Goal: Contribute content: Contribute content

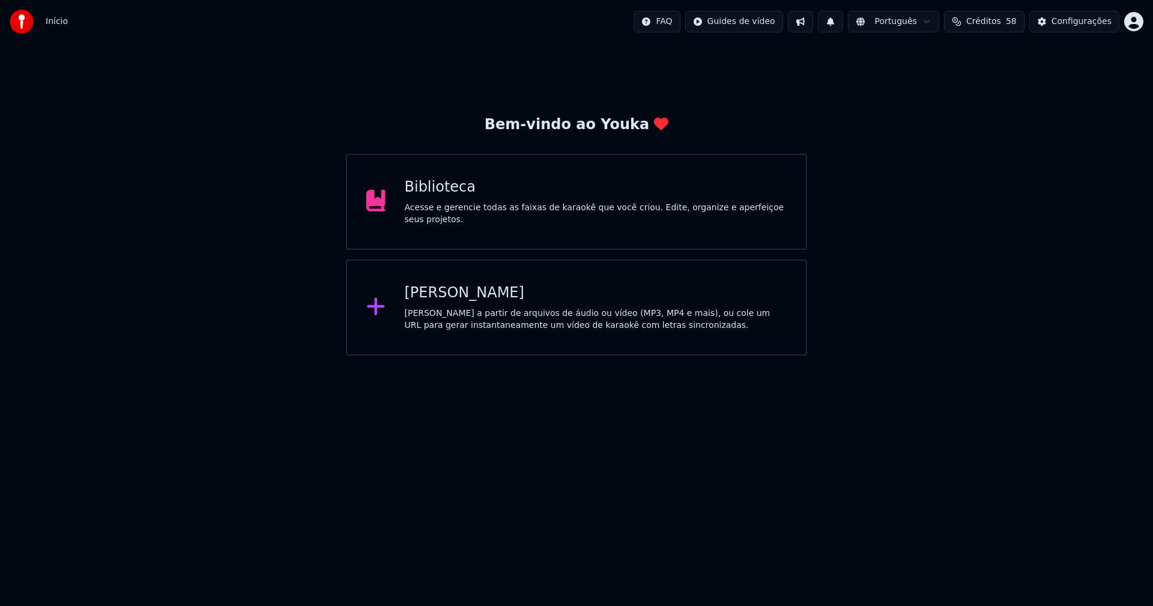
click at [446, 195] on div "Biblioteca" at bounding box center [596, 187] width 383 height 19
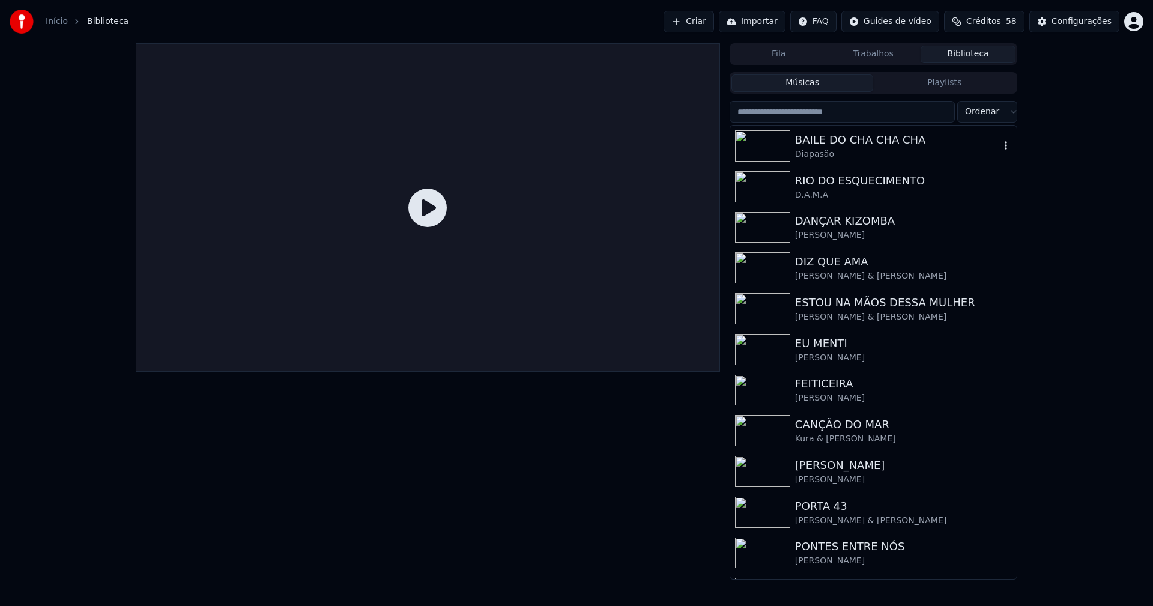
click at [840, 139] on div "BAILE DO CHA CHA CHA" at bounding box center [897, 140] width 205 height 17
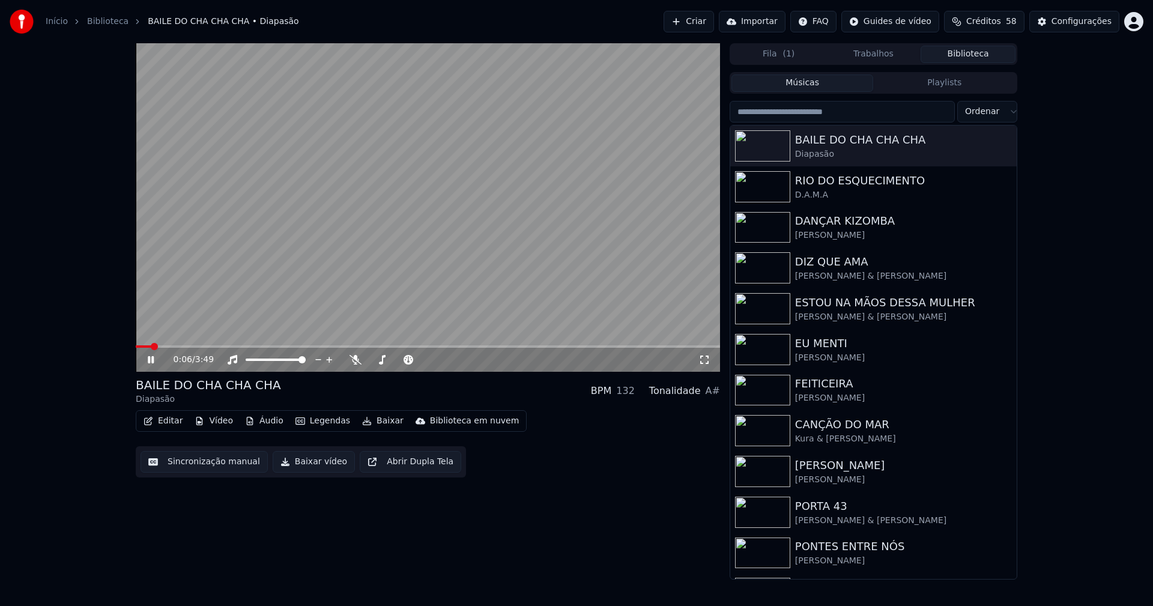
click at [706, 360] on icon at bounding box center [704, 360] width 12 height 10
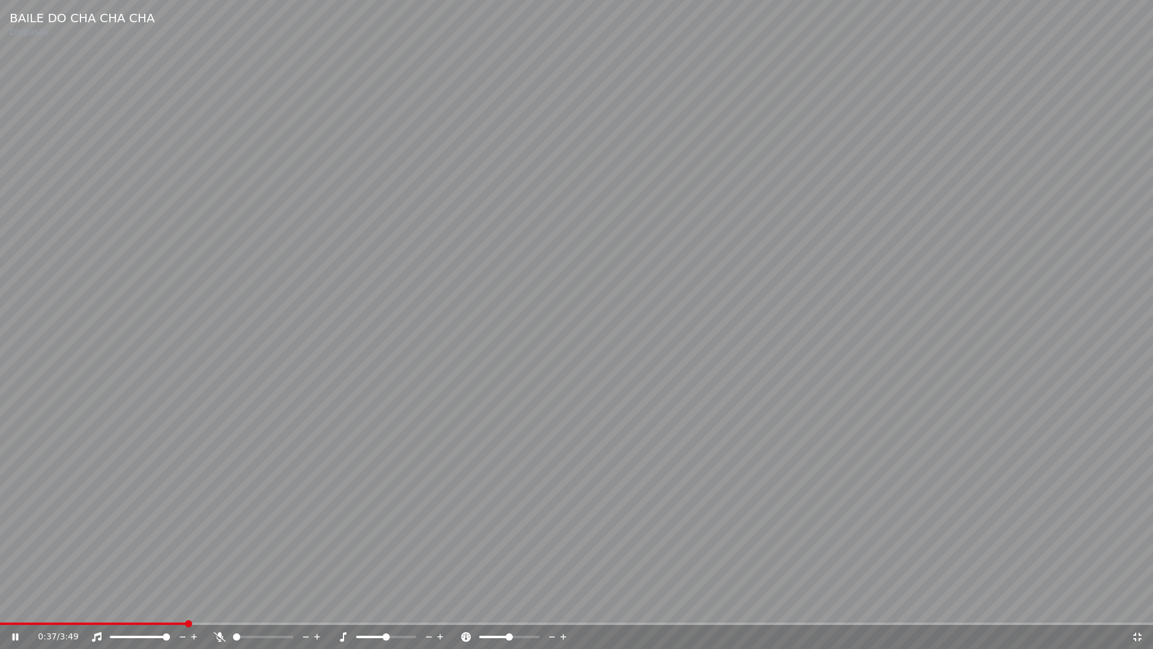
click at [1140, 605] on icon at bounding box center [1137, 636] width 8 height 8
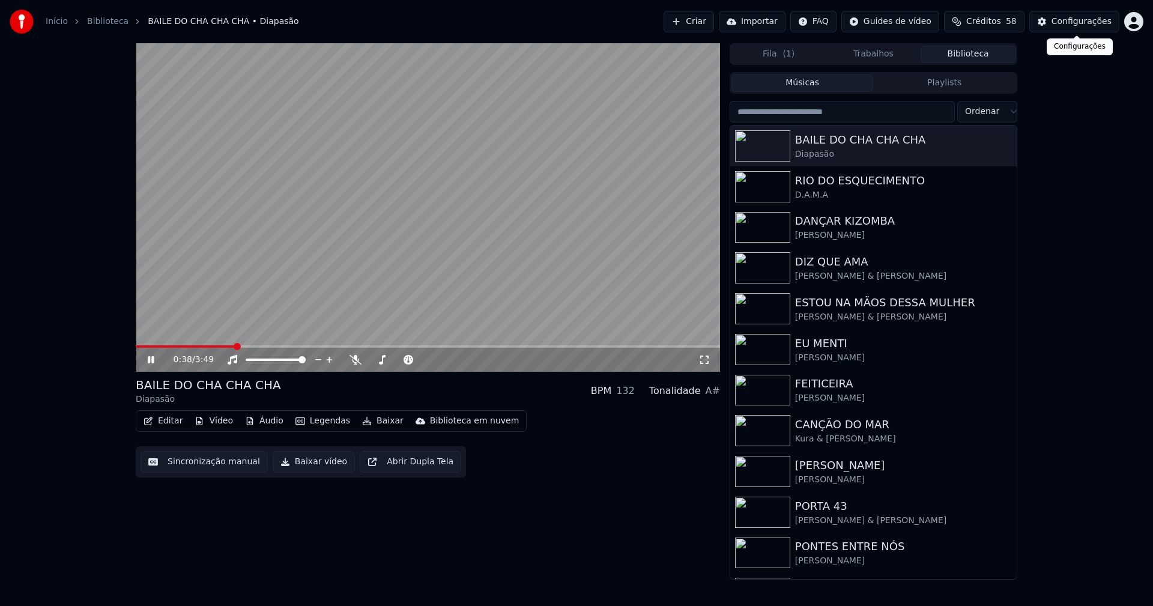
click at [1074, 29] on button "Configurações" at bounding box center [1074, 22] width 90 height 22
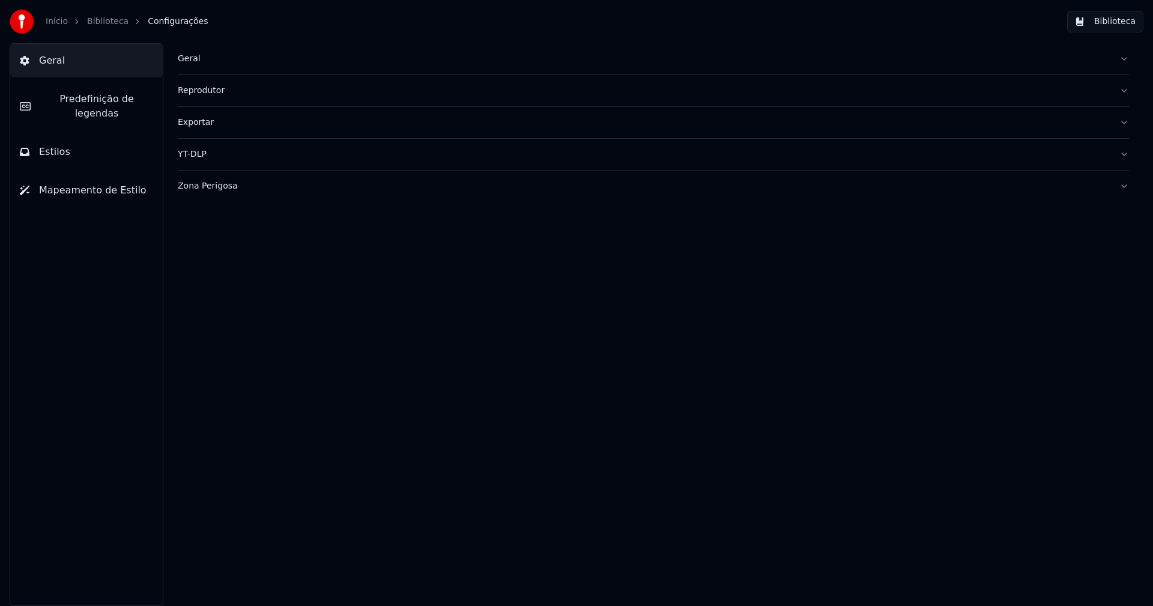
click at [88, 136] on button "Estilos" at bounding box center [86, 152] width 153 height 34
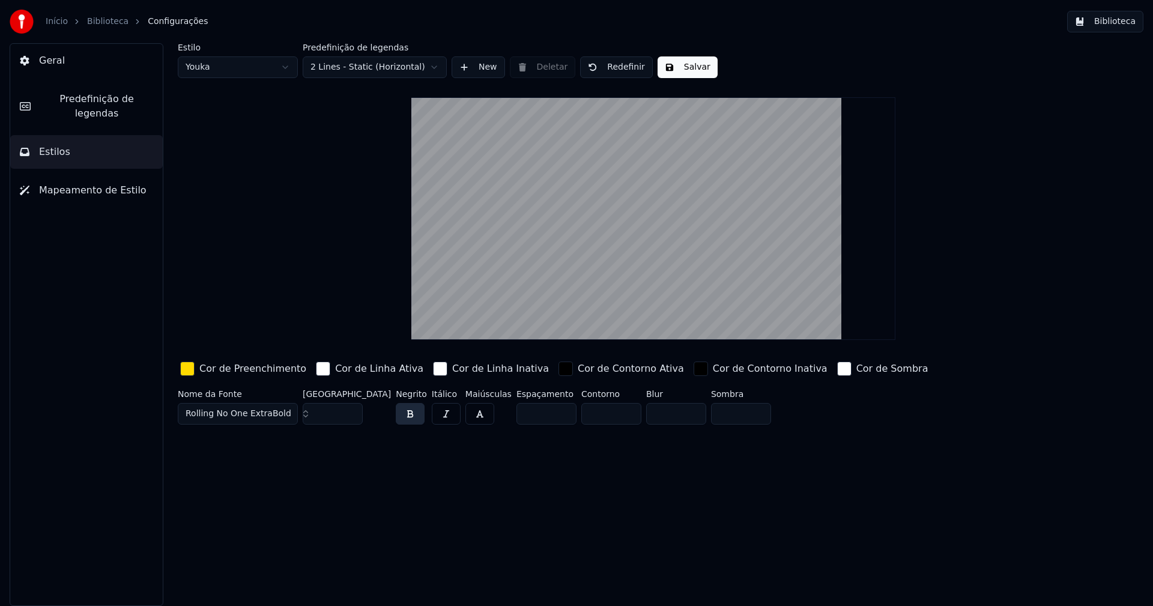
click at [352, 409] on input "***" at bounding box center [333, 414] width 60 height 22
click at [352, 408] on input "***" at bounding box center [333, 414] width 60 height 22
type input "***"
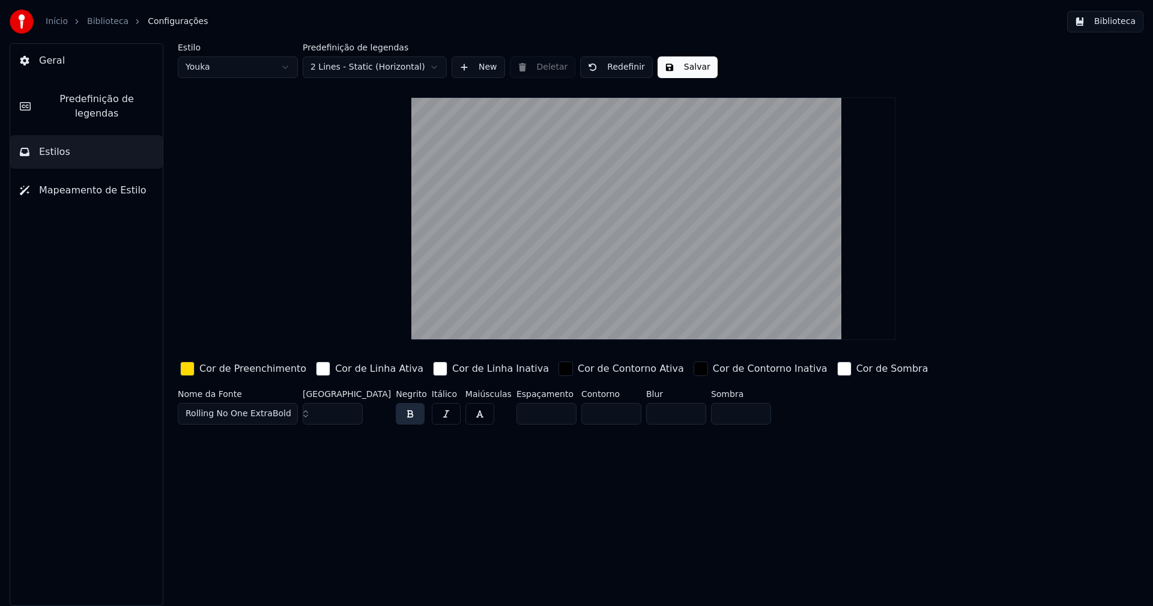
click at [352, 408] on input "***" at bounding box center [333, 414] width 60 height 22
type input "*"
click at [604, 410] on input "*" at bounding box center [611, 414] width 60 height 22
drag, startPoint x: 680, startPoint y: 67, endPoint x: 667, endPoint y: 66, distance: 12.6
click at [680, 67] on button "Salvar" at bounding box center [688, 67] width 60 height 22
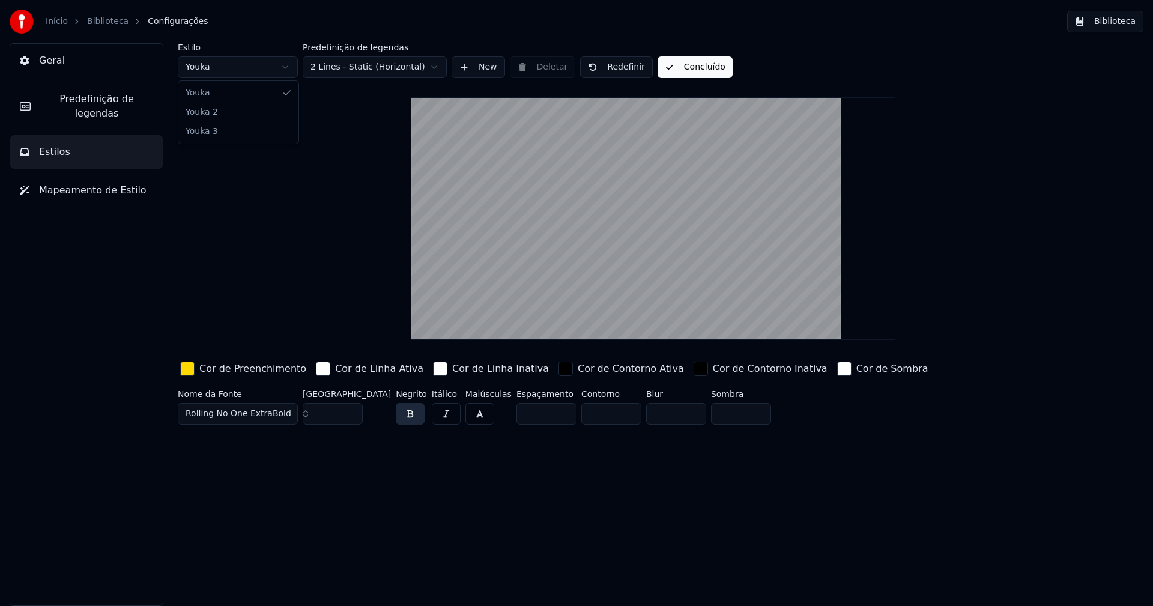
click at [239, 67] on html "Início Biblioteca Configurações Biblioteca Geral Predefinição de legendas Estil…" at bounding box center [576, 303] width 1153 height 606
type input "**"
type input "*****"
type input "*"
click at [603, 410] on input "*" at bounding box center [611, 414] width 60 height 22
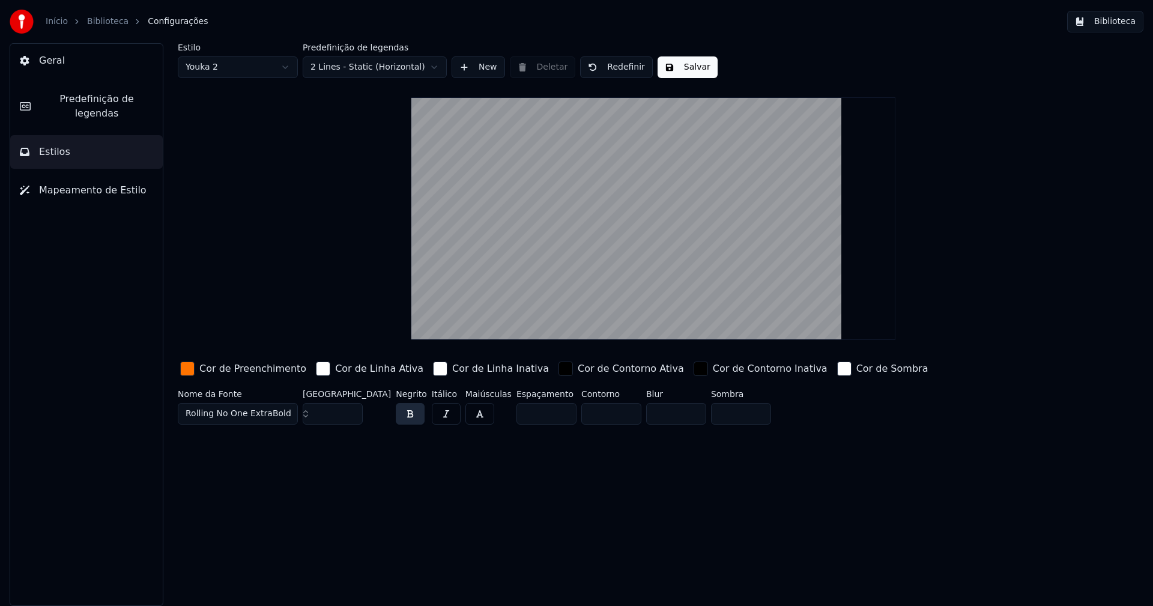
click at [678, 70] on button "Salvar" at bounding box center [688, 67] width 60 height 22
click at [1121, 17] on button "Biblioteca" at bounding box center [1105, 22] width 76 height 22
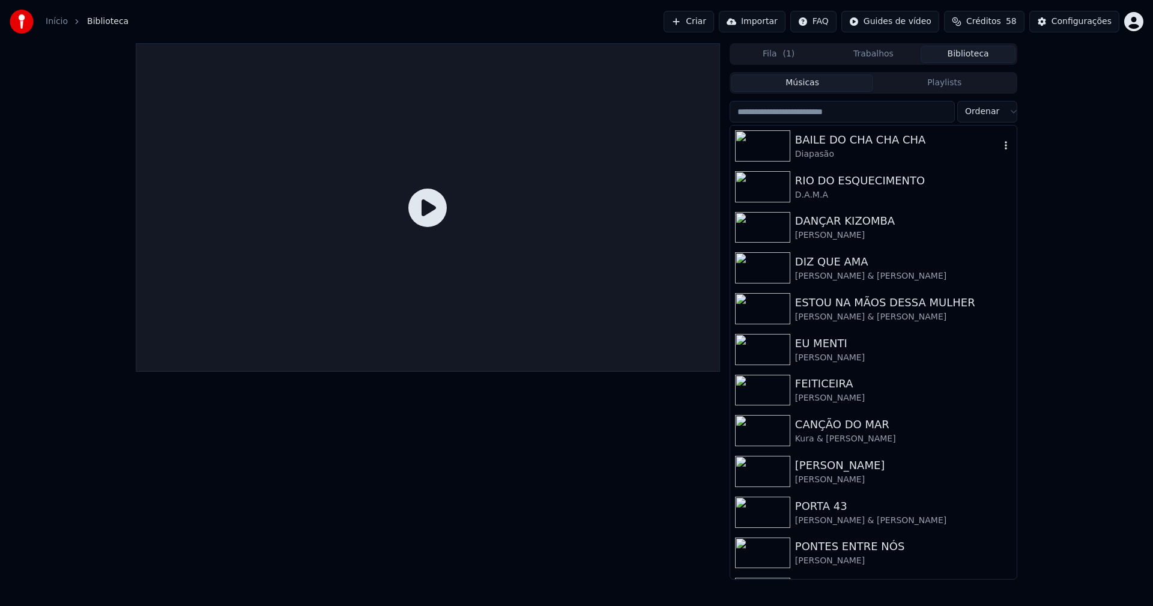
click at [832, 148] on div "Diapasão" at bounding box center [897, 154] width 205 height 12
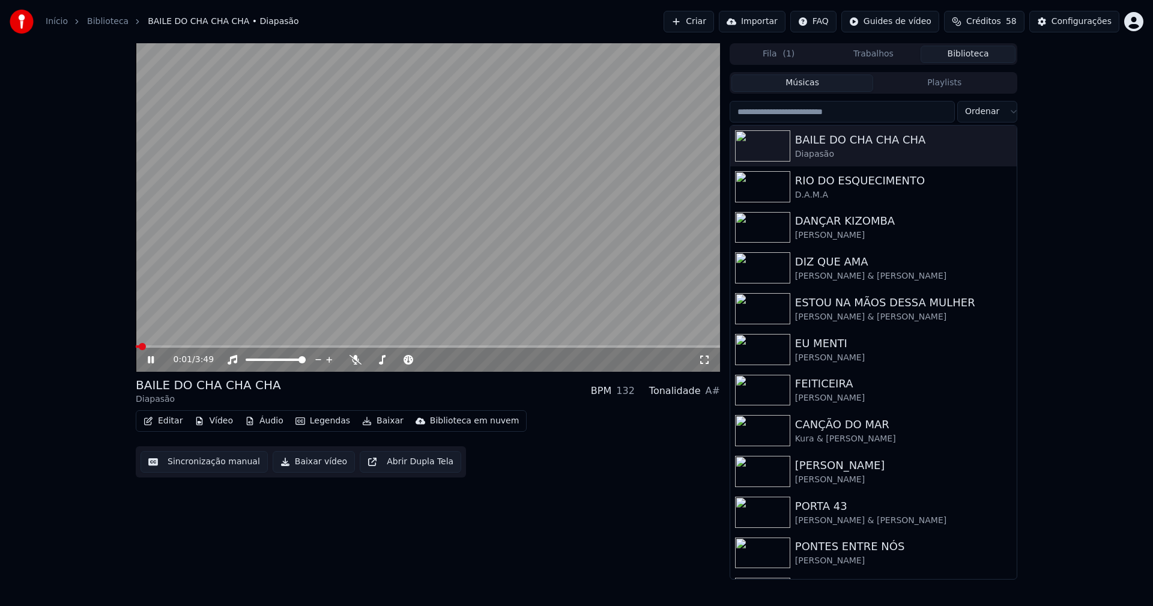
drag, startPoint x: 703, startPoint y: 360, endPoint x: 704, endPoint y: 372, distance: 12.6
click at [704, 359] on icon at bounding box center [704, 360] width 12 height 10
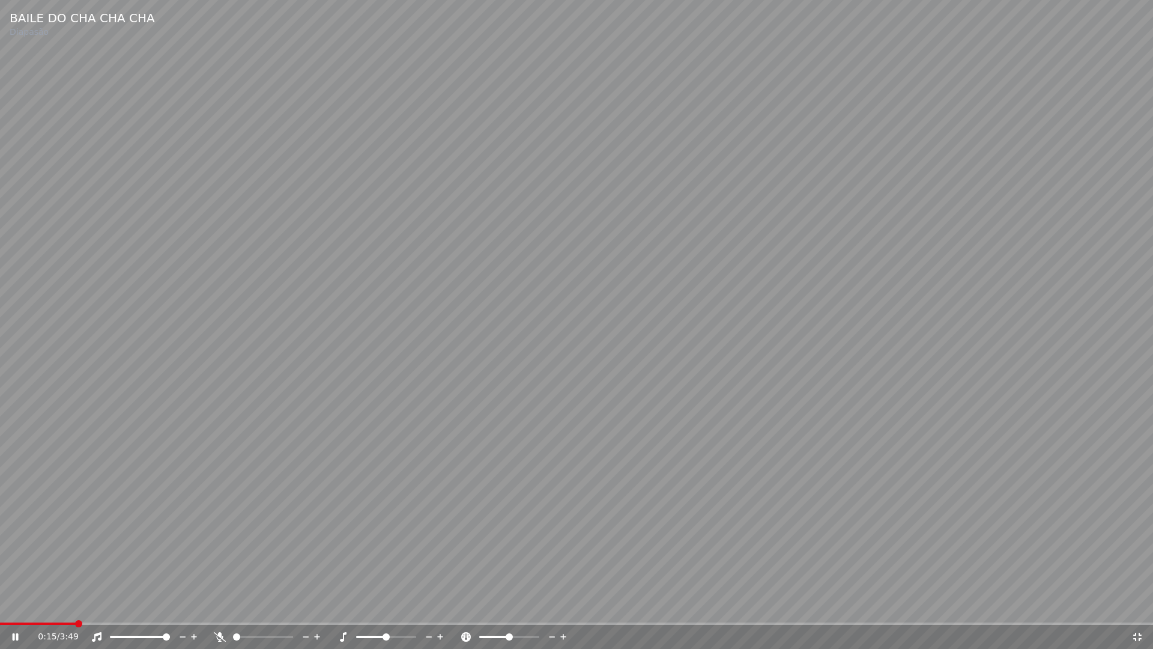
click at [77, 605] on span at bounding box center [576, 623] width 1153 height 2
click at [1138, 605] on icon at bounding box center [1137, 637] width 12 height 10
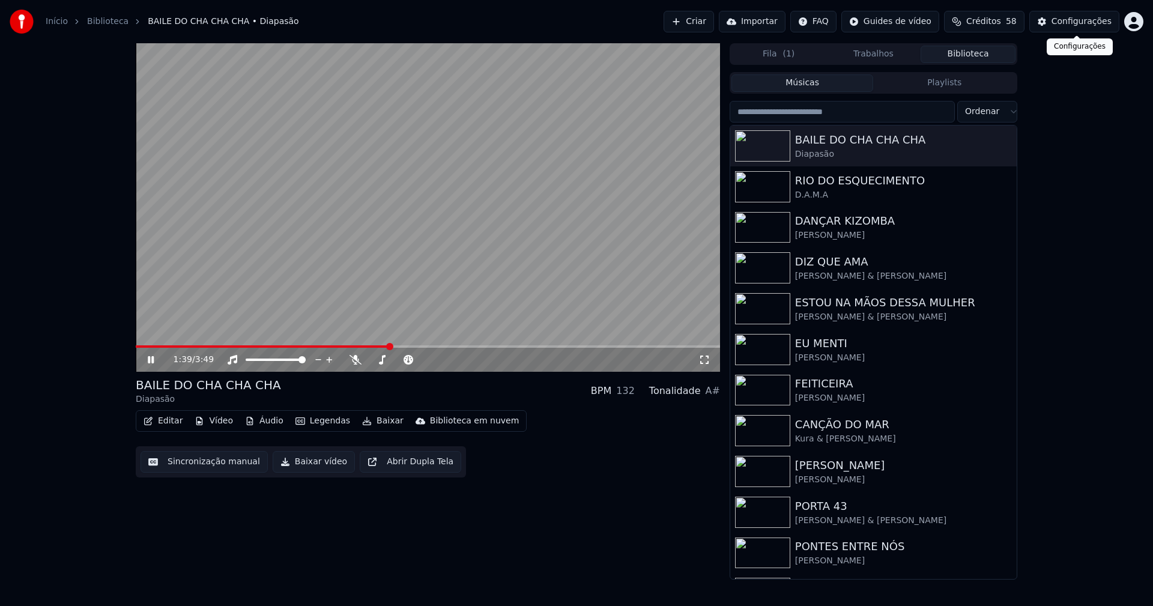
click at [1096, 22] on div "Configurações" at bounding box center [1082, 22] width 60 height 12
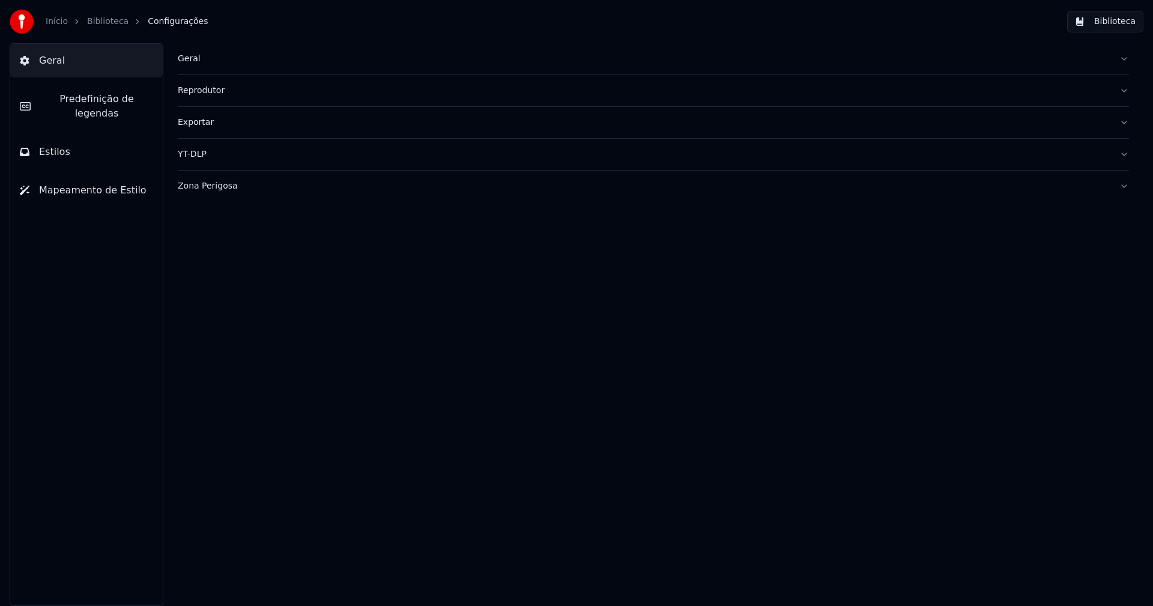
click at [111, 100] on span "Predefinição de legendas" at bounding box center [96, 106] width 113 height 29
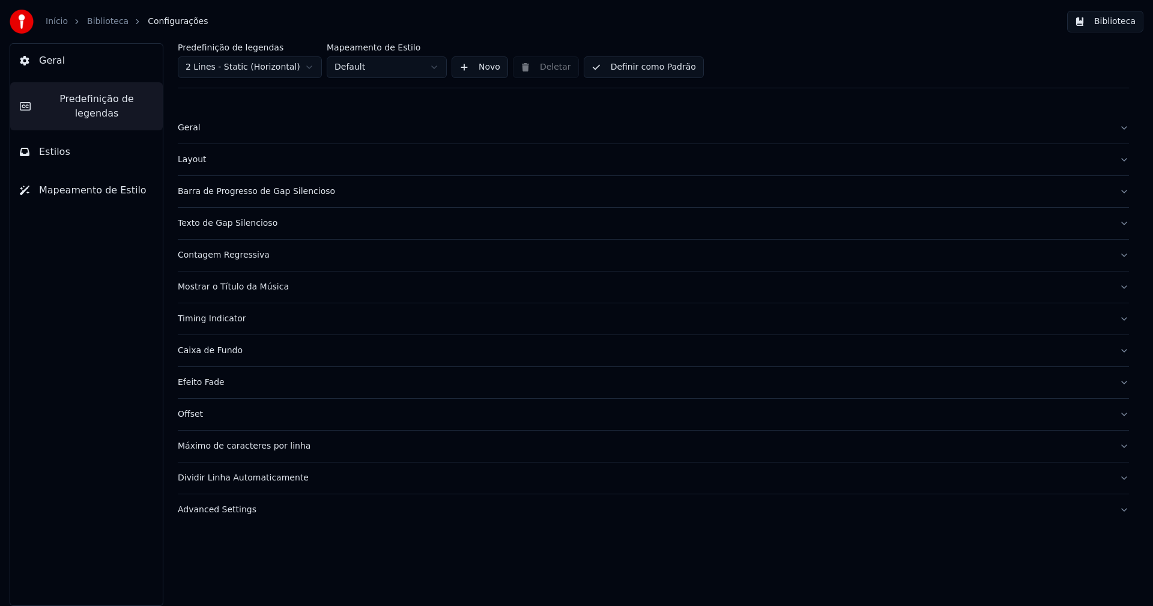
click at [222, 319] on div "Timing Indicator" at bounding box center [644, 319] width 932 height 12
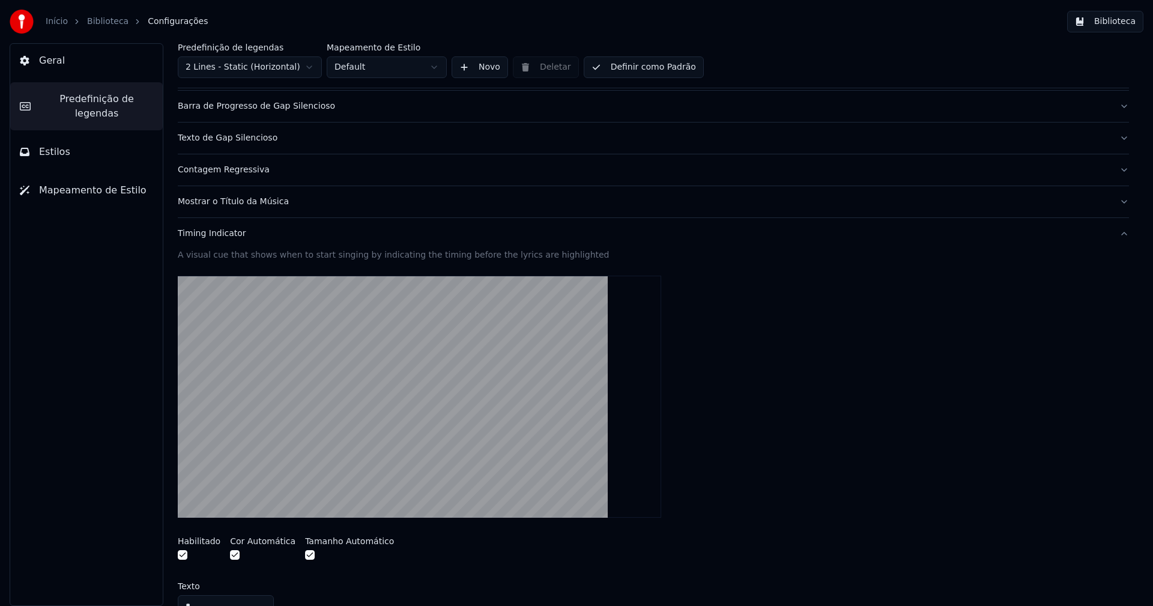
scroll to position [300, 0]
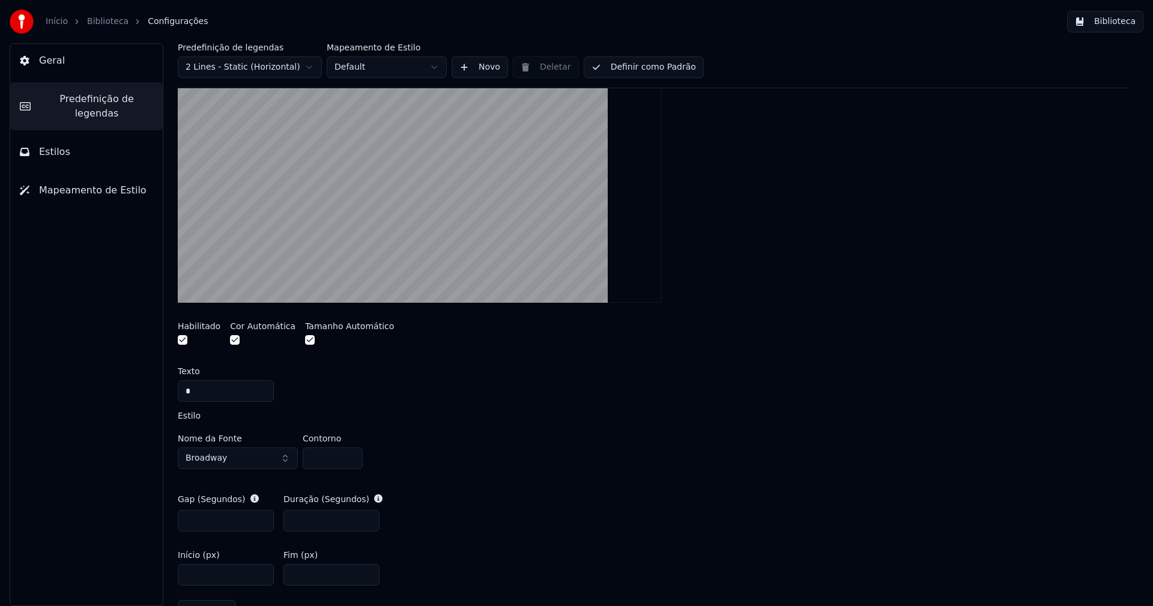
click at [276, 461] on button "Broadway" at bounding box center [238, 458] width 120 height 22
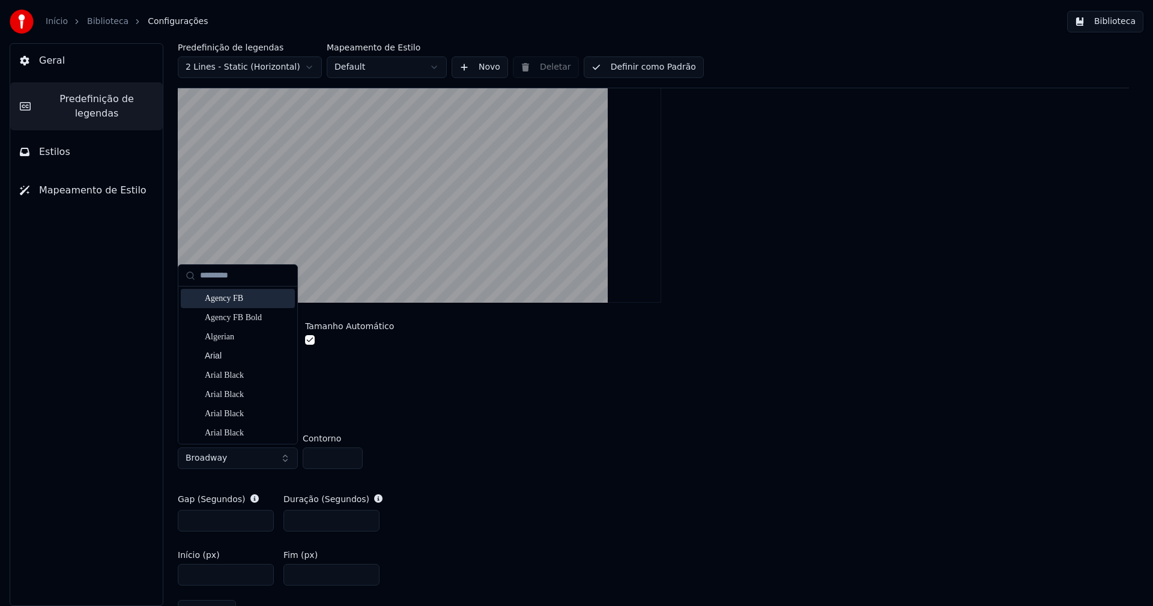
click at [235, 277] on input "text" at bounding box center [245, 276] width 90 height 24
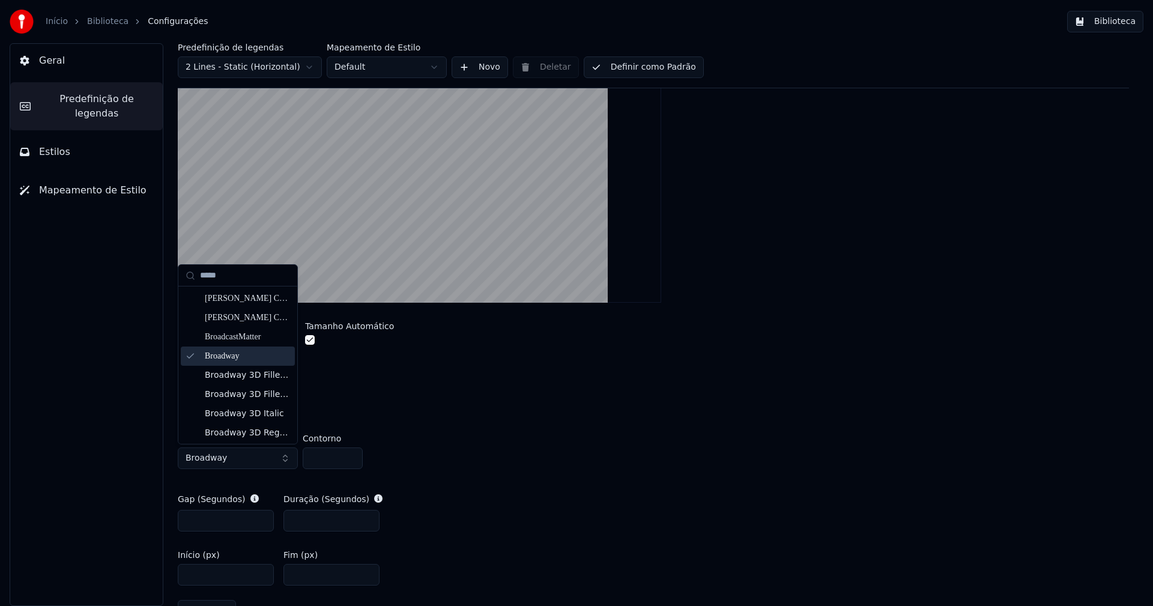
type input "*****"
click at [226, 351] on div "Broadway" at bounding box center [247, 356] width 85 height 12
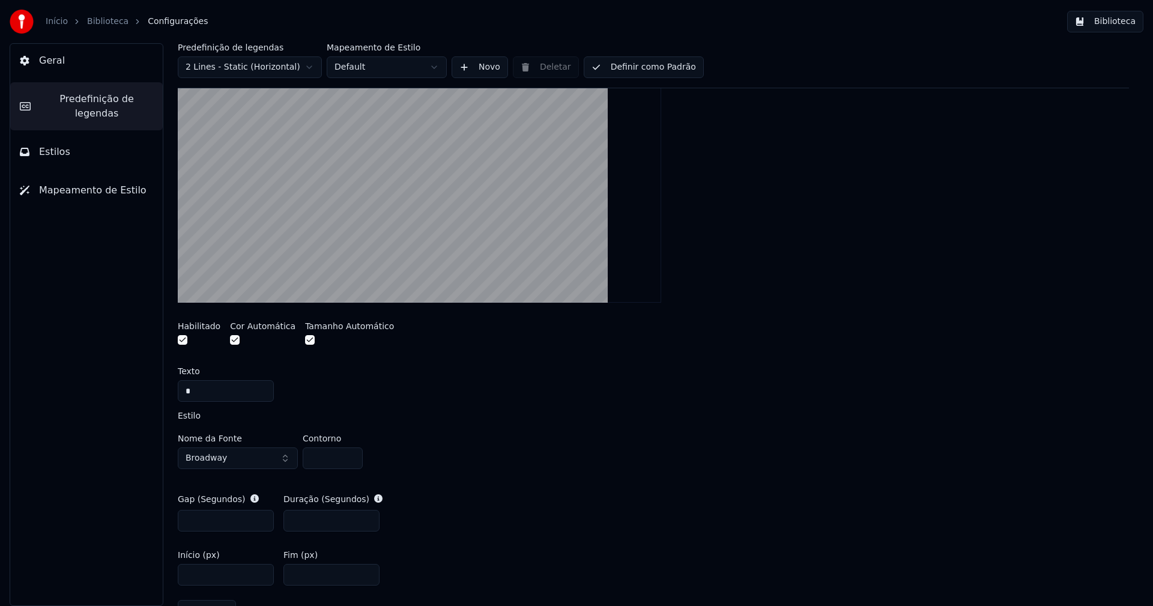
scroll to position [360, 0]
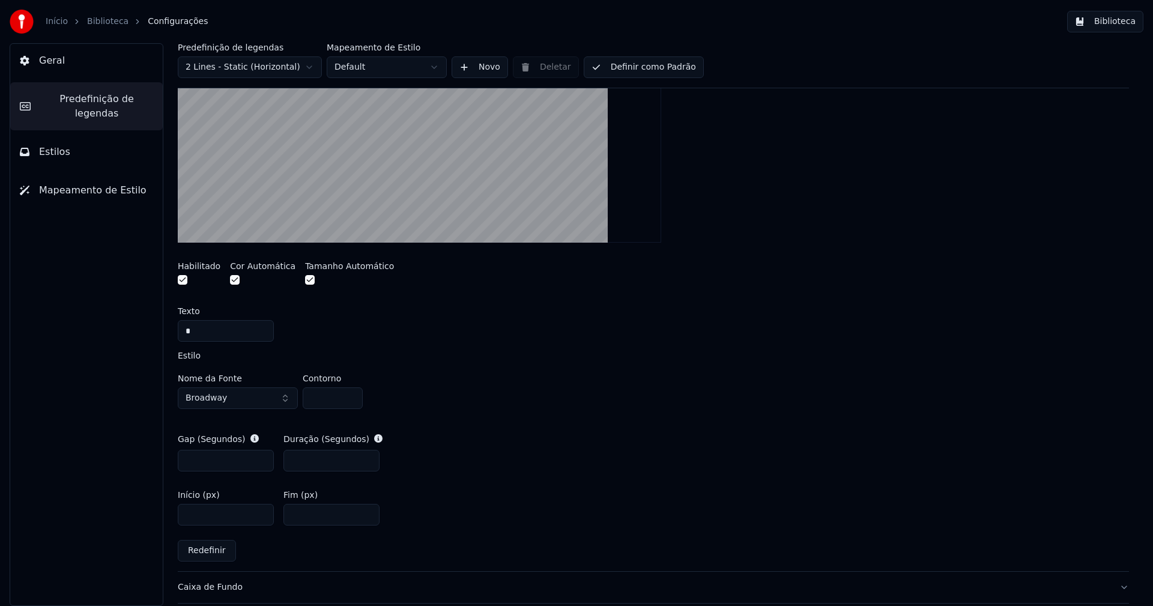
click at [674, 67] on button "Definir como Padrão" at bounding box center [644, 67] width 120 height 22
click at [1113, 20] on button "Biblioteca" at bounding box center [1105, 22] width 76 height 22
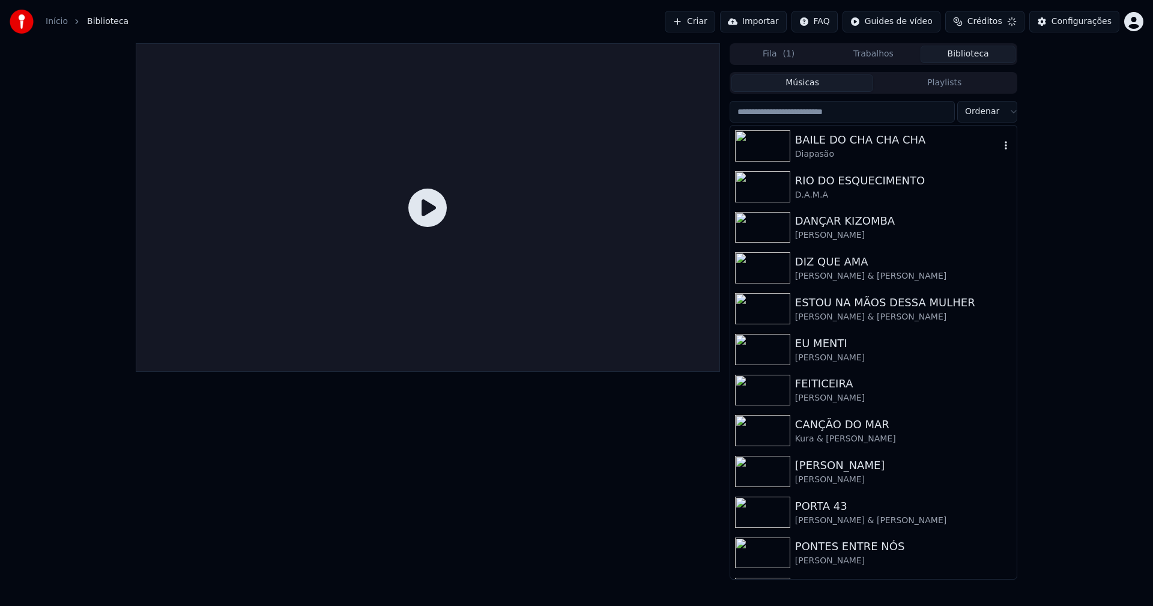
click at [826, 129] on div "BAILE DO CHA CHA CHA Diapasão" at bounding box center [873, 146] width 286 height 41
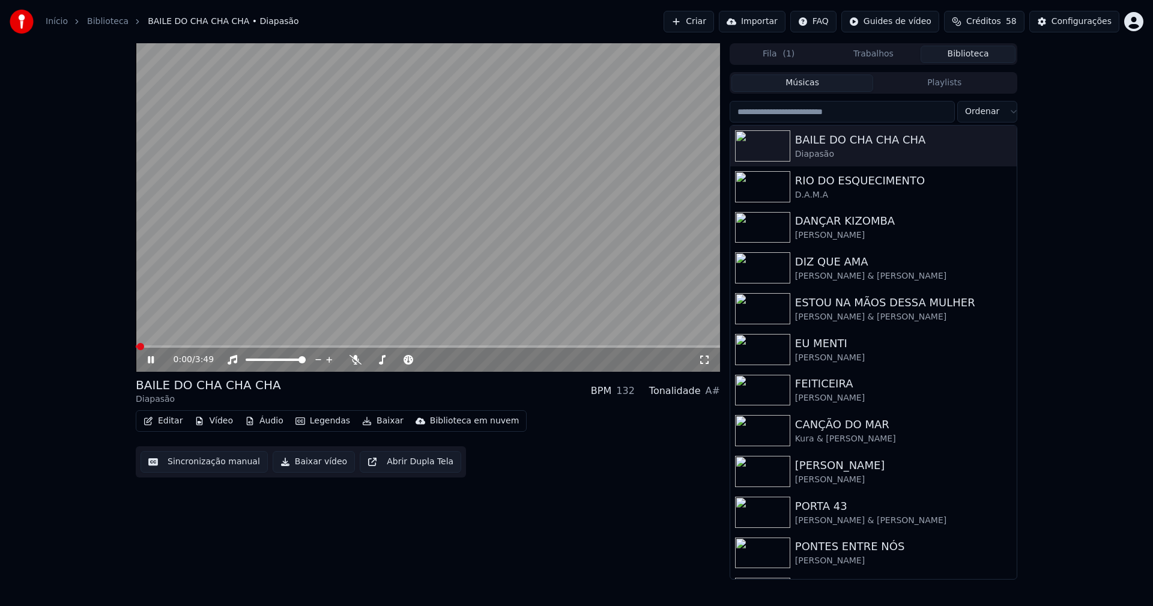
drag, startPoint x: 702, startPoint y: 359, endPoint x: 703, endPoint y: 372, distance: 13.2
click at [702, 359] on icon at bounding box center [704, 360] width 12 height 10
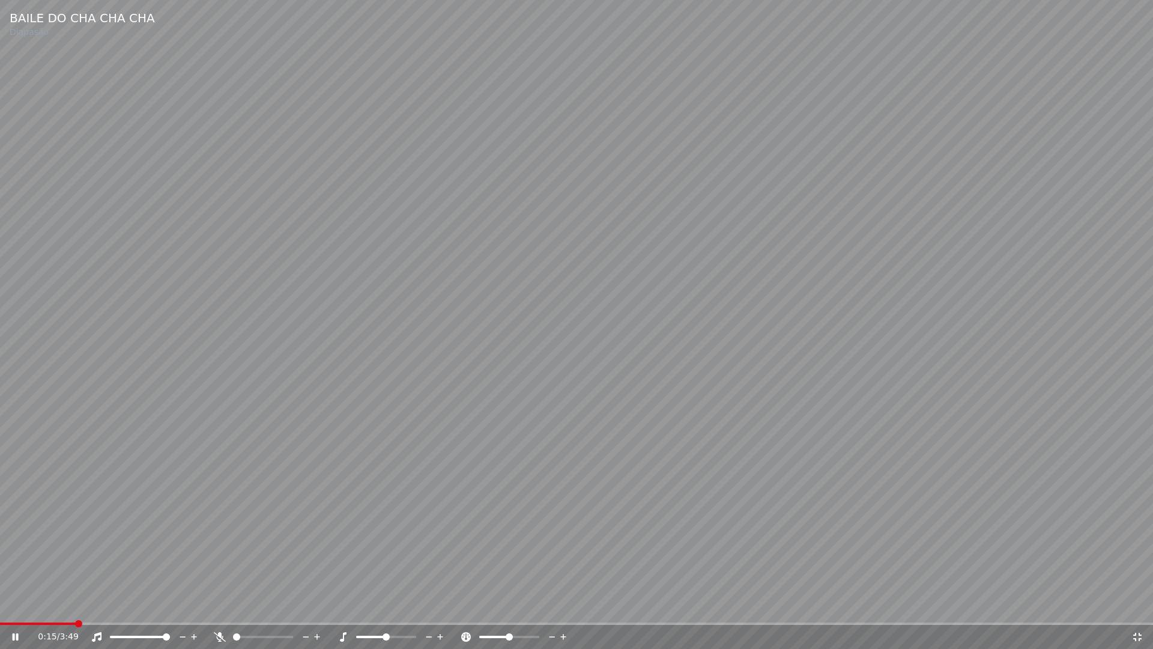
click at [75, 605] on span at bounding box center [576, 623] width 1153 height 2
click at [1137, 605] on icon at bounding box center [1137, 637] width 12 height 10
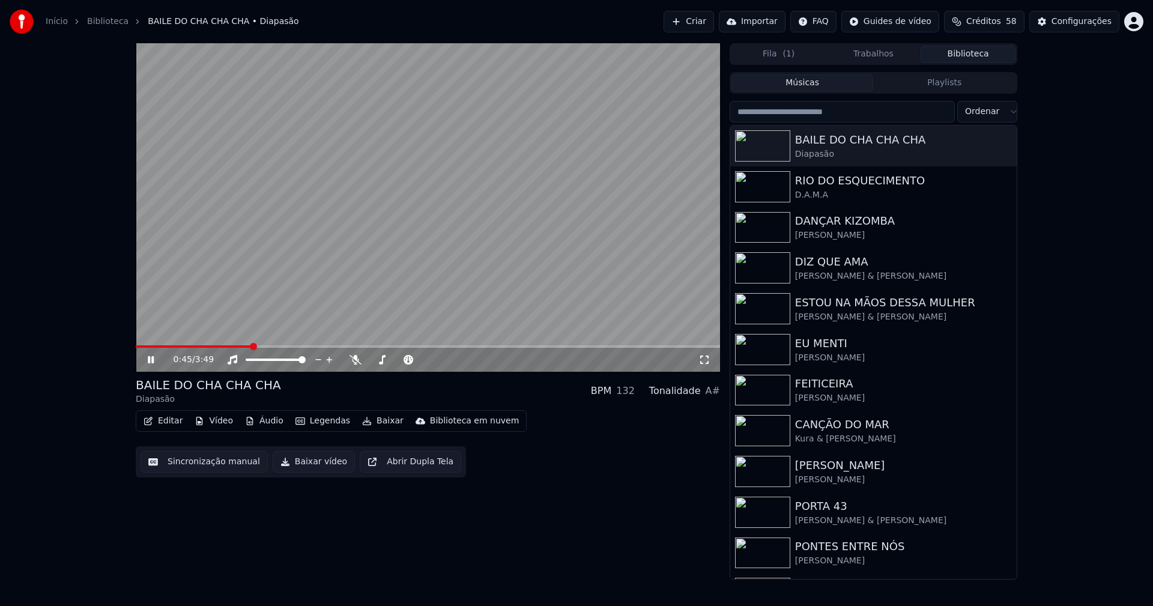
click at [151, 363] on icon at bounding box center [159, 360] width 28 height 10
click at [1079, 29] on body "Início Biblioteca [GEOGRAPHIC_DATA] • Diapasão Criar Importar FAQ Guides de víd…" at bounding box center [576, 303] width 1153 height 606
click at [1091, 22] on div "Configurações" at bounding box center [1082, 22] width 60 height 12
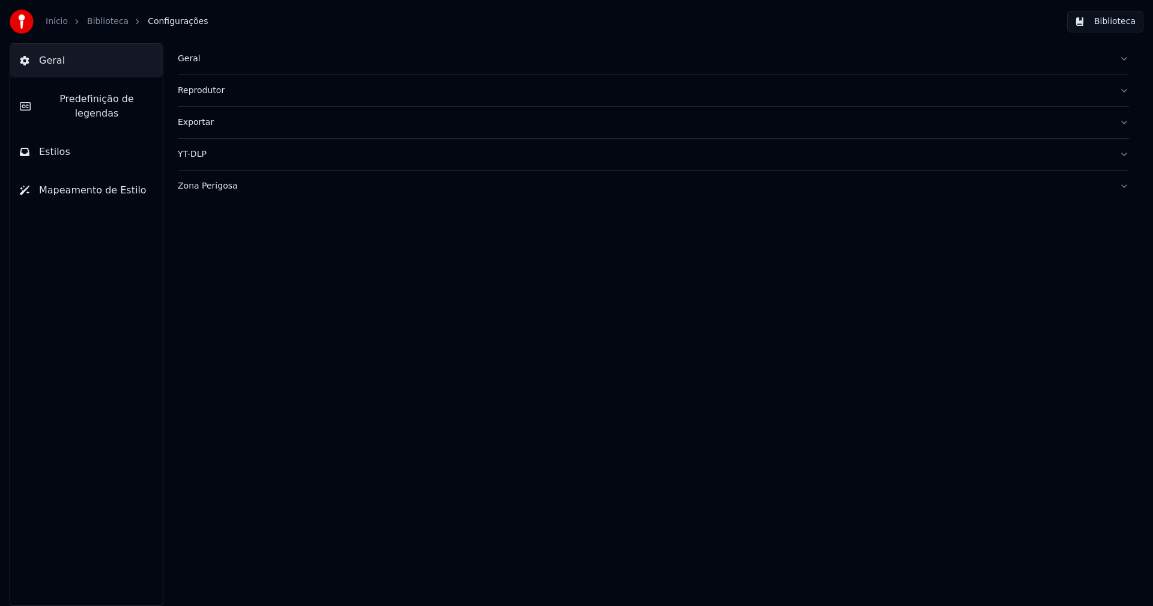
click at [120, 100] on span "Predefinição de legendas" at bounding box center [96, 106] width 113 height 29
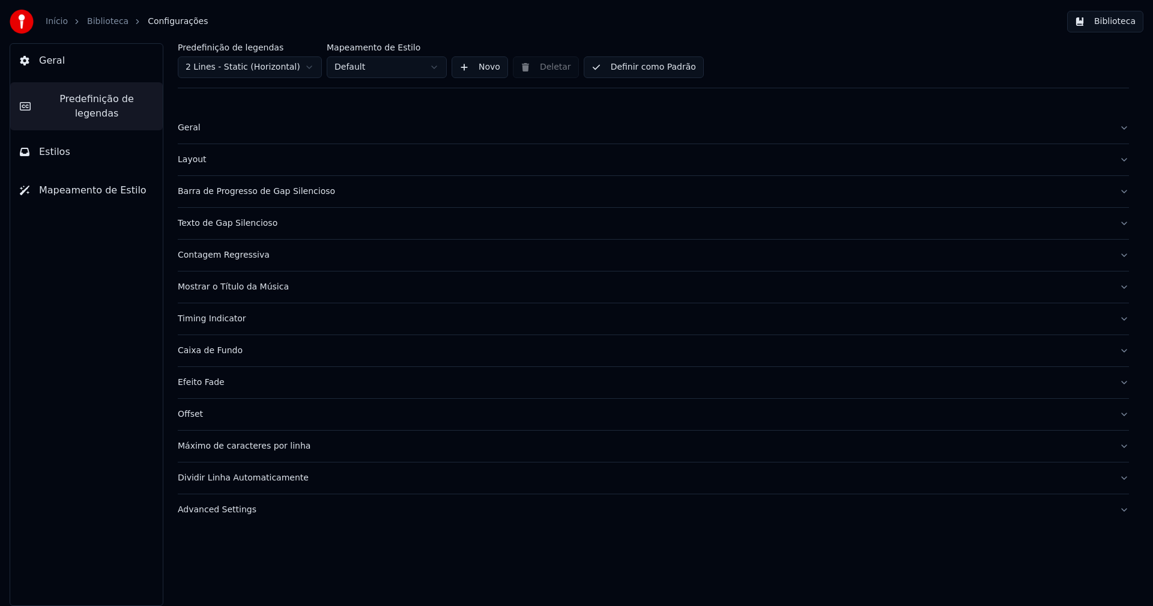
click at [213, 321] on div "Timing Indicator" at bounding box center [644, 319] width 932 height 12
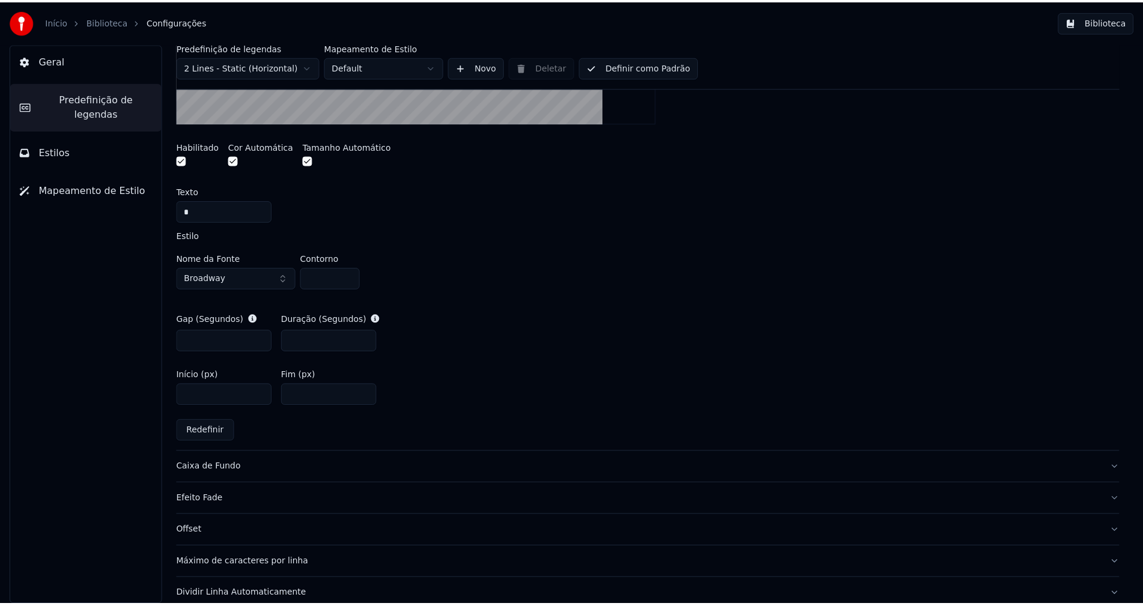
scroll to position [480, 0]
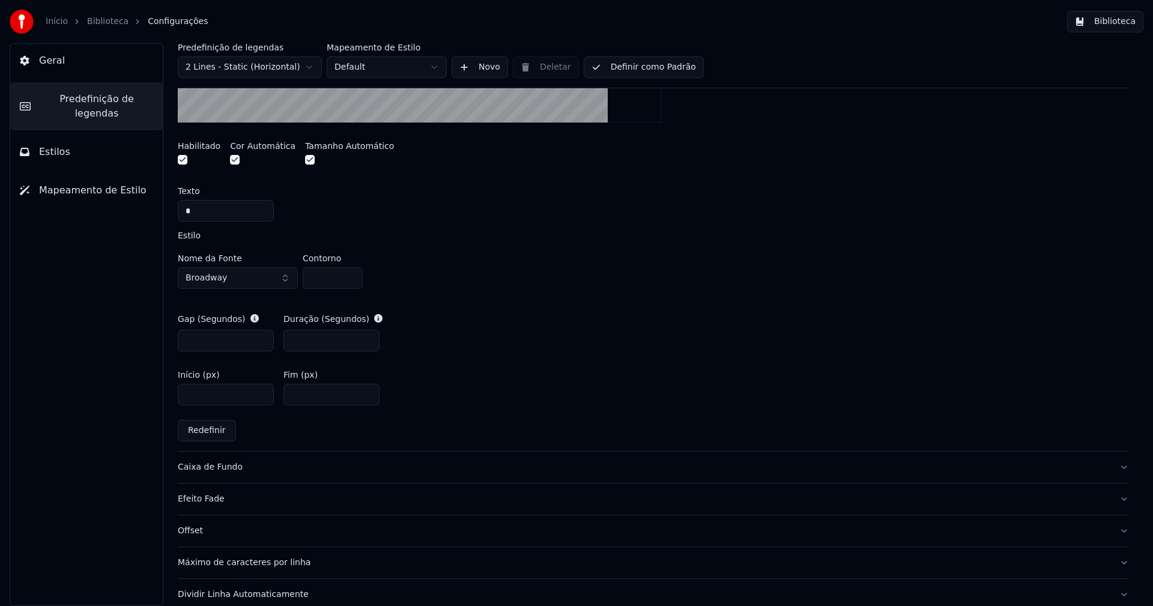
drag, startPoint x: 199, startPoint y: 211, endPoint x: 157, endPoint y: 206, distance: 41.7
click at [157, 206] on div "Predefinição de legendas 2 Lines - Static (Horizontal) Mapeamento de Estilo Def…" at bounding box center [653, 324] width 999 height 563
type input "*"
paste input "*"
type input "*"
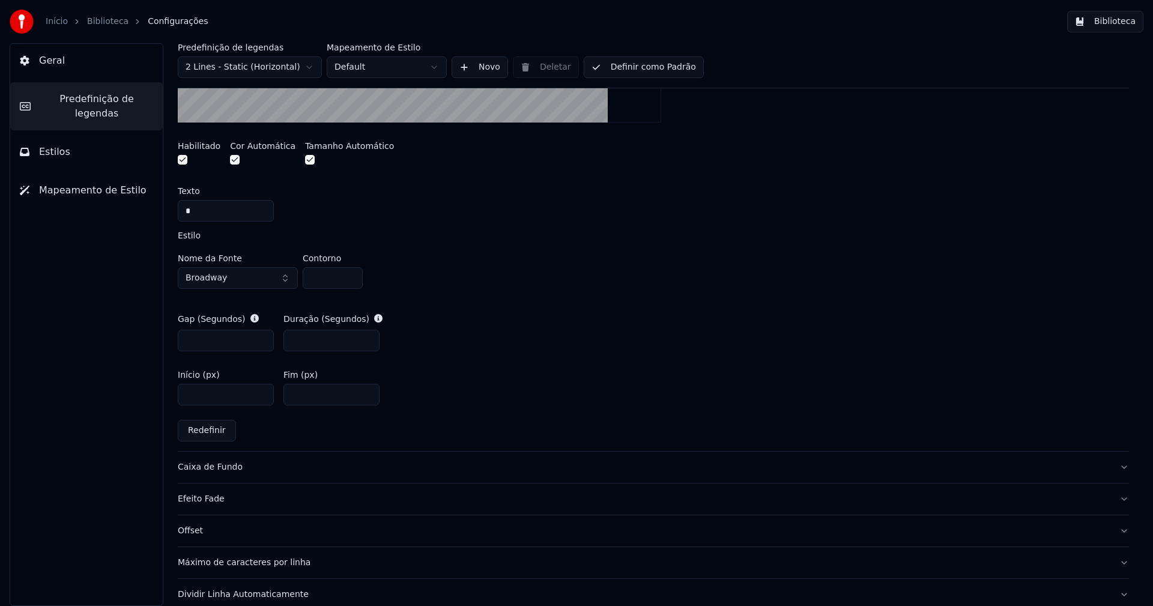
click at [512, 220] on div "*" at bounding box center [653, 211] width 951 height 22
click at [640, 72] on button "Definir como Padrão" at bounding box center [644, 67] width 120 height 22
click at [1108, 19] on button "Biblioteca" at bounding box center [1105, 22] width 76 height 22
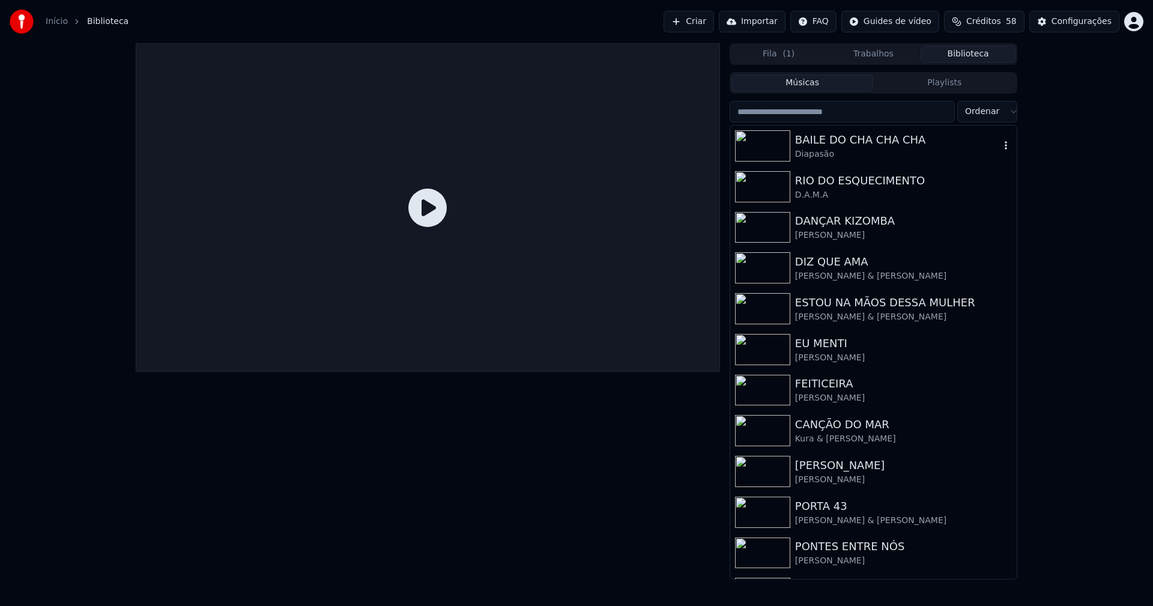
drag, startPoint x: 865, startPoint y: 145, endPoint x: 817, endPoint y: 135, distance: 49.2
click at [863, 145] on div "BAILE DO CHA CHA CHA" at bounding box center [897, 140] width 205 height 17
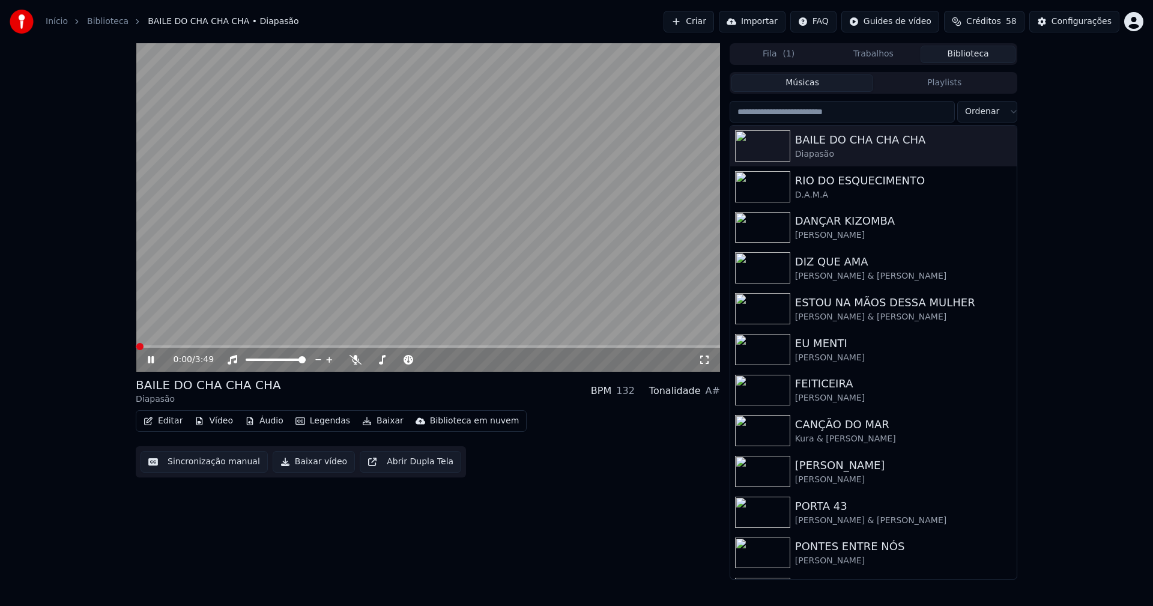
click at [182, 346] on span at bounding box center [428, 346] width 584 height 2
click at [704, 359] on icon at bounding box center [704, 360] width 12 height 10
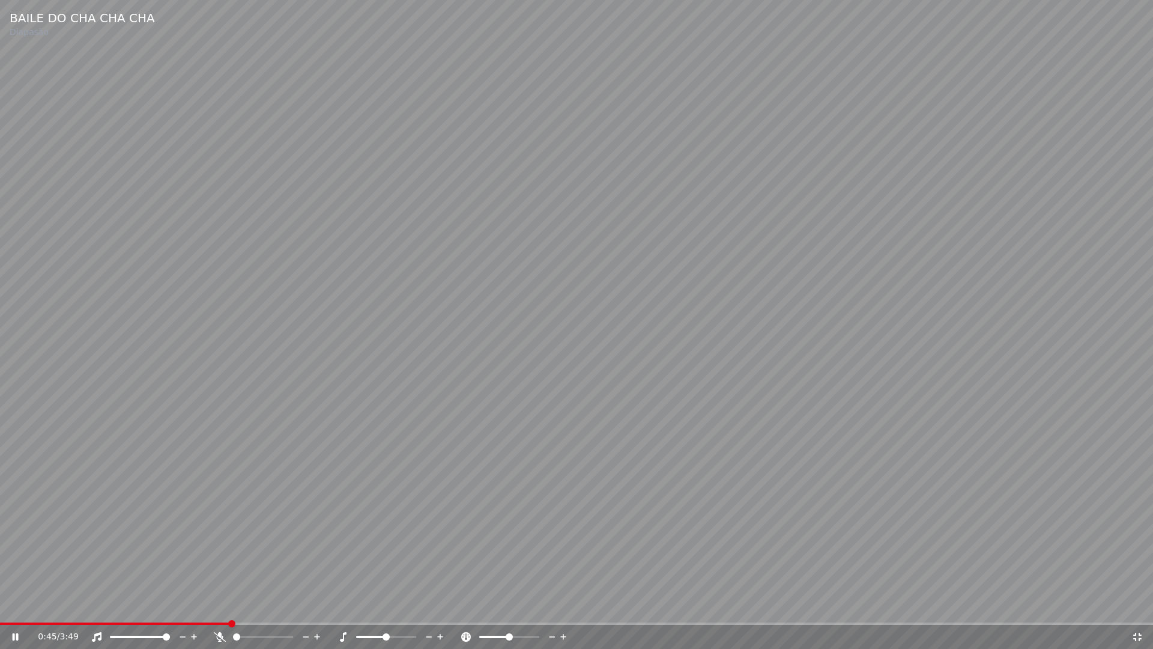
click at [1140, 605] on icon at bounding box center [1137, 636] width 8 height 8
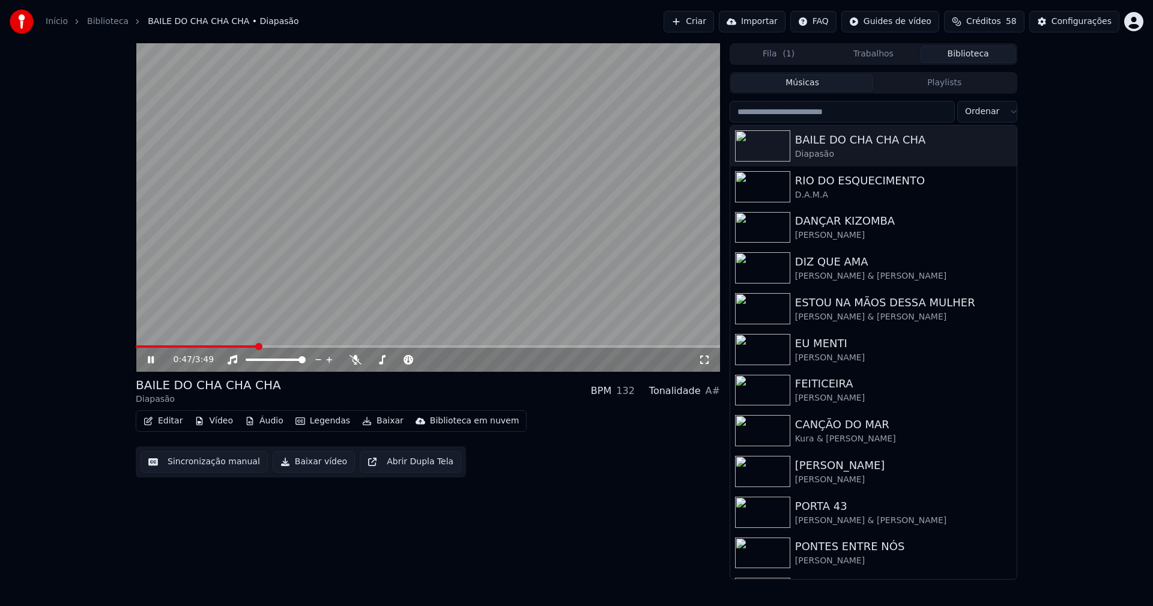
click at [311, 468] on button "Baixar vídeo" at bounding box center [314, 462] width 82 height 22
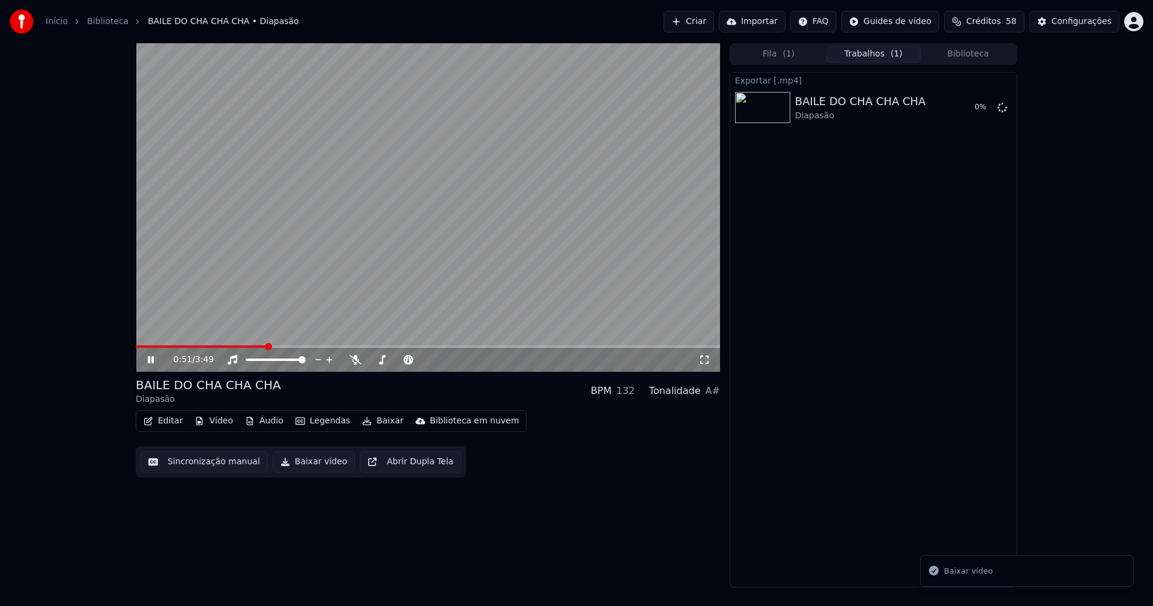
click at [966, 53] on button "Biblioteca" at bounding box center [968, 54] width 95 height 17
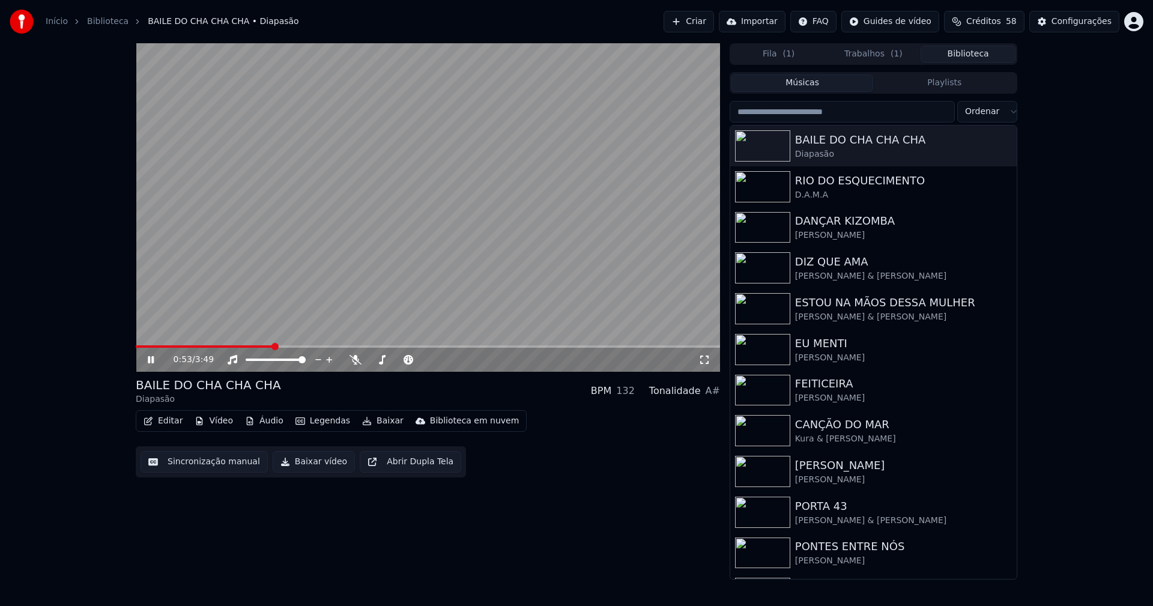
click at [703, 360] on icon at bounding box center [704, 360] width 12 height 10
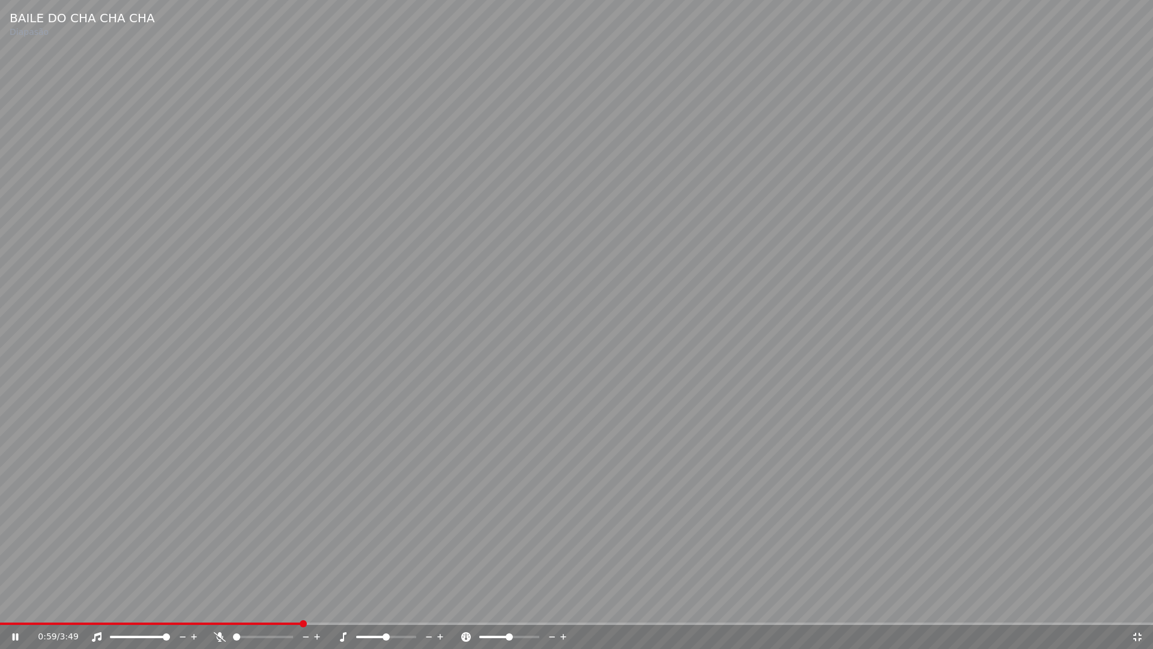
click at [17, 605] on icon at bounding box center [16, 636] width 6 height 7
click at [1141, 605] on icon at bounding box center [1137, 636] width 8 height 8
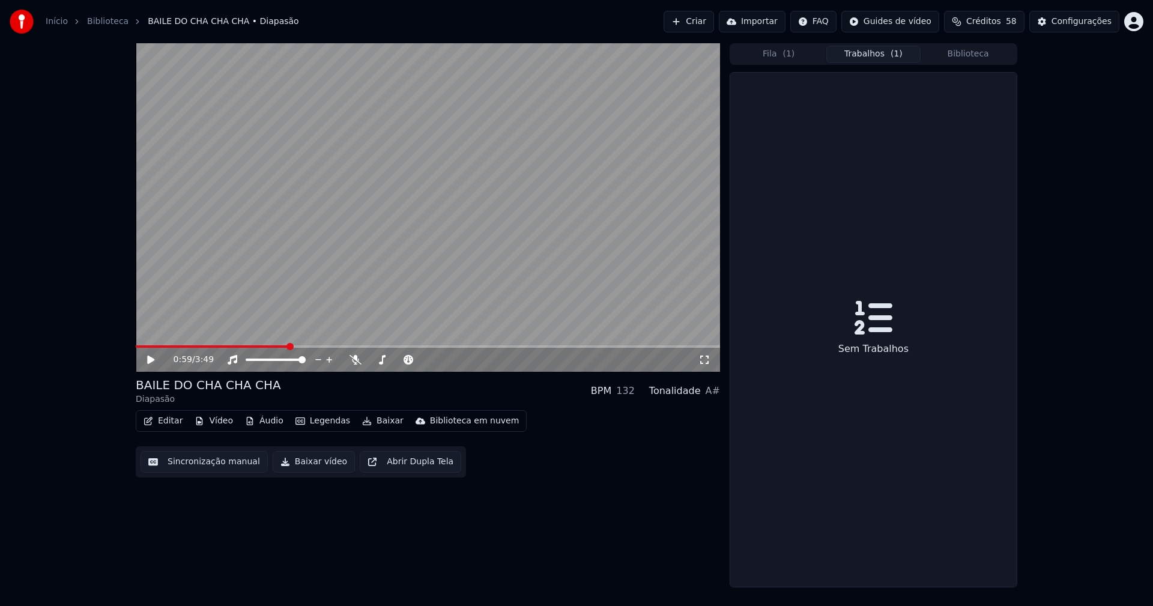
click at [868, 53] on button "Trabalhos ( 1 )" at bounding box center [873, 54] width 95 height 17
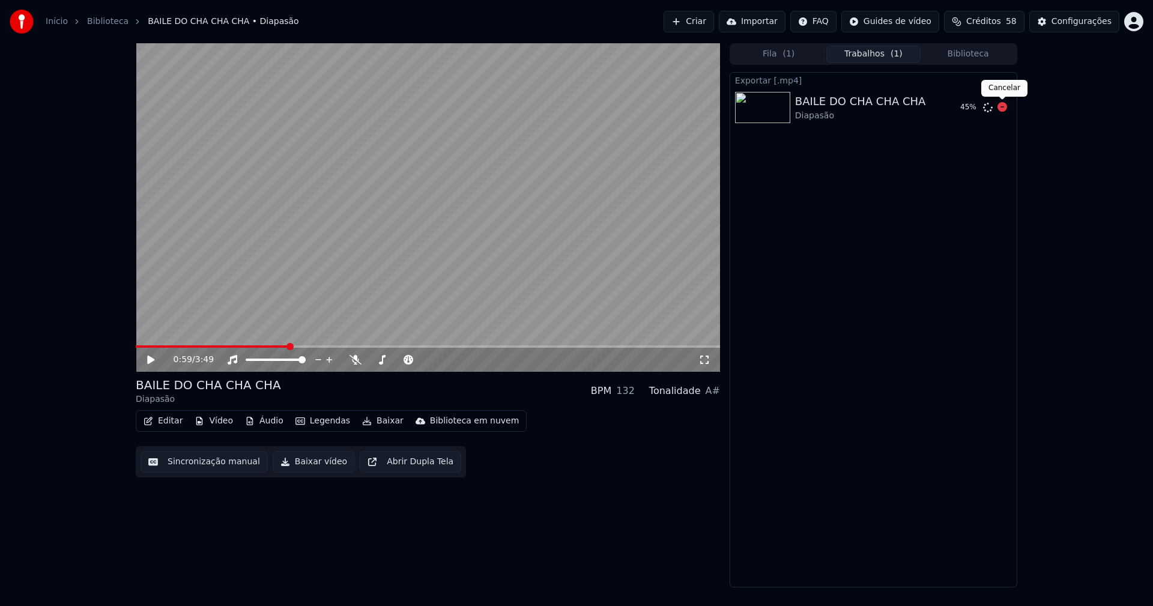
click at [998, 107] on icon at bounding box center [1003, 107] width 10 height 10
drag, startPoint x: 1098, startPoint y: 24, endPoint x: 1091, endPoint y: 25, distance: 6.6
click at [1091, 25] on div "Configurações" at bounding box center [1082, 22] width 60 height 12
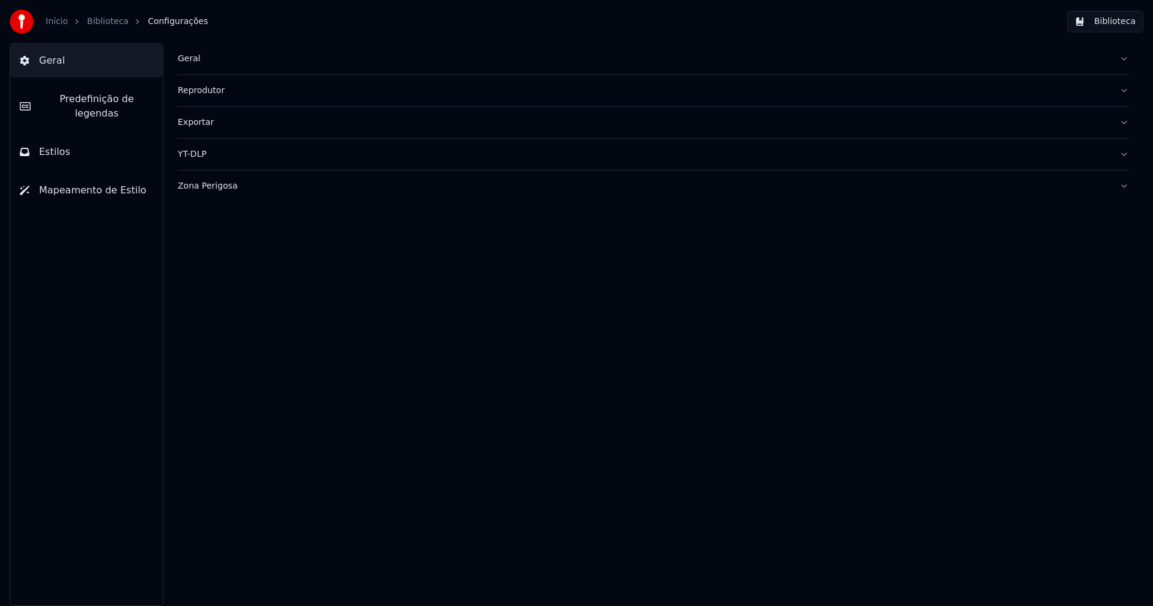
click at [203, 127] on div "Exportar" at bounding box center [644, 123] width 932 height 12
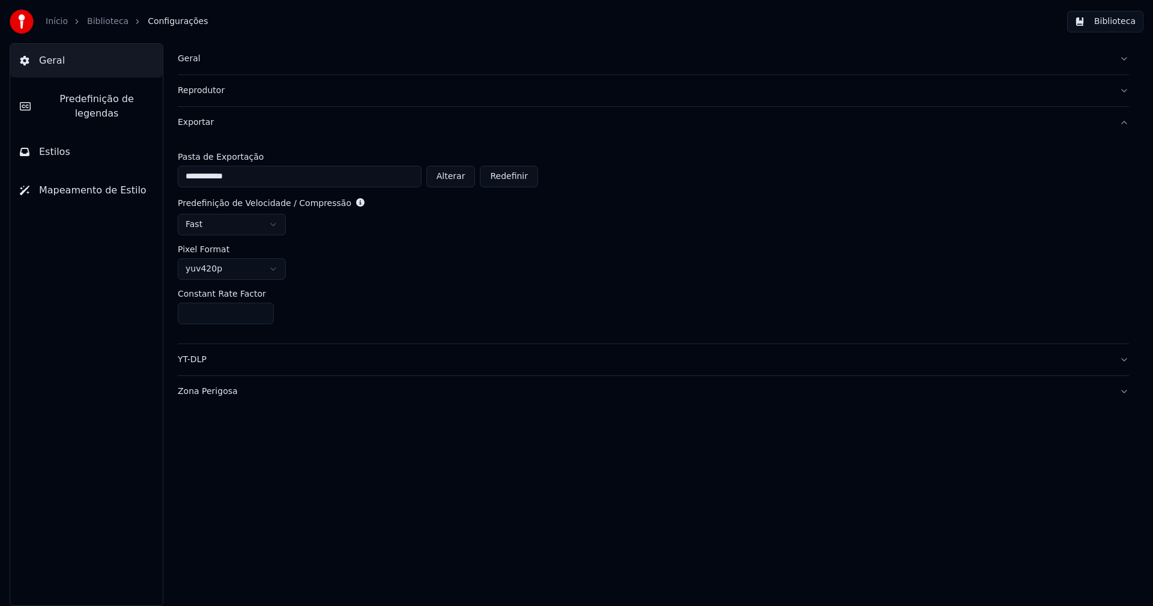
click at [252, 223] on html "**********" at bounding box center [576, 303] width 1153 height 606
click at [1116, 26] on button "Biblioteca" at bounding box center [1105, 22] width 76 height 22
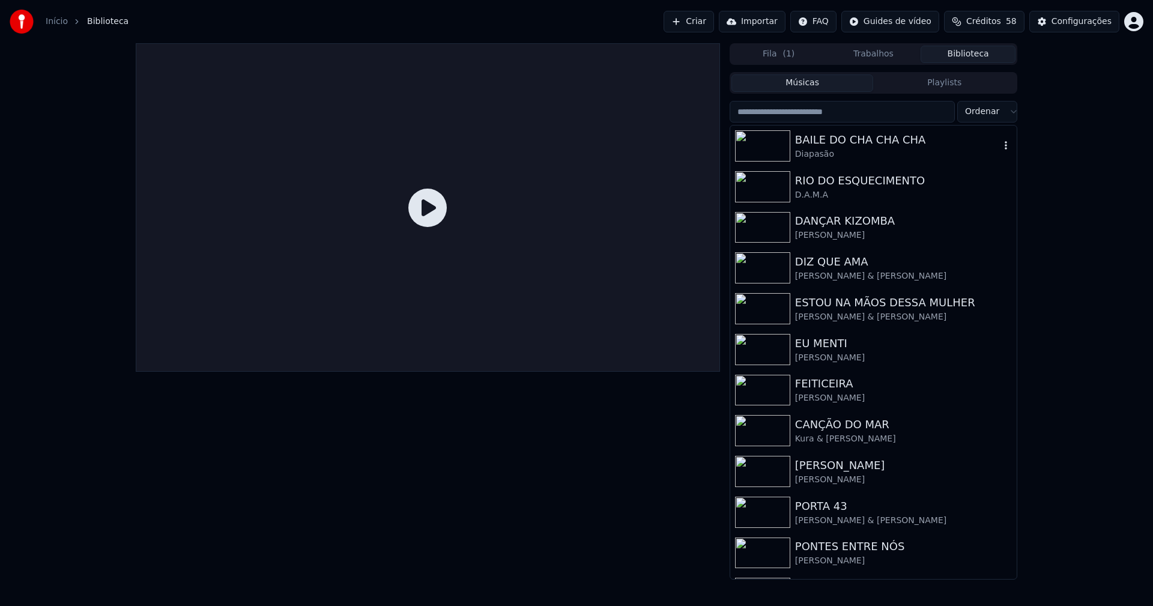
click at [859, 144] on div "BAILE DO CHA CHA CHA" at bounding box center [897, 140] width 205 height 17
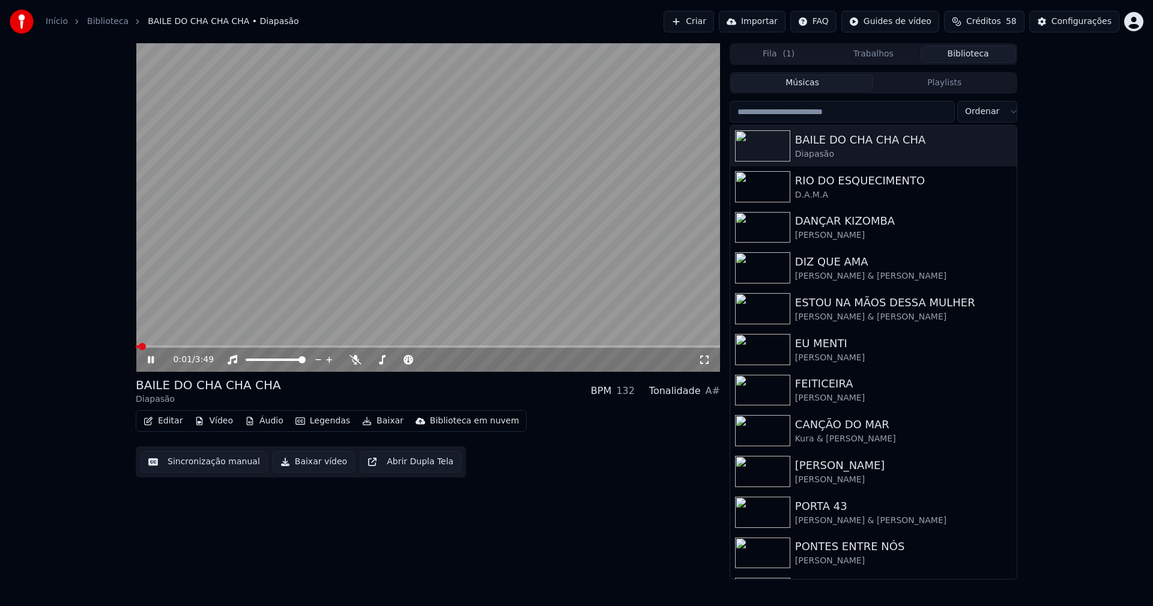
click at [150, 361] on icon at bounding box center [151, 359] width 6 height 7
click at [316, 461] on button "Baixar vídeo" at bounding box center [314, 462] width 82 height 22
click at [994, 57] on button "Biblioteca" at bounding box center [968, 54] width 95 height 17
click at [877, 192] on div "D.A.M.A" at bounding box center [897, 195] width 205 height 12
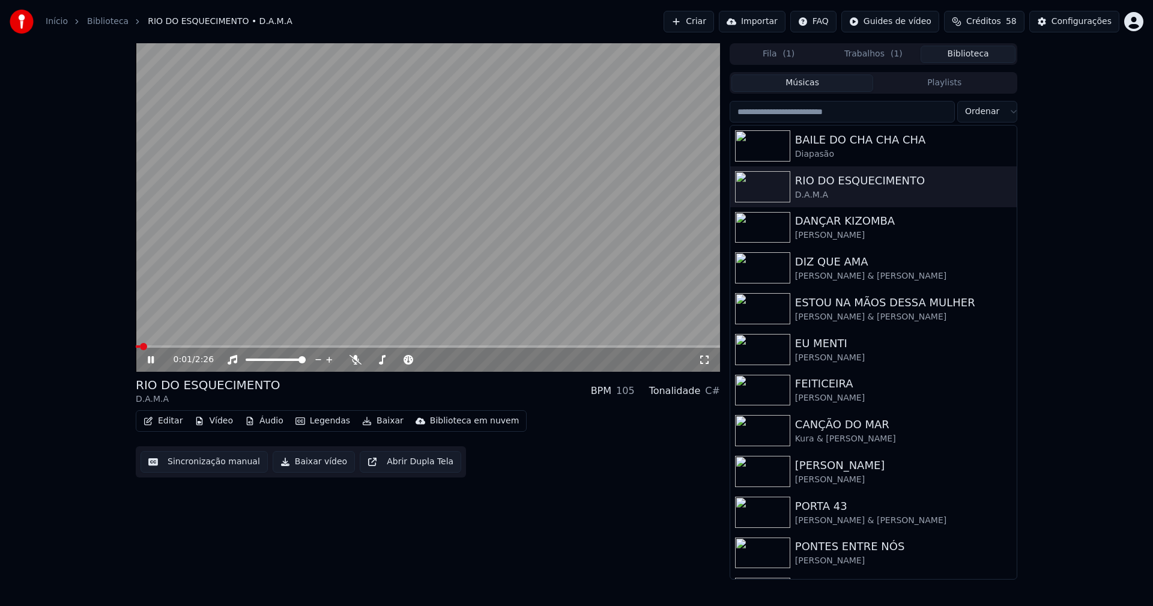
click at [153, 363] on icon at bounding box center [151, 359] width 6 height 7
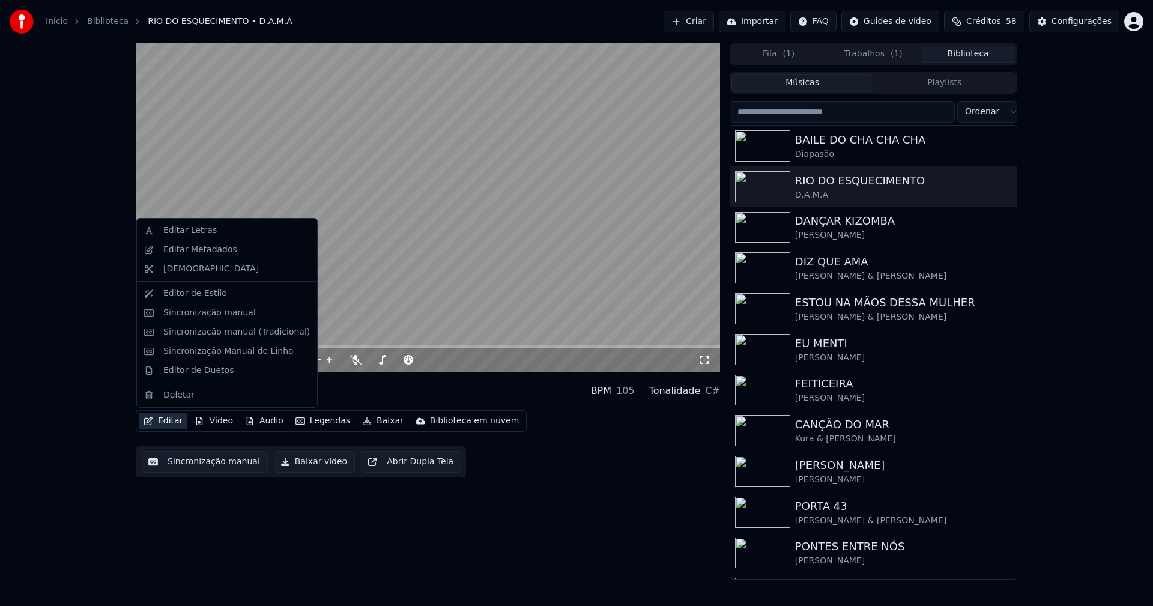
click at [168, 422] on button "Editar" at bounding box center [163, 421] width 49 height 17
click at [187, 375] on div "Editor de Duetos" at bounding box center [198, 371] width 70 height 12
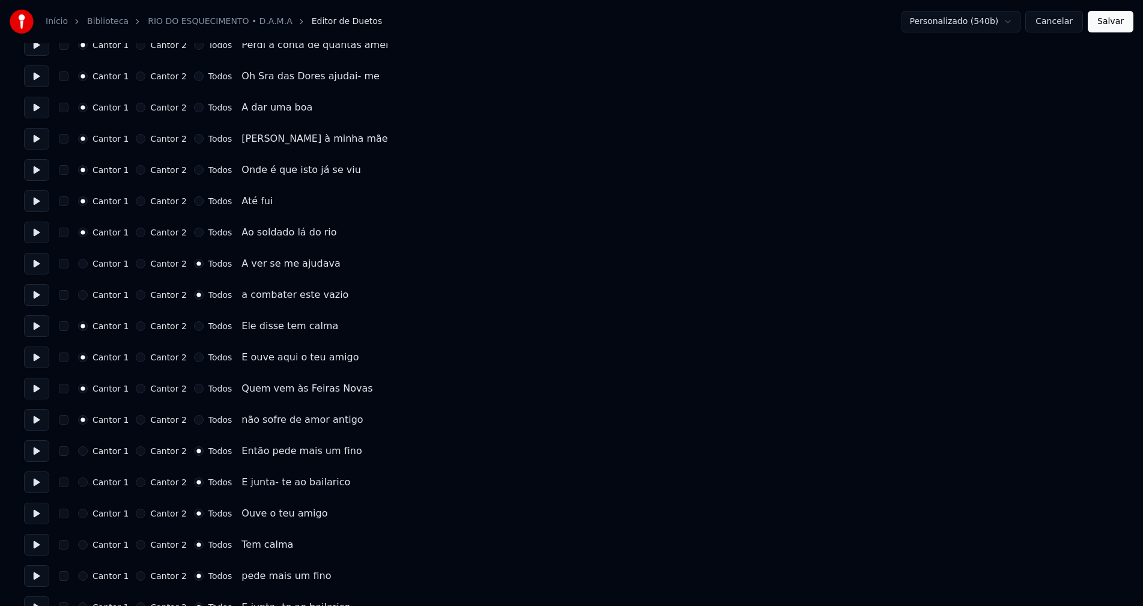
scroll to position [1107, 0]
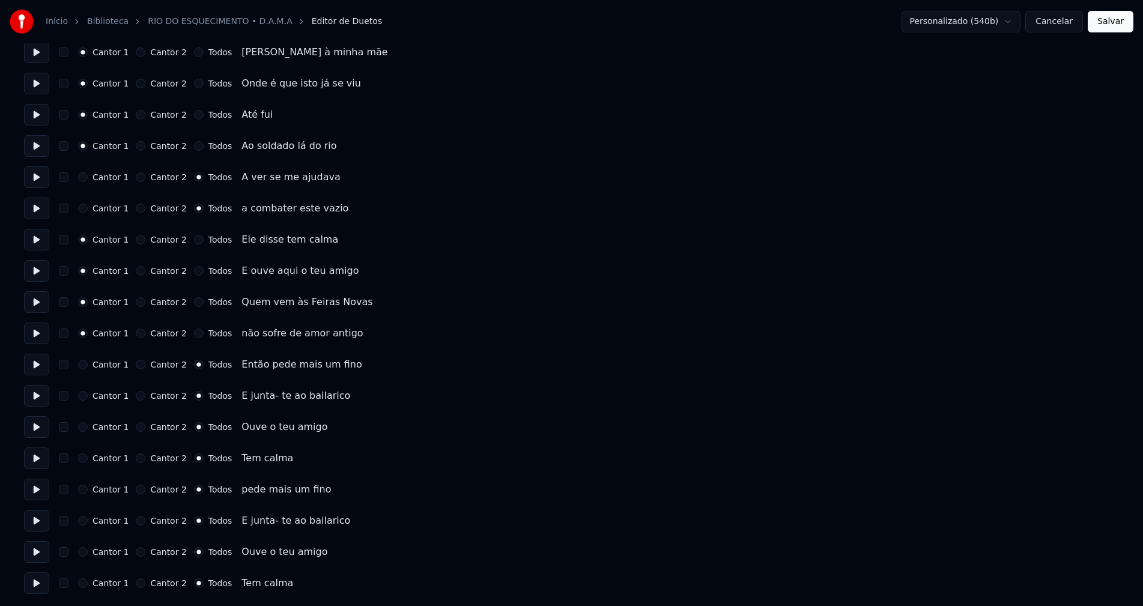
click at [1064, 25] on button "Cancelar" at bounding box center [1054, 22] width 58 height 22
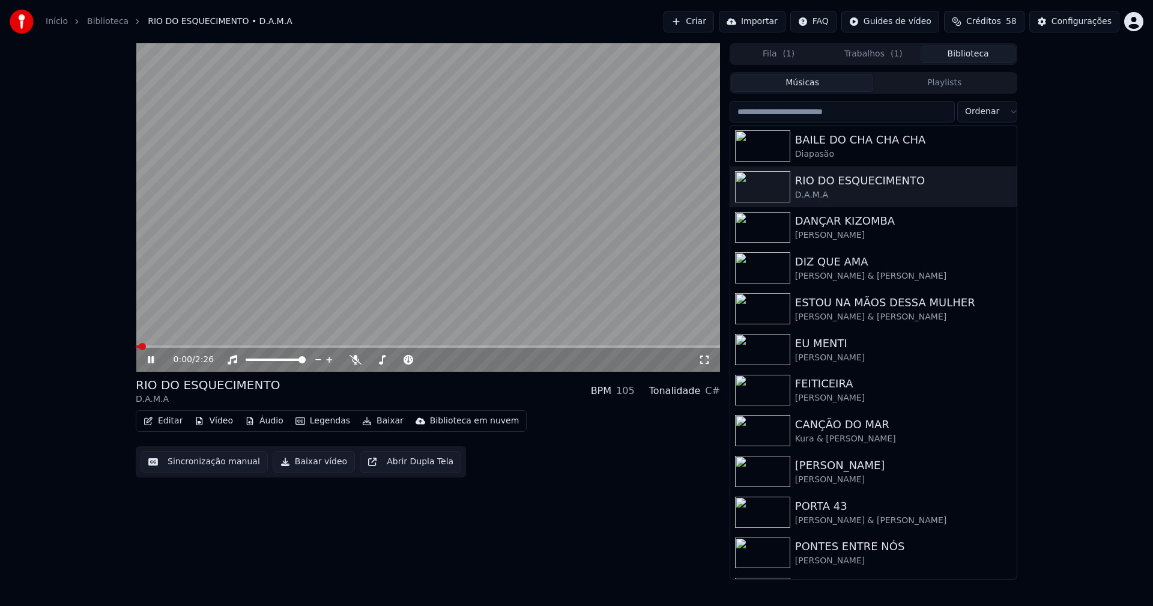
click at [153, 360] on icon at bounding box center [151, 359] width 6 height 7
click at [301, 461] on button "Baixar vídeo" at bounding box center [314, 462] width 82 height 22
click at [981, 57] on button "Biblioteca" at bounding box center [968, 54] width 95 height 17
click at [847, 229] on div "DANÇAR KIZOMBA" at bounding box center [897, 221] width 205 height 17
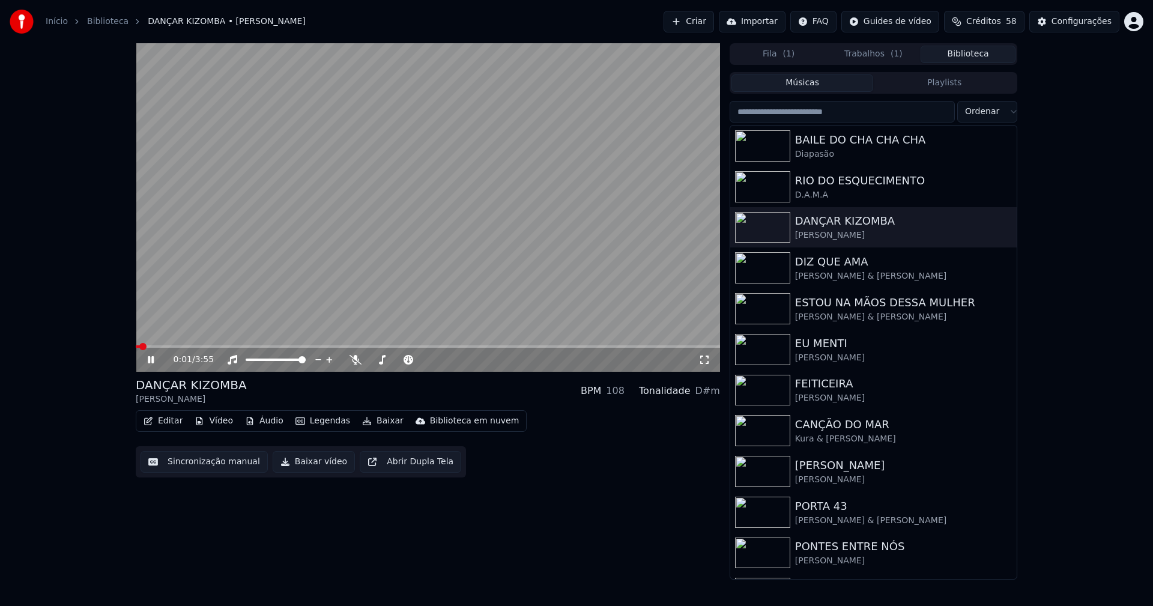
click at [154, 360] on icon at bounding box center [151, 359] width 6 height 7
click at [304, 461] on button "Baixar vídeo" at bounding box center [314, 462] width 82 height 22
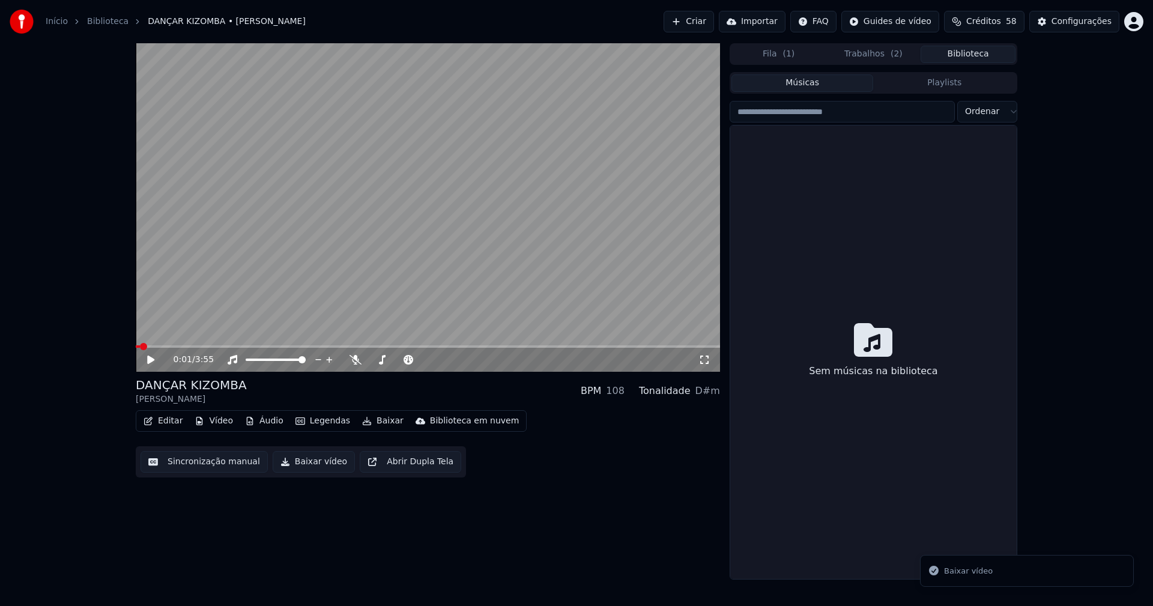
click at [959, 55] on button "Biblioteca" at bounding box center [968, 54] width 95 height 17
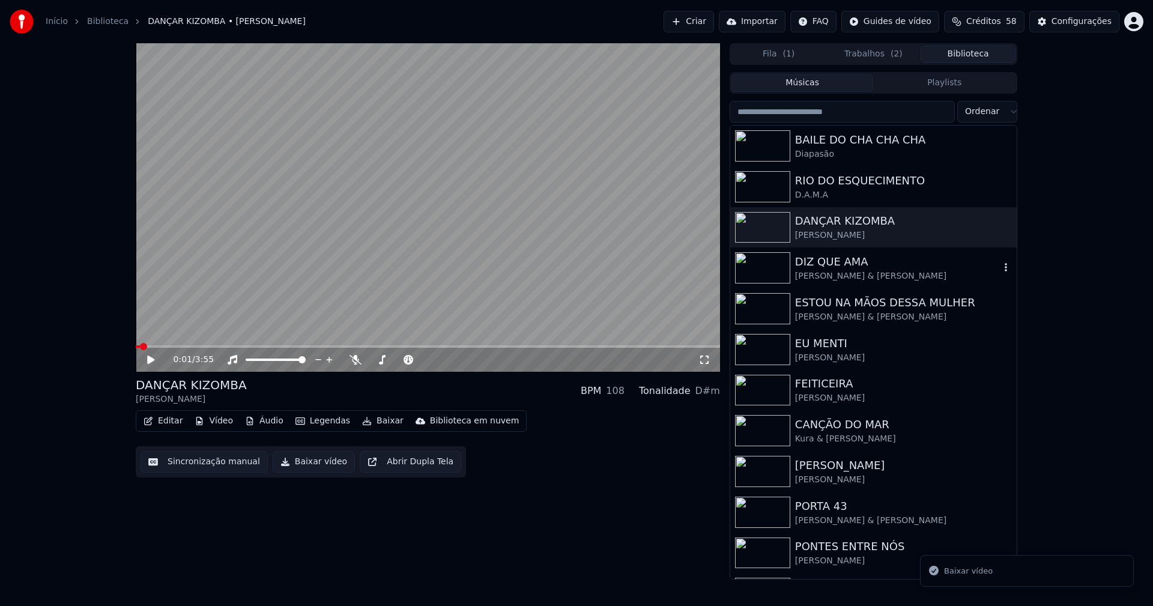
drag, startPoint x: 853, startPoint y: 267, endPoint x: 926, endPoint y: 256, distance: 74.0
click at [854, 267] on div "DIZ QUE AMA" at bounding box center [897, 261] width 205 height 17
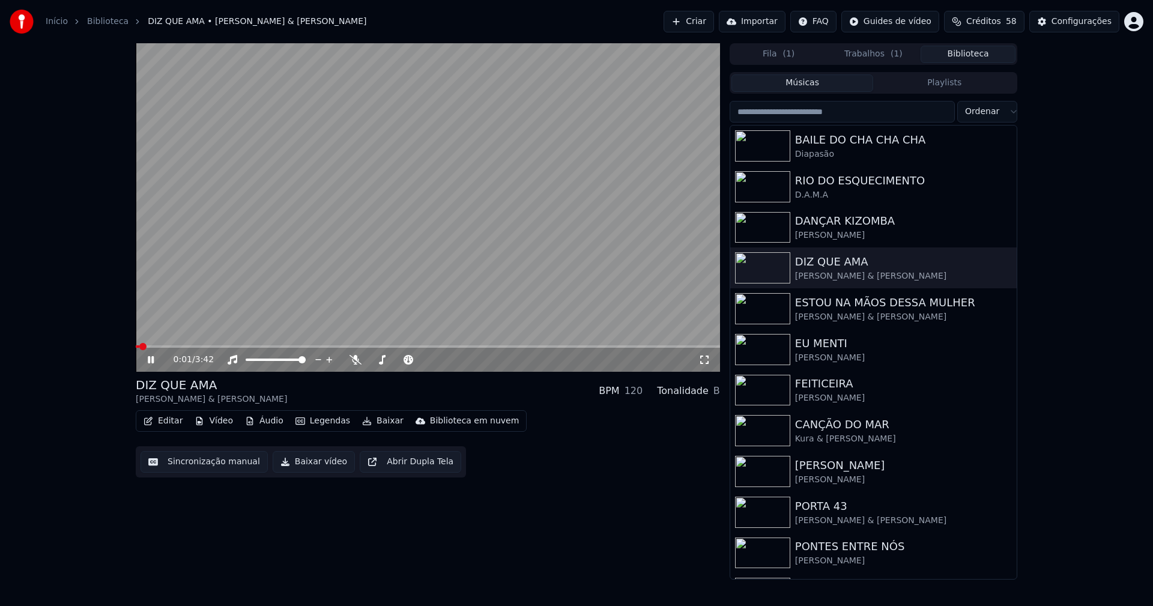
click at [148, 362] on icon at bounding box center [151, 359] width 6 height 7
click at [303, 464] on button "Baixar vídeo" at bounding box center [314, 462] width 82 height 22
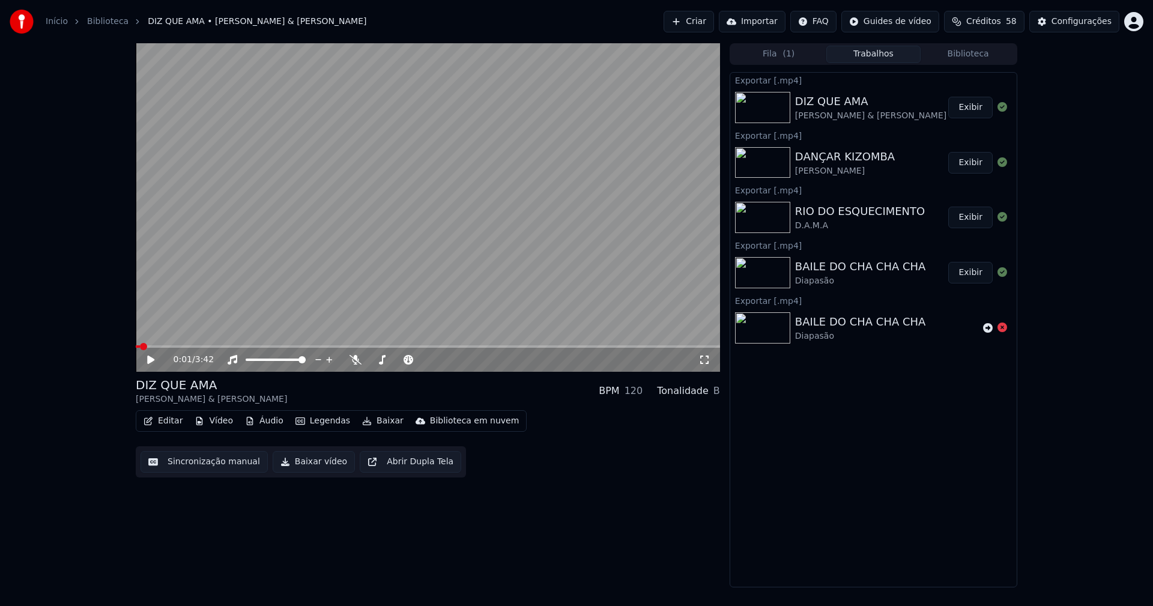
click at [981, 54] on button "Biblioteca" at bounding box center [968, 54] width 95 height 17
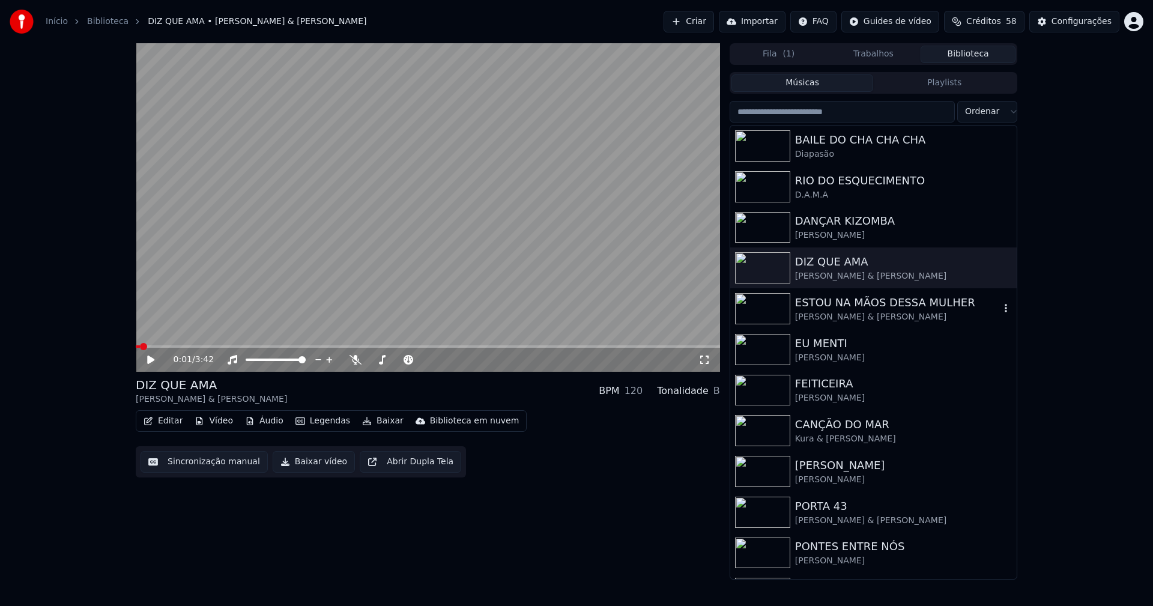
drag, startPoint x: 844, startPoint y: 317, endPoint x: 845, endPoint y: 311, distance: 6.0
click at [844, 316] on div "[PERSON_NAME] & [PERSON_NAME]" at bounding box center [897, 317] width 205 height 12
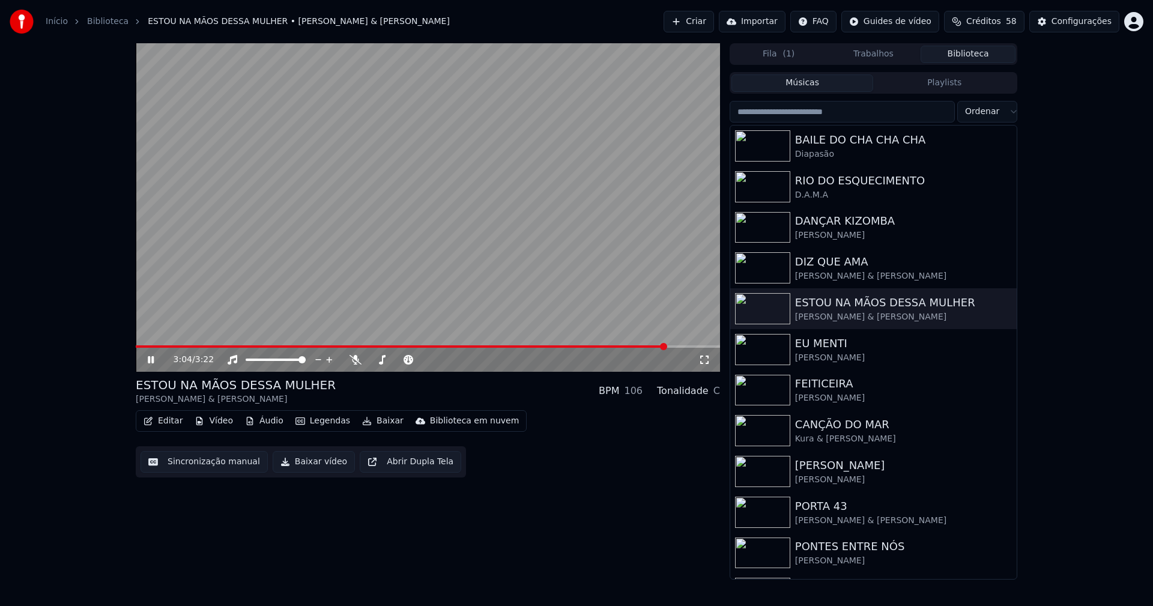
click at [668, 346] on span at bounding box center [428, 346] width 584 height 2
click at [704, 363] on icon at bounding box center [704, 360] width 12 height 10
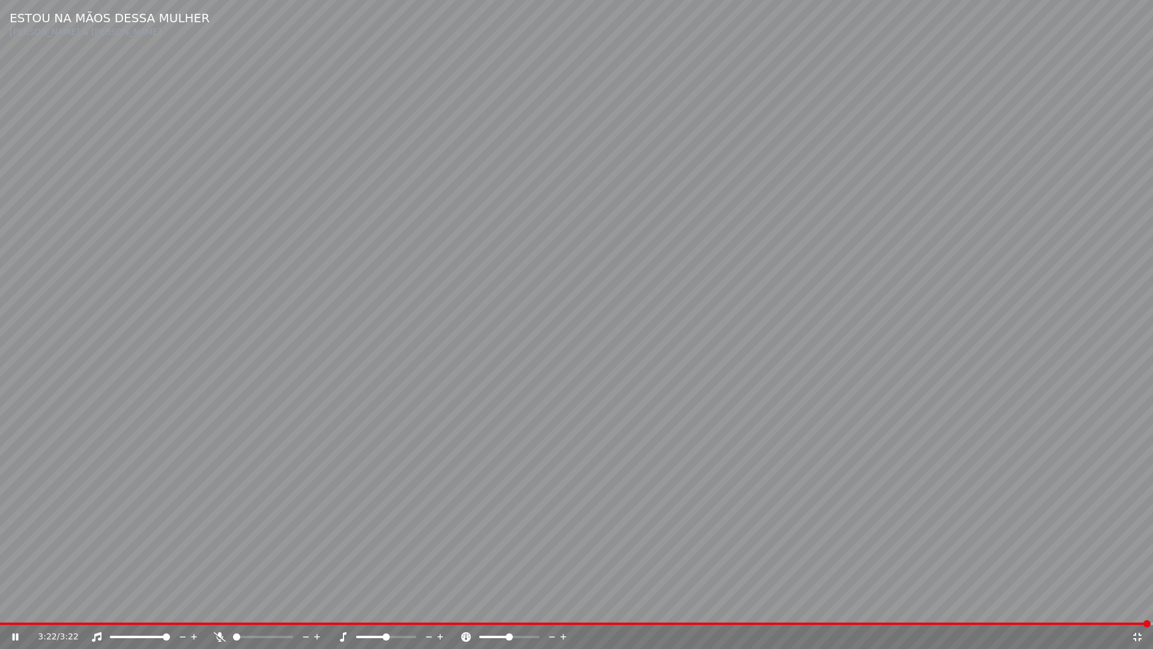
click at [1132, 605] on icon at bounding box center [1137, 637] width 12 height 10
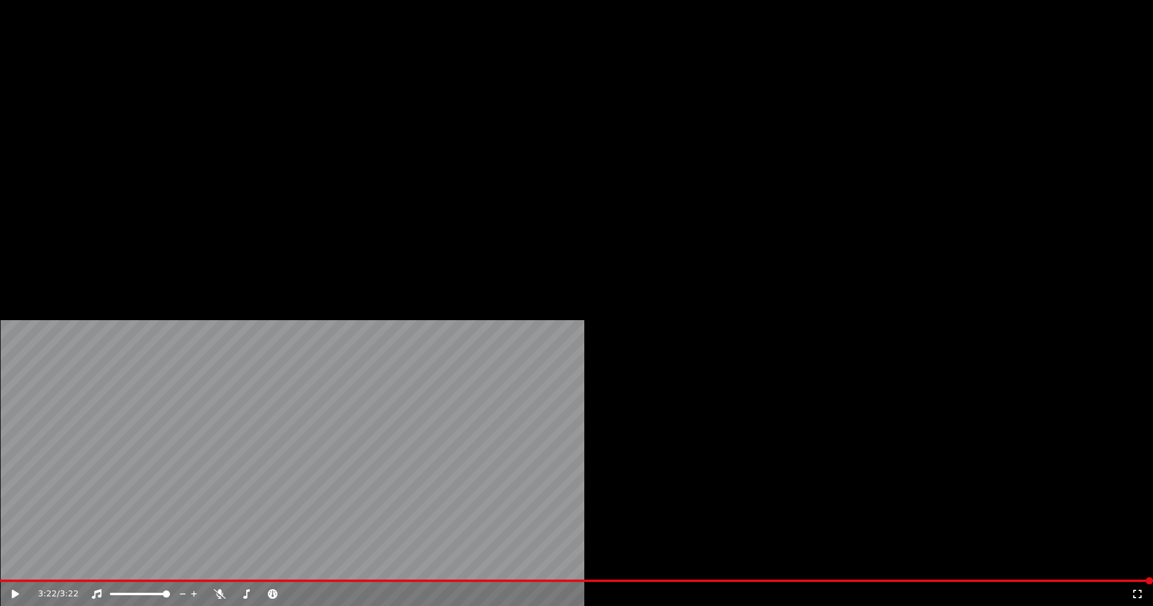
click at [168, 101] on button "Editar" at bounding box center [163, 92] width 49 height 17
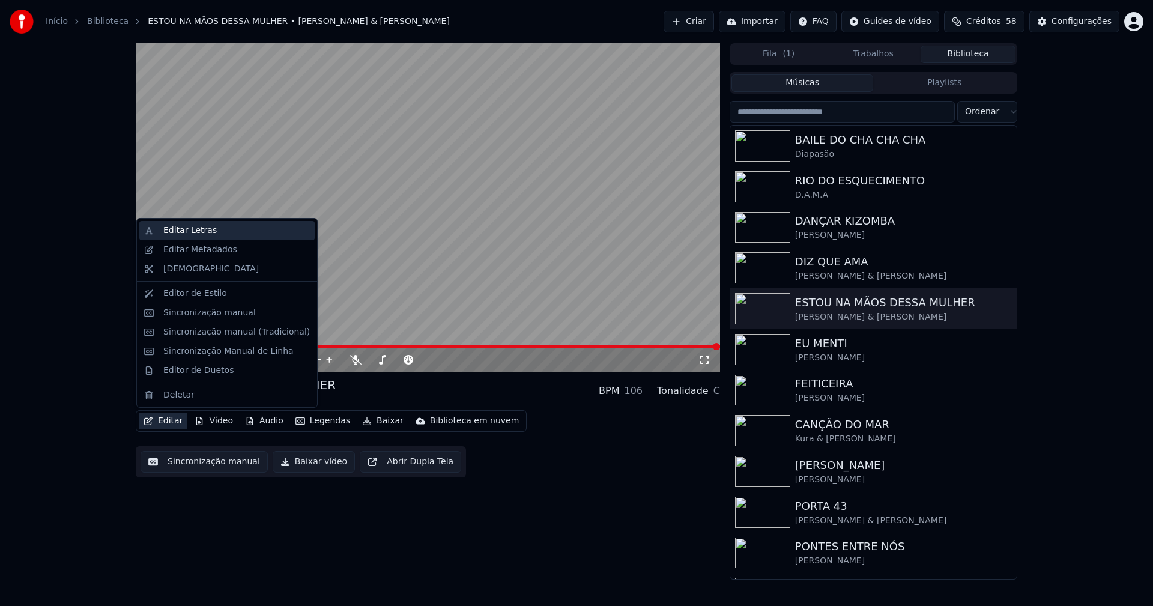
click at [190, 235] on div "Editar Letras" at bounding box center [189, 231] width 53 height 12
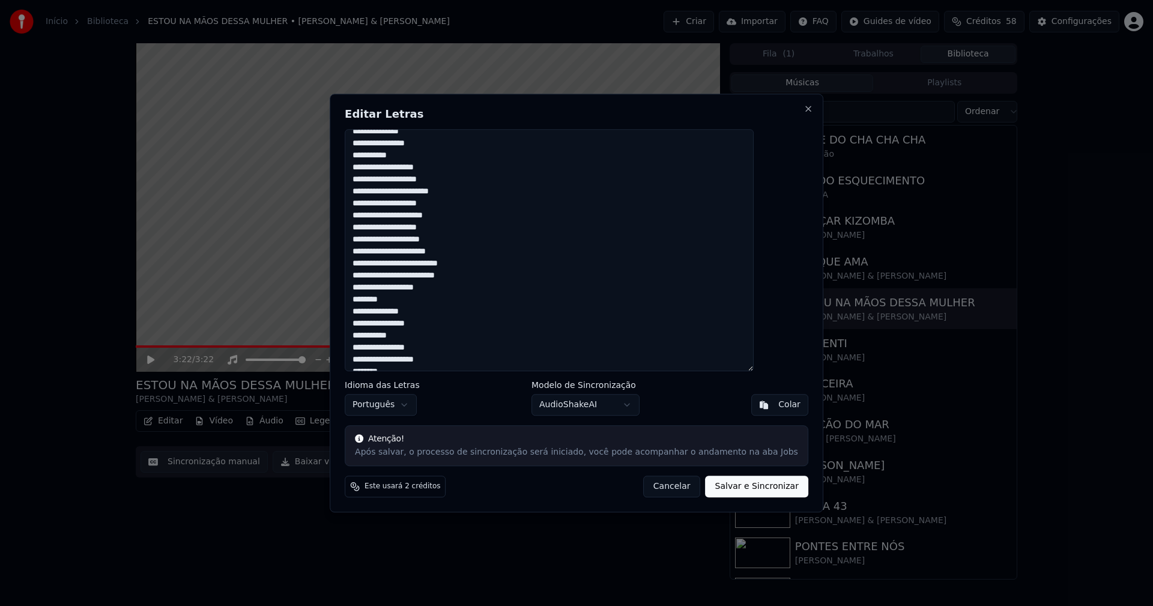
scroll to position [356, 0]
click at [395, 348] on textarea "**********" at bounding box center [549, 250] width 409 height 243
type textarea "**********"
click at [713, 489] on button "Salvar e Sincronizar" at bounding box center [757, 487] width 103 height 22
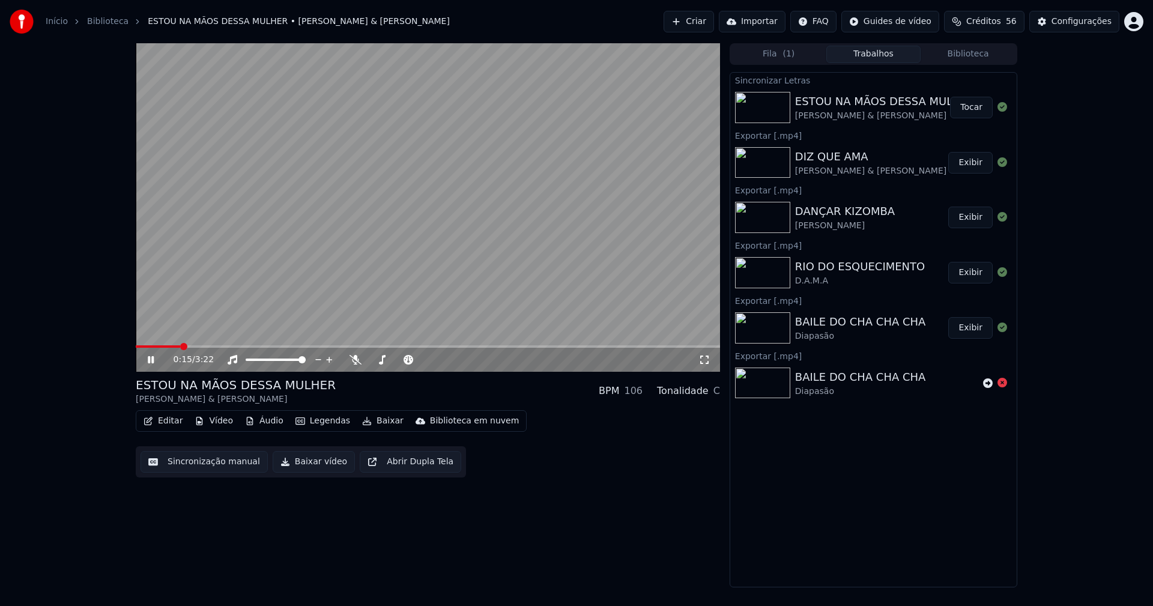
click at [172, 423] on button "Editar" at bounding box center [163, 421] width 49 height 17
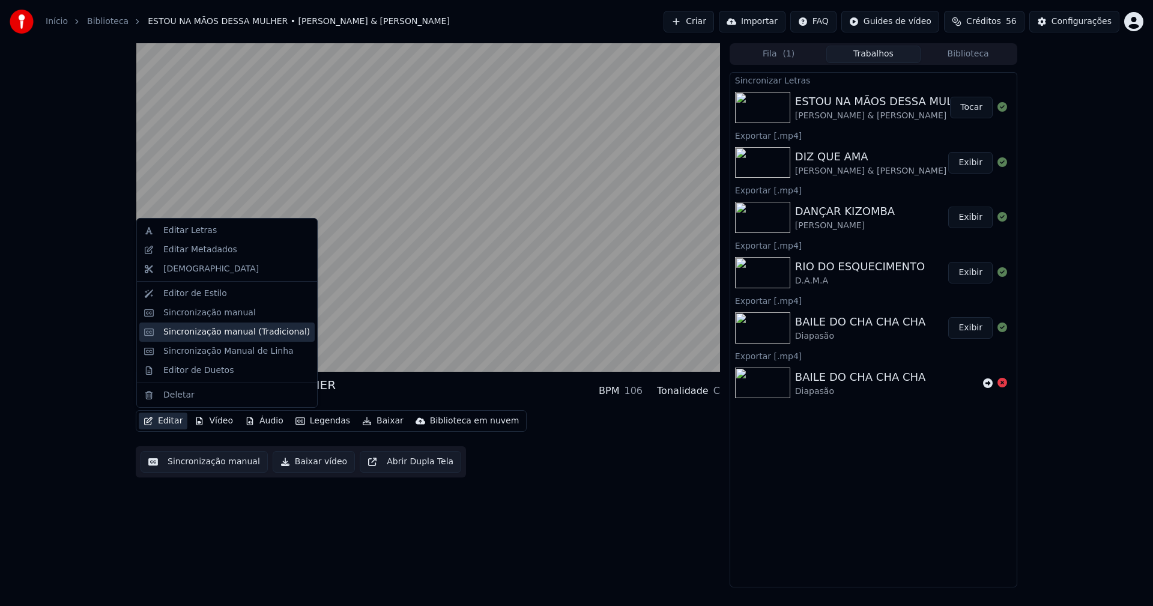
click at [210, 333] on div "Sincronização manual (Tradicional)" at bounding box center [236, 332] width 147 height 12
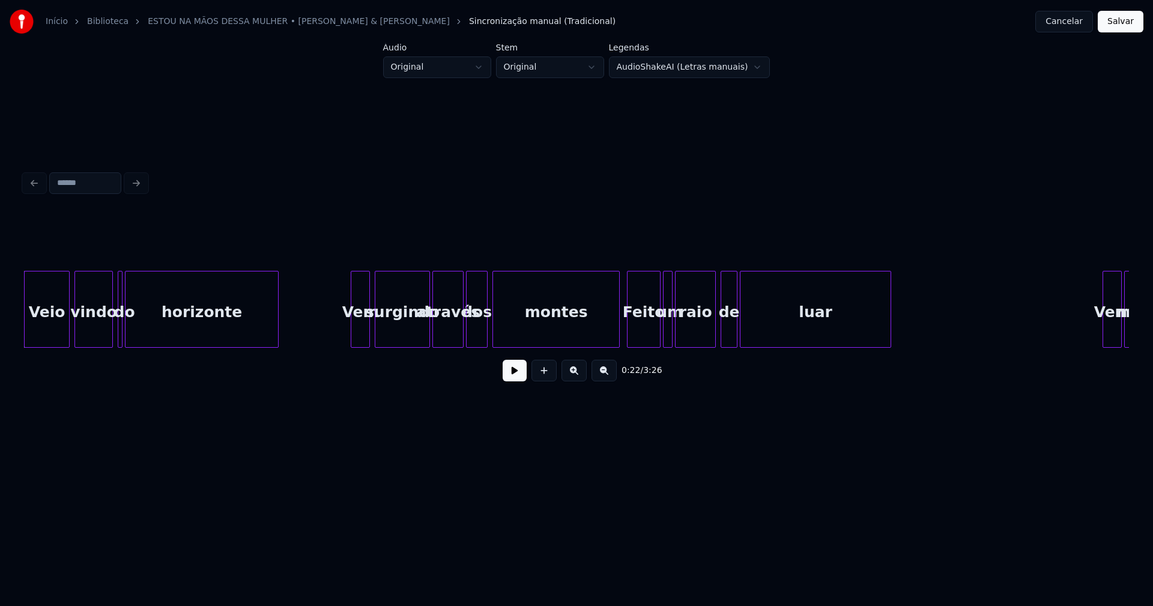
scroll to position [0, 2394]
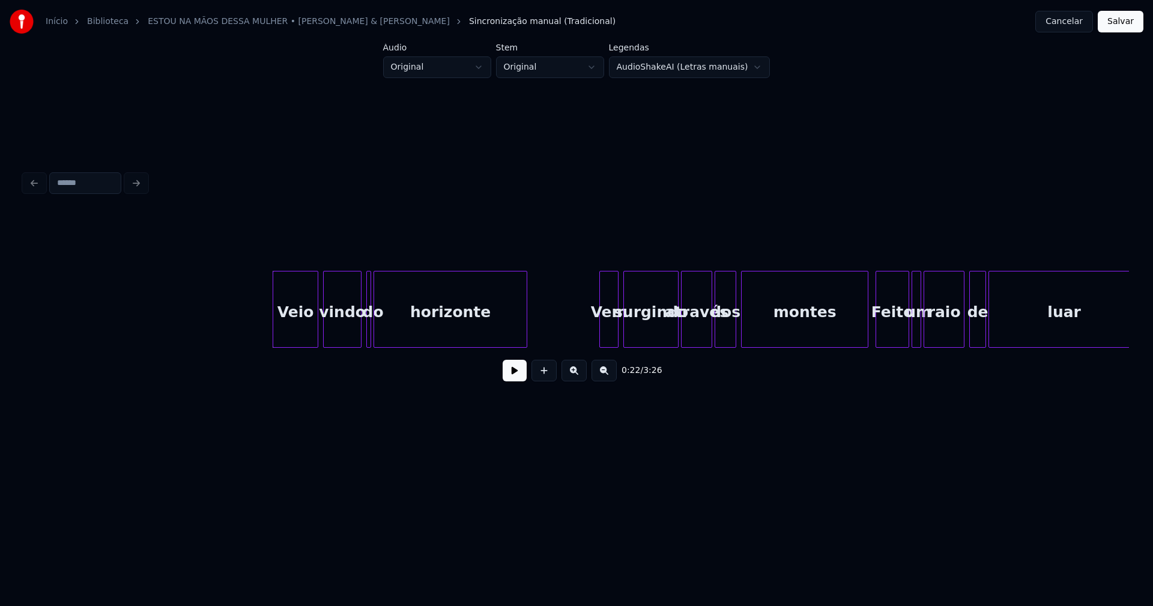
click at [512, 381] on button at bounding box center [515, 371] width 24 height 22
click at [363, 333] on div "do" at bounding box center [365, 309] width 5 height 77
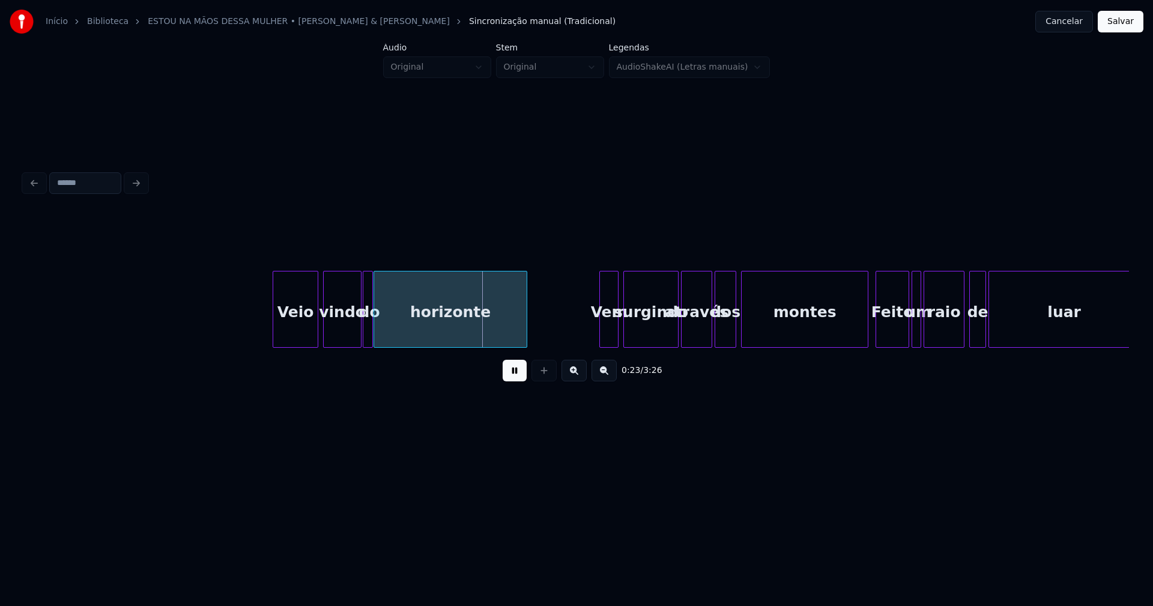
click at [371, 336] on div at bounding box center [371, 309] width 4 height 76
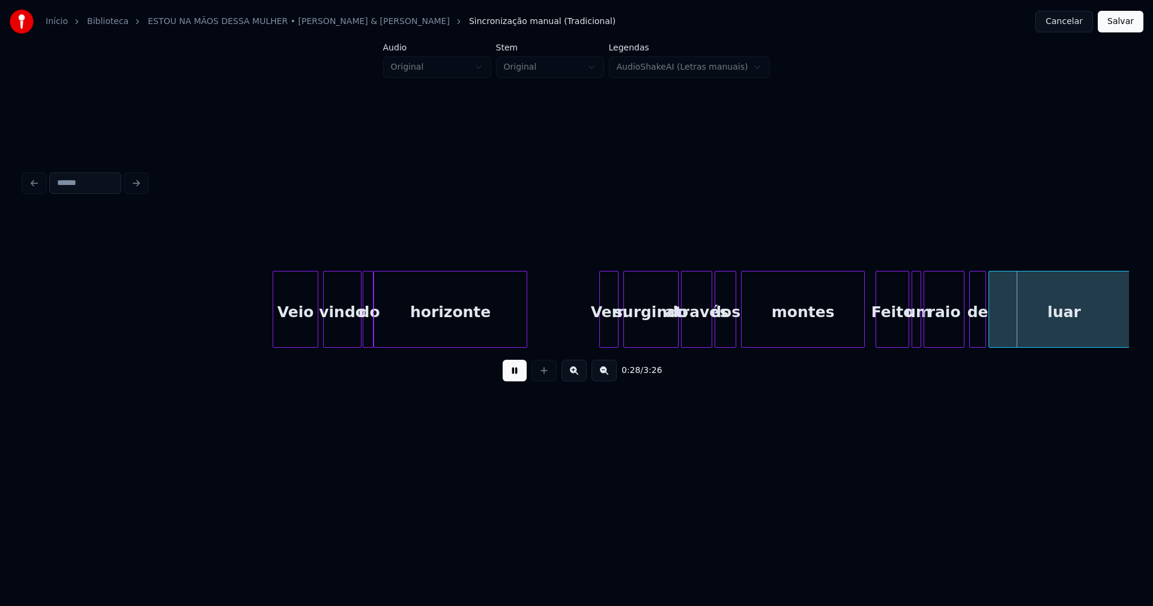
click at [864, 330] on div at bounding box center [863, 309] width 4 height 76
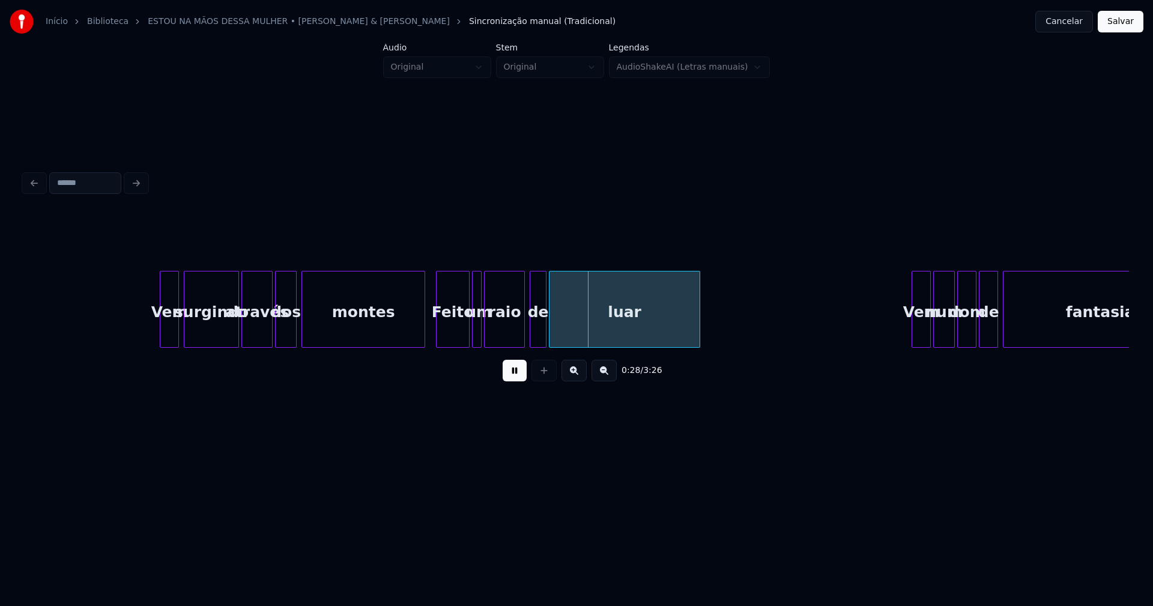
scroll to position [0, 2999]
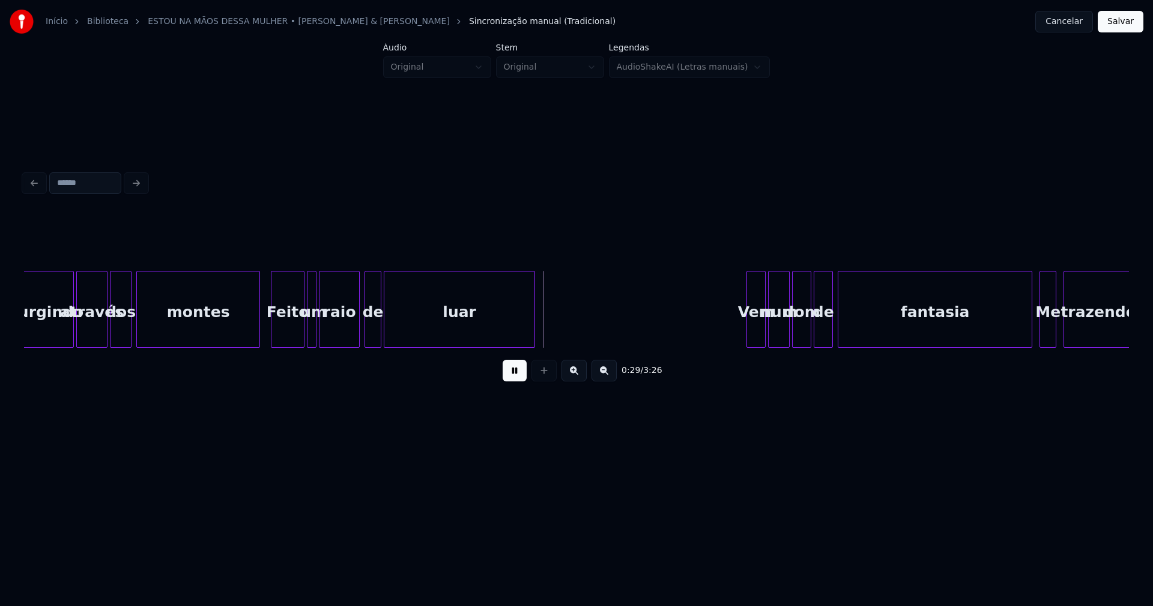
click at [286, 332] on div "Feito" at bounding box center [287, 312] width 32 height 82
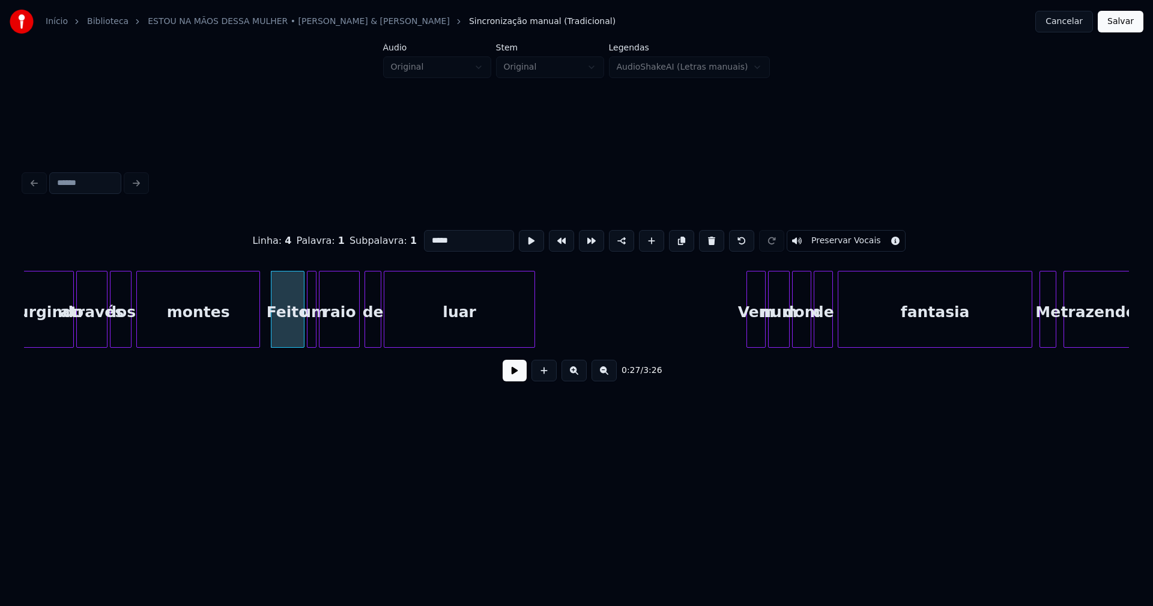
click at [428, 236] on input "*****" at bounding box center [469, 241] width 90 height 22
type input "*****"
click at [513, 377] on button at bounding box center [515, 371] width 24 height 22
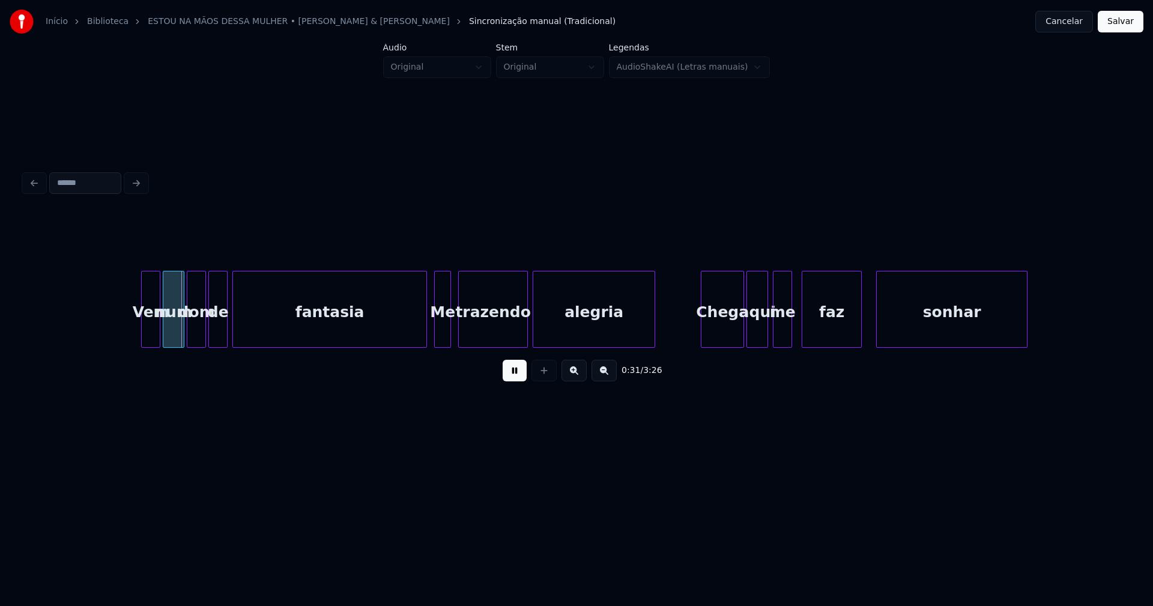
scroll to position [0, 3618]
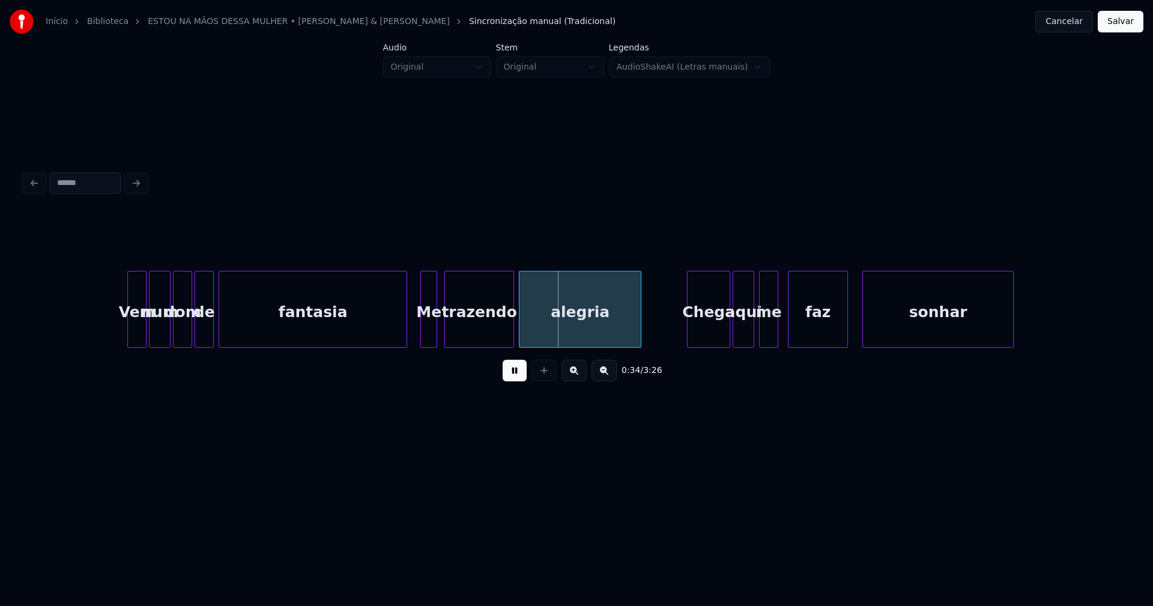
click at [405, 337] on div at bounding box center [405, 309] width 4 height 76
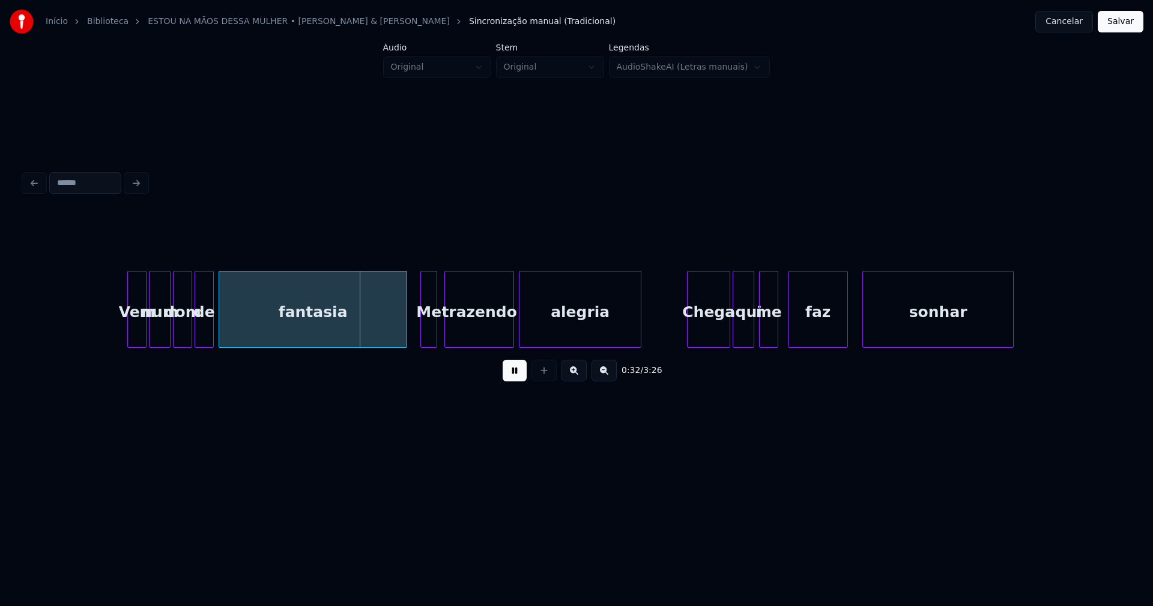
click at [431, 335] on div "Me" at bounding box center [429, 312] width 16 height 82
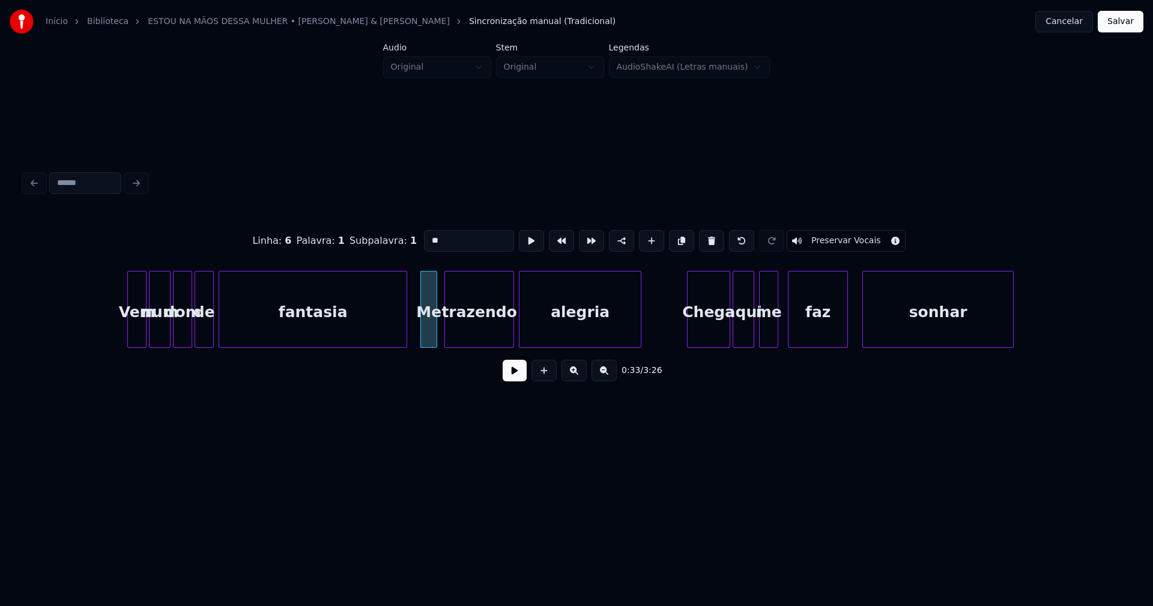
click at [431, 236] on input "**" at bounding box center [469, 241] width 90 height 22
type input "**"
click at [512, 381] on button at bounding box center [515, 371] width 24 height 22
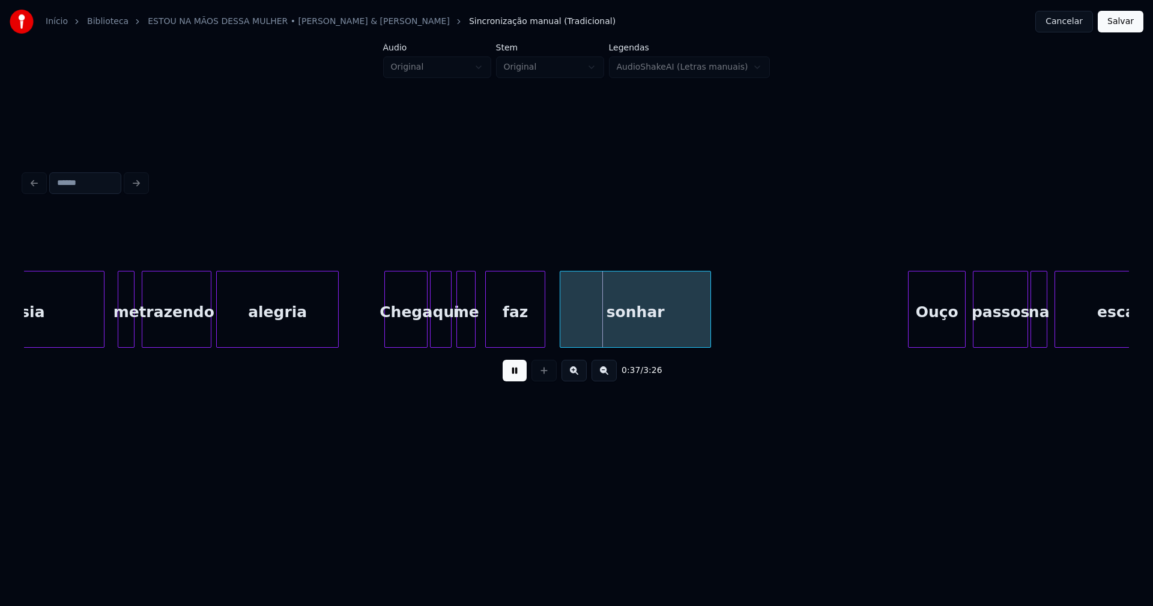
scroll to position [0, 3934]
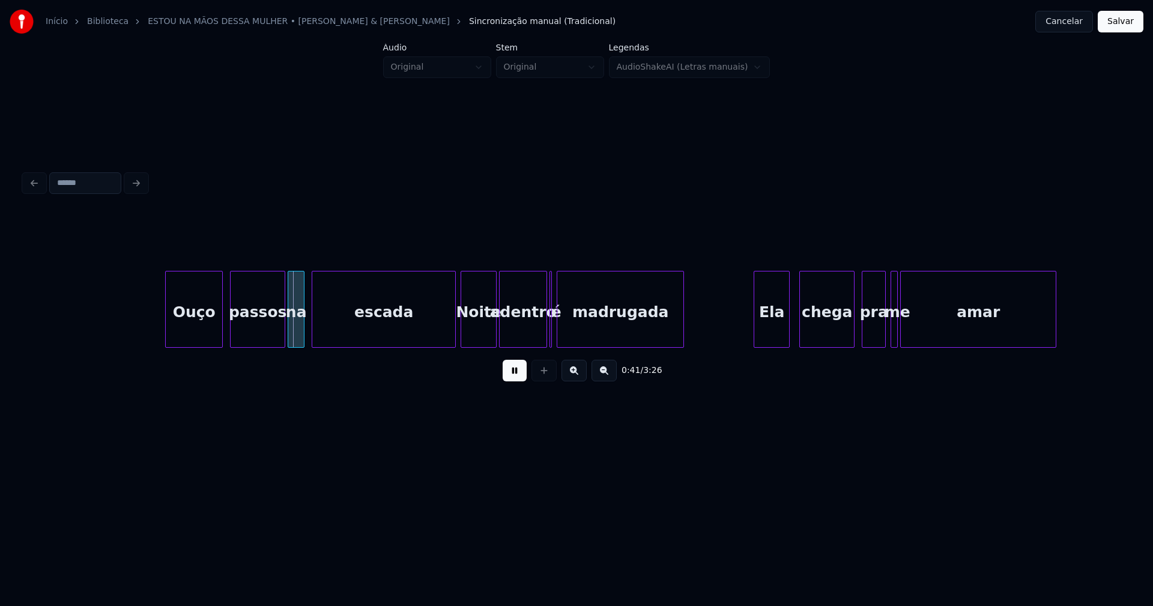
scroll to position [0, 4676]
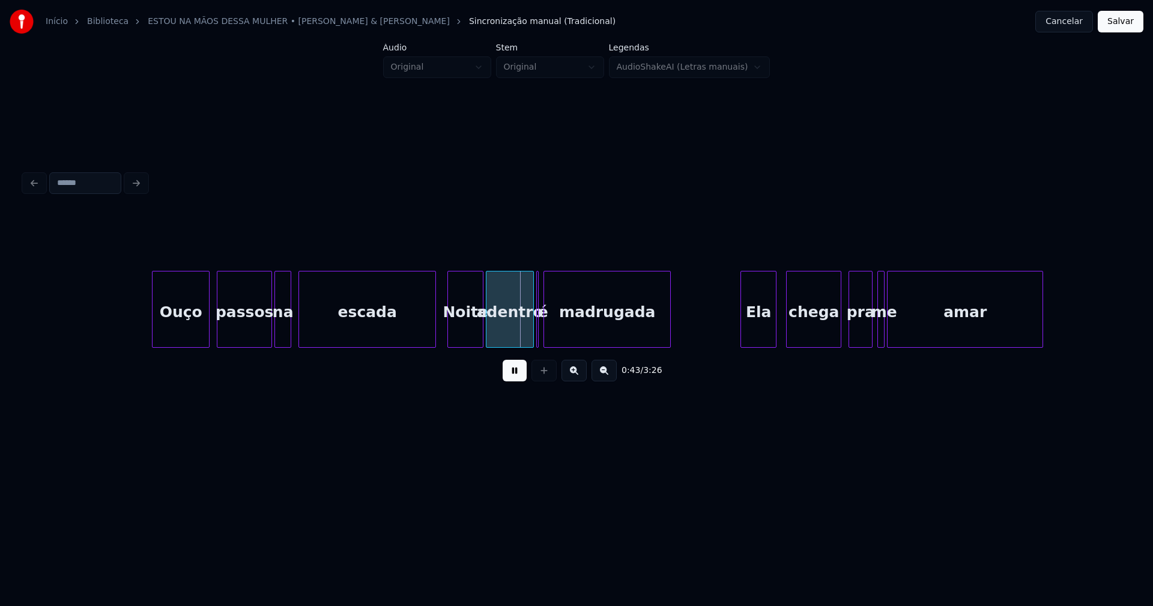
click at [434, 332] on div at bounding box center [434, 309] width 4 height 76
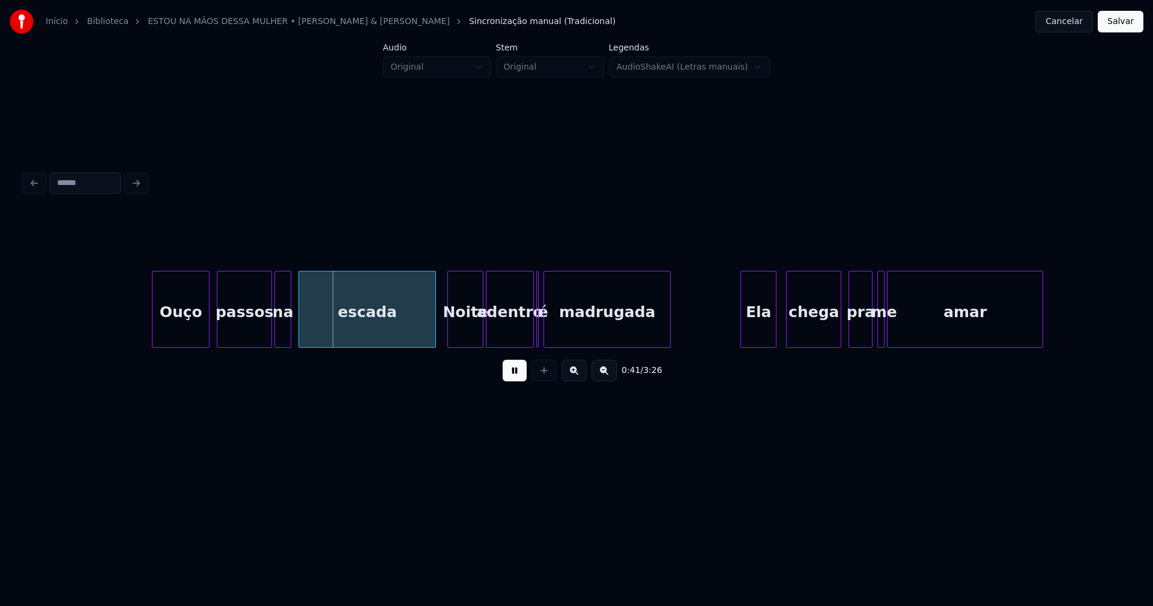
click at [470, 333] on div "Noite" at bounding box center [465, 312] width 35 height 82
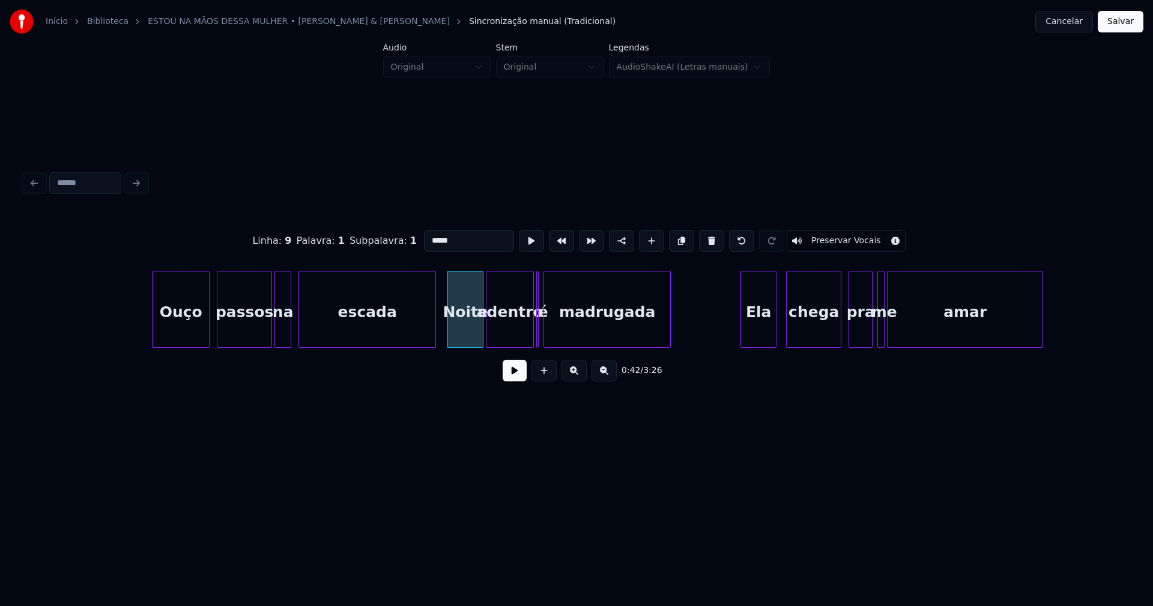
click at [431, 235] on input "*****" at bounding box center [469, 241] width 90 height 22
click at [525, 334] on div "adentro" at bounding box center [509, 312] width 47 height 82
click at [429, 234] on input "*******" at bounding box center [469, 241] width 90 height 22
type input "********"
click at [512, 381] on button at bounding box center [515, 371] width 24 height 22
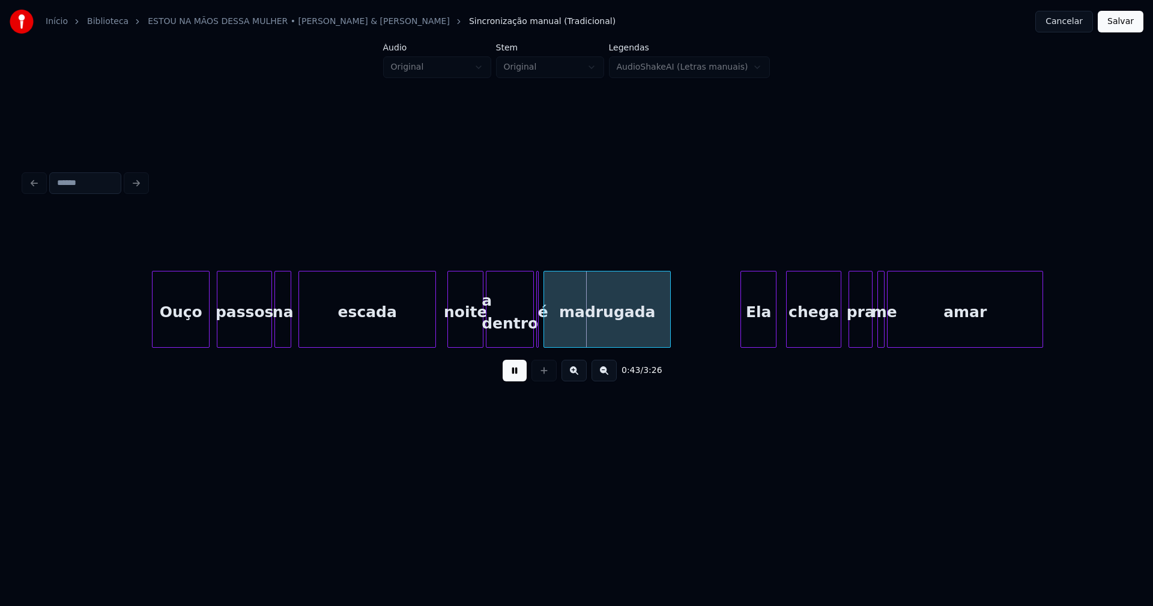
click at [515, 381] on button at bounding box center [515, 371] width 24 height 22
click at [516, 378] on button at bounding box center [515, 371] width 24 height 22
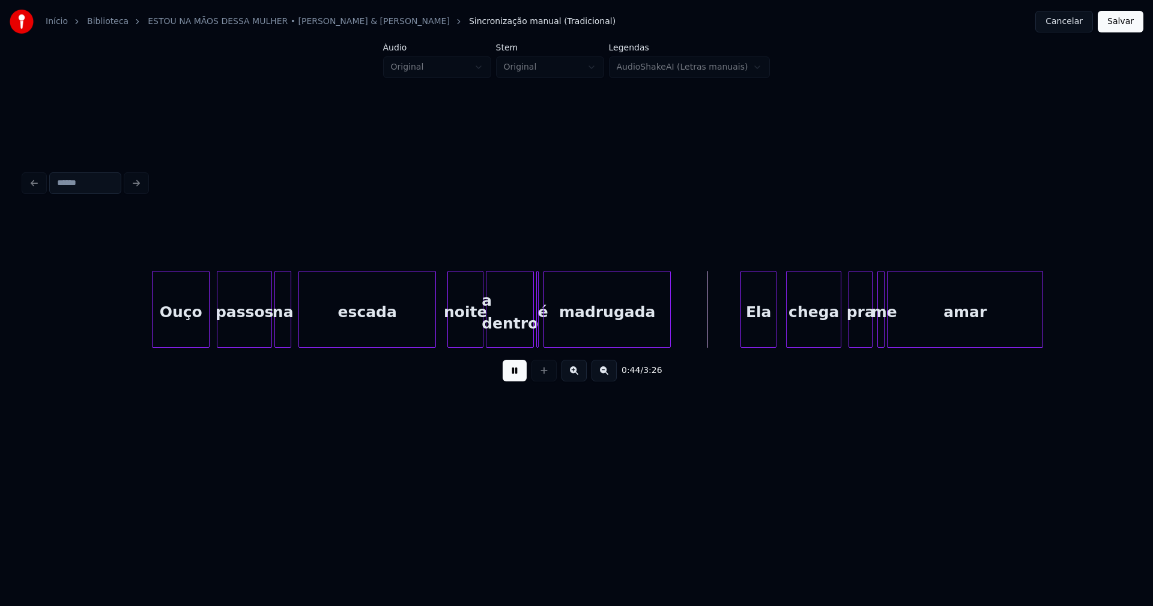
click at [471, 342] on div at bounding box center [472, 309] width 4 height 76
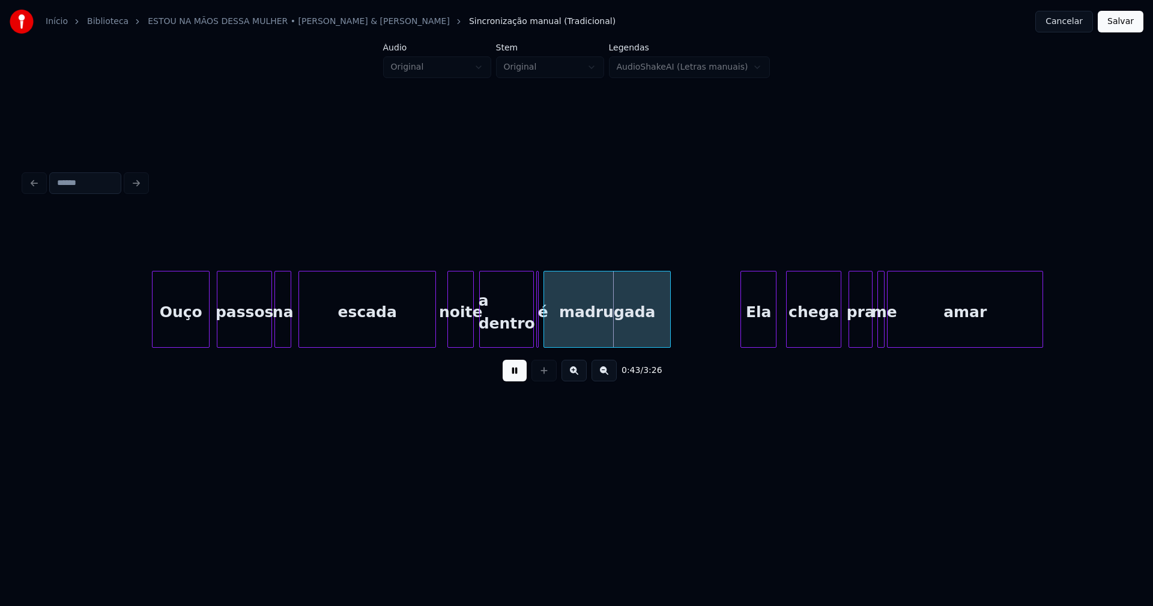
click at [480, 338] on div at bounding box center [482, 309] width 4 height 76
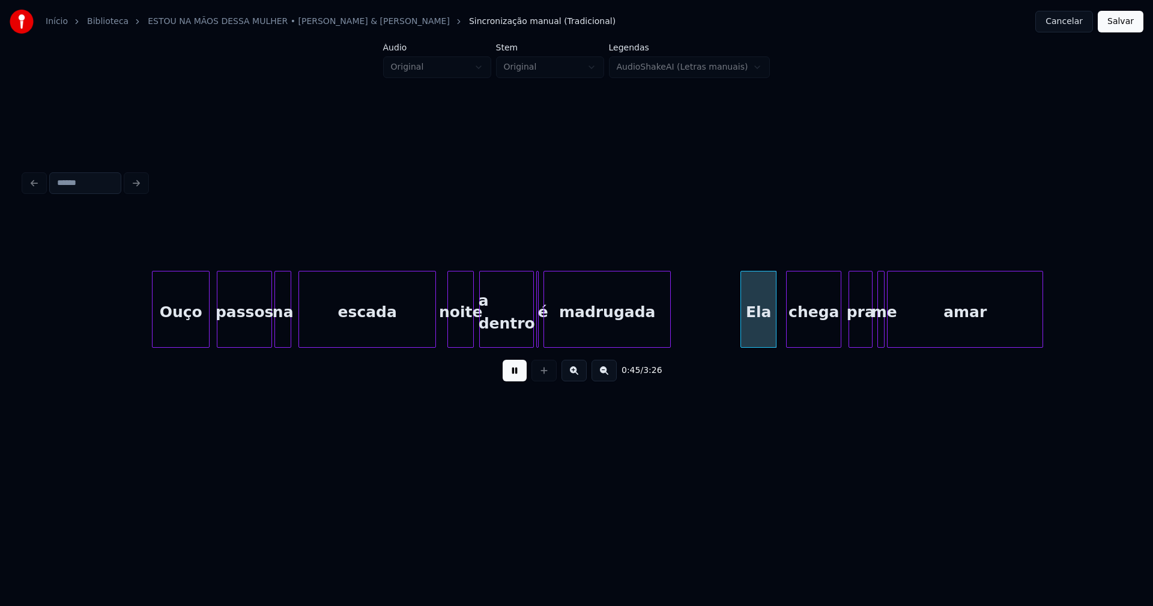
click at [522, 380] on button at bounding box center [515, 371] width 24 height 22
click at [528, 338] on div at bounding box center [529, 309] width 4 height 76
click at [543, 338] on div at bounding box center [541, 309] width 4 height 76
click at [536, 332] on div at bounding box center [536, 309] width 4 height 76
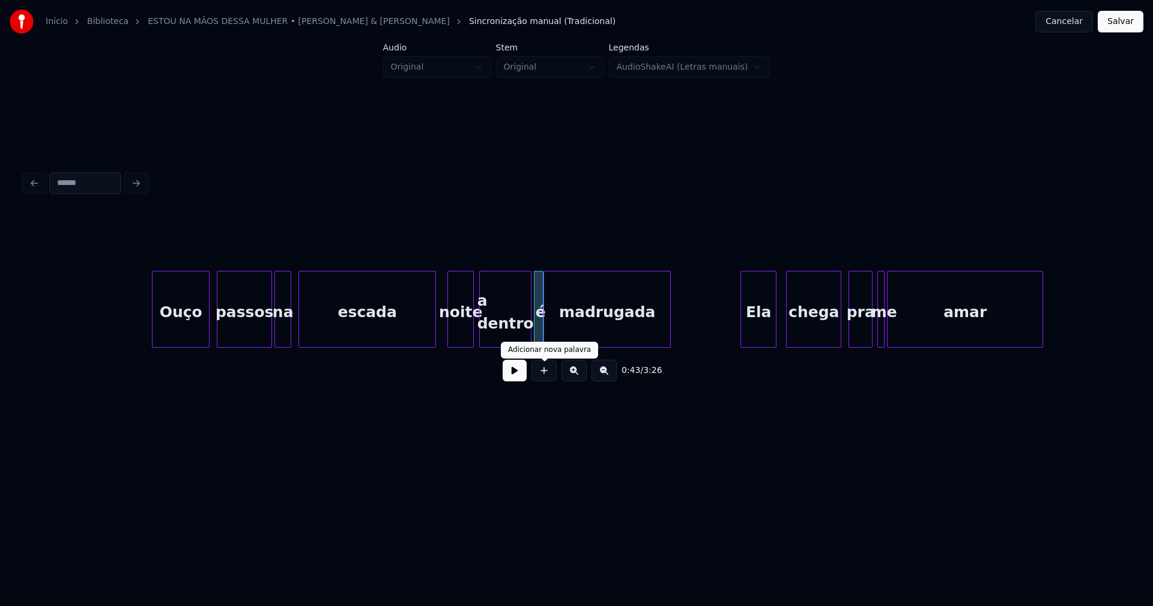
click at [518, 377] on button at bounding box center [515, 371] width 24 height 22
click at [909, 322] on div at bounding box center [909, 309] width 4 height 76
click at [899, 322] on div at bounding box center [900, 309] width 4 height 76
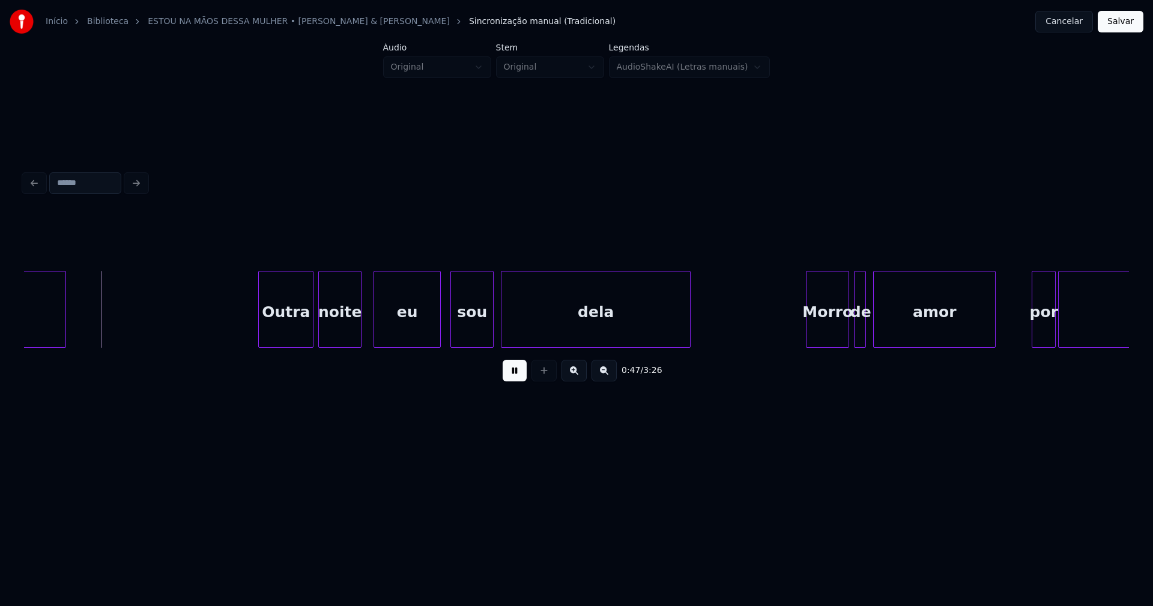
scroll to position [0, 5667]
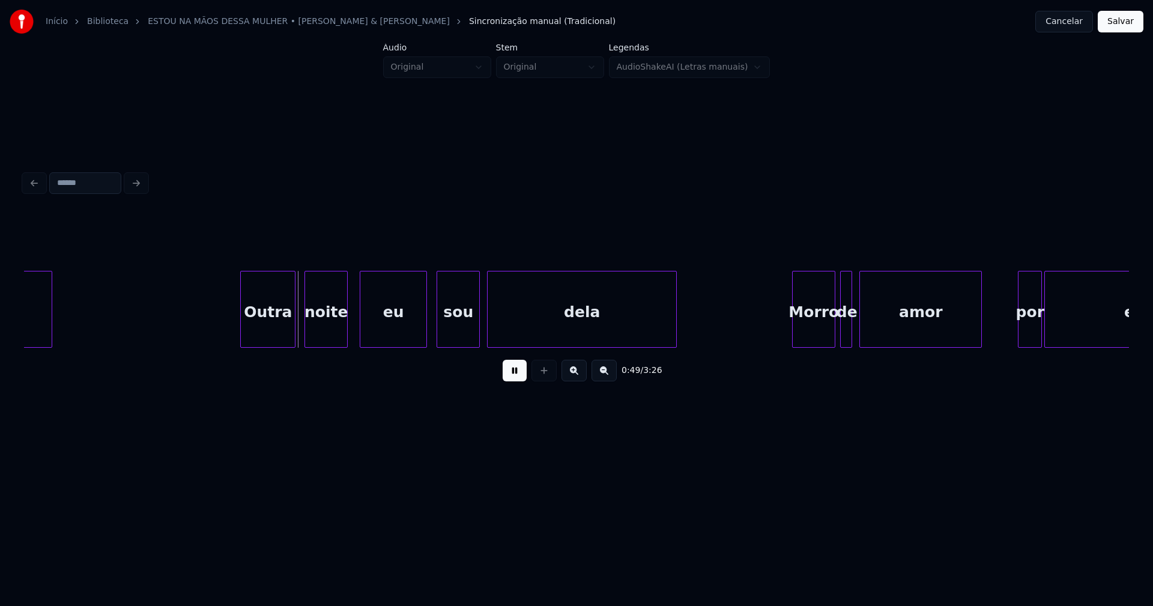
click at [267, 336] on div "Outra" at bounding box center [268, 312] width 54 height 82
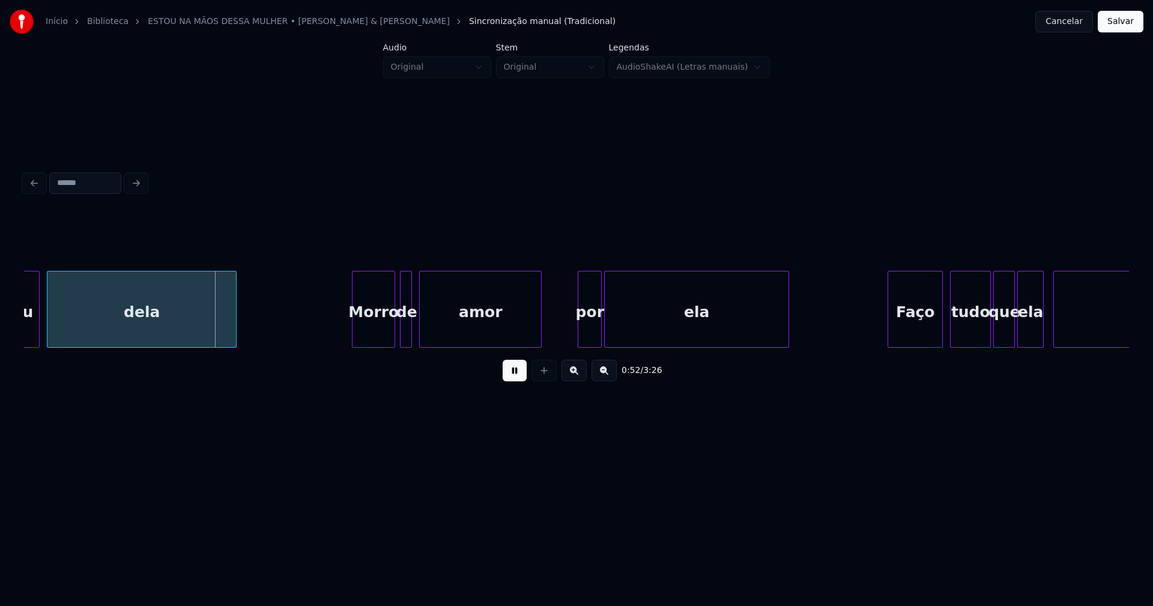
scroll to position [0, 6135]
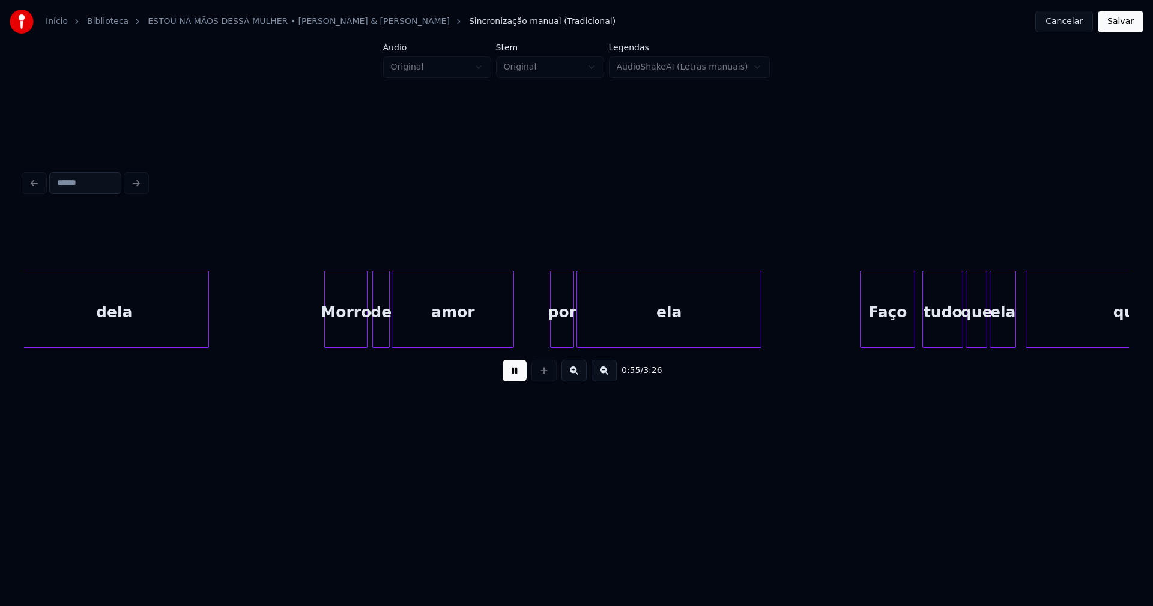
click at [387, 335] on div at bounding box center [388, 309] width 4 height 76
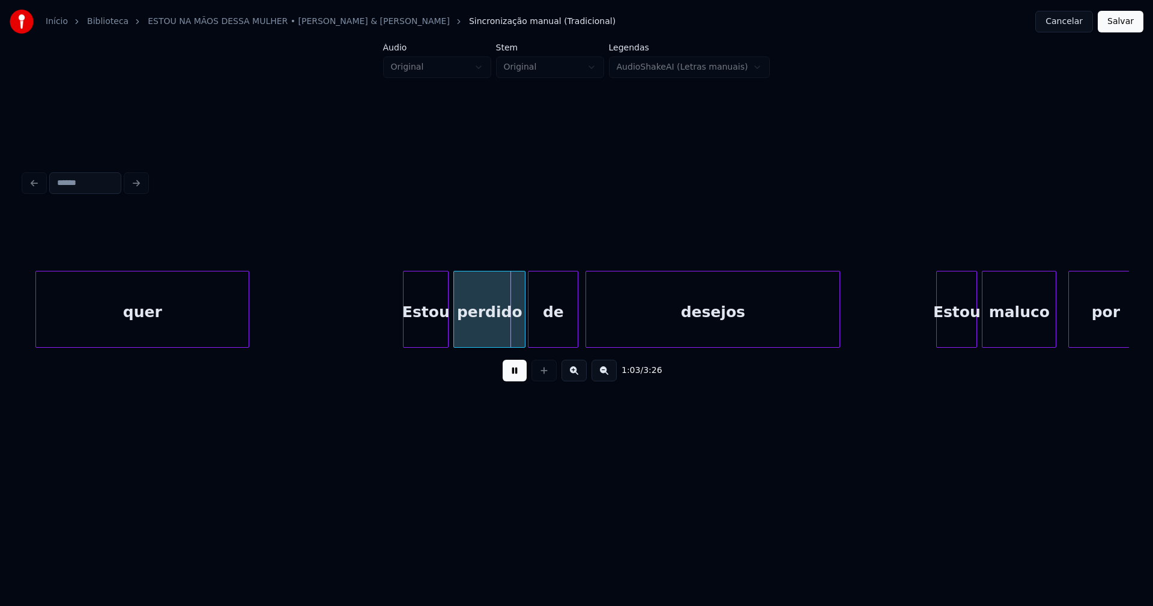
scroll to position [0, 7139]
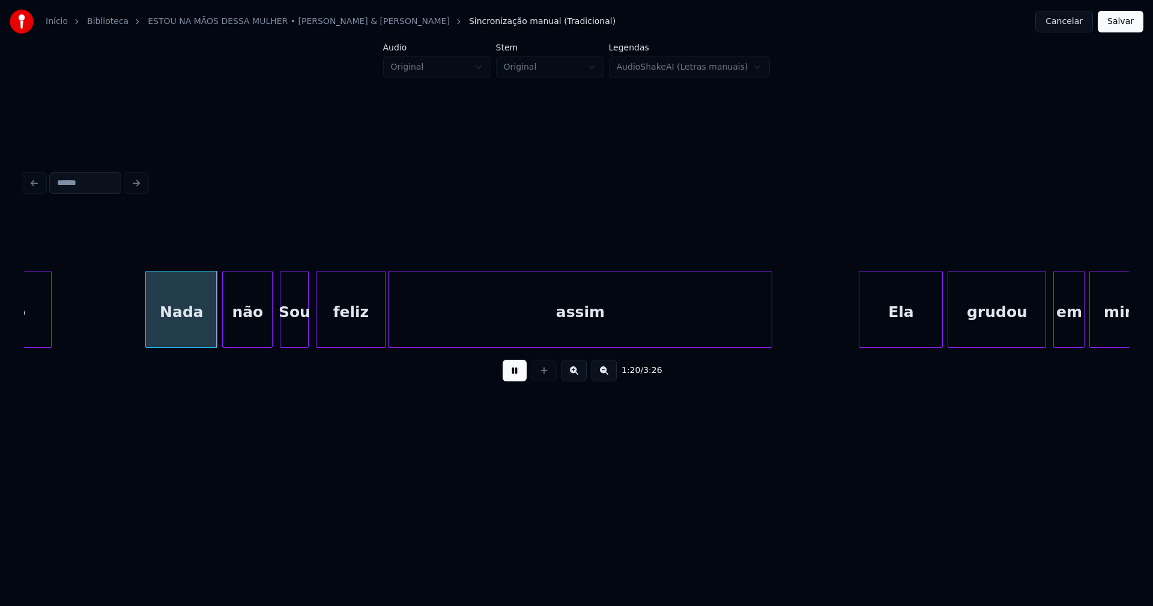
scroll to position [0, 9436]
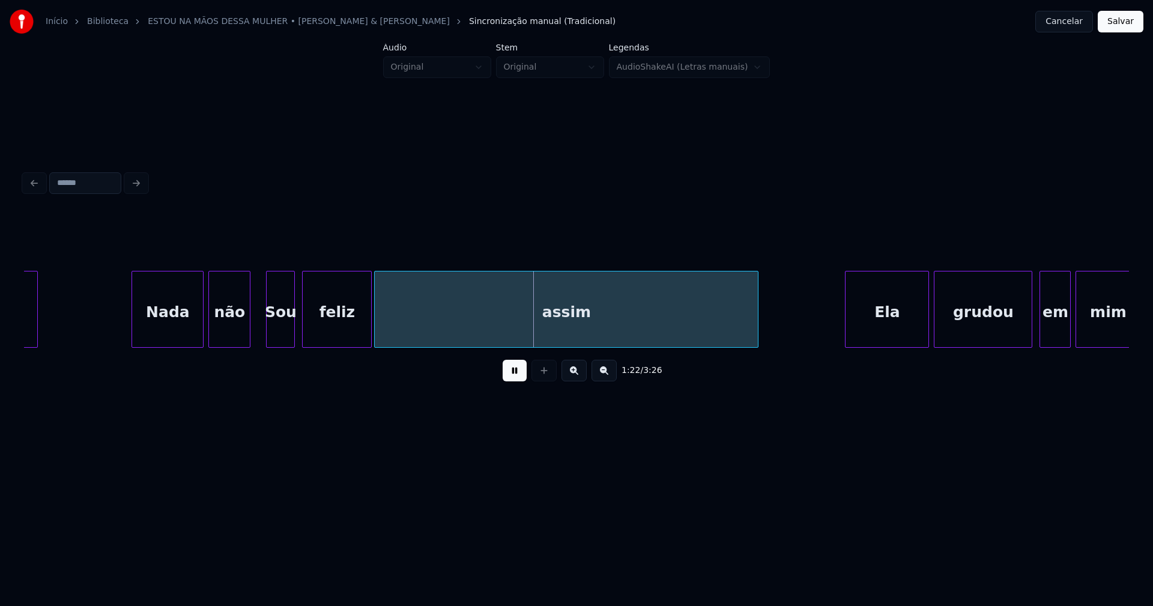
click at [247, 332] on div at bounding box center [248, 309] width 4 height 76
click at [279, 338] on div "Sou" at bounding box center [281, 312] width 28 height 82
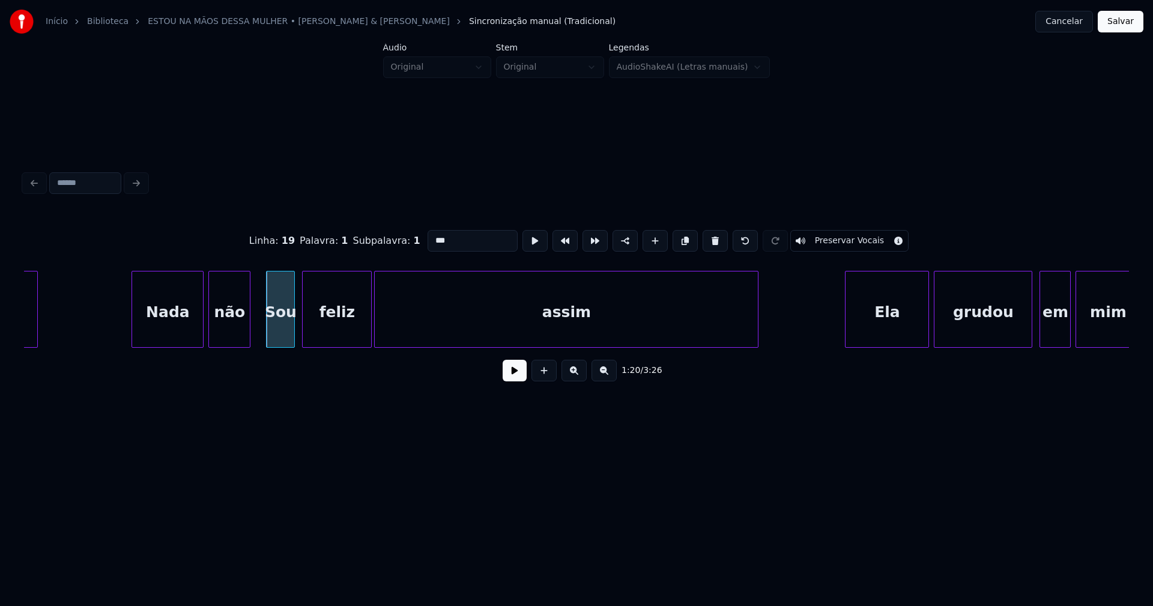
click at [432, 238] on input "***" at bounding box center [473, 241] width 90 height 22
type input "***"
click at [512, 381] on button at bounding box center [515, 371] width 24 height 22
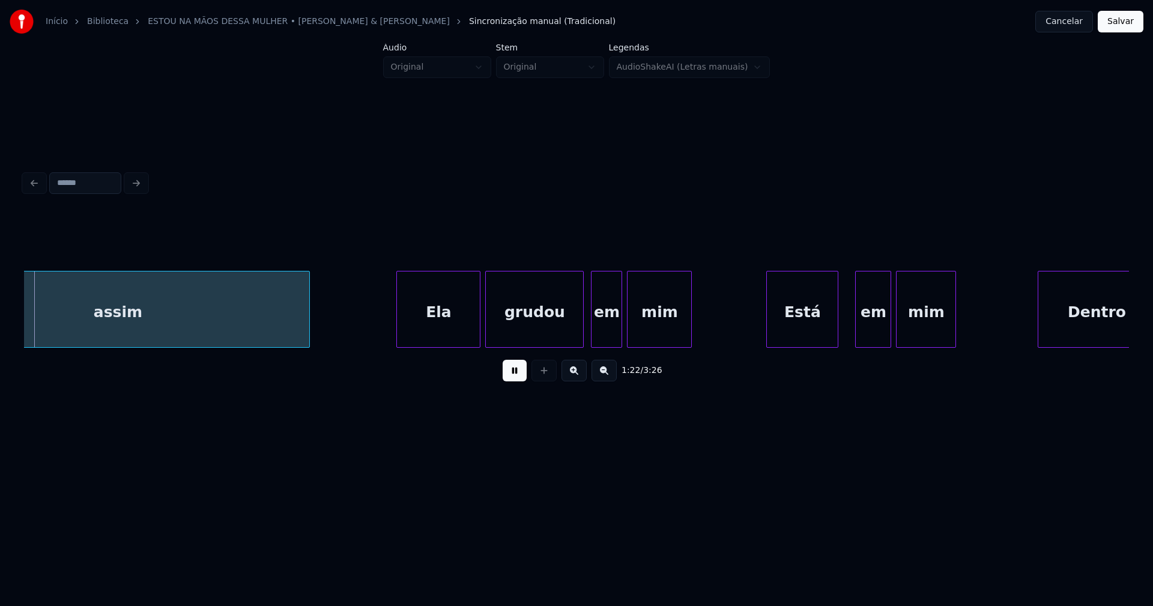
scroll to position [0, 9887]
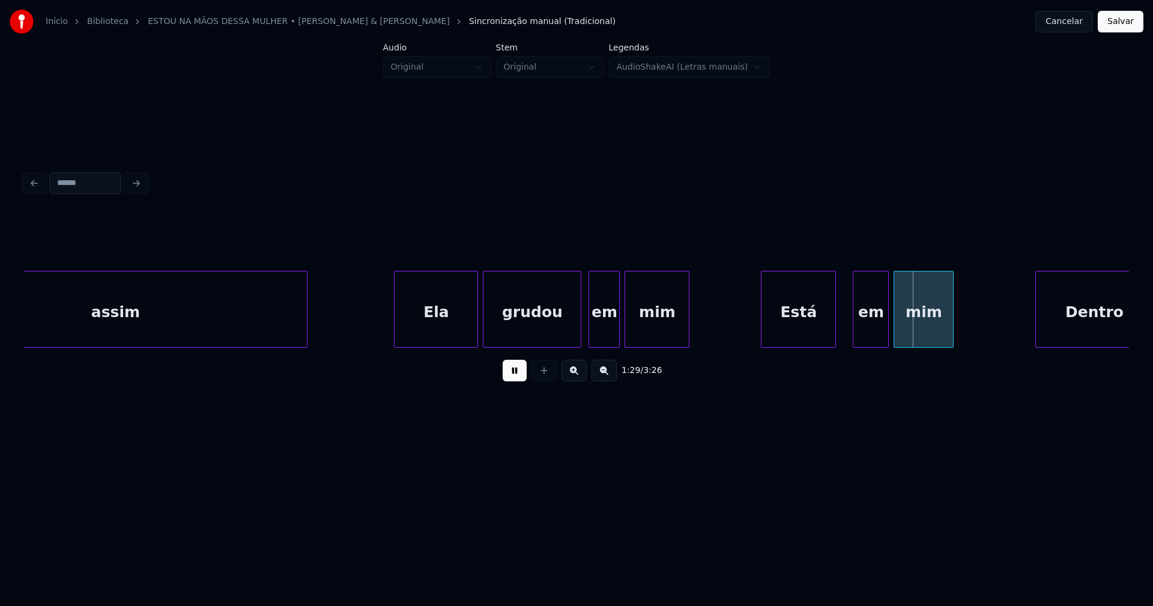
click at [761, 322] on div at bounding box center [763, 309] width 4 height 76
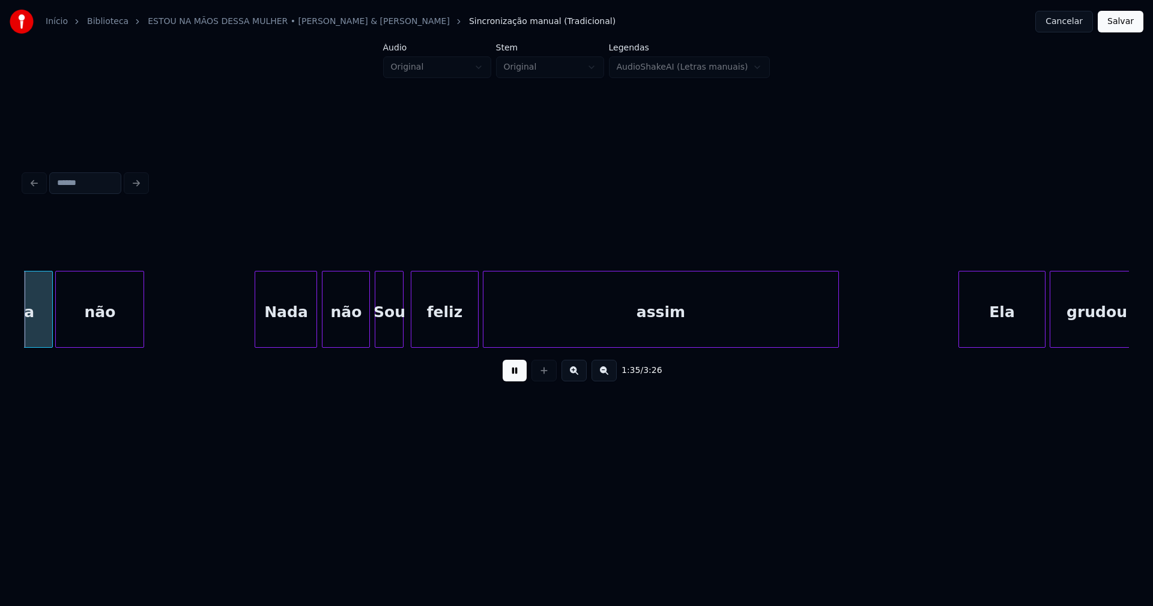
scroll to position [0, 11497]
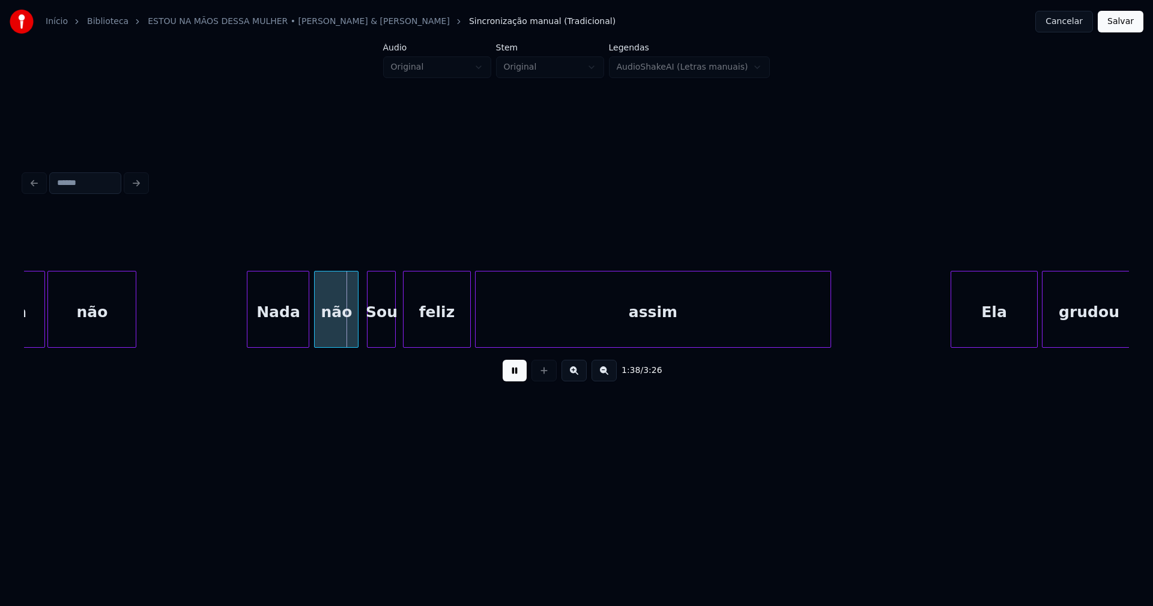
click at [358, 333] on div at bounding box center [356, 309] width 4 height 76
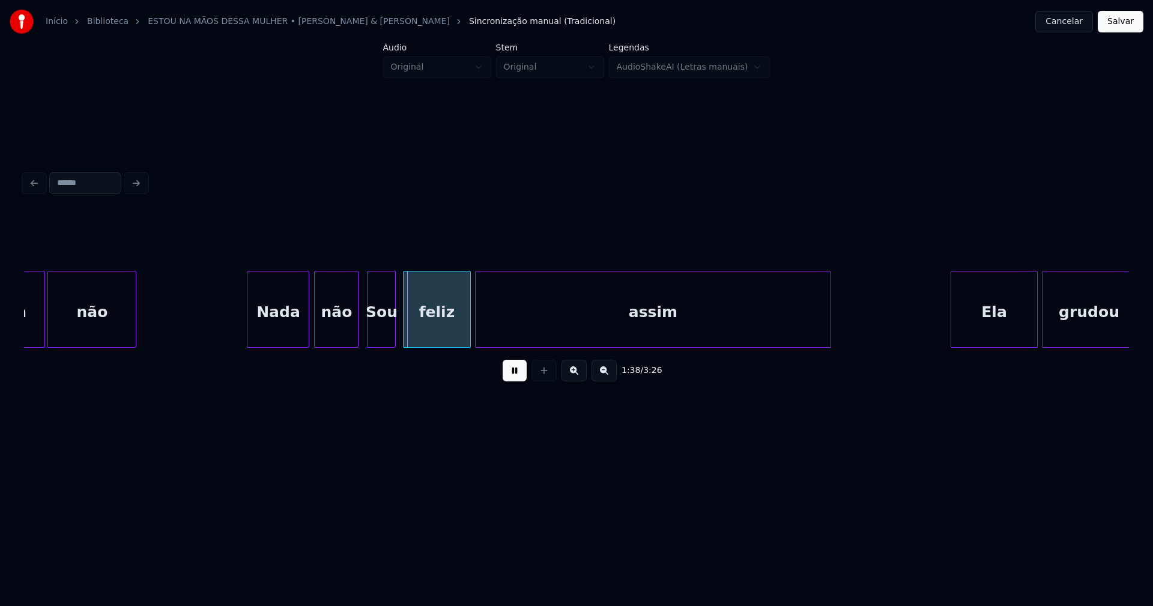
click at [384, 334] on div "Sou" at bounding box center [382, 312] width 28 height 82
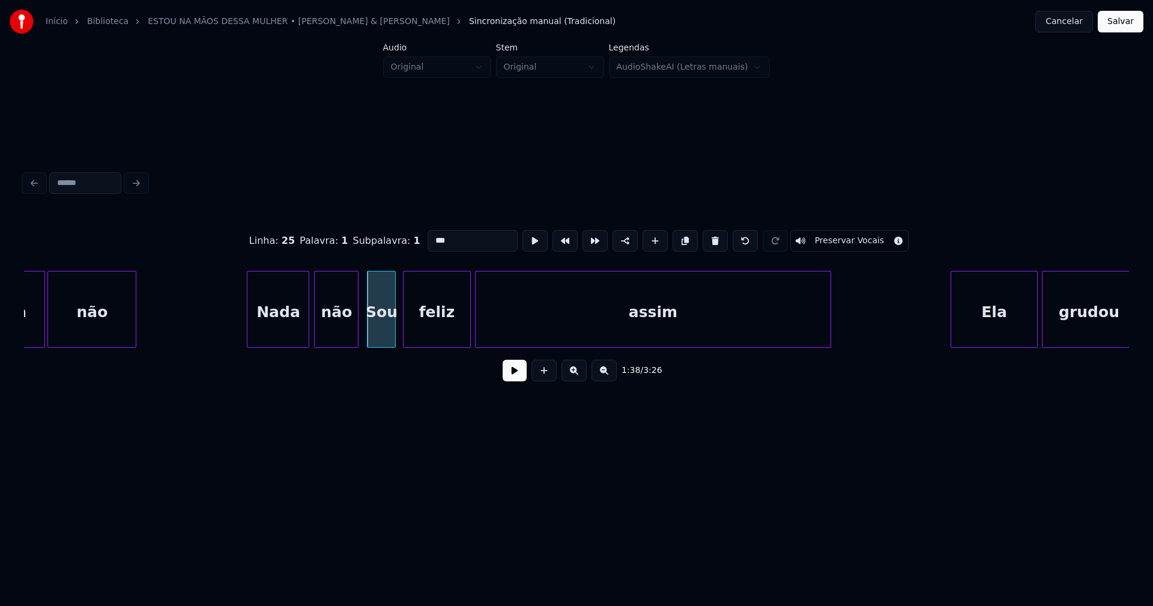
click at [432, 234] on input "***" at bounding box center [473, 241] width 90 height 22
type input "***"
click at [516, 380] on button at bounding box center [515, 371] width 24 height 22
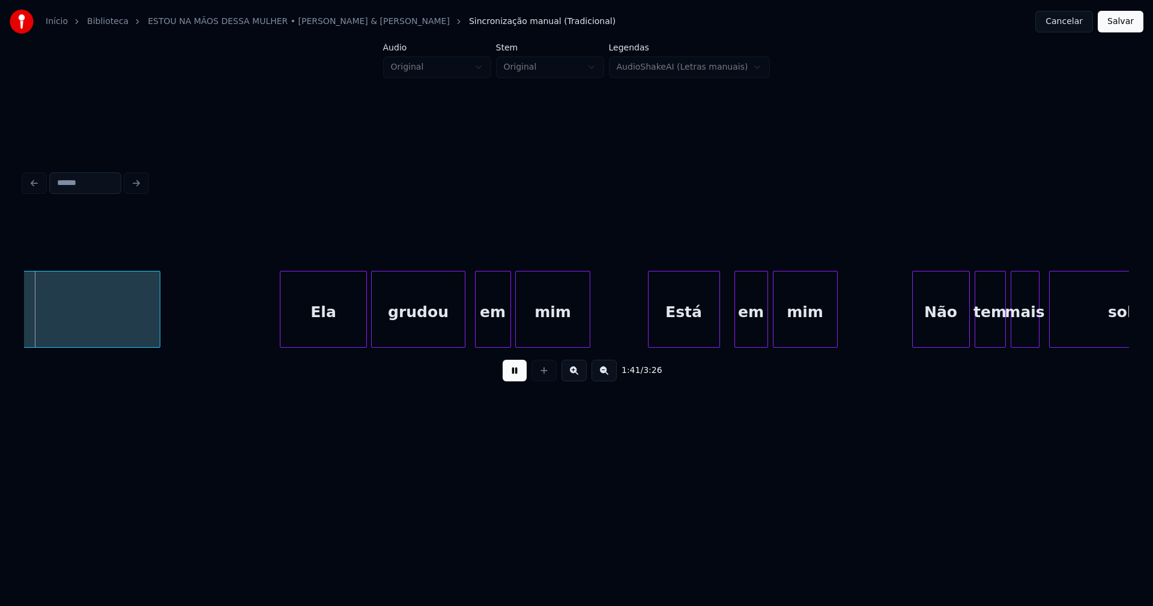
scroll to position [0, 12189]
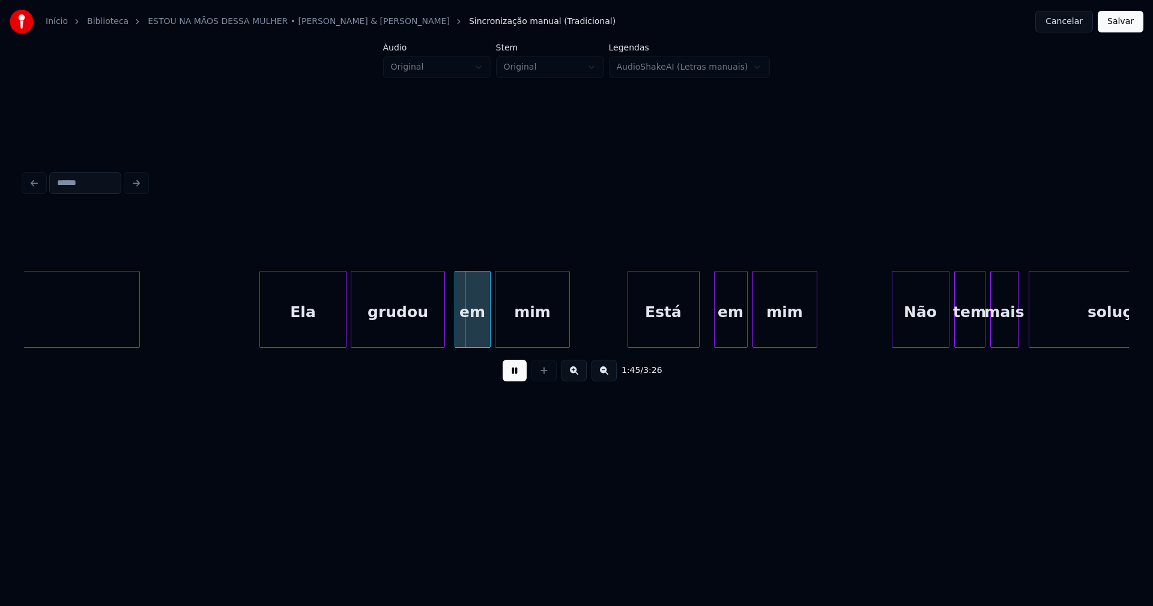
click at [671, 330] on div "Está" at bounding box center [663, 312] width 71 height 82
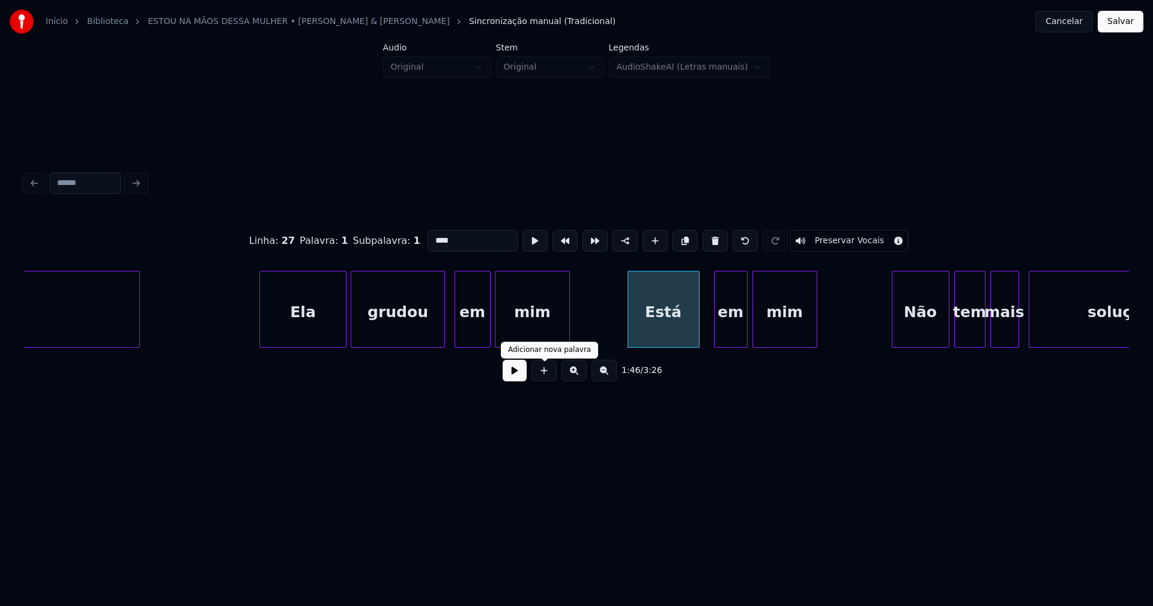
click at [516, 379] on button at bounding box center [515, 371] width 24 height 22
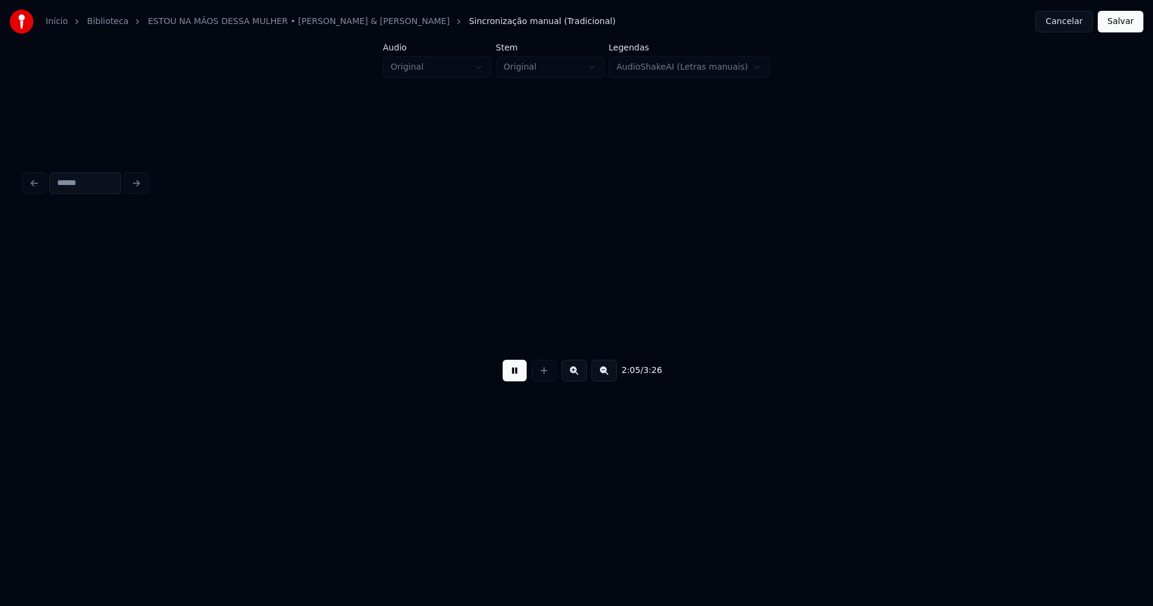
scroll to position [0, 15046]
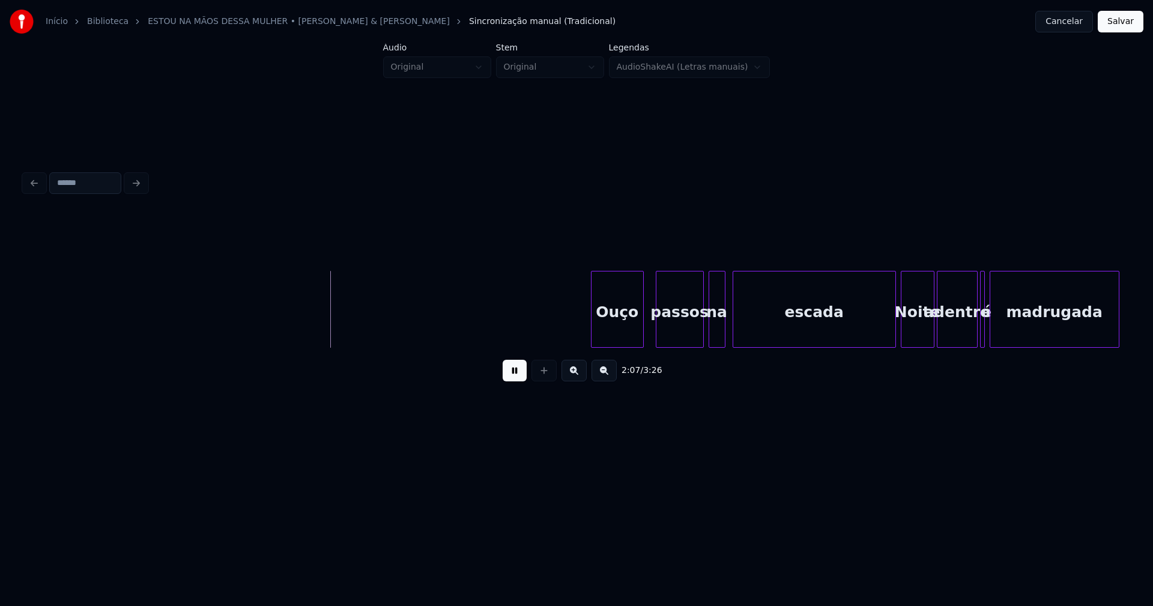
click at [623, 336] on div "Ouço" at bounding box center [618, 312] width 52 height 82
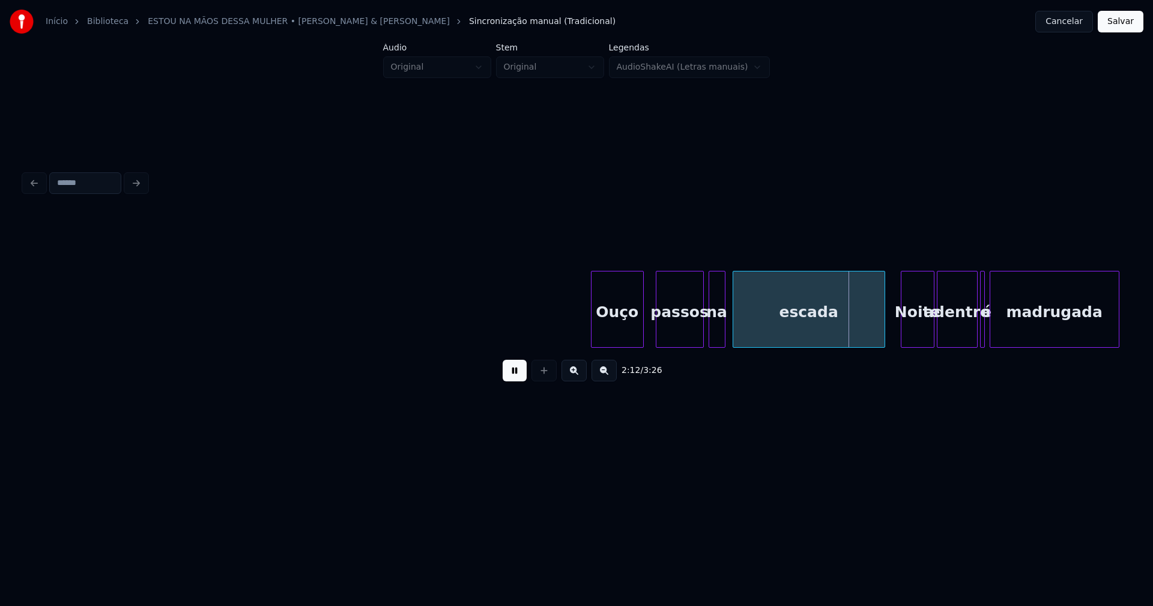
click at [882, 334] on div at bounding box center [883, 309] width 4 height 76
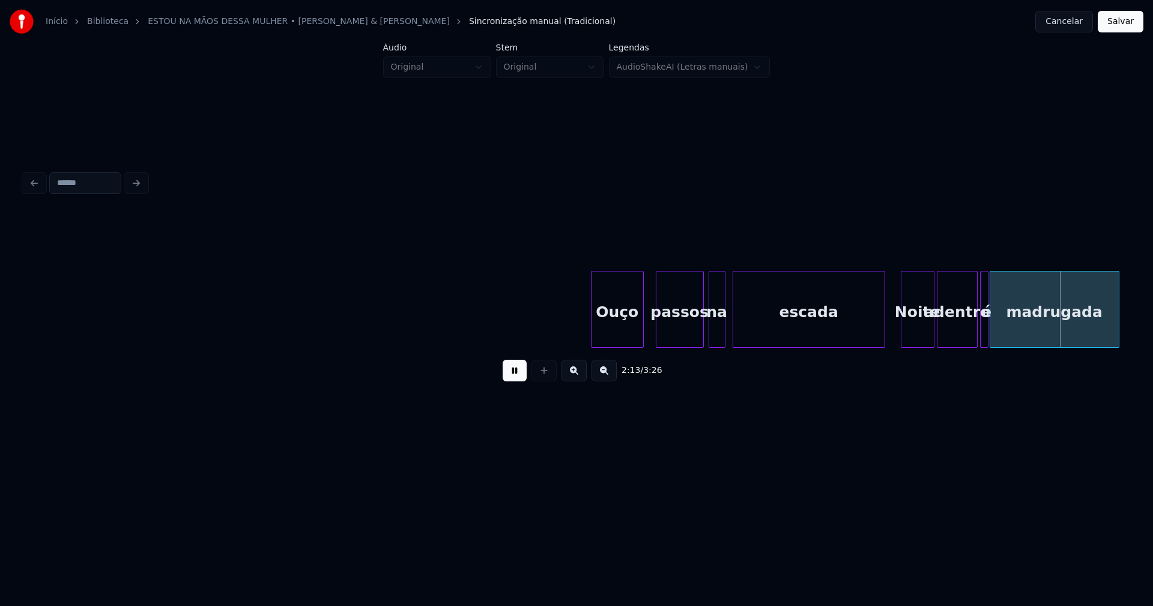
click at [987, 330] on div at bounding box center [986, 309] width 4 height 76
click at [955, 330] on div "adentro" at bounding box center [957, 312] width 40 height 82
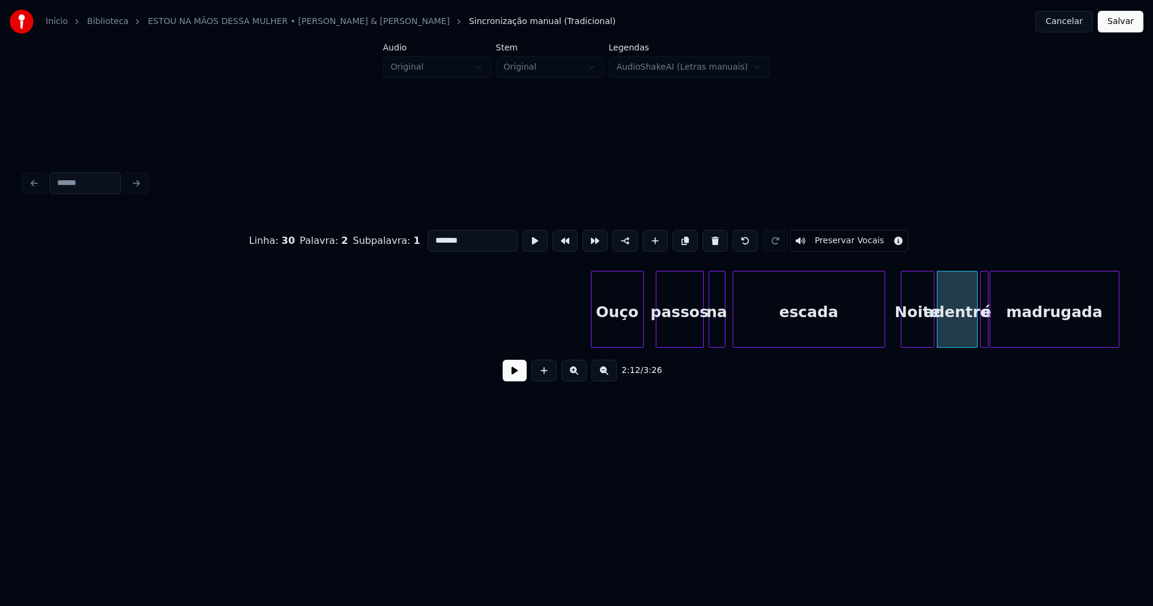
click at [431, 236] on input "*******" at bounding box center [473, 241] width 90 height 22
click at [917, 331] on div "Noite" at bounding box center [917, 312] width 32 height 82
click at [433, 236] on input "*****" at bounding box center [473, 241] width 90 height 22
click at [431, 236] on input "******" at bounding box center [473, 241] width 90 height 22
type input "*****"
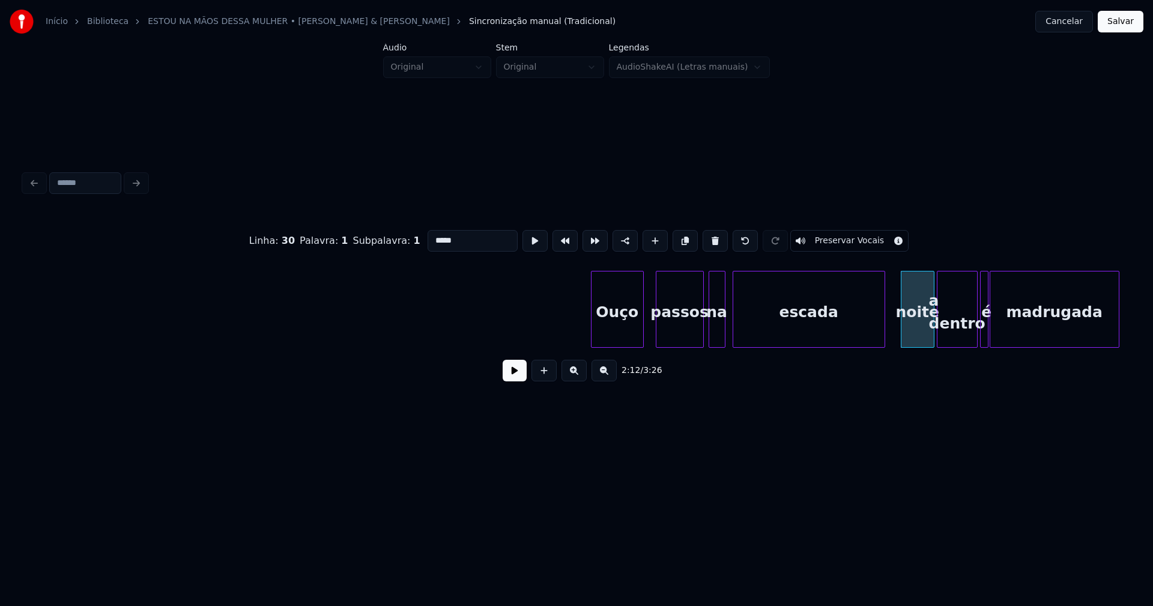
click at [518, 378] on button at bounding box center [515, 371] width 24 height 22
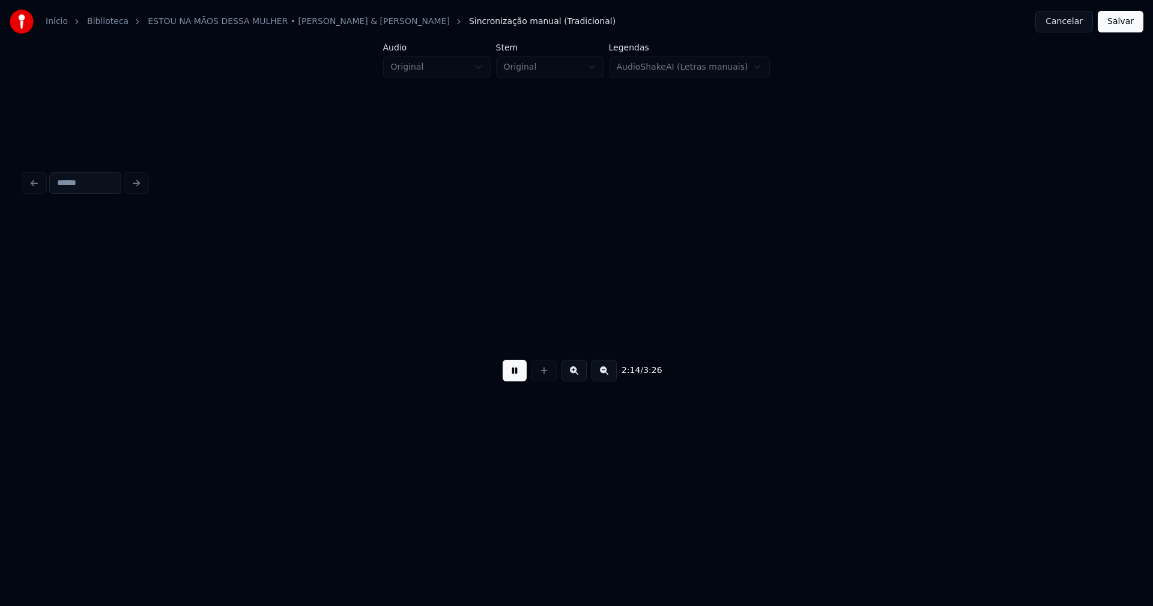
scroll to position [0, 16151]
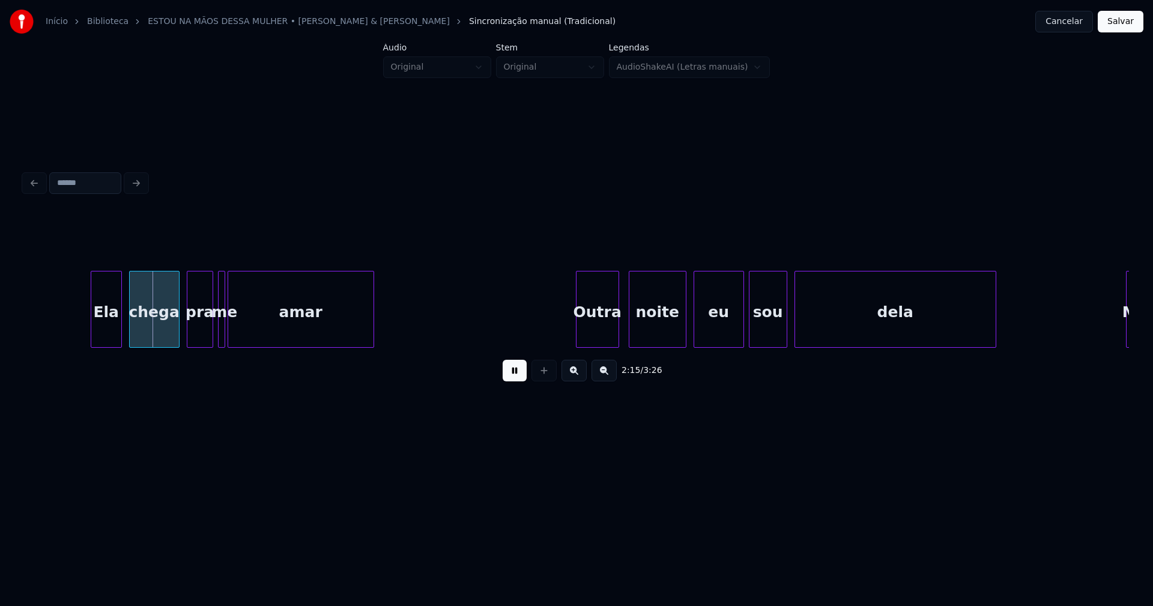
drag, startPoint x: 521, startPoint y: 378, endPoint x: 540, endPoint y: 368, distance: 21.8
click at [523, 377] on button at bounding box center [515, 371] width 24 height 22
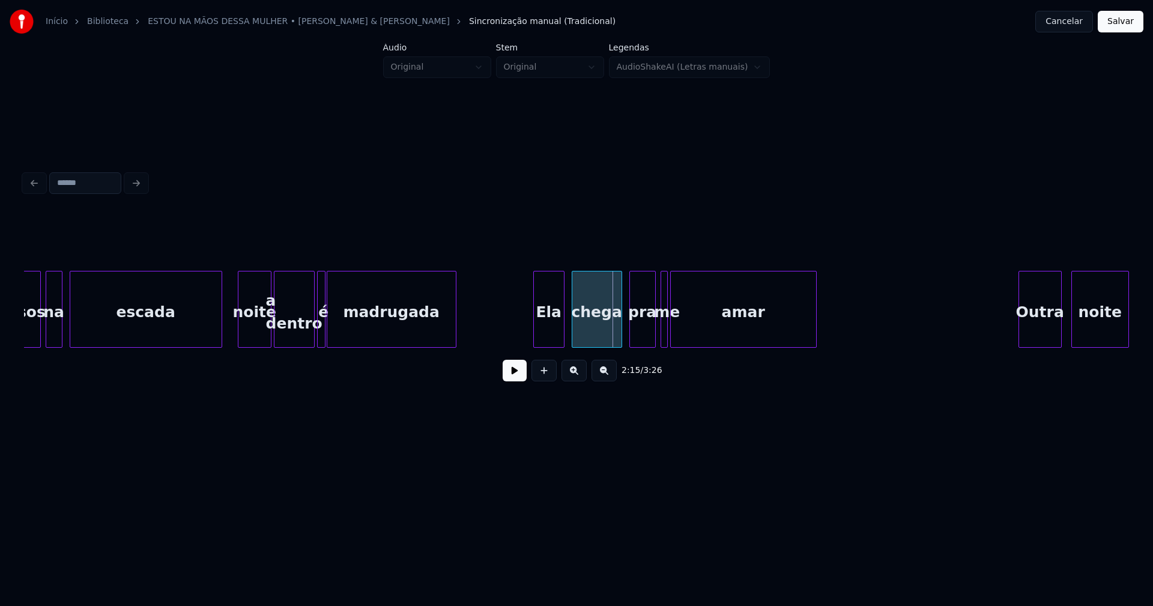
scroll to position [0, 15722]
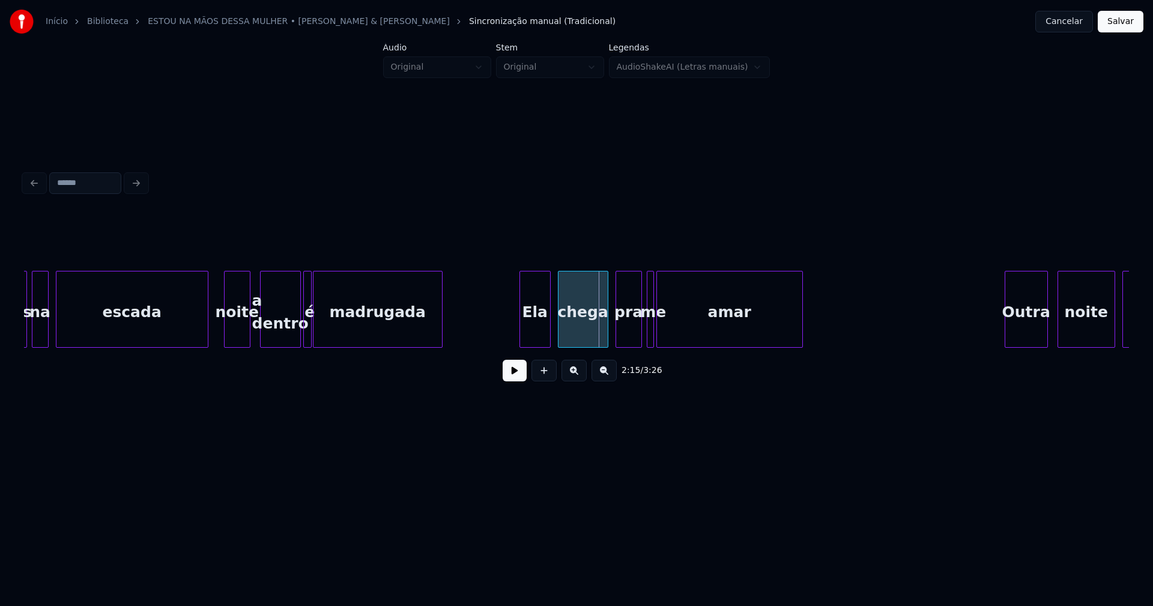
click at [246, 341] on div at bounding box center [248, 309] width 4 height 76
click at [256, 339] on div at bounding box center [255, 309] width 4 height 76
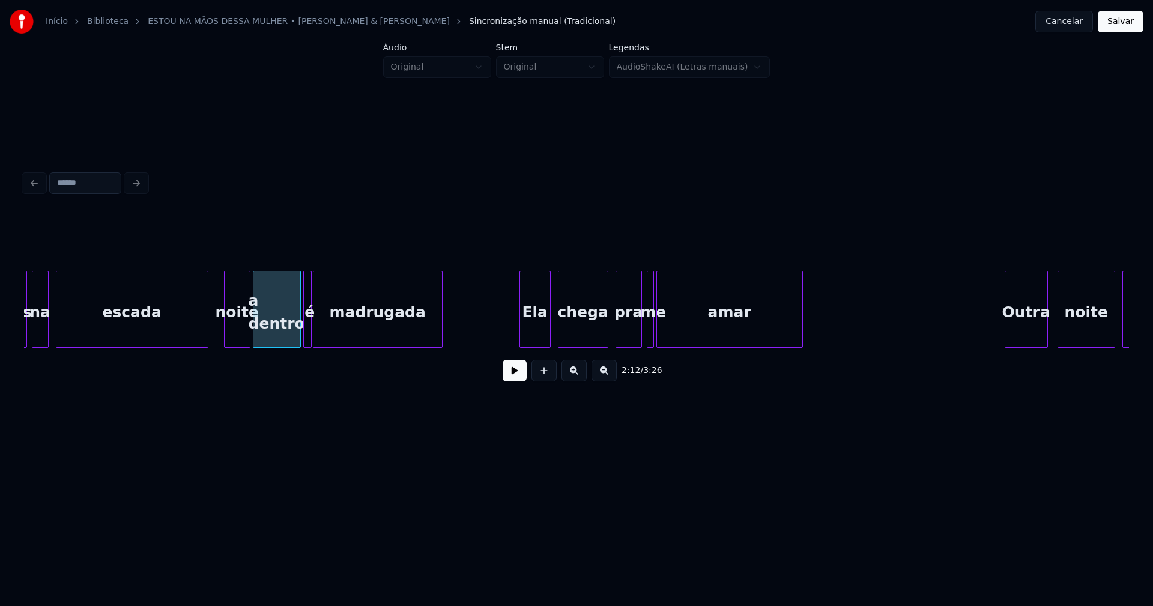
click at [514, 378] on button at bounding box center [515, 371] width 24 height 22
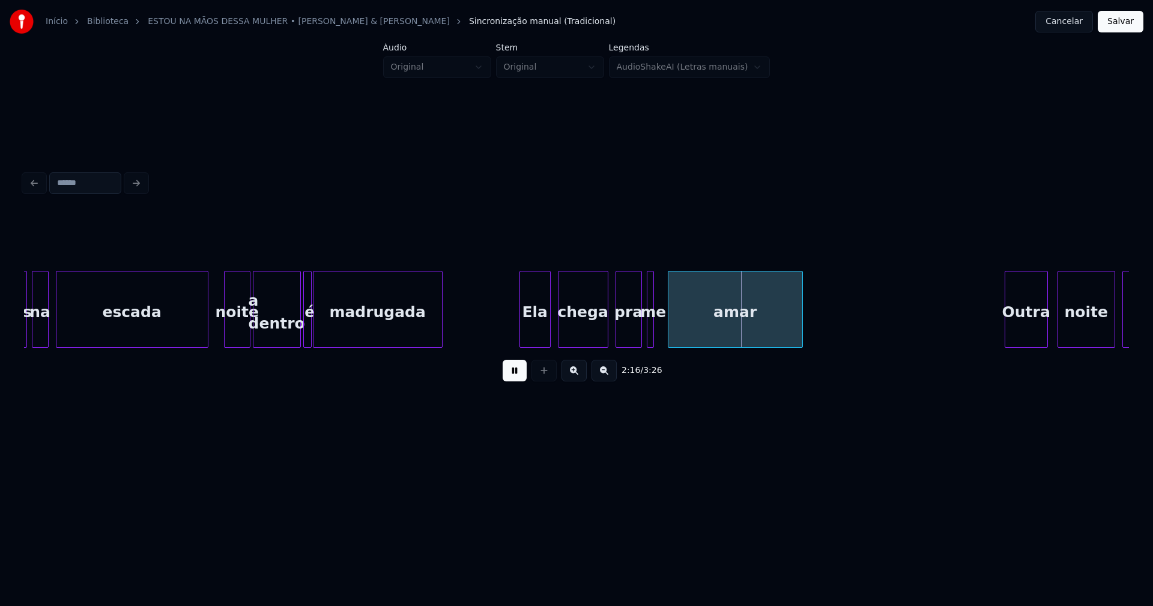
click at [668, 327] on div at bounding box center [670, 309] width 4 height 76
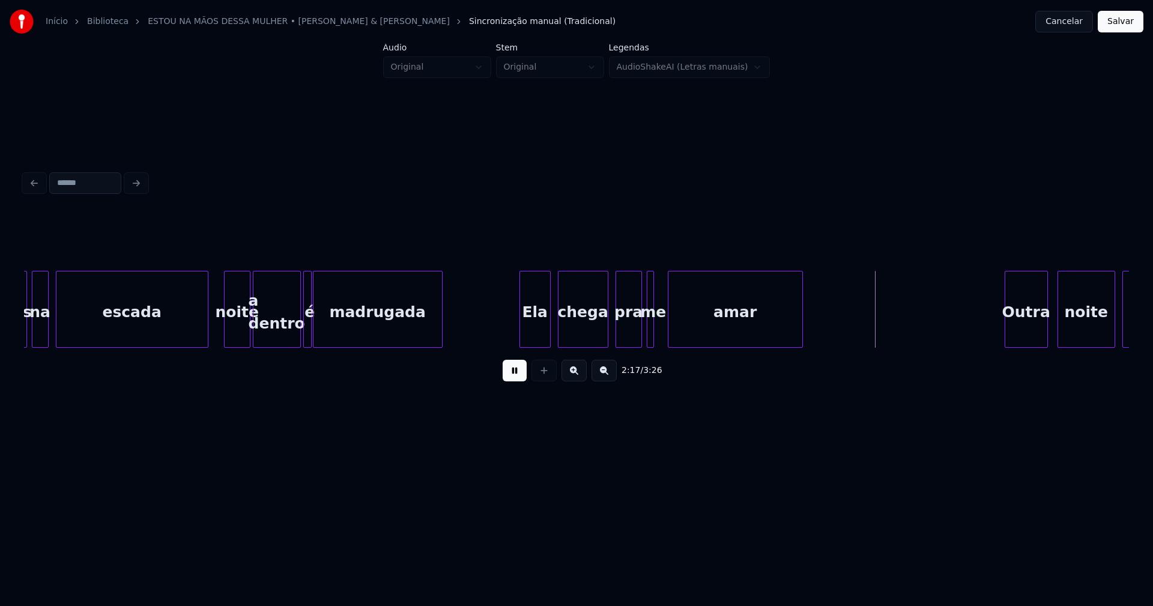
click at [648, 332] on div at bounding box center [649, 309] width 4 height 76
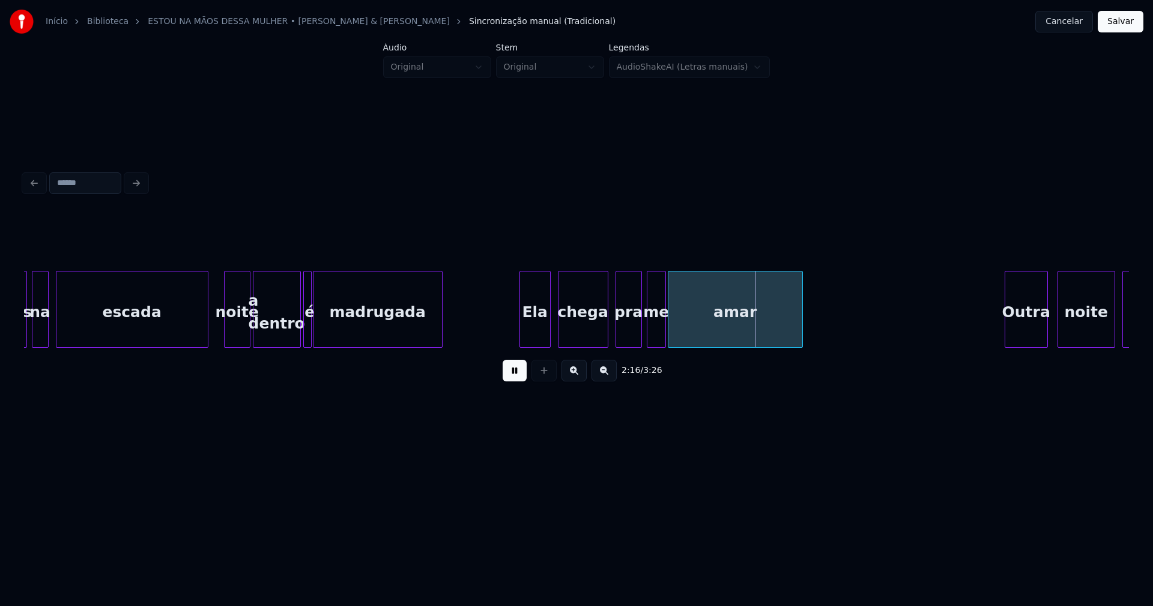
click at [664, 329] on div at bounding box center [664, 309] width 4 height 76
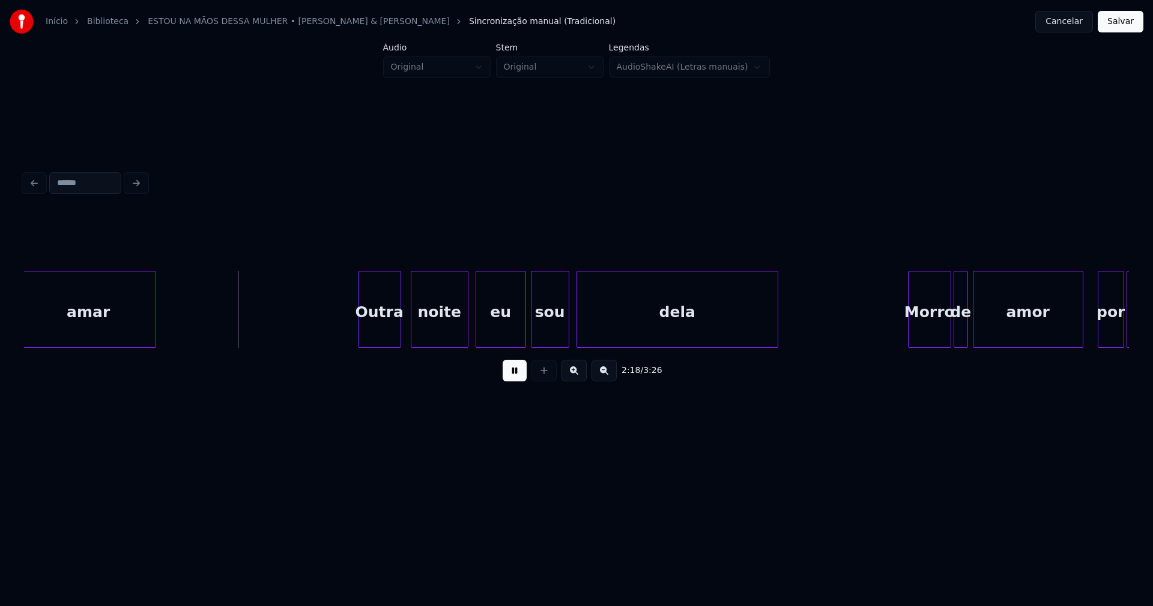
scroll to position [0, 16451]
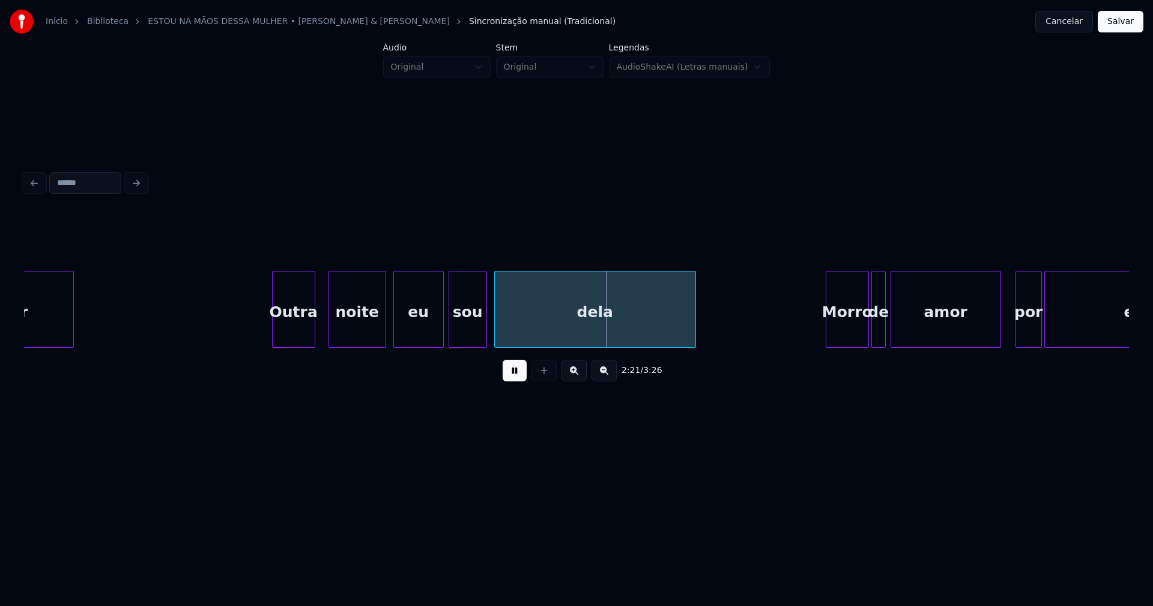
click at [304, 319] on div "Outra" at bounding box center [294, 312] width 42 height 82
click at [306, 330] on div at bounding box center [305, 309] width 4 height 76
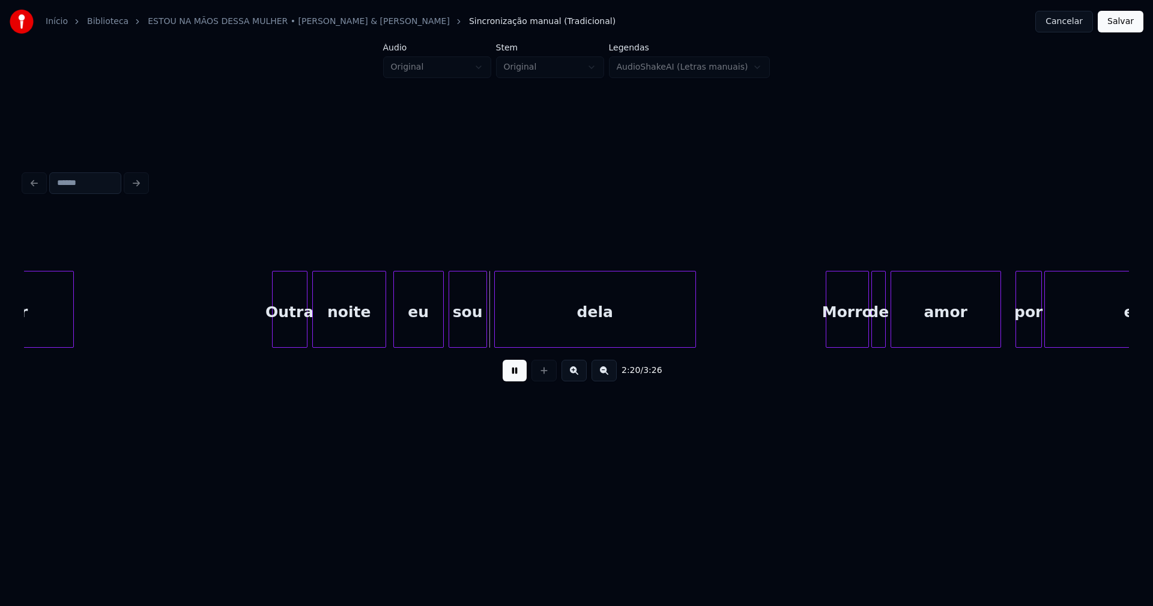
click at [314, 327] on div at bounding box center [315, 309] width 4 height 76
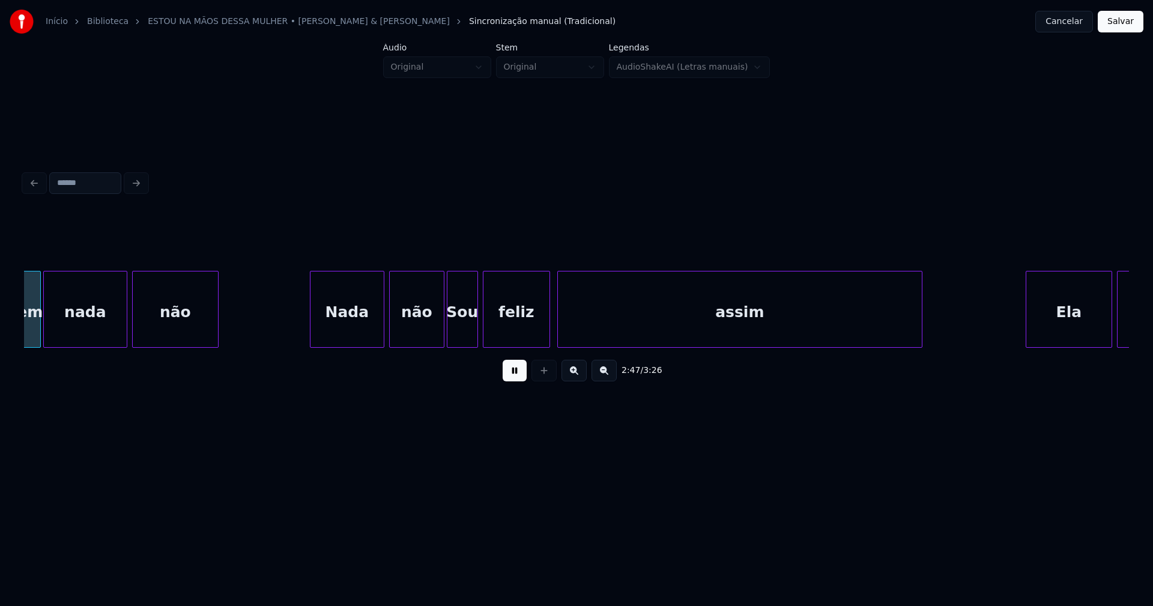
scroll to position [0, 20098]
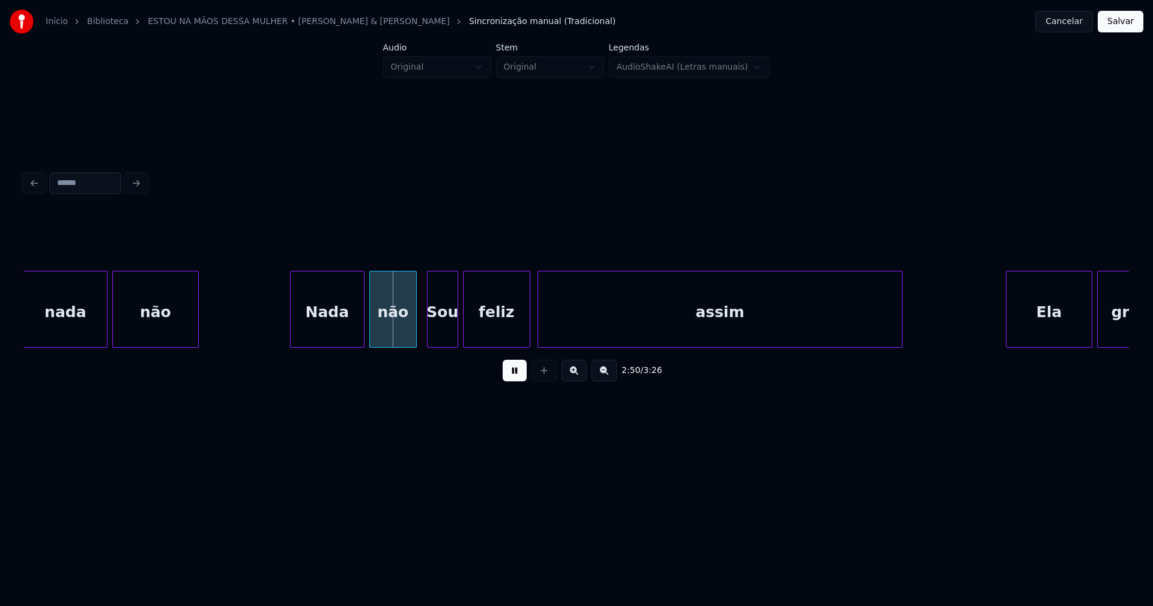
click at [414, 336] on div at bounding box center [415, 309] width 4 height 76
click at [441, 335] on div "Sou" at bounding box center [443, 312] width 30 height 82
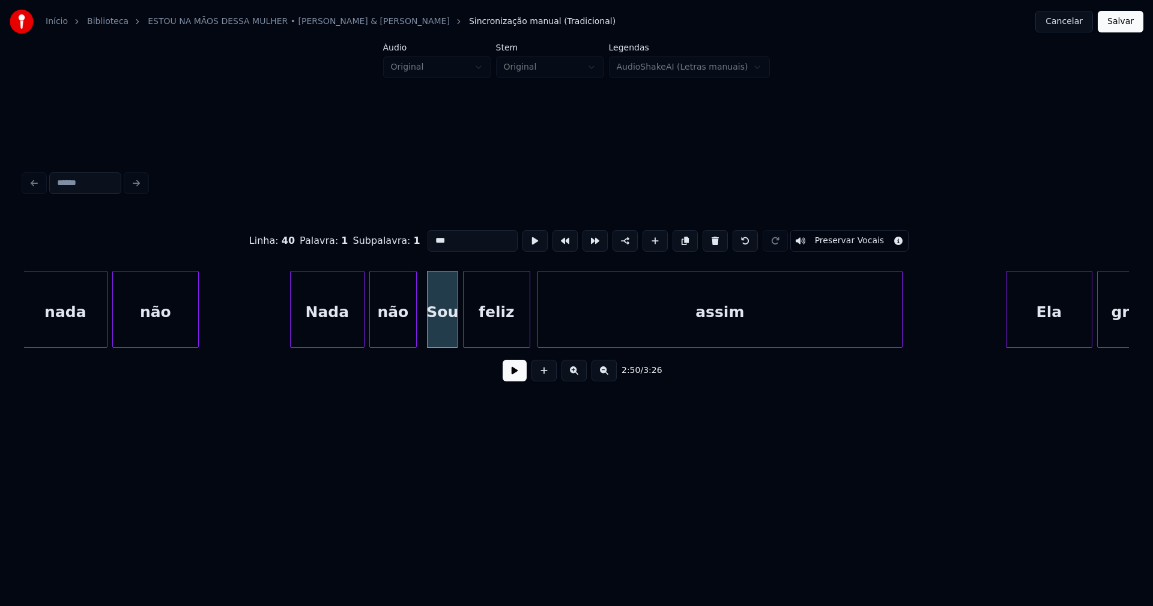
click at [432, 235] on input "***" at bounding box center [473, 241] width 90 height 22
type input "***"
click at [512, 377] on button at bounding box center [515, 371] width 24 height 22
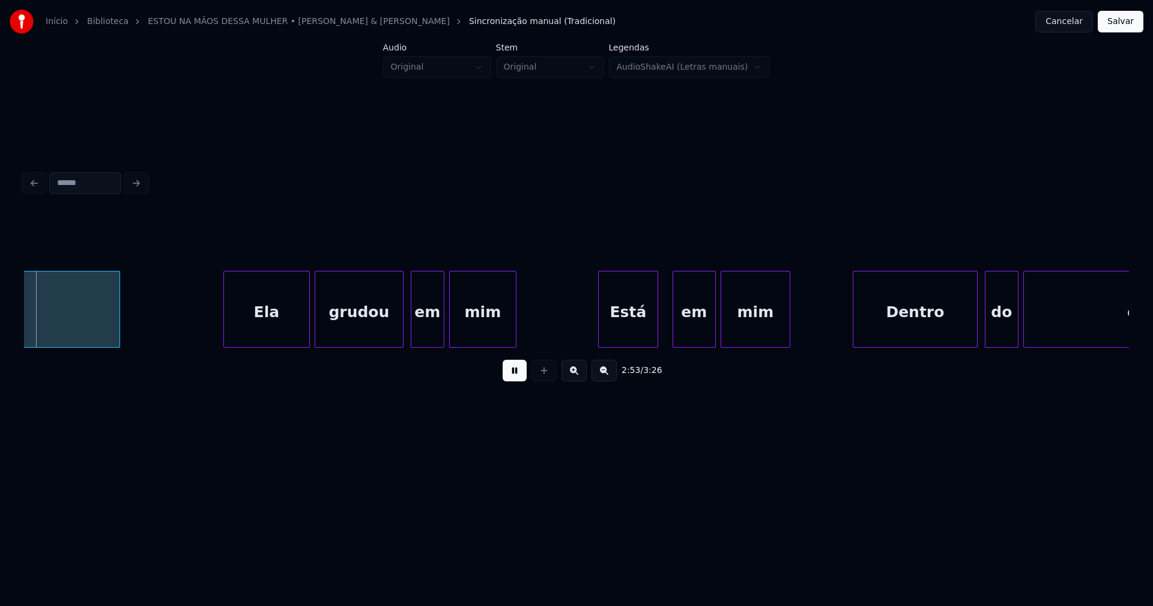
scroll to position [0, 20880]
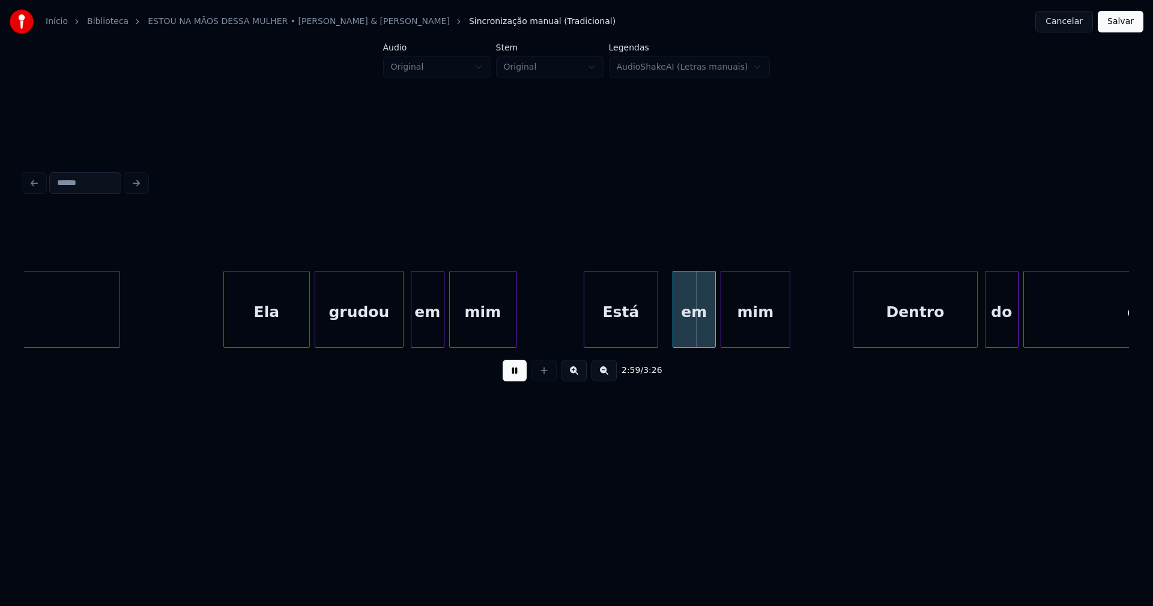
click at [585, 335] on div at bounding box center [586, 309] width 4 height 76
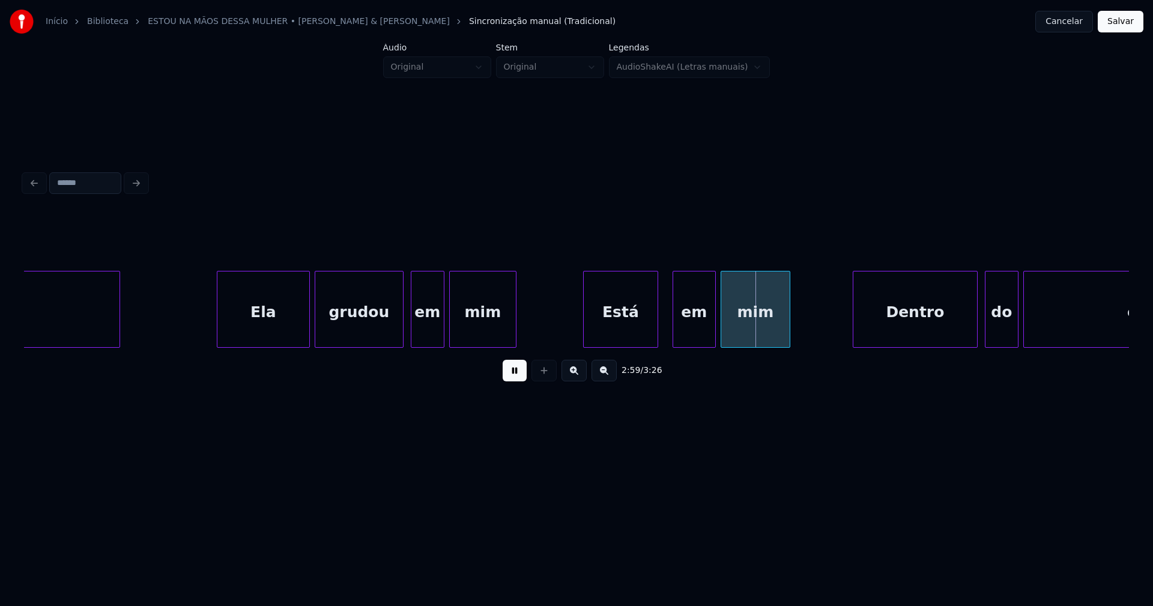
click at [217, 322] on div at bounding box center [219, 309] width 4 height 76
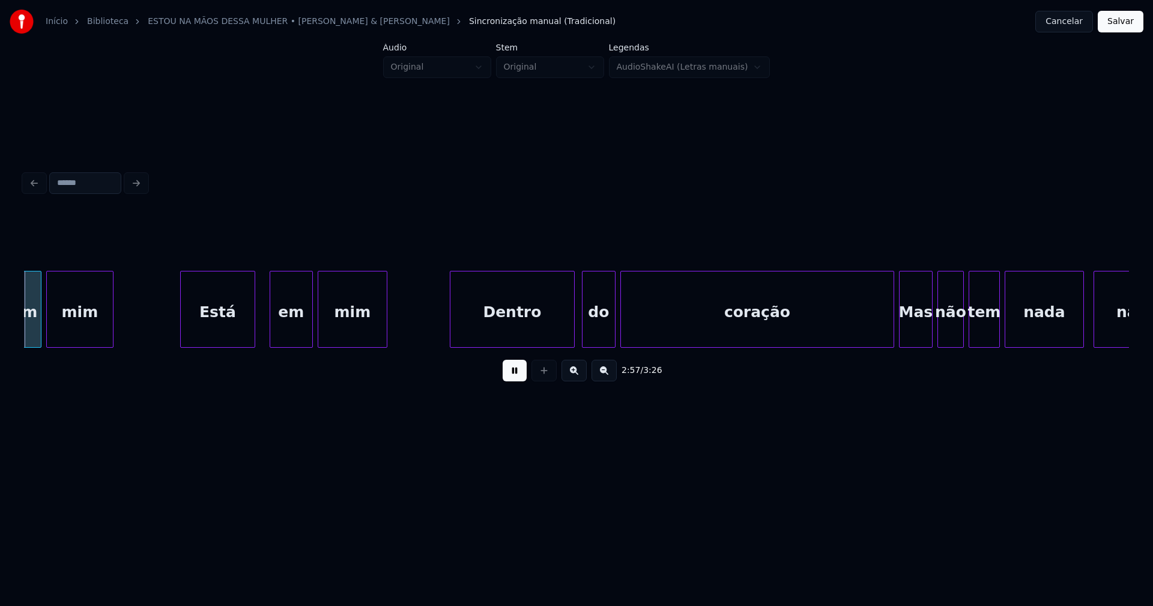
scroll to position [0, 21288]
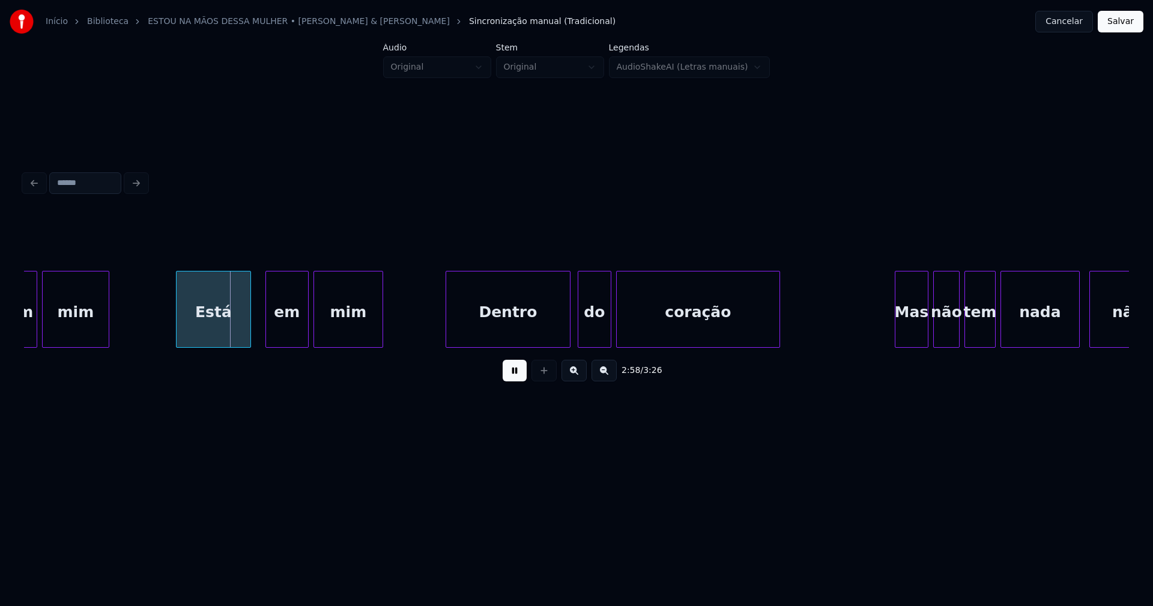
click at [775, 354] on div "2:58 / 3:26" at bounding box center [576, 302] width 1105 height 183
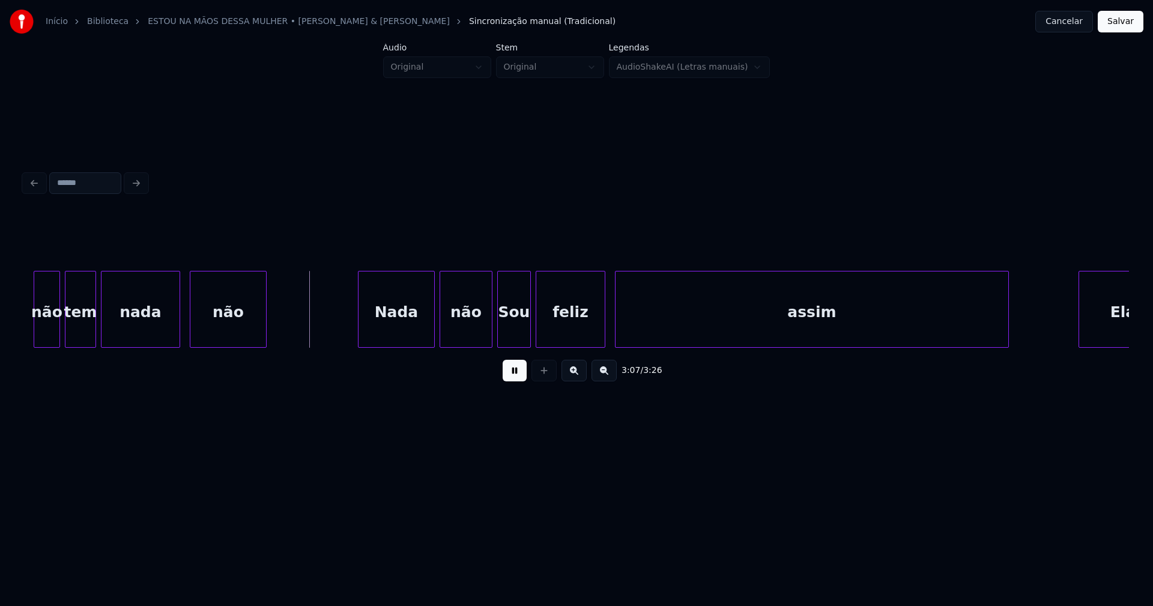
scroll to position [0, 22283]
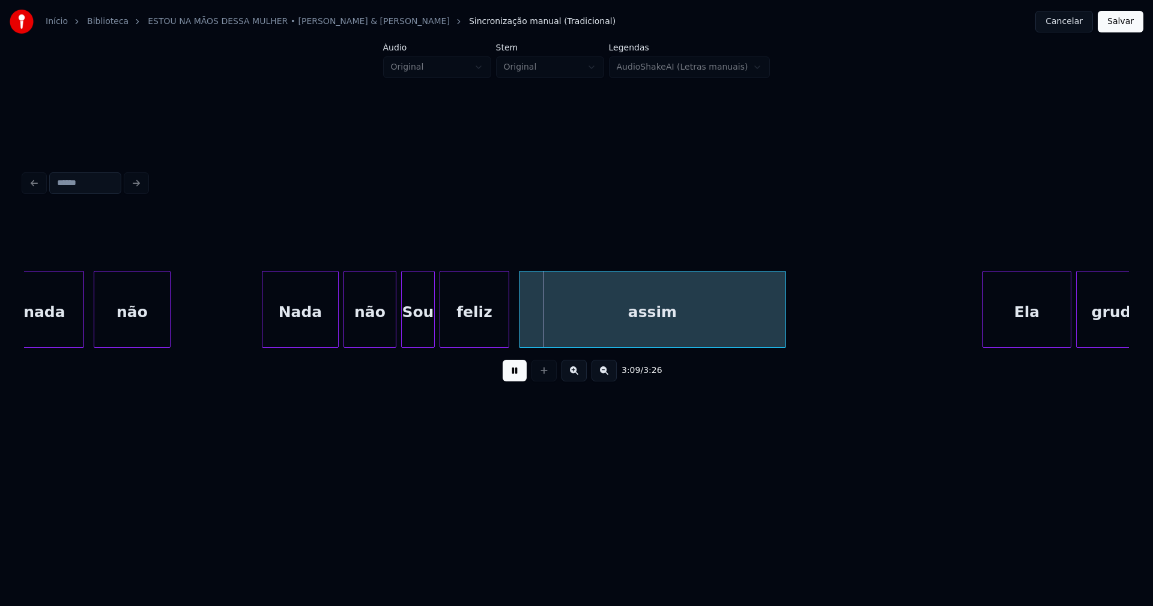
click at [785, 331] on div at bounding box center [784, 309] width 4 height 76
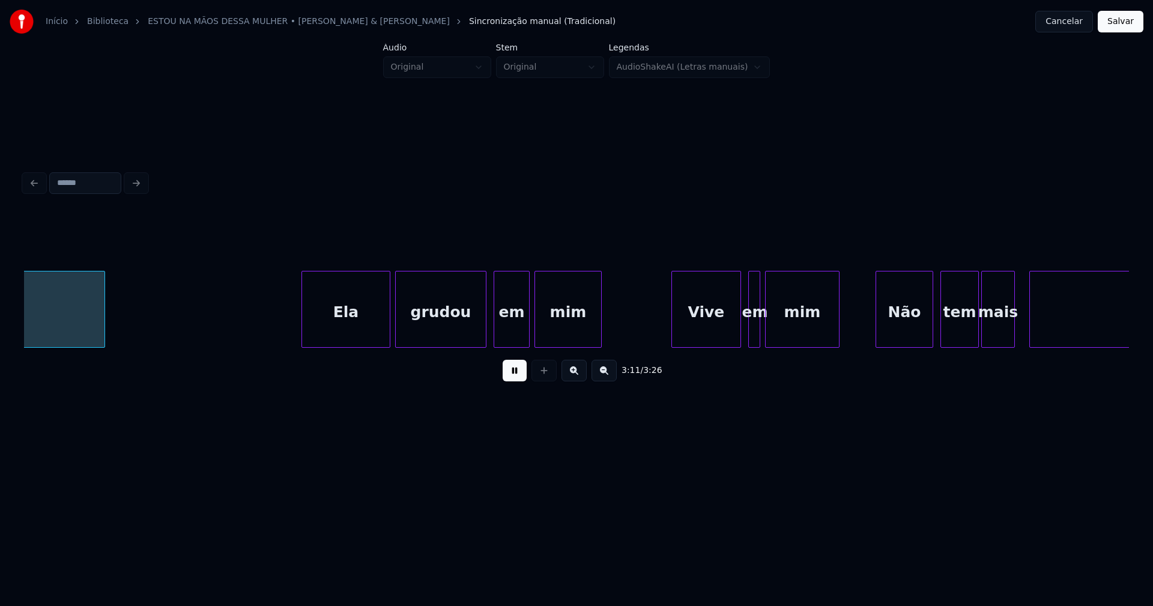
scroll to position [0, 22973]
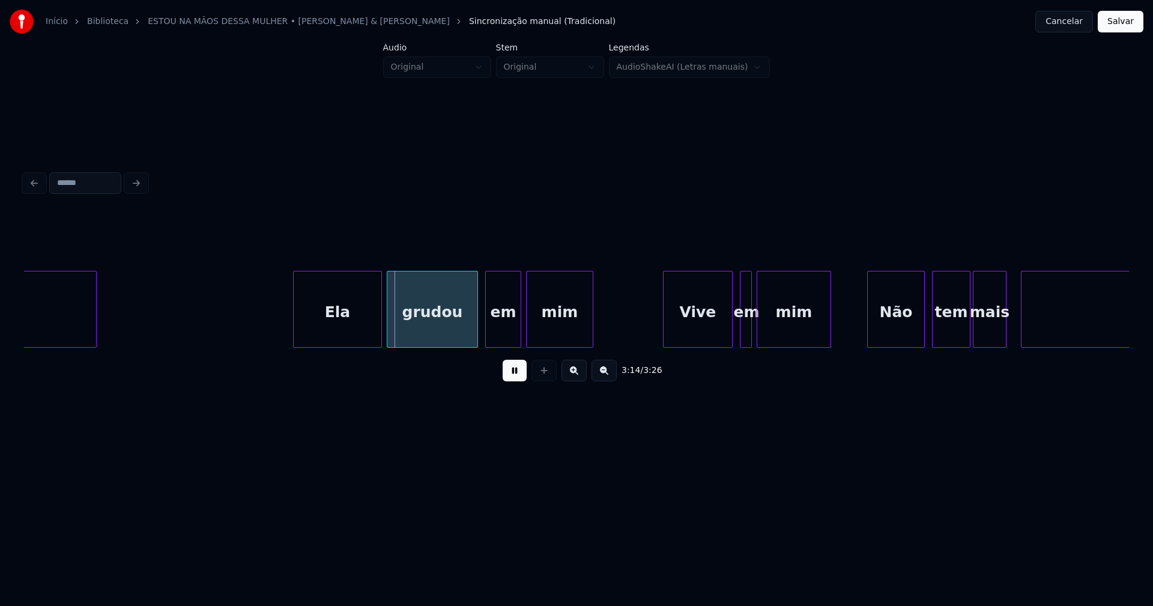
drag, startPoint x: 1047, startPoint y: 353, endPoint x: 1062, endPoint y: 353, distance: 15.0
click at [1062, 353] on div "3:14 / 3:26" at bounding box center [576, 302] width 1105 height 183
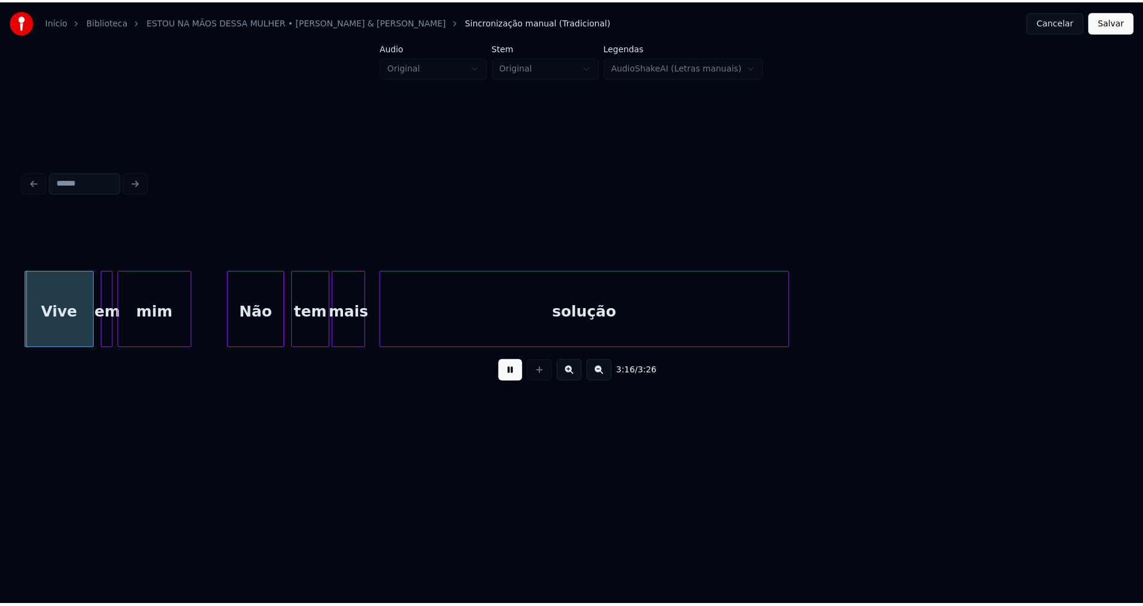
scroll to position [0, 23611]
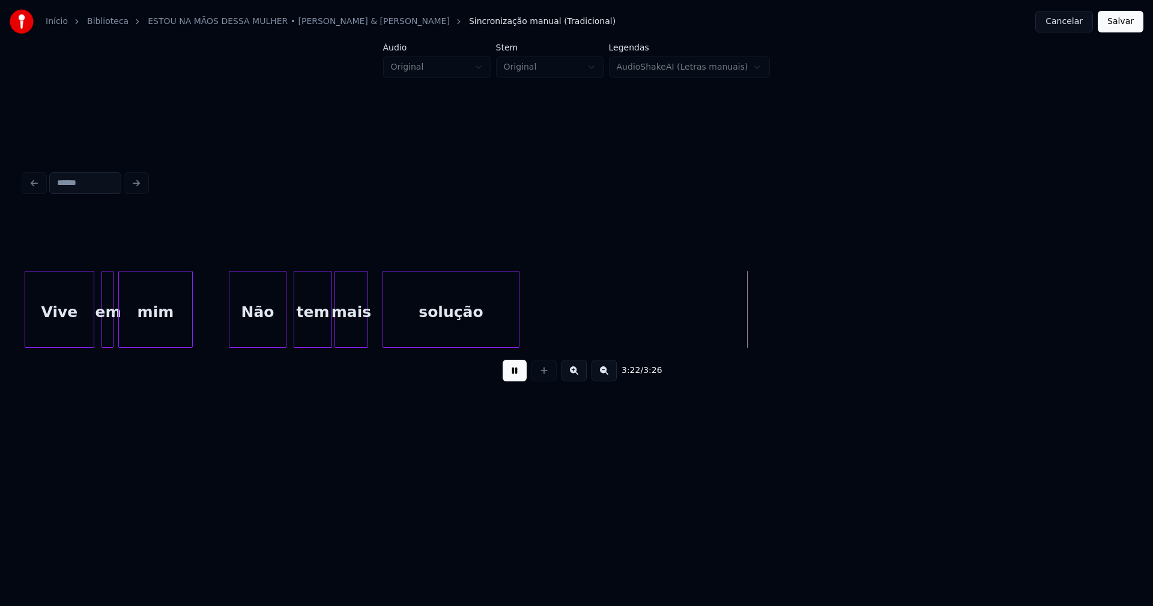
click at [516, 322] on div at bounding box center [517, 309] width 4 height 76
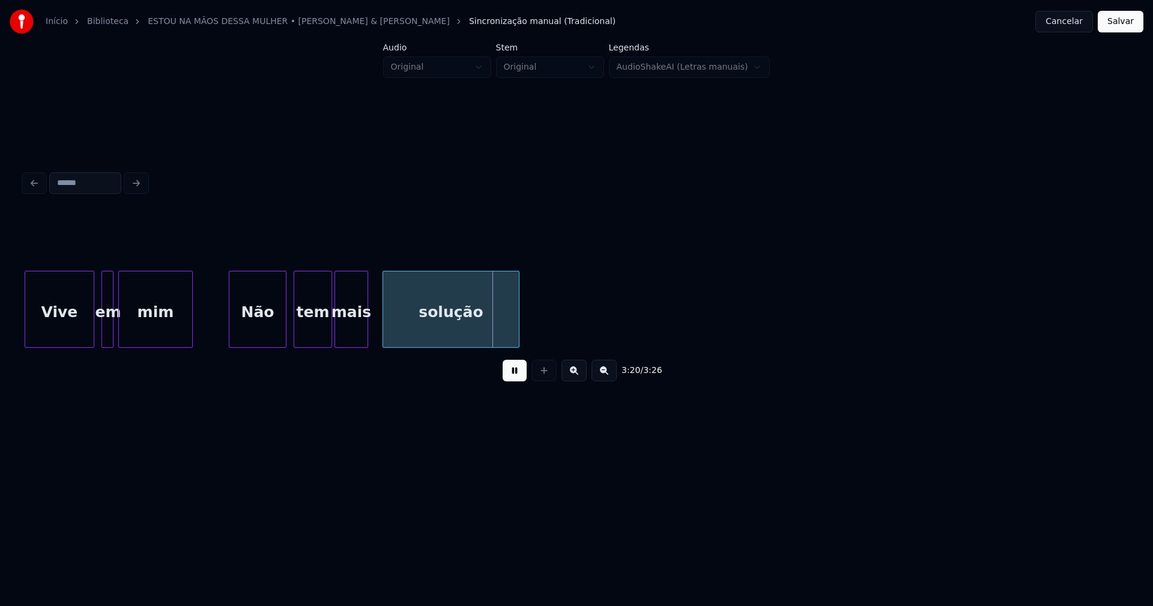
click at [1108, 26] on button "Salvar" at bounding box center [1121, 22] width 46 height 22
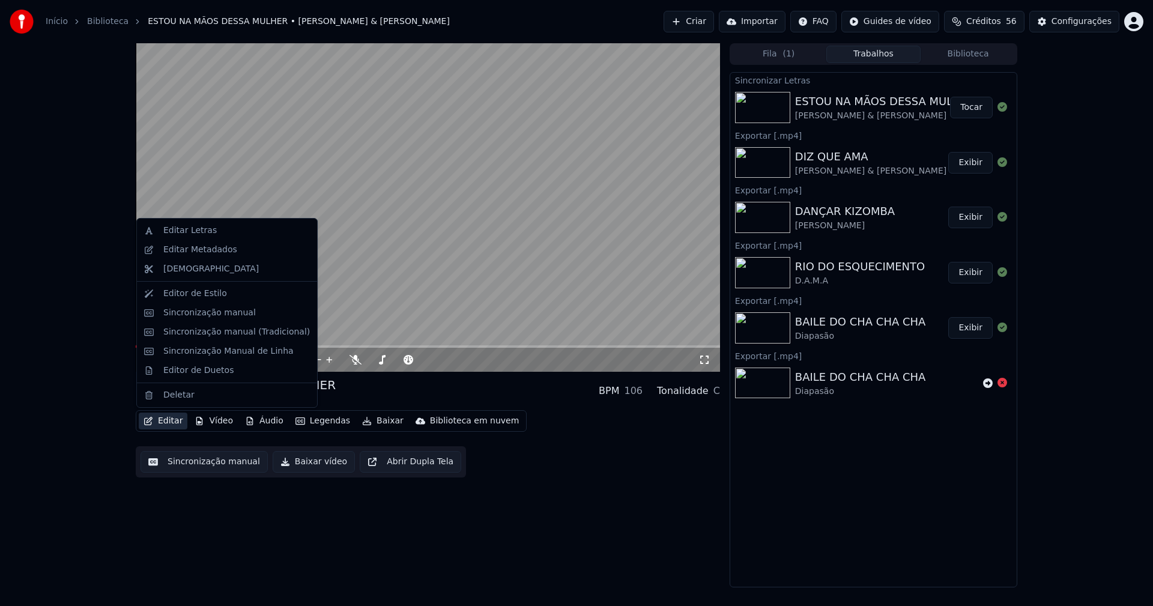
click at [172, 422] on button "Editar" at bounding box center [163, 421] width 49 height 17
click at [198, 248] on div "Editar Metadados" at bounding box center [200, 250] width 74 height 12
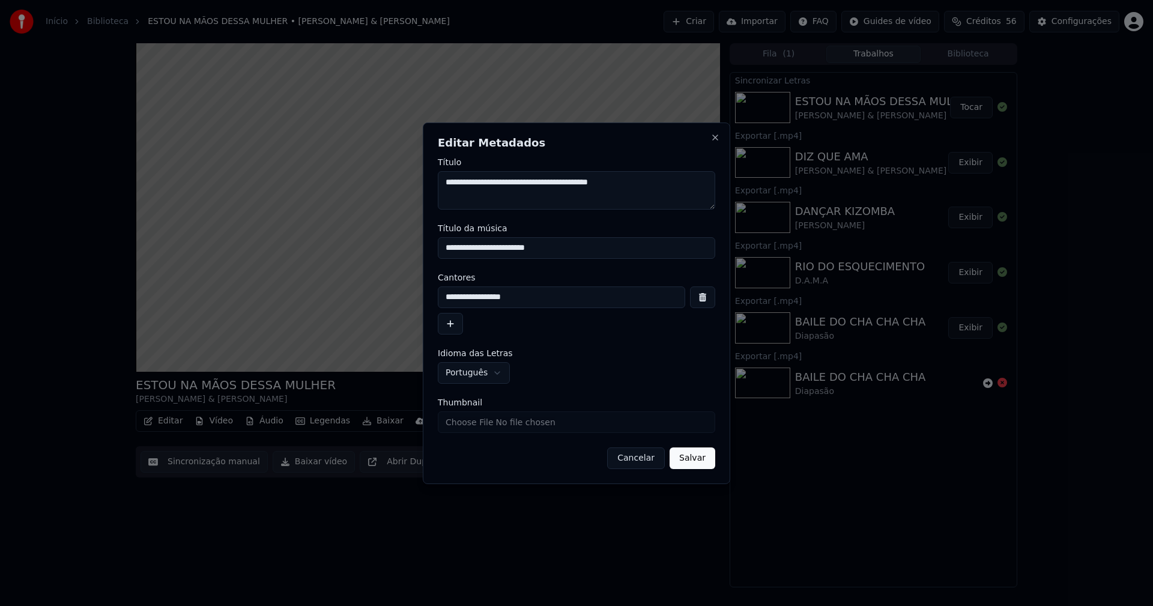
click at [477, 181] on textarea "**********" at bounding box center [576, 190] width 277 height 38
type textarea "**********"
click at [486, 244] on input "**********" at bounding box center [576, 248] width 277 height 22
click at [484, 247] on input "**********" at bounding box center [576, 248] width 277 height 22
type input "**********"
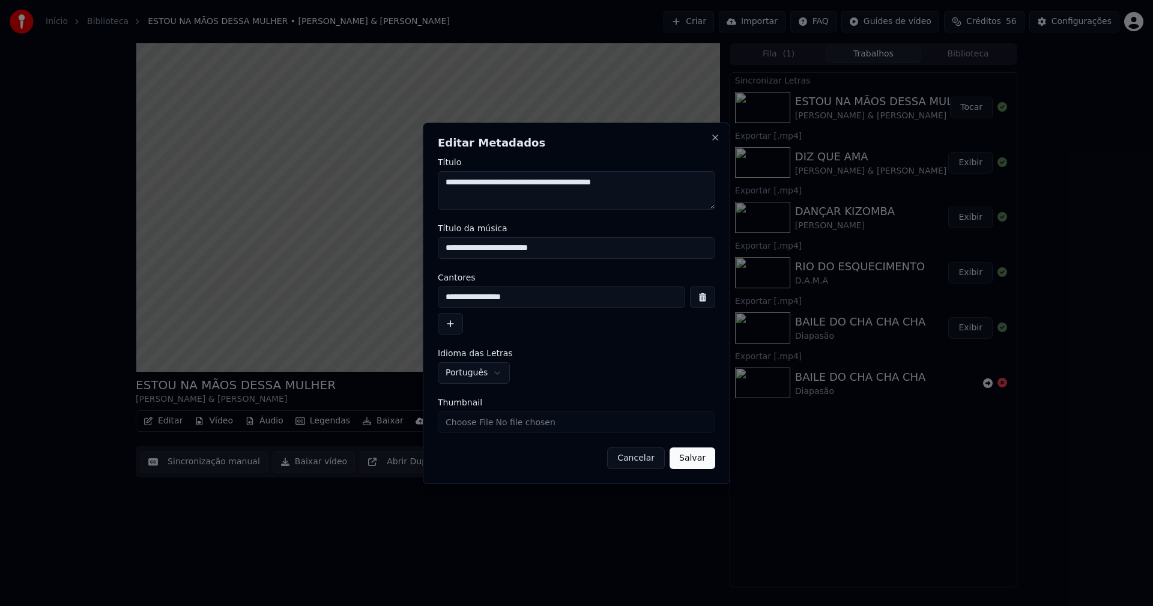
drag, startPoint x: 695, startPoint y: 459, endPoint x: 618, endPoint y: 462, distance: 77.6
click at [695, 459] on button "Salvar" at bounding box center [693, 458] width 46 height 22
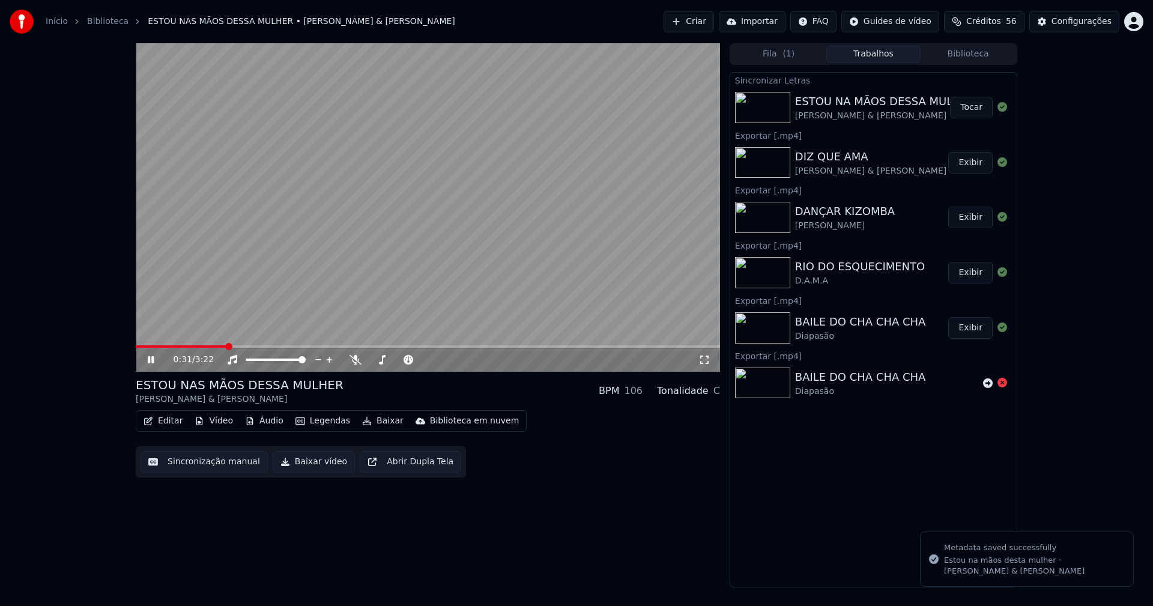
click at [704, 360] on icon at bounding box center [704, 360] width 12 height 10
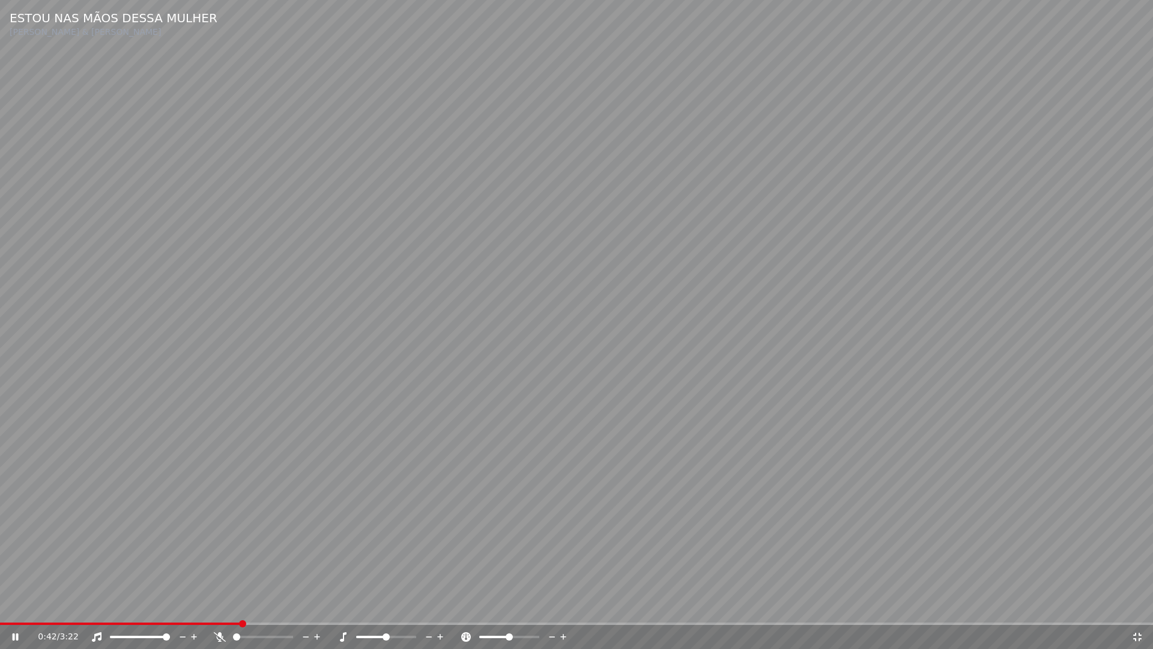
click at [1077, 605] on span at bounding box center [576, 623] width 1153 height 2
click at [1133, 605] on icon at bounding box center [1137, 637] width 12 height 10
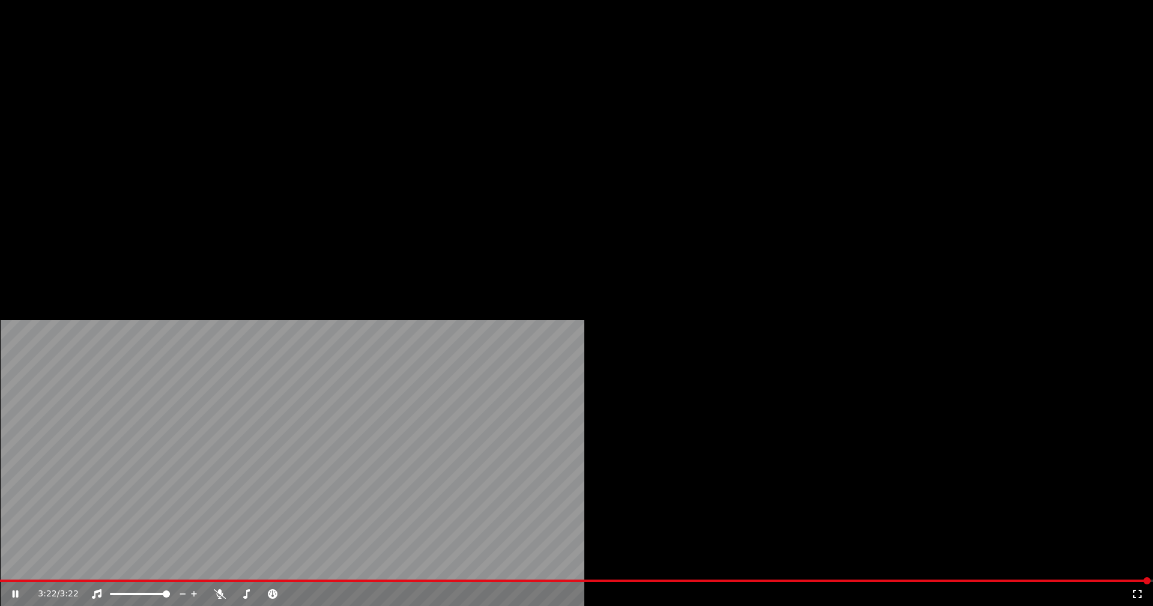
click at [158, 101] on button "Editar" at bounding box center [163, 92] width 49 height 17
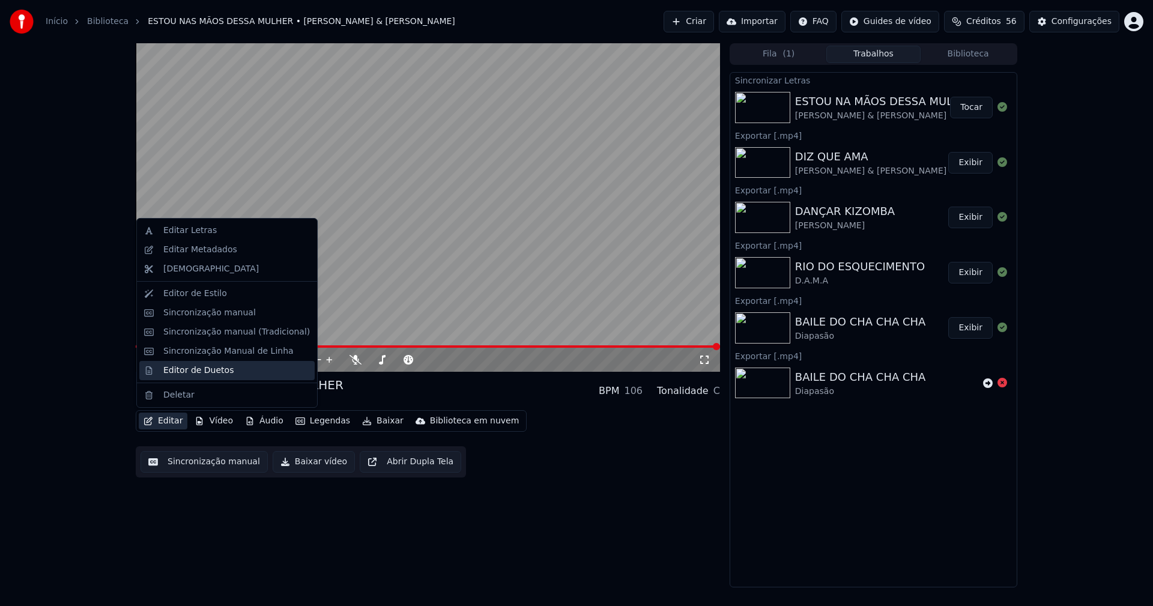
click at [186, 368] on div "Editor de Duetos" at bounding box center [198, 371] width 70 height 12
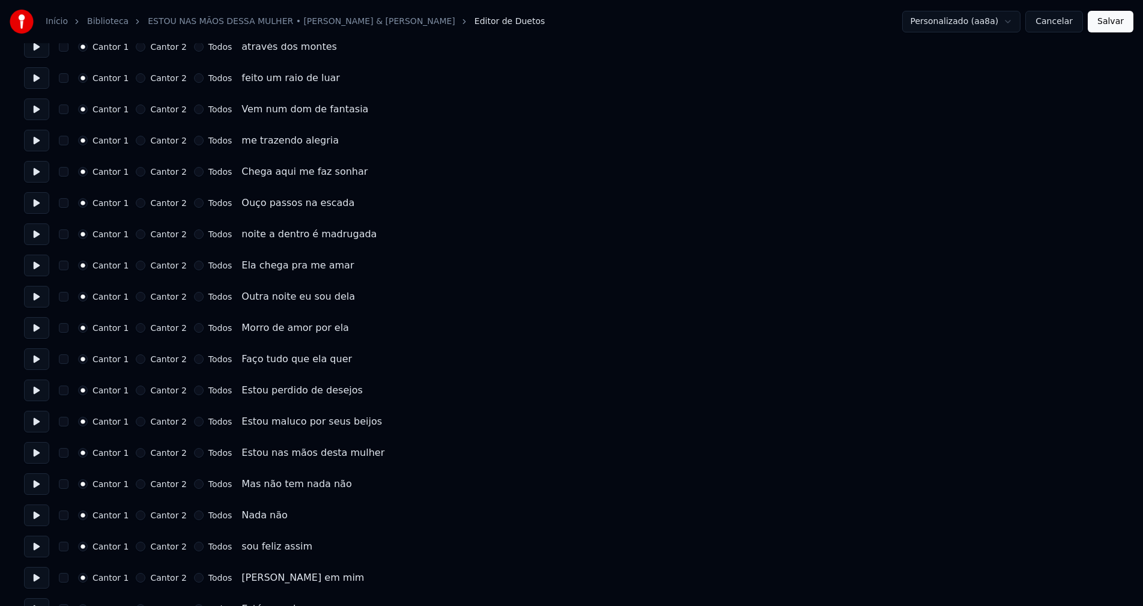
scroll to position [180, 0]
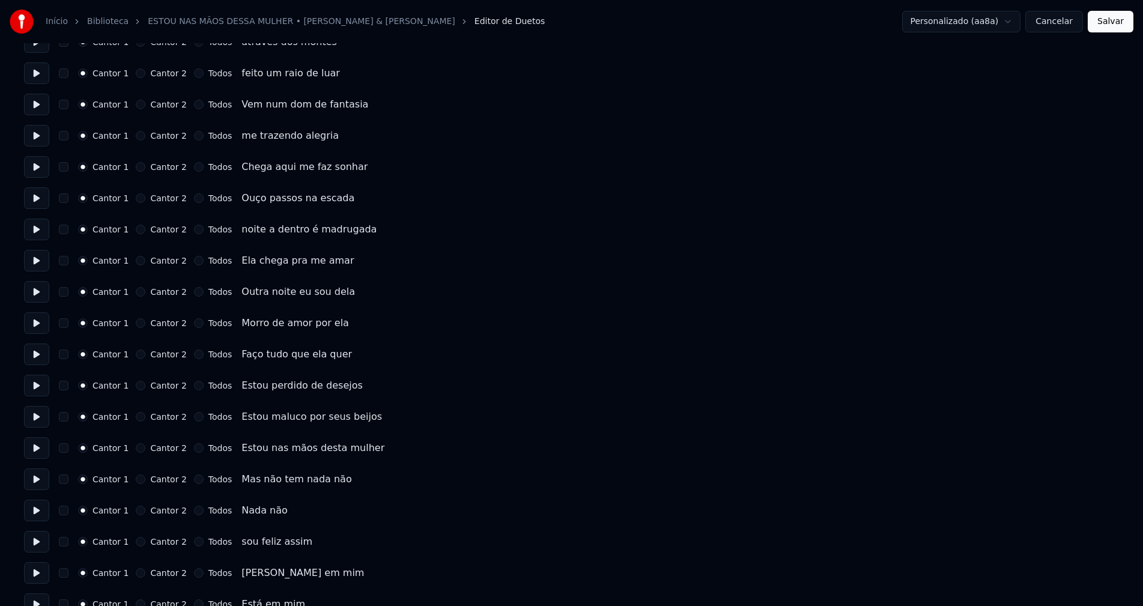
click at [194, 478] on button "Todos" at bounding box center [199, 479] width 10 height 10
click at [194, 512] on button "Todos" at bounding box center [199, 511] width 10 height 10
click at [194, 542] on button "Todos" at bounding box center [199, 542] width 10 height 10
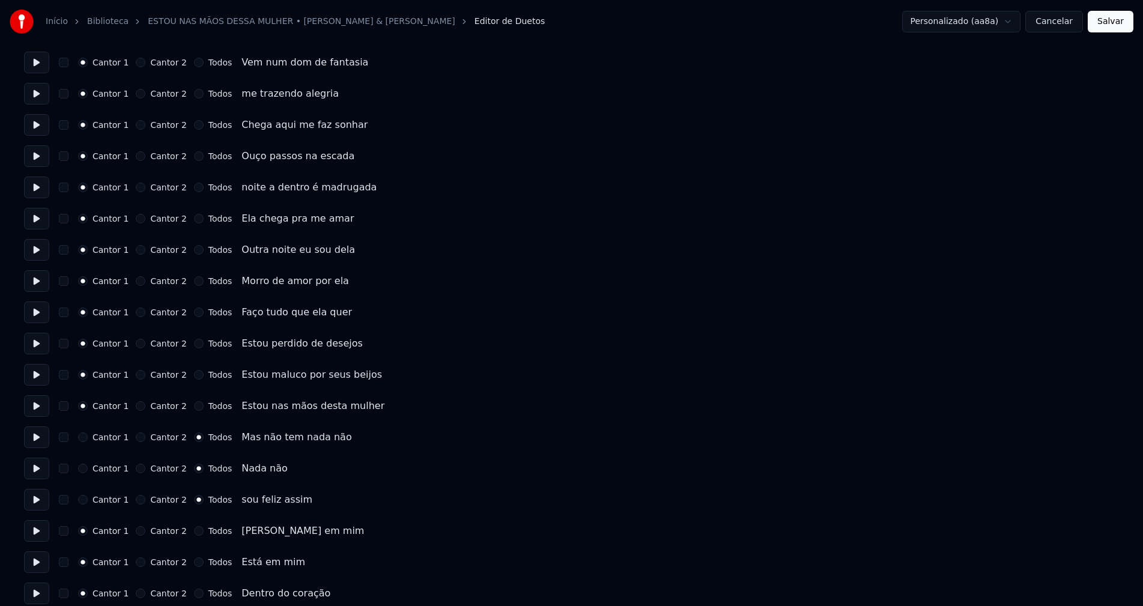
scroll to position [300, 0]
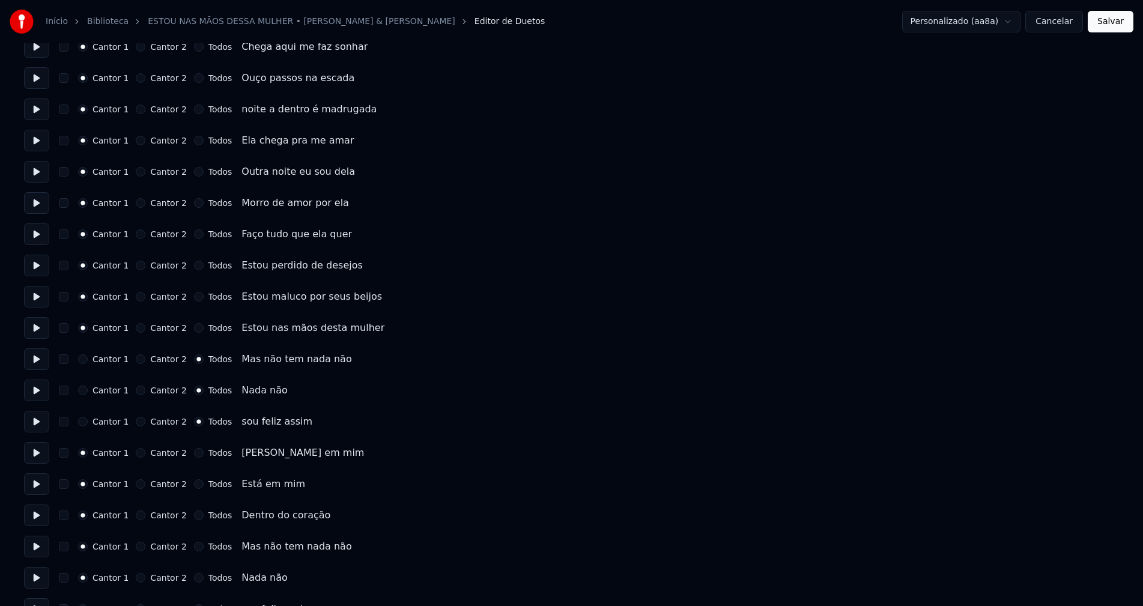
click at [194, 455] on button "Todos" at bounding box center [199, 453] width 10 height 10
click at [194, 483] on button "Todos" at bounding box center [199, 484] width 10 height 10
click at [194, 515] on button "Todos" at bounding box center [199, 515] width 10 height 10
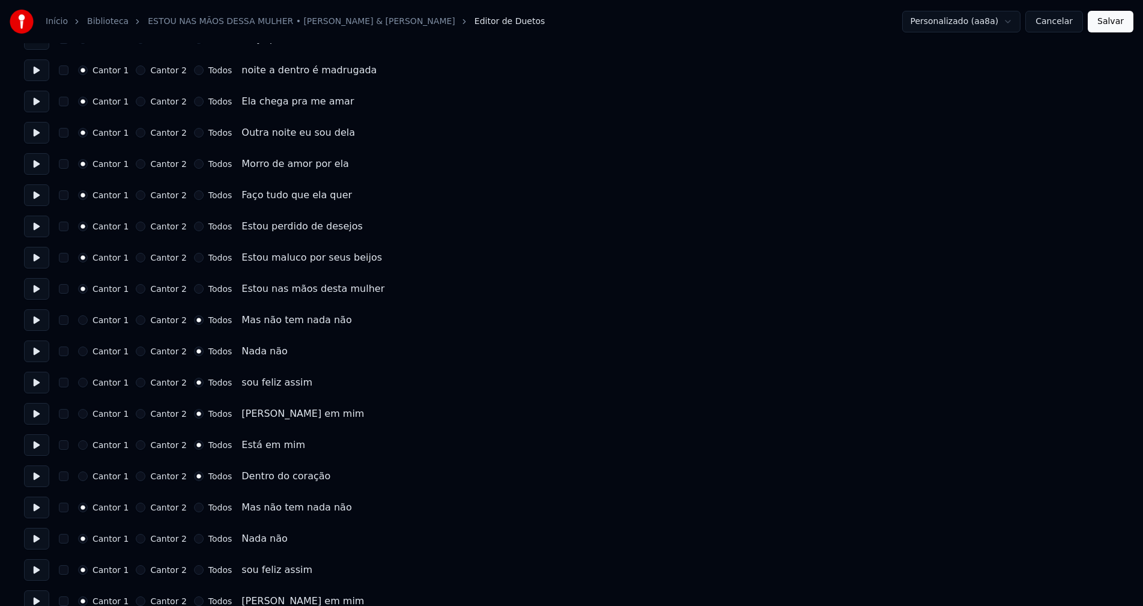
scroll to position [360, 0]
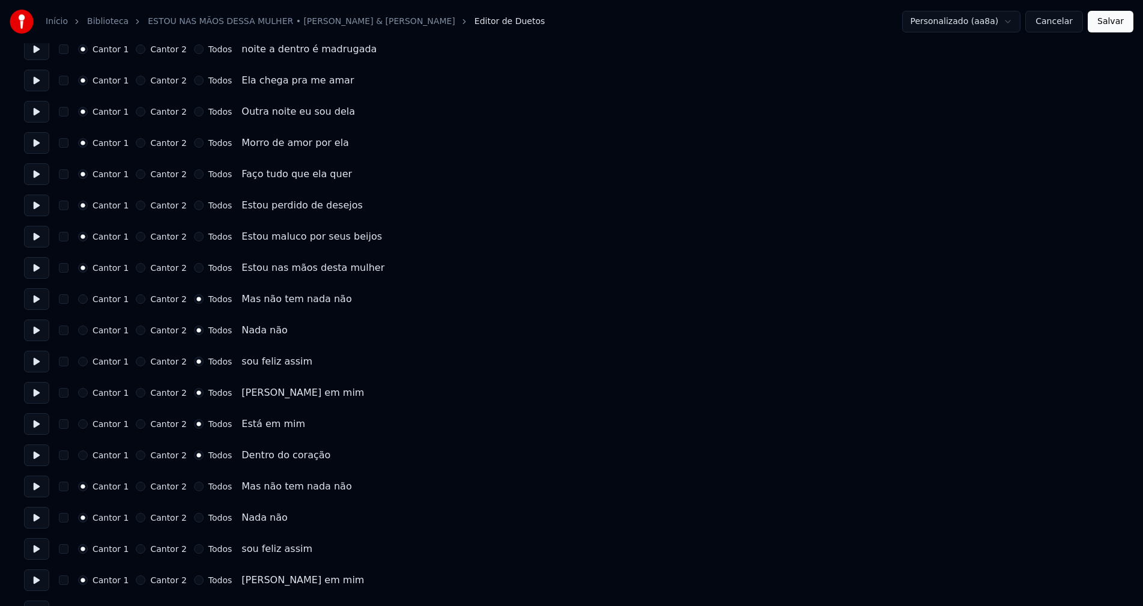
drag, startPoint x: 189, startPoint y: 486, endPoint x: 188, endPoint y: 495, distance: 9.7
click at [194, 486] on button "Todos" at bounding box center [199, 487] width 10 height 10
click at [194, 519] on button "Todos" at bounding box center [199, 518] width 10 height 10
click at [194, 548] on button "Todos" at bounding box center [199, 549] width 10 height 10
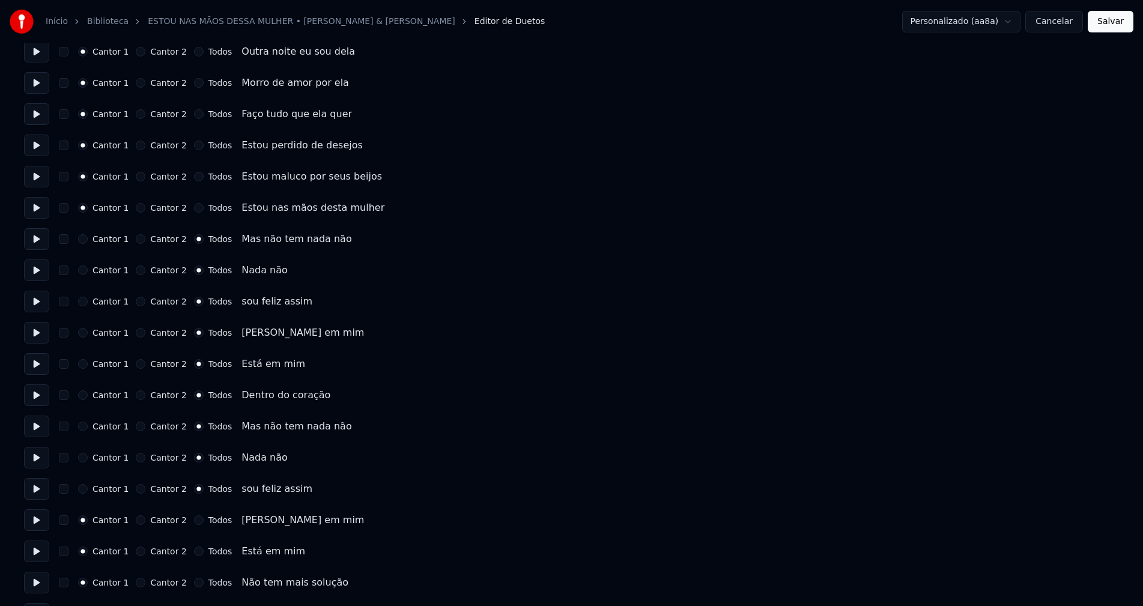
click at [194, 521] on button "Todos" at bounding box center [199, 520] width 10 height 10
drag, startPoint x: 187, startPoint y: 551, endPoint x: 197, endPoint y: 540, distance: 14.9
click at [194, 551] on button "Todos" at bounding box center [199, 551] width 10 height 10
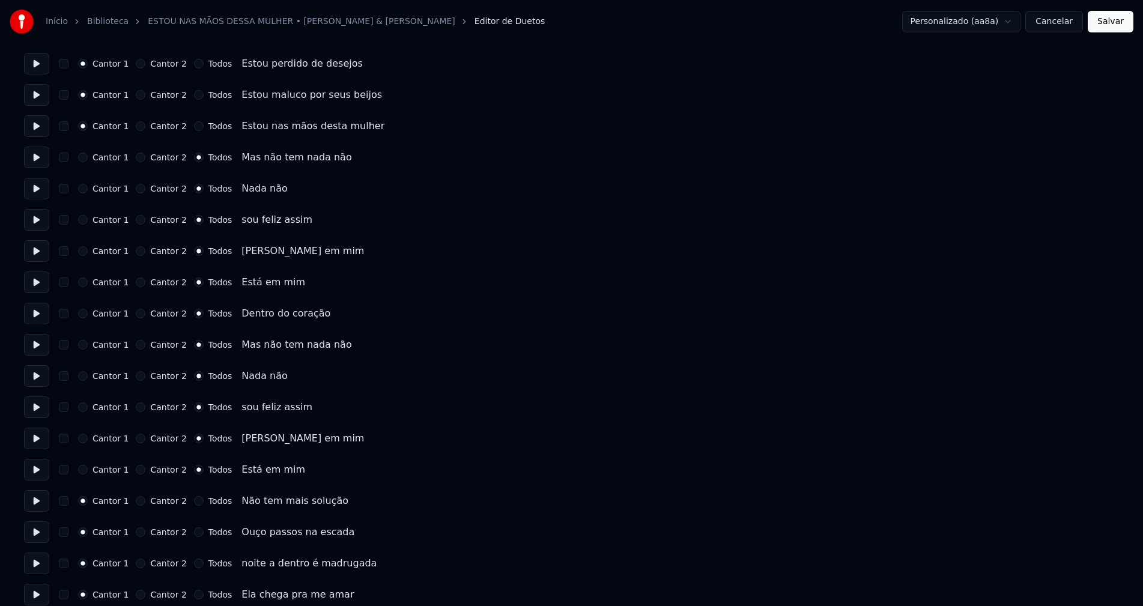
scroll to position [540, 0]
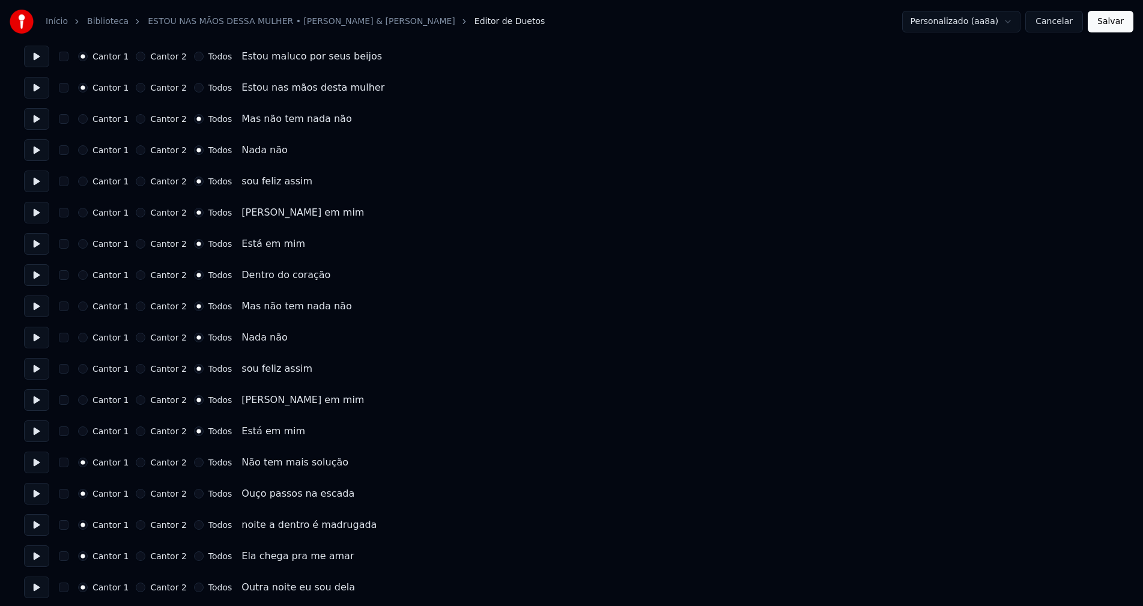
click at [194, 464] on button "Todos" at bounding box center [199, 463] width 10 height 10
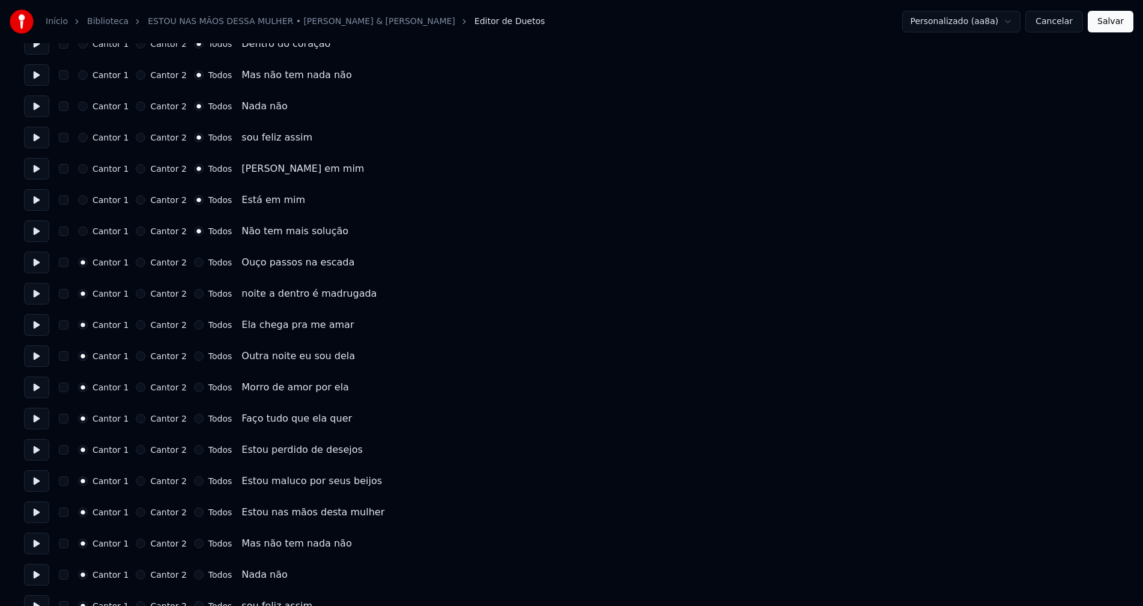
scroll to position [781, 0]
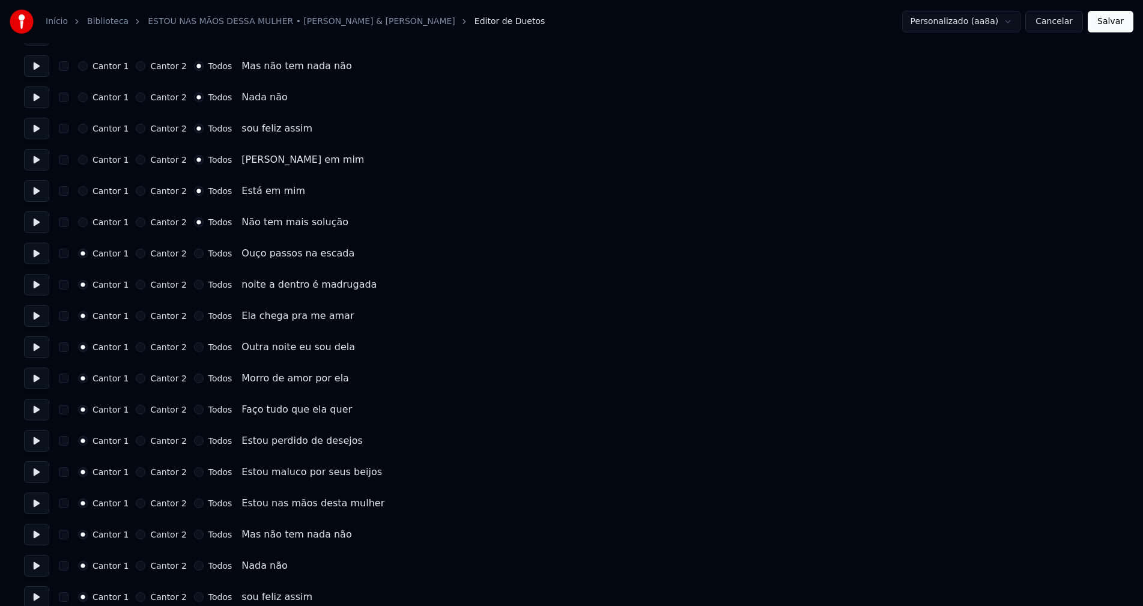
drag, startPoint x: 186, startPoint y: 533, endPoint x: 185, endPoint y: 541, distance: 7.9
click at [194, 536] on button "Todos" at bounding box center [199, 535] width 10 height 10
click at [194, 564] on button "Todos" at bounding box center [199, 566] width 10 height 10
click at [194, 596] on button "Todos" at bounding box center [199, 597] width 10 height 10
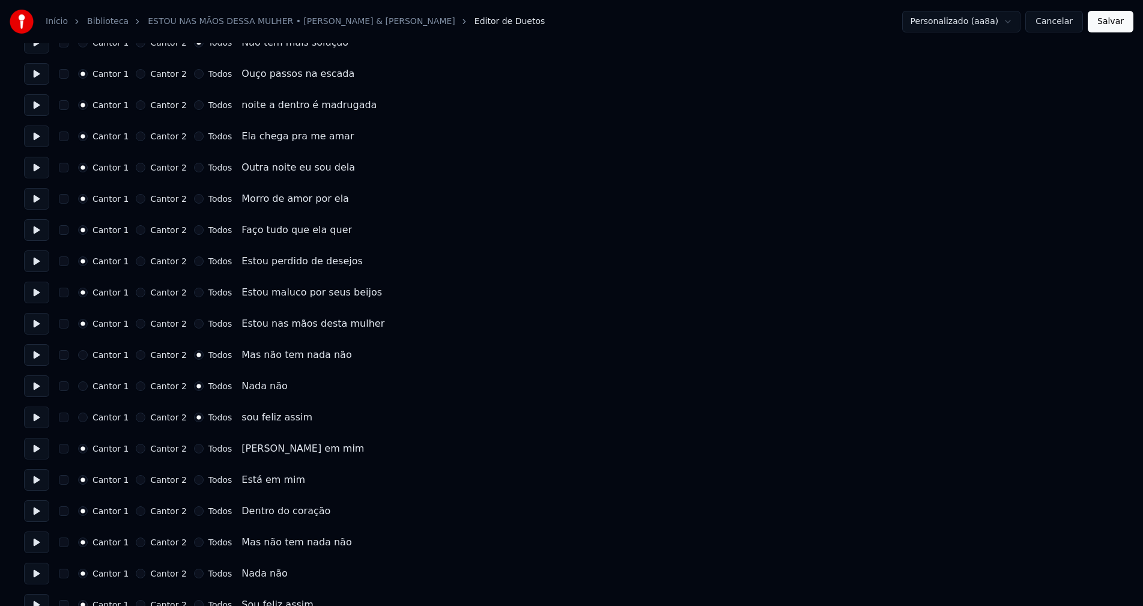
scroll to position [961, 0]
click at [194, 447] on button "Todos" at bounding box center [199, 448] width 10 height 10
drag, startPoint x: 191, startPoint y: 480, endPoint x: 190, endPoint y: 502, distance: 21.6
click at [194, 480] on button "Todos" at bounding box center [199, 479] width 10 height 10
click at [194, 509] on button "Todos" at bounding box center [199, 511] width 10 height 10
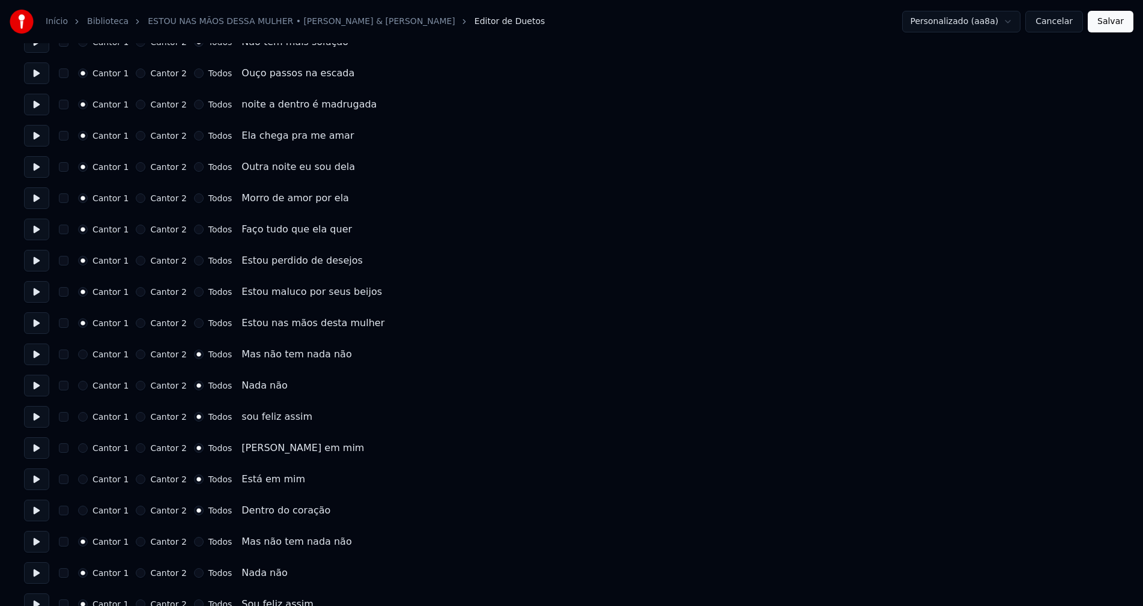
drag, startPoint x: 191, startPoint y: 543, endPoint x: 192, endPoint y: 551, distance: 7.8
click at [194, 545] on button "Todos" at bounding box center [199, 542] width 10 height 10
click at [194, 572] on button "Todos" at bounding box center [199, 573] width 10 height 10
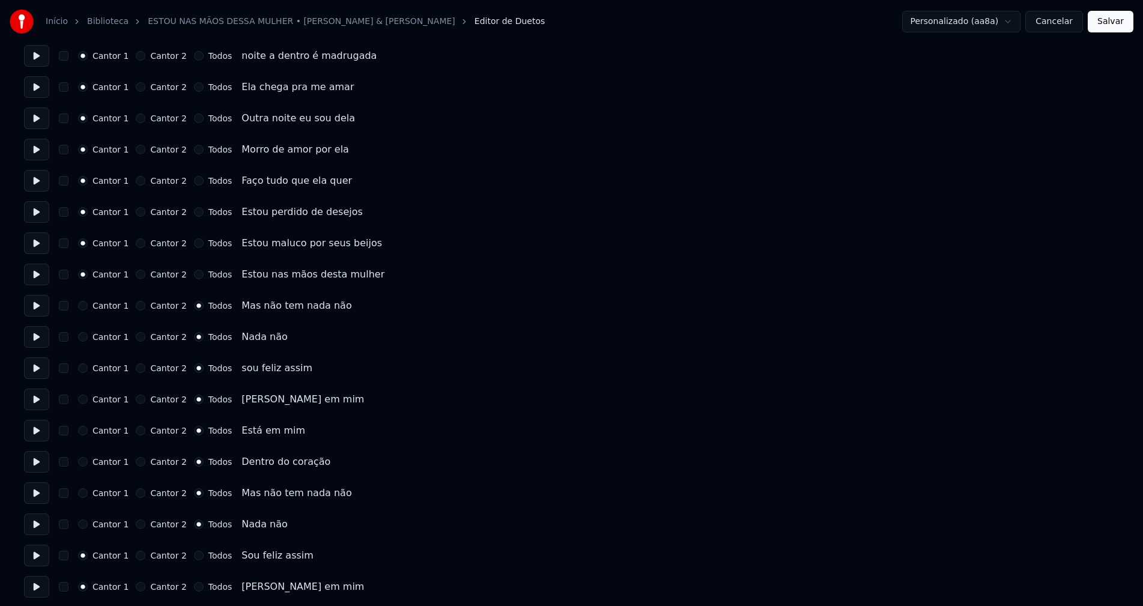
scroll to position [1076, 0]
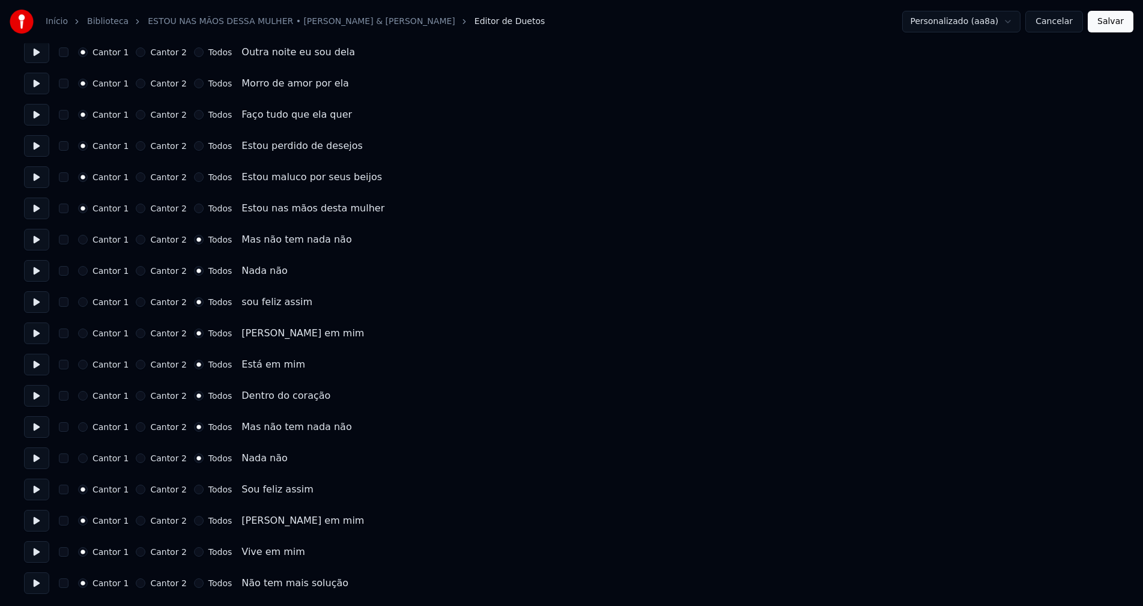
click at [194, 489] on button "Todos" at bounding box center [199, 490] width 10 height 10
drag, startPoint x: 190, startPoint y: 552, endPoint x: 188, endPoint y: 521, distance: 30.7
click at [194, 551] on button "Todos" at bounding box center [199, 552] width 10 height 10
click at [194, 518] on button "Todos" at bounding box center [199, 521] width 10 height 10
click at [194, 578] on button "Todos" at bounding box center [199, 583] width 10 height 10
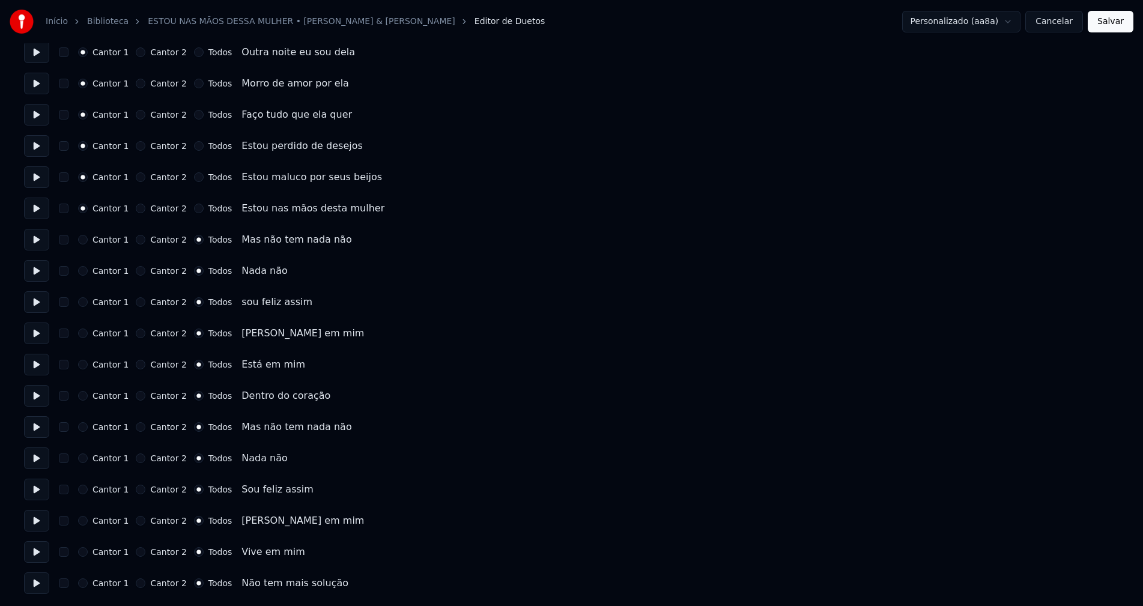
click at [1118, 31] on button "Salvar" at bounding box center [1111, 22] width 46 height 22
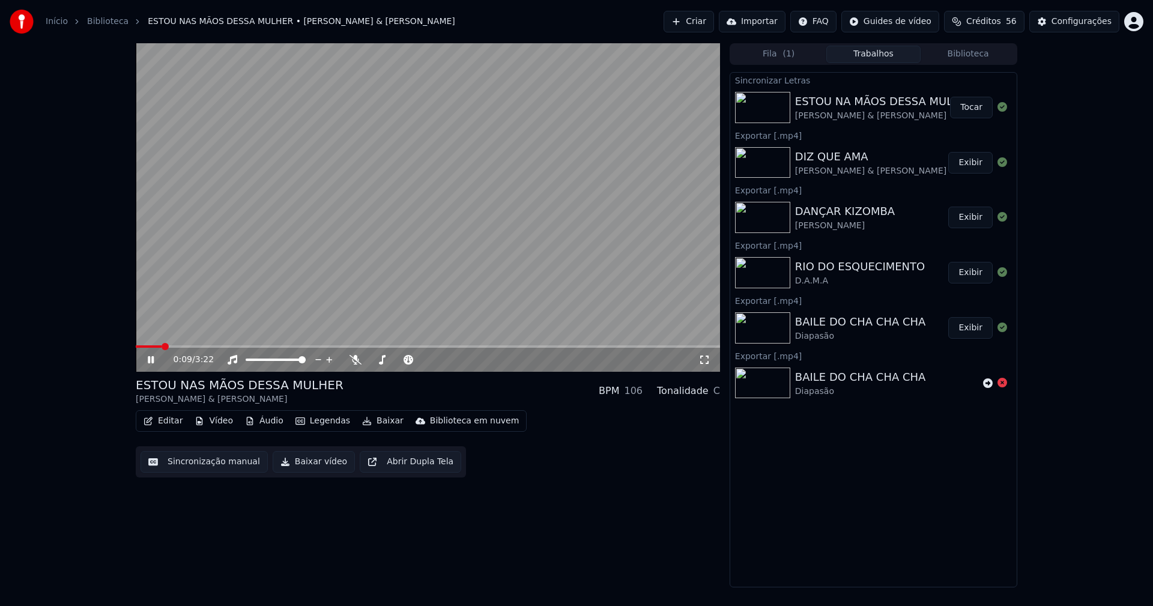
click at [702, 359] on icon at bounding box center [704, 360] width 12 height 10
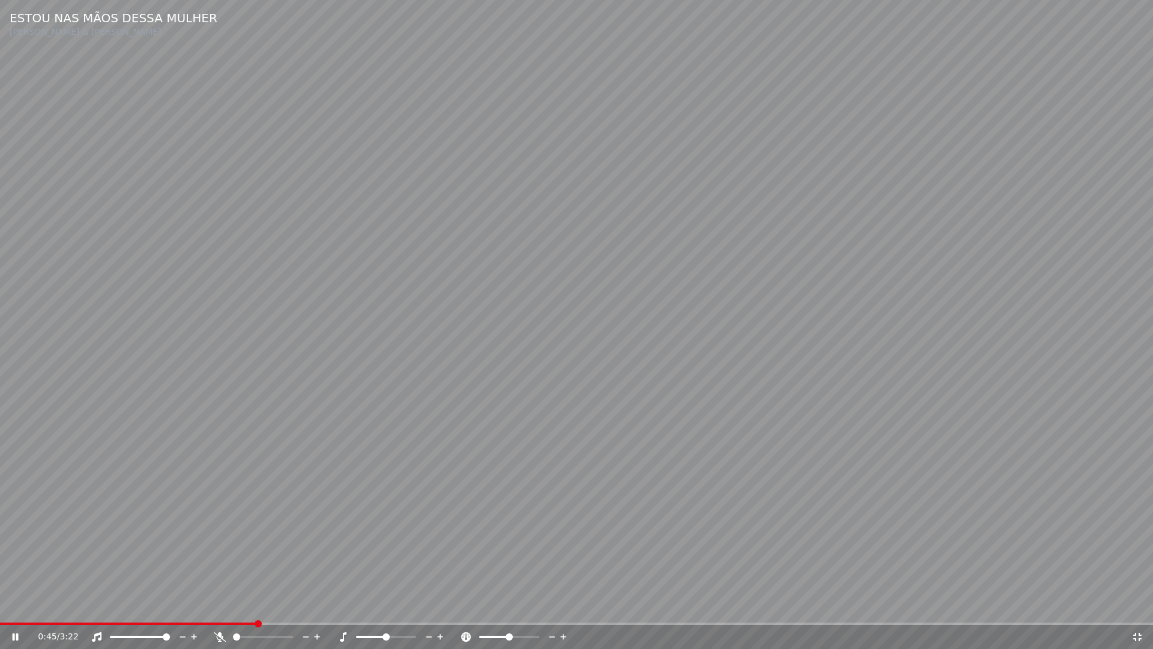
click at [254, 605] on span at bounding box center [576, 623] width 1153 height 2
click at [1137, 605] on icon at bounding box center [1137, 637] width 12 height 10
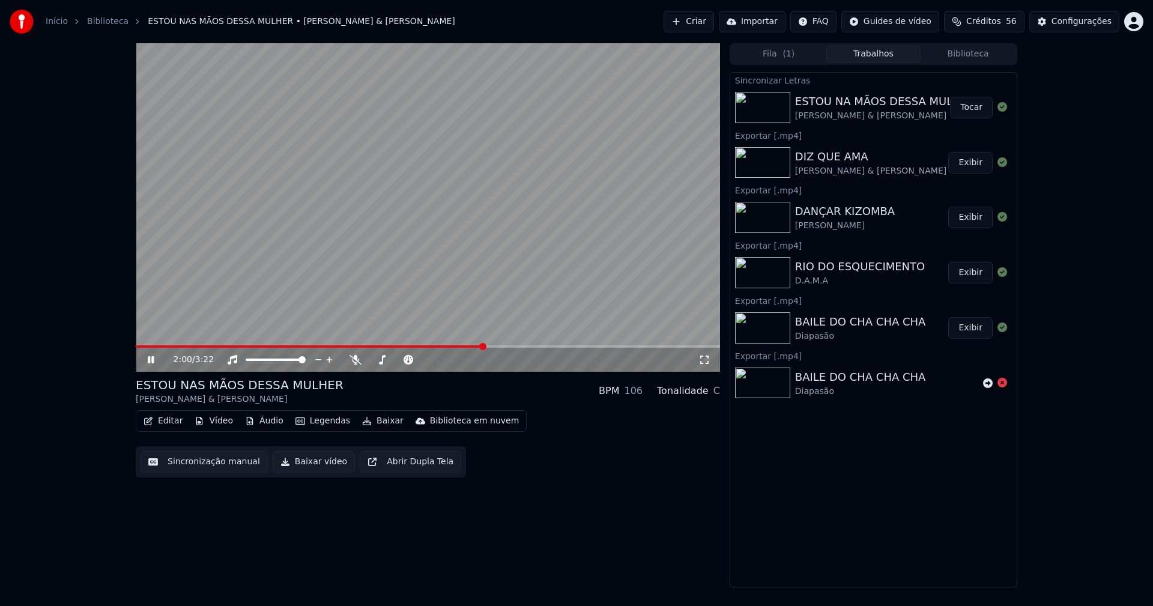
click at [151, 363] on icon at bounding box center [159, 360] width 28 height 10
click at [303, 467] on button "Baixar vídeo" at bounding box center [314, 462] width 82 height 22
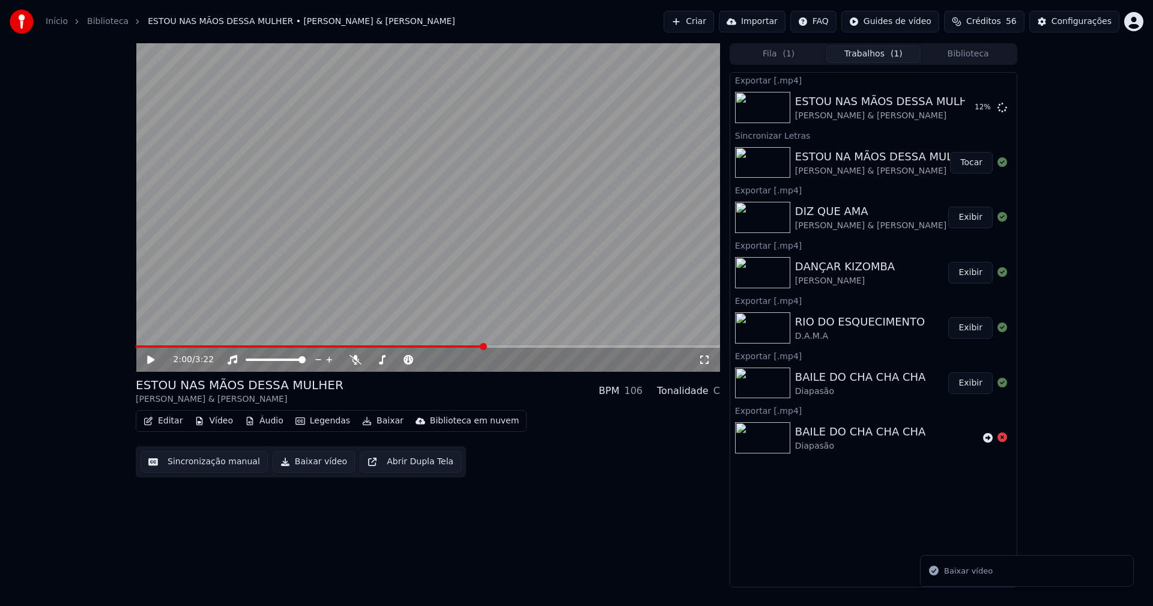
drag, startPoint x: 967, startPoint y: 51, endPoint x: 960, endPoint y: 36, distance: 16.4
click at [968, 50] on button "Biblioteca" at bounding box center [968, 54] width 95 height 17
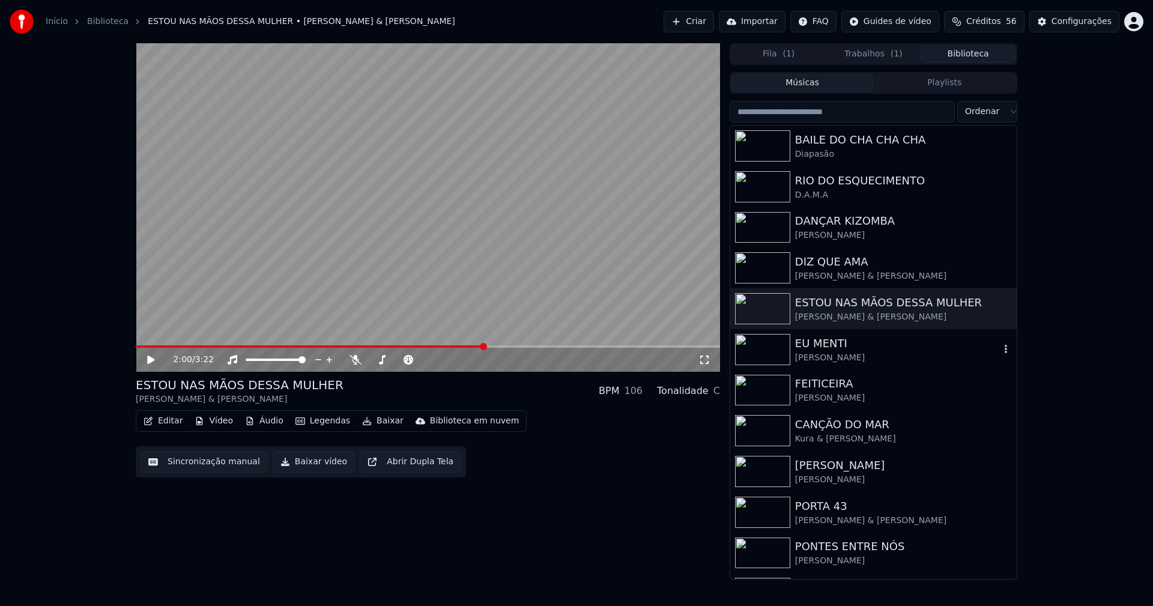
click at [828, 359] on div "[PERSON_NAME]" at bounding box center [897, 358] width 205 height 12
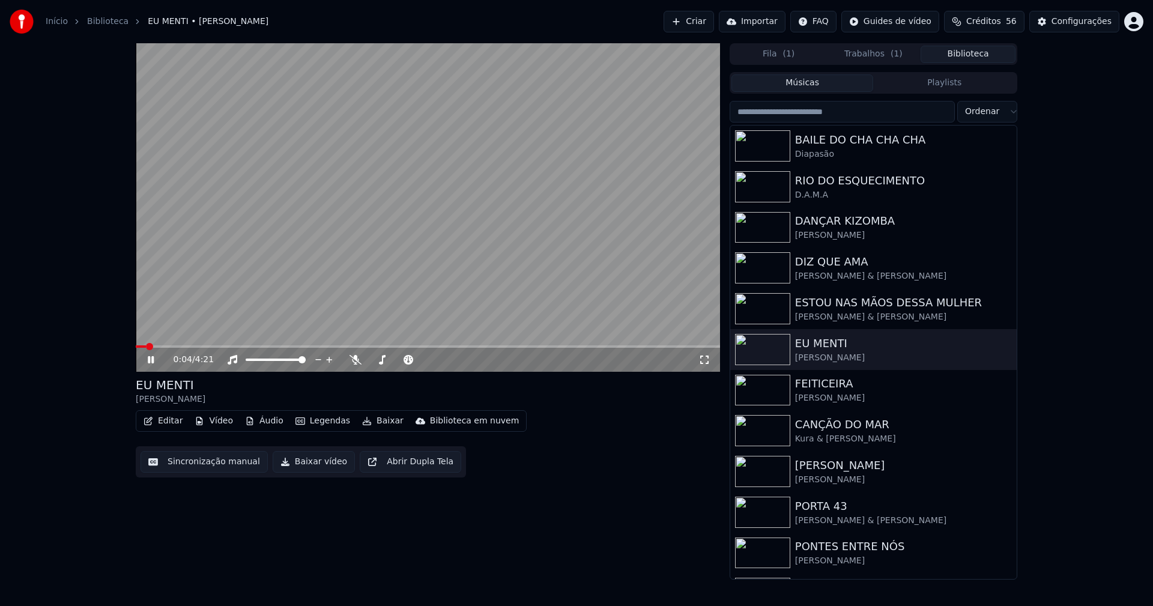
click at [192, 347] on span at bounding box center [428, 346] width 584 height 2
click at [704, 359] on icon at bounding box center [704, 360] width 12 height 10
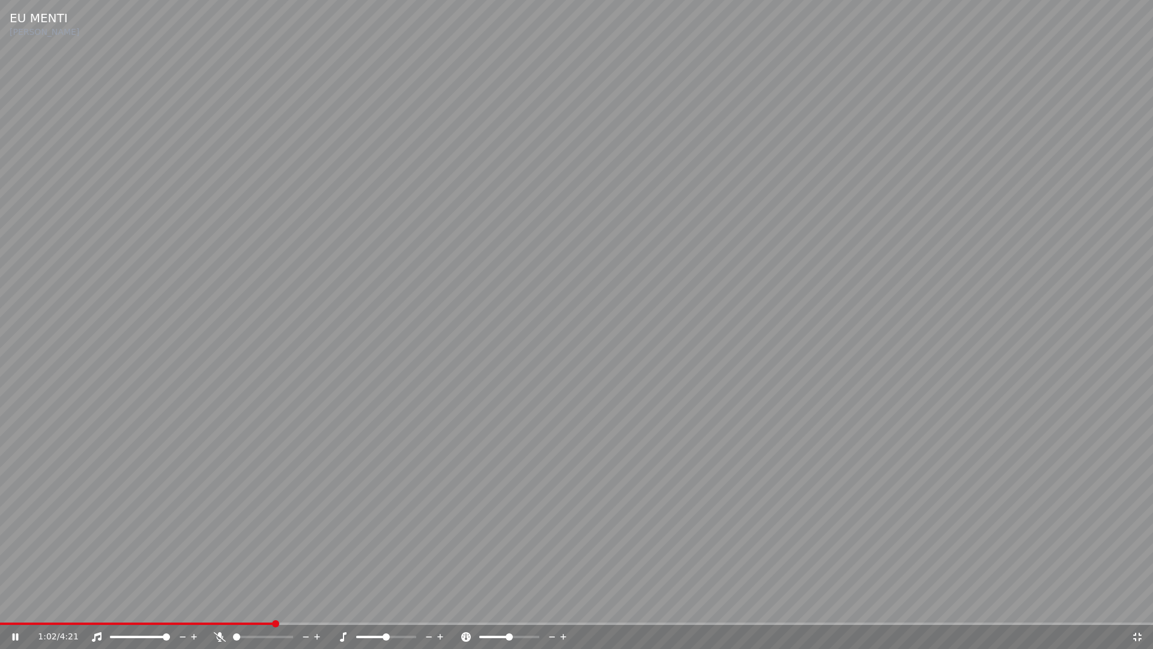
click at [1139, 605] on icon at bounding box center [1137, 636] width 8 height 8
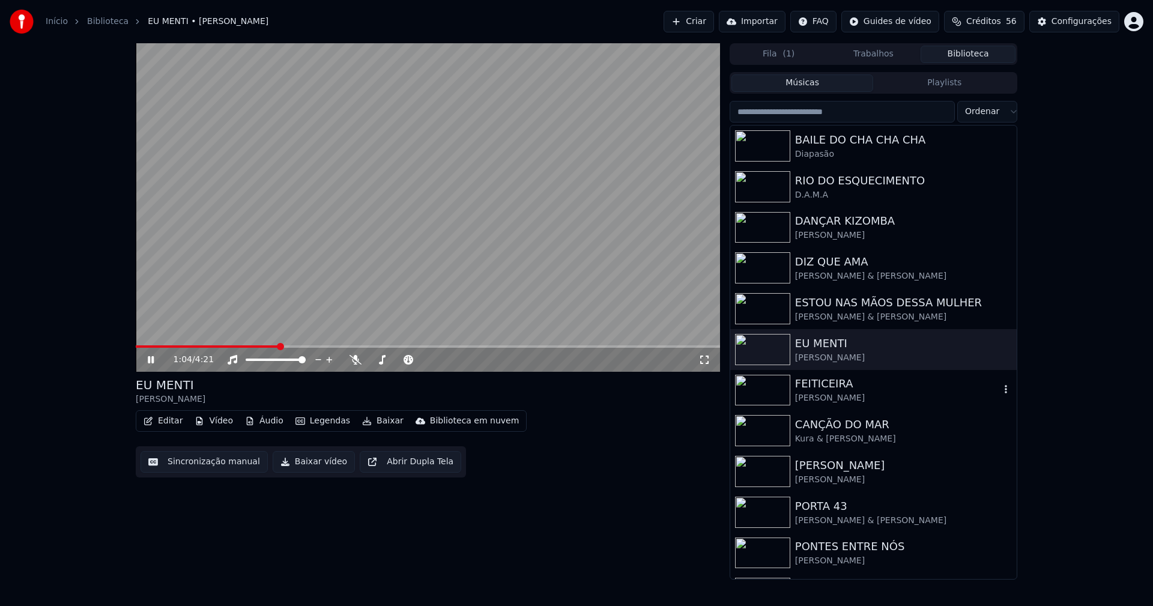
click at [833, 399] on div "[PERSON_NAME]" at bounding box center [897, 398] width 205 height 12
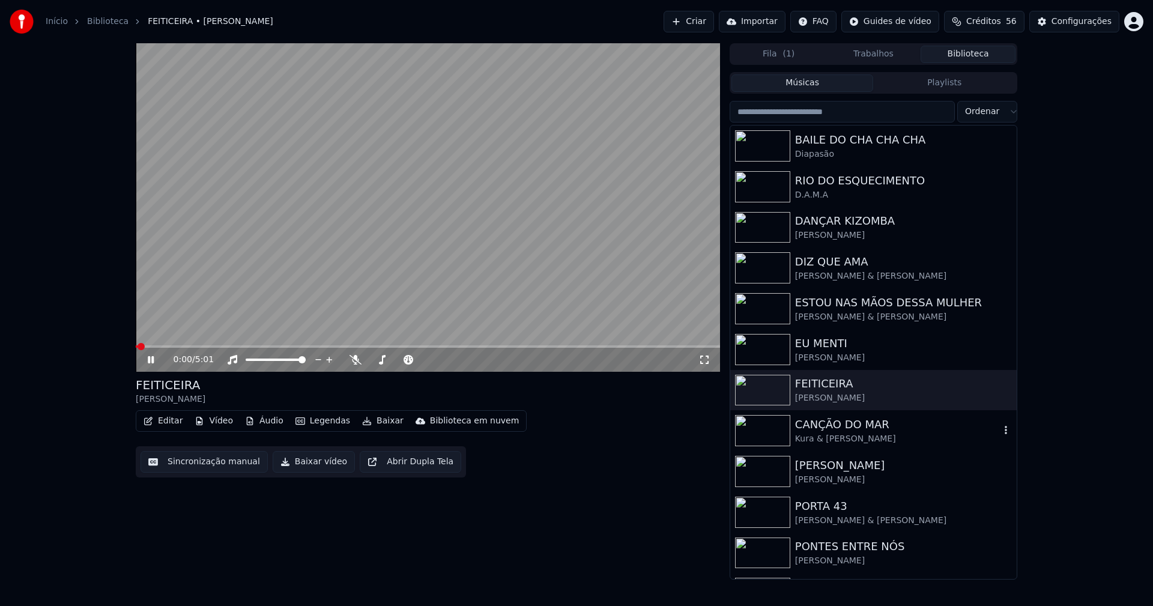
click at [840, 437] on div "Kura & [PERSON_NAME]" at bounding box center [897, 439] width 205 height 12
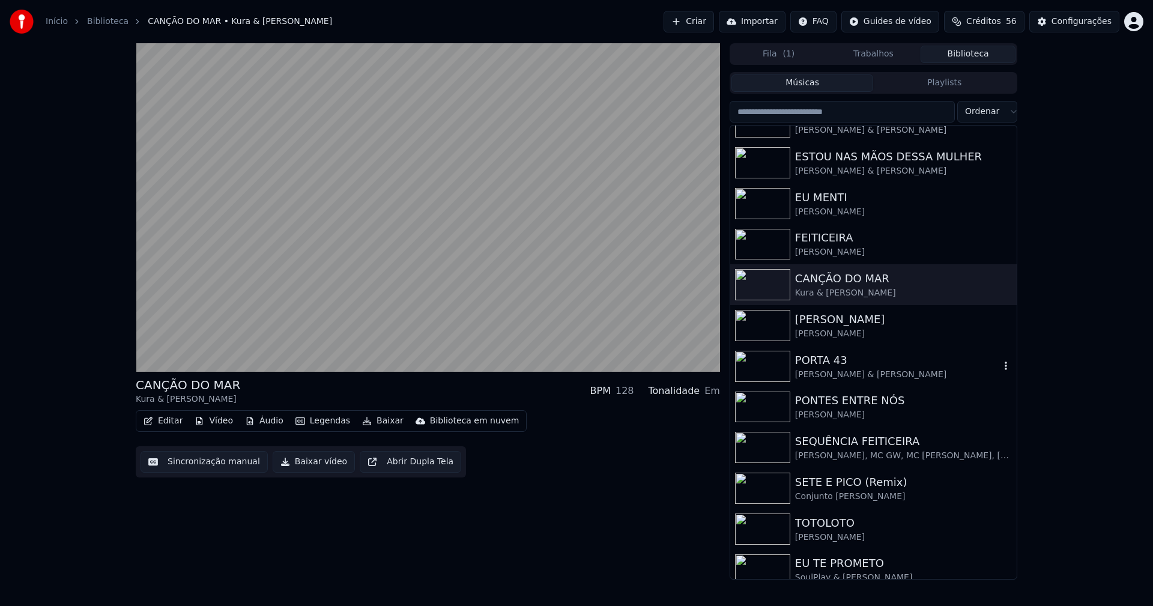
scroll to position [180, 0]
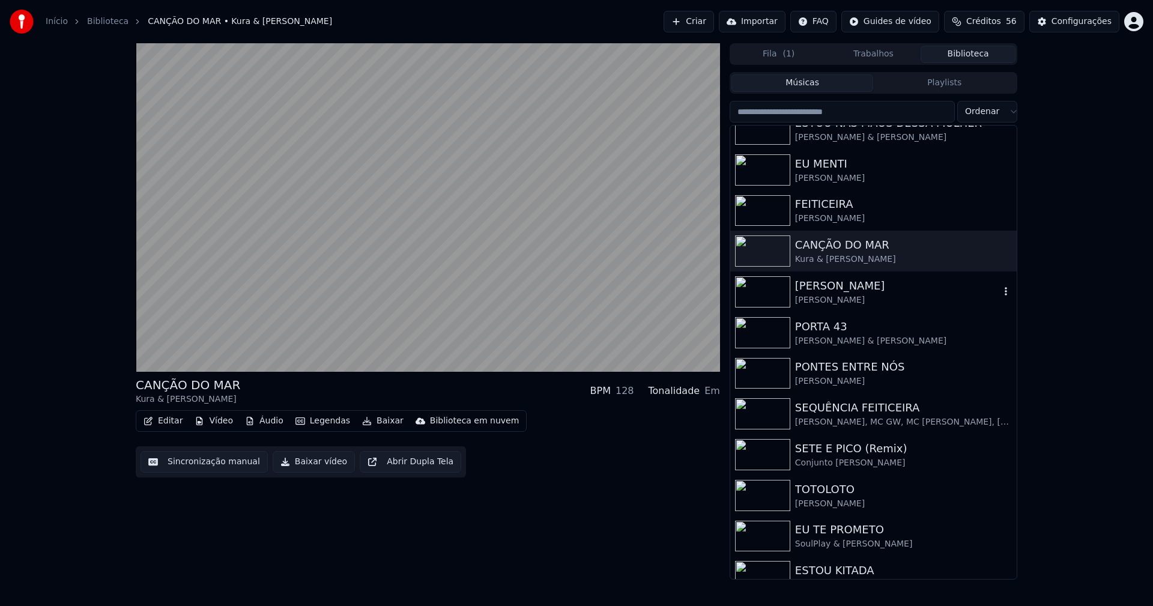
click at [840, 304] on div "[PERSON_NAME]" at bounding box center [897, 300] width 205 height 12
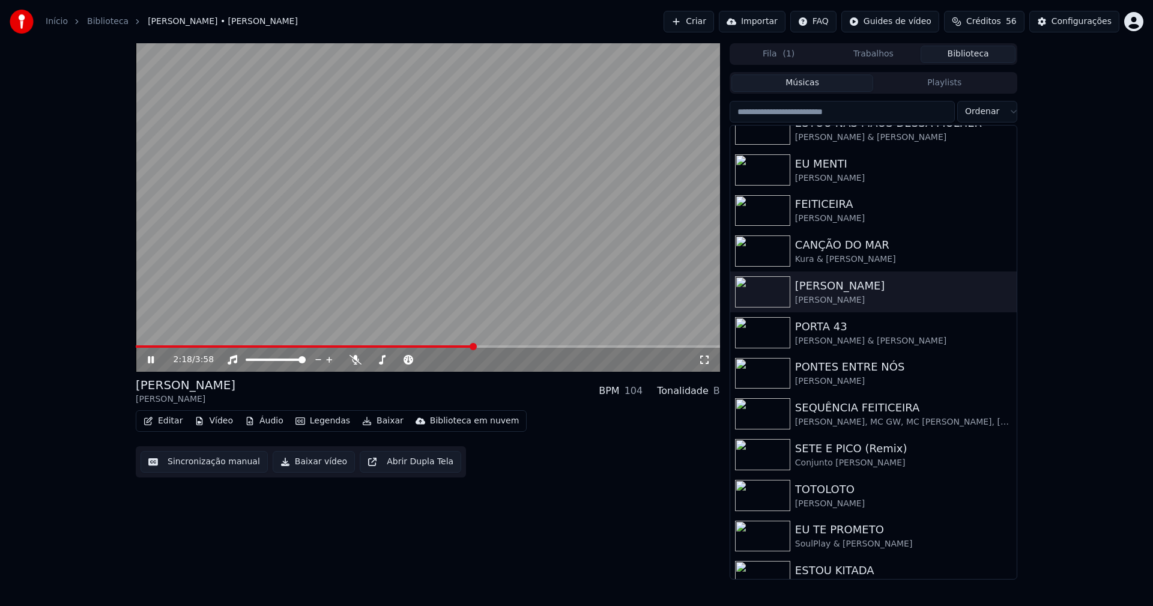
click at [474, 346] on span at bounding box center [428, 346] width 584 height 2
click at [706, 360] on icon at bounding box center [704, 360] width 12 height 10
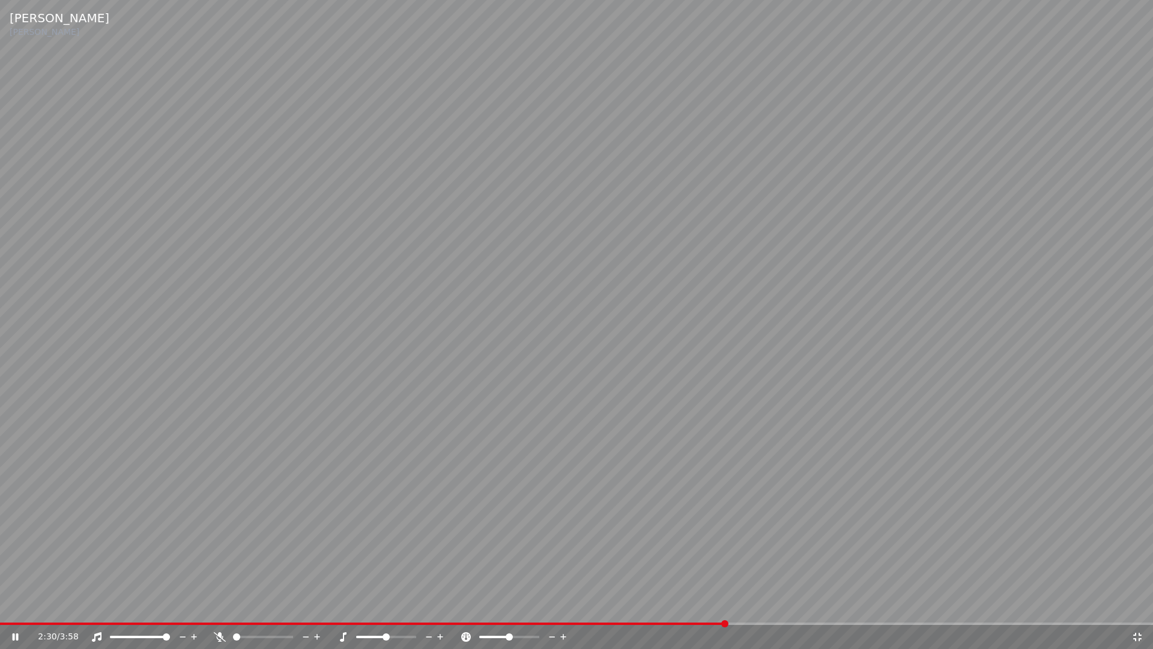
click at [1137, 605] on icon at bounding box center [1137, 637] width 12 height 10
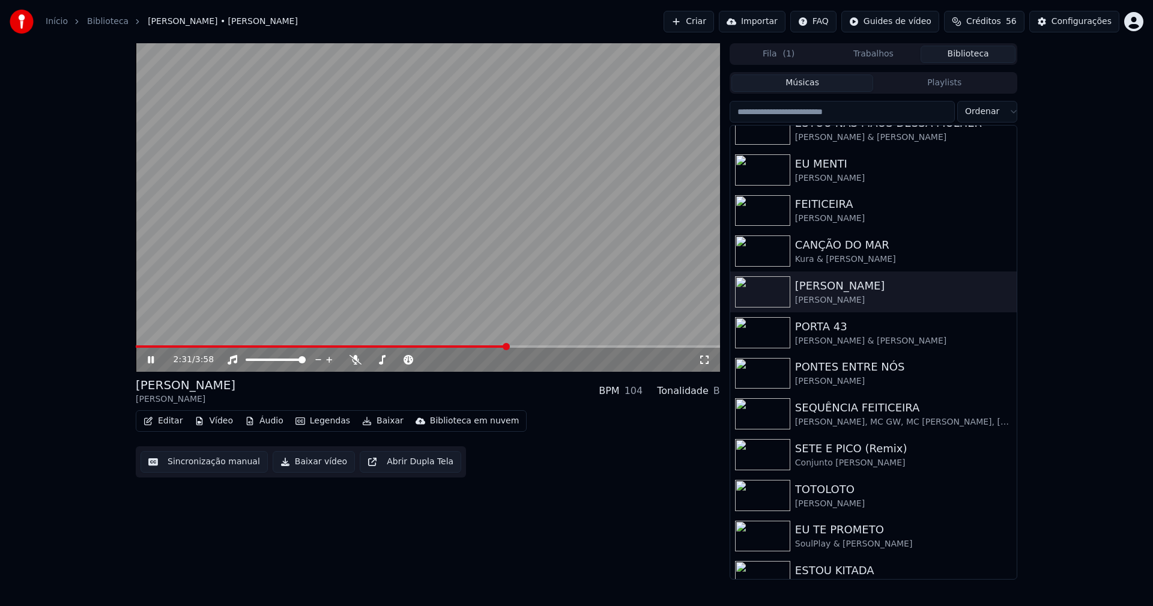
click at [151, 363] on icon at bounding box center [159, 360] width 28 height 10
click at [300, 465] on button "Baixar vídeo" at bounding box center [314, 462] width 82 height 22
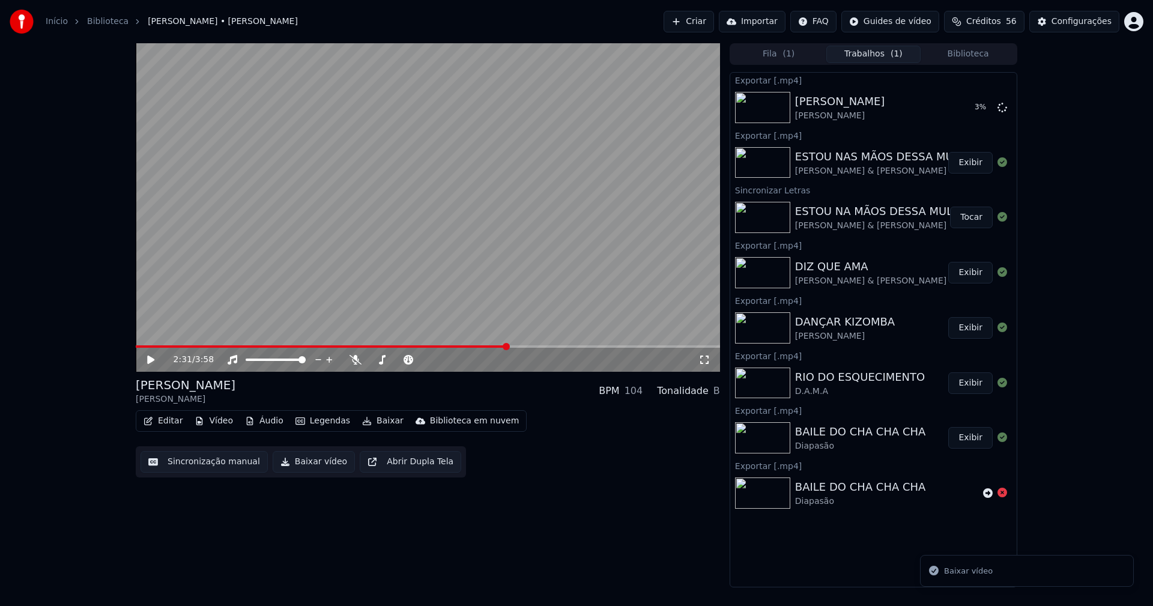
click at [969, 56] on button "Biblioteca" at bounding box center [968, 54] width 95 height 17
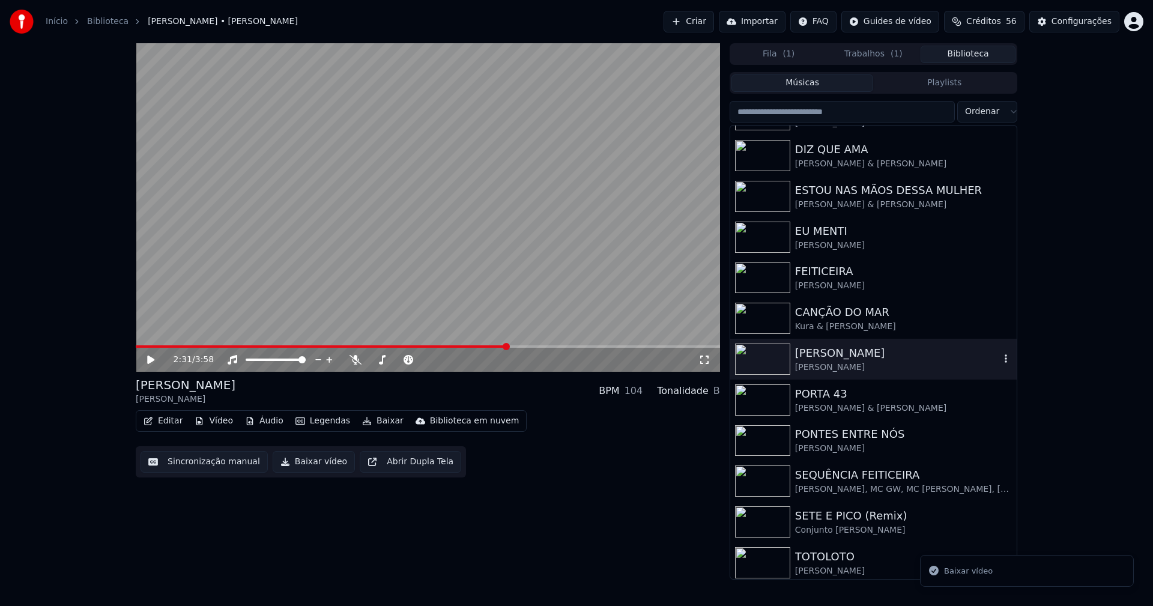
scroll to position [120, 0]
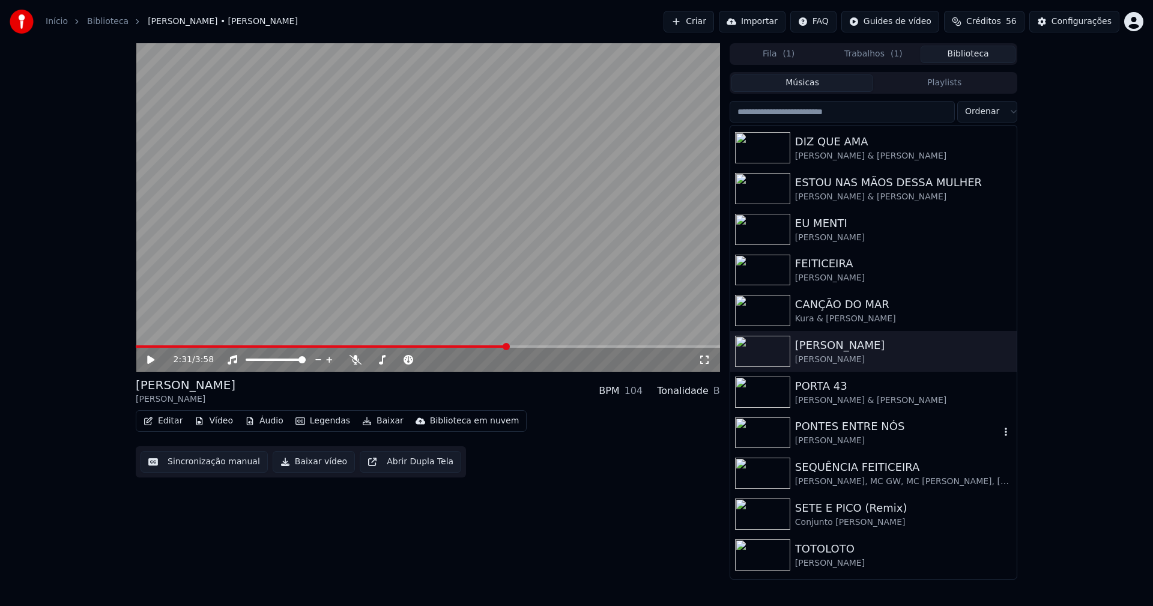
click at [843, 443] on div "[PERSON_NAME]" at bounding box center [897, 441] width 205 height 12
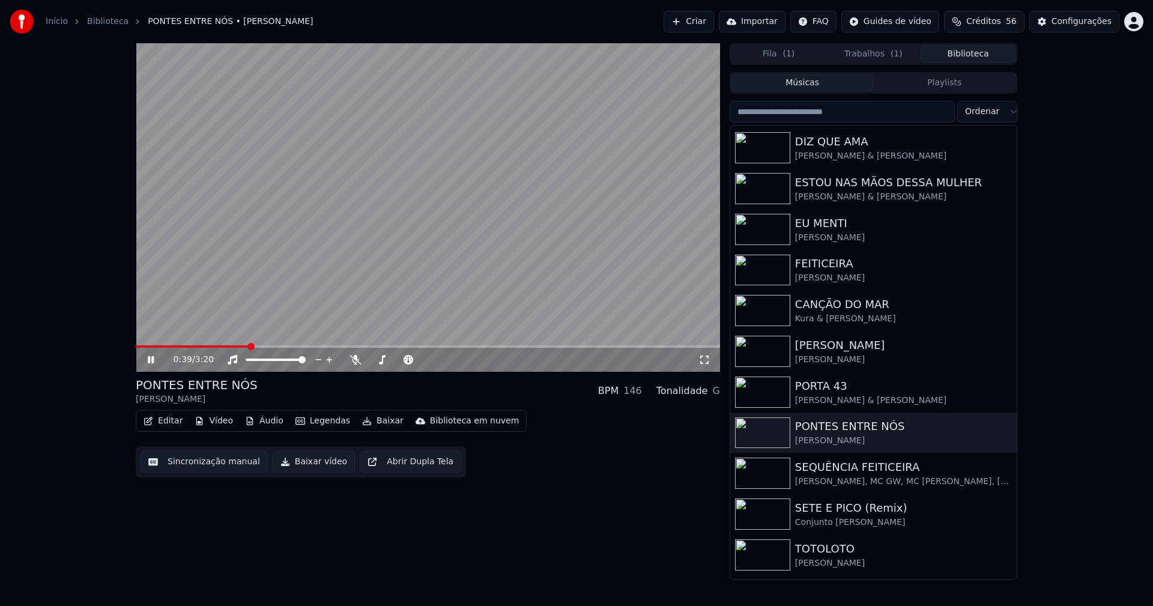
click at [249, 346] on span at bounding box center [428, 346] width 584 height 2
click at [153, 360] on icon at bounding box center [151, 359] width 6 height 7
click at [299, 459] on button "Baixar vídeo" at bounding box center [314, 462] width 82 height 22
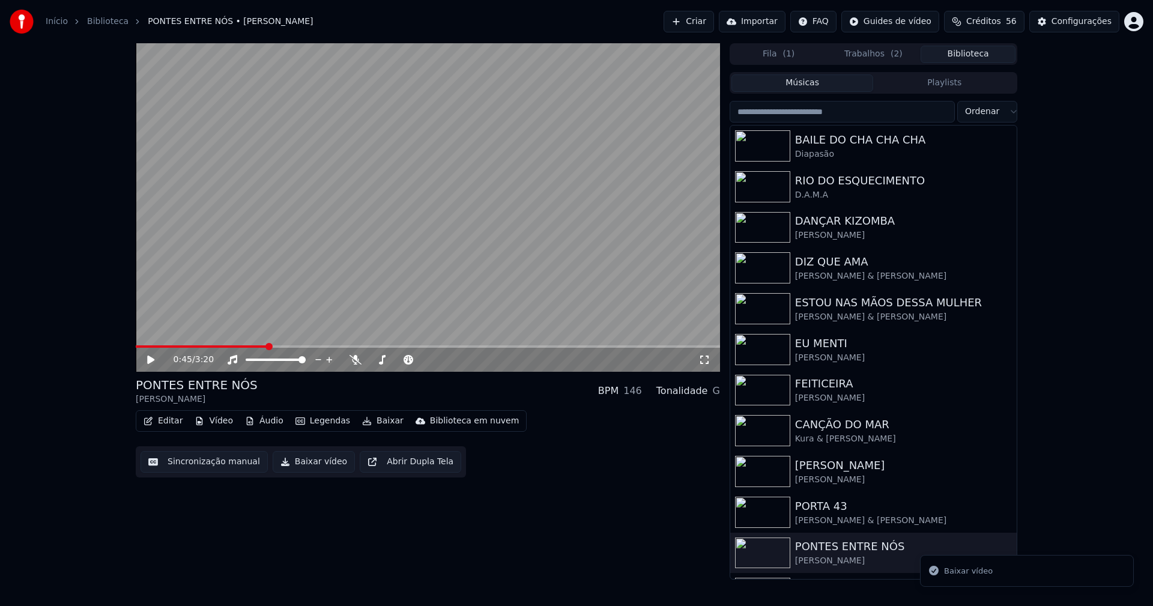
click at [976, 50] on button "Biblioteca" at bounding box center [968, 54] width 95 height 17
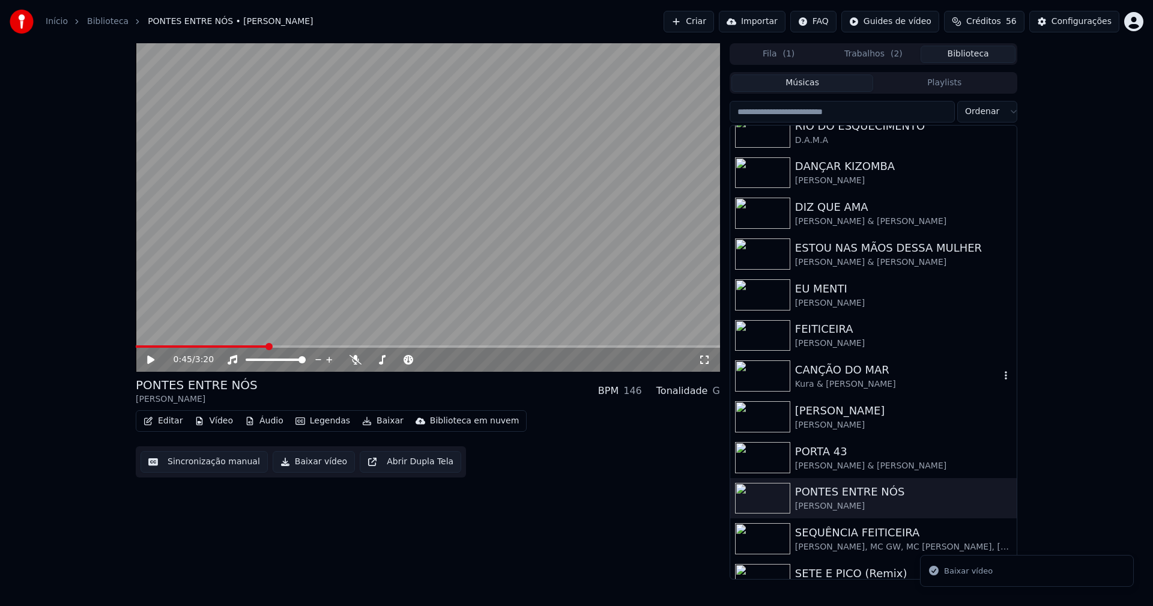
scroll to position [180, 0]
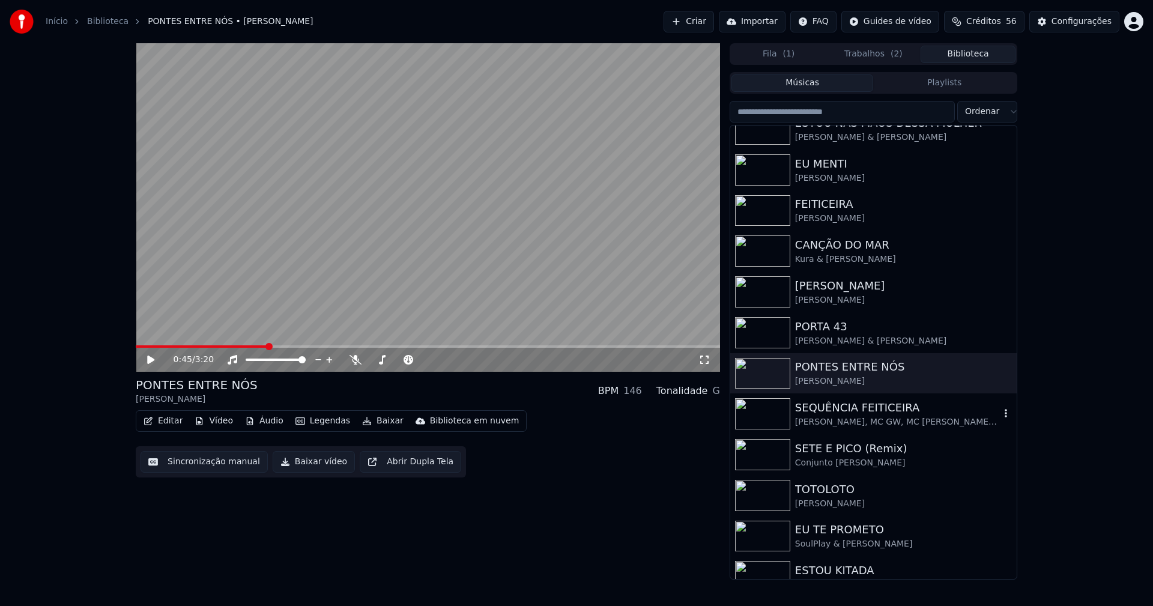
click at [831, 421] on div "[PERSON_NAME], MC GW, MC [PERSON_NAME], [PERSON_NAME], [PERSON_NAME]" at bounding box center [897, 422] width 205 height 12
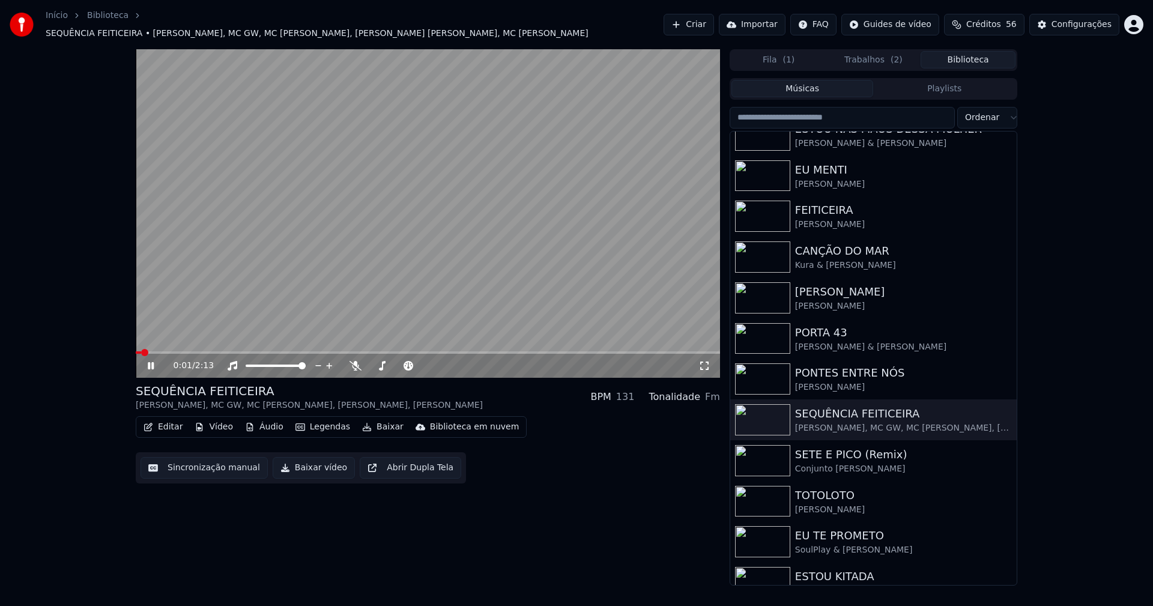
click at [703, 361] on icon at bounding box center [704, 366] width 12 height 10
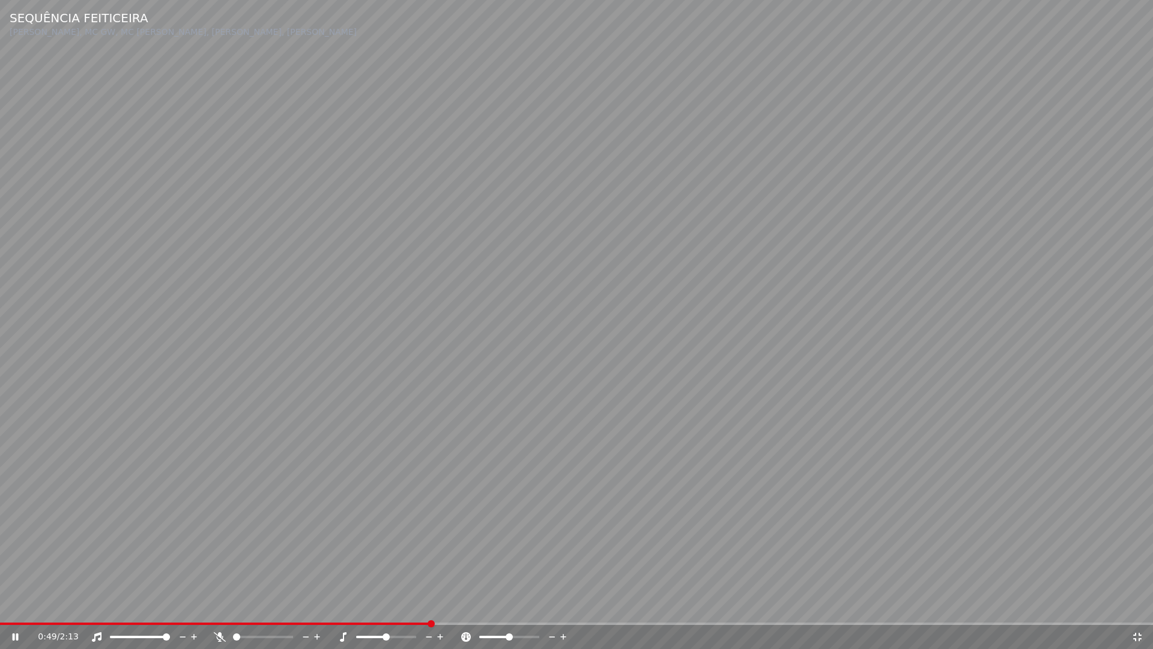
click at [1134, 605] on icon at bounding box center [1137, 636] width 8 height 8
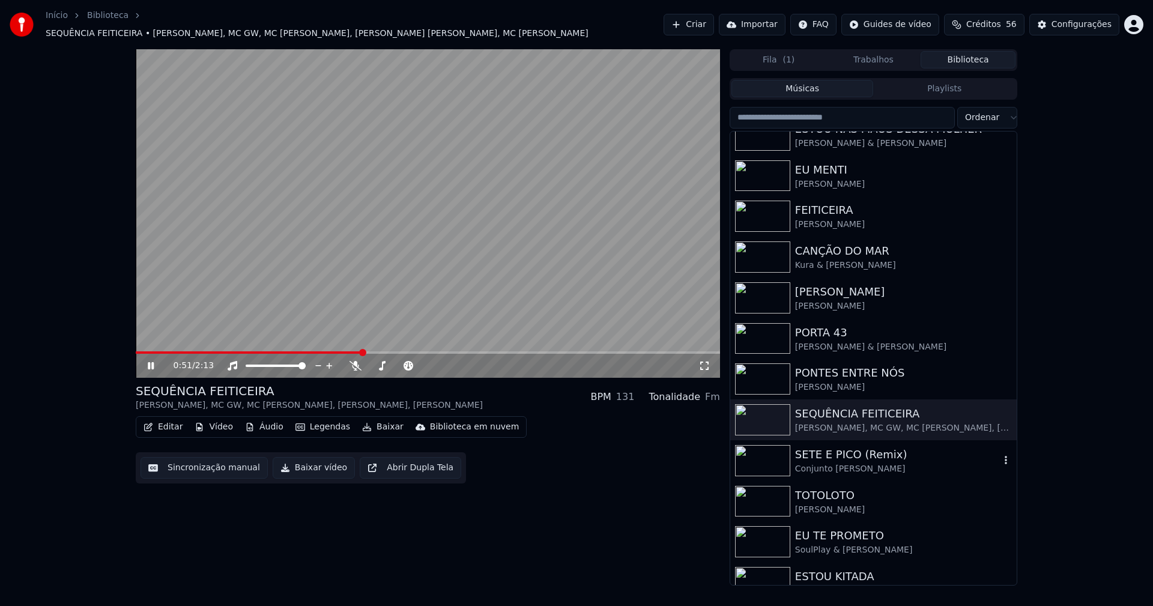
click at [834, 465] on div "Conjunto [PERSON_NAME]" at bounding box center [897, 469] width 205 height 12
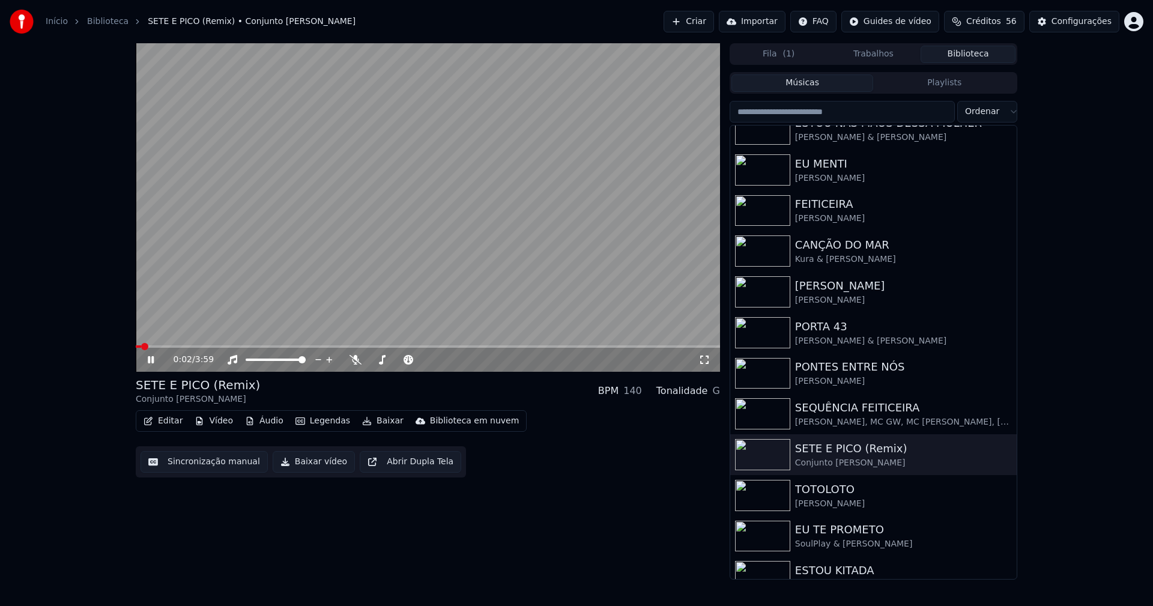
click at [300, 465] on button "Baixar vídeo" at bounding box center [314, 462] width 82 height 22
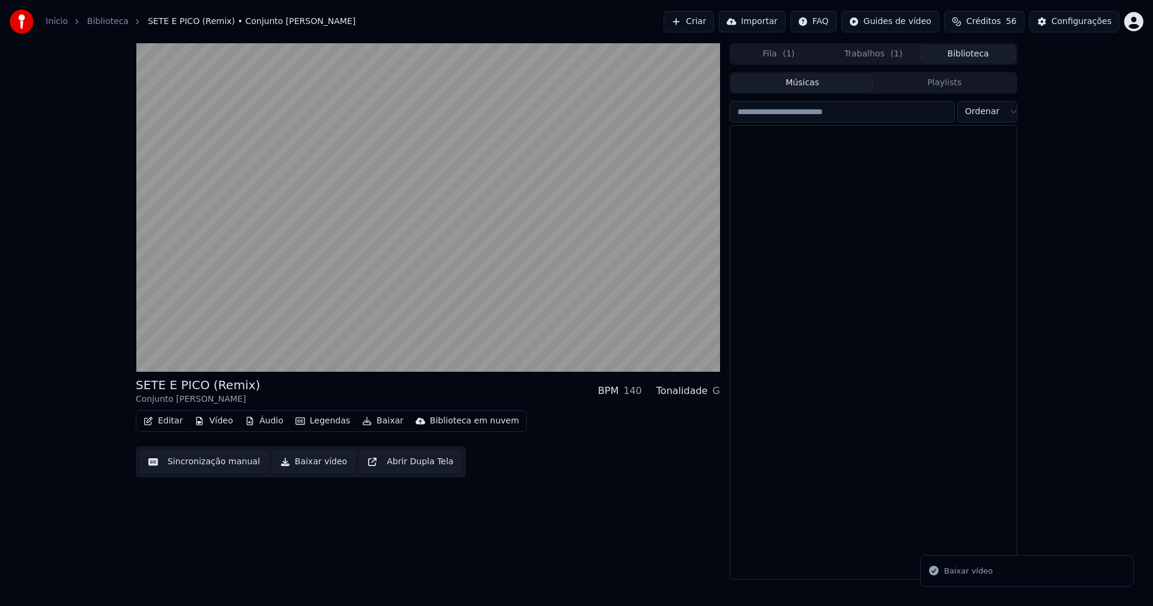
click at [975, 51] on button "Biblioteca" at bounding box center [968, 54] width 95 height 17
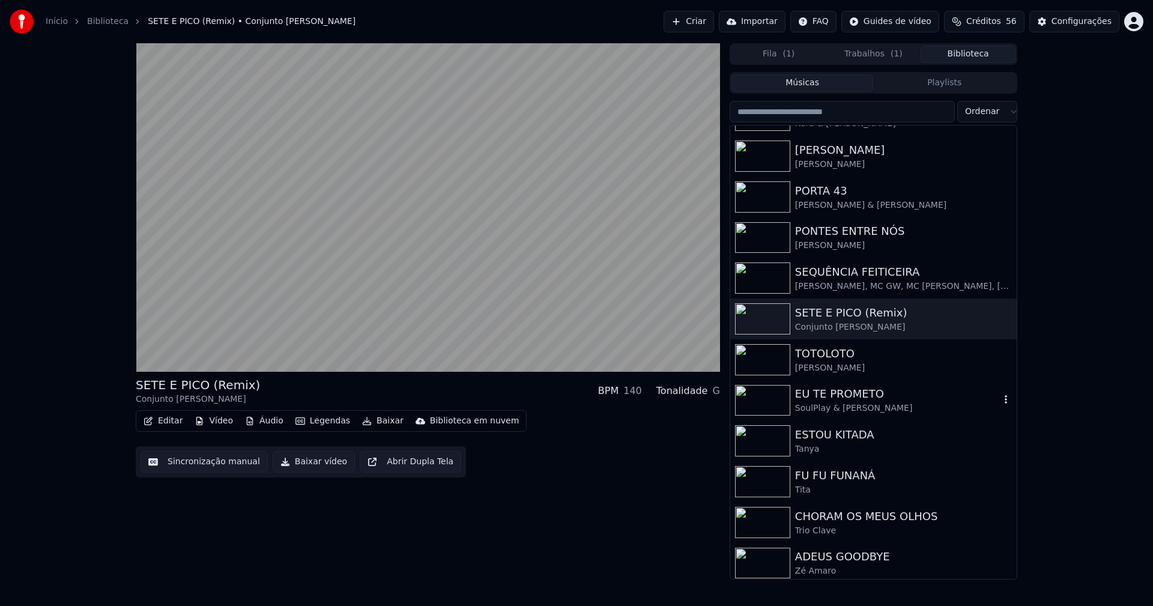
scroll to position [320, 0]
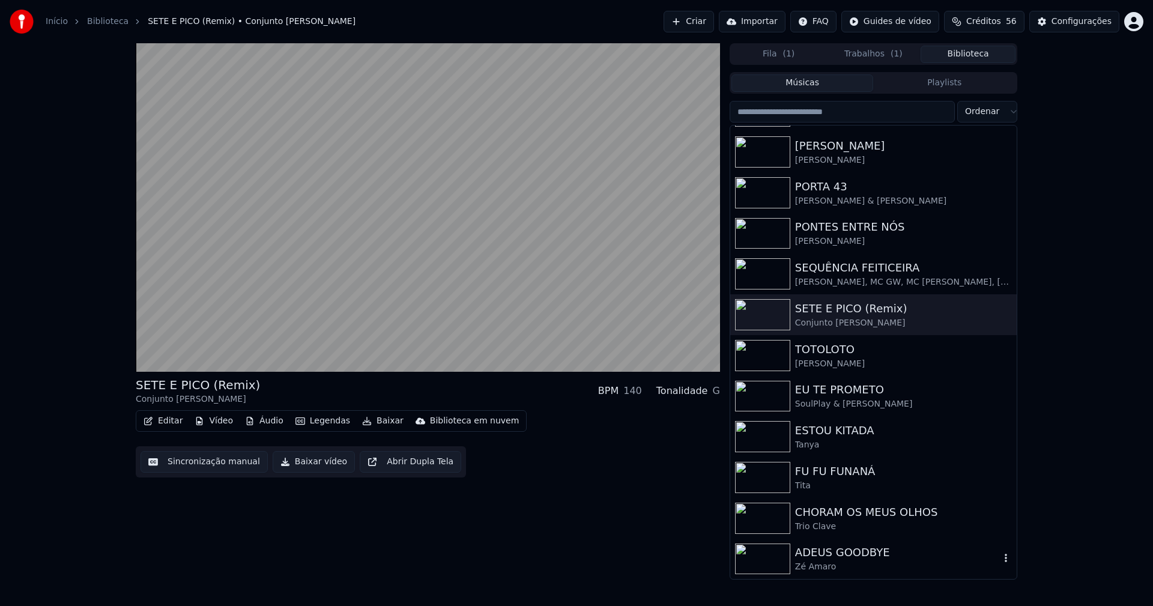
click at [844, 560] on div "ADEUS GOODBYE" at bounding box center [897, 552] width 205 height 17
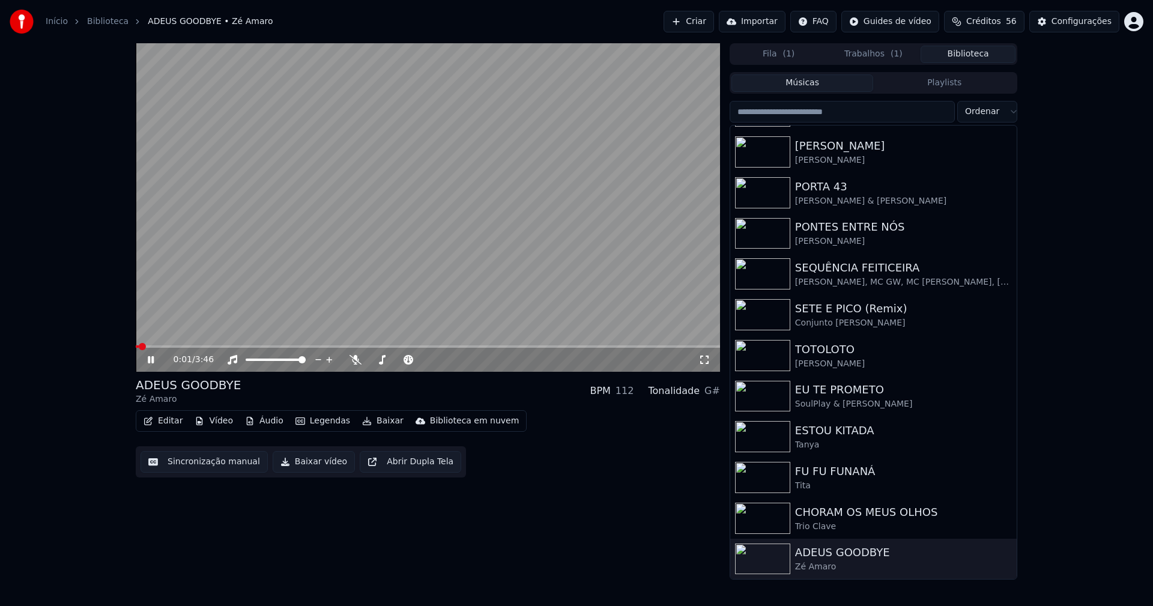
click at [310, 464] on button "Baixar vídeo" at bounding box center [314, 462] width 82 height 22
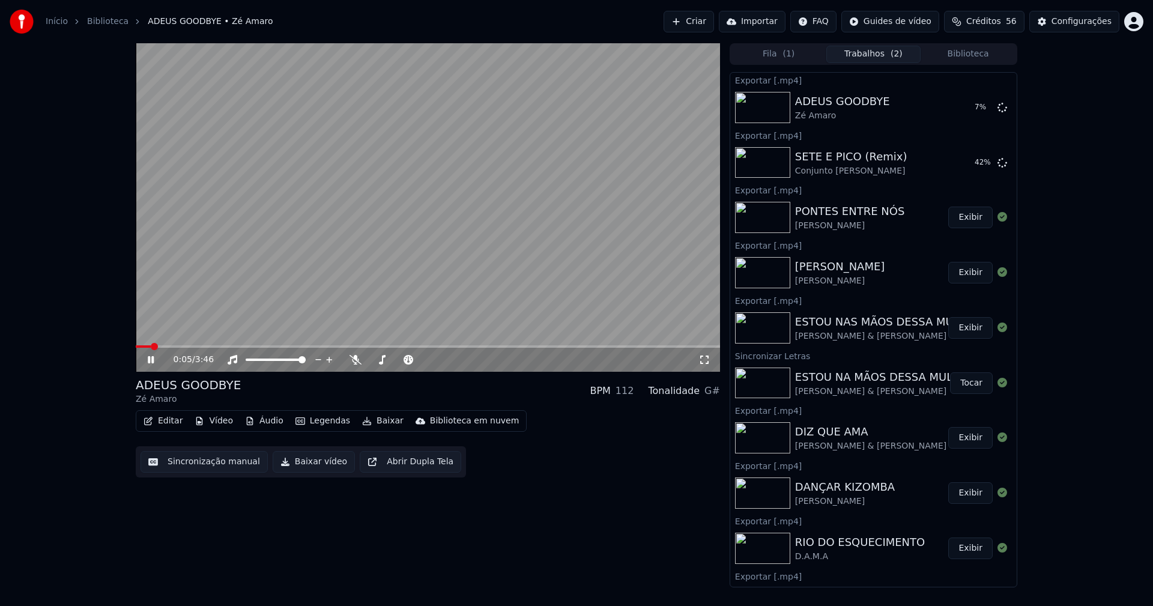
click at [151, 360] on icon at bounding box center [159, 360] width 28 height 10
click at [1100, 24] on div "Configurações" at bounding box center [1082, 22] width 60 height 12
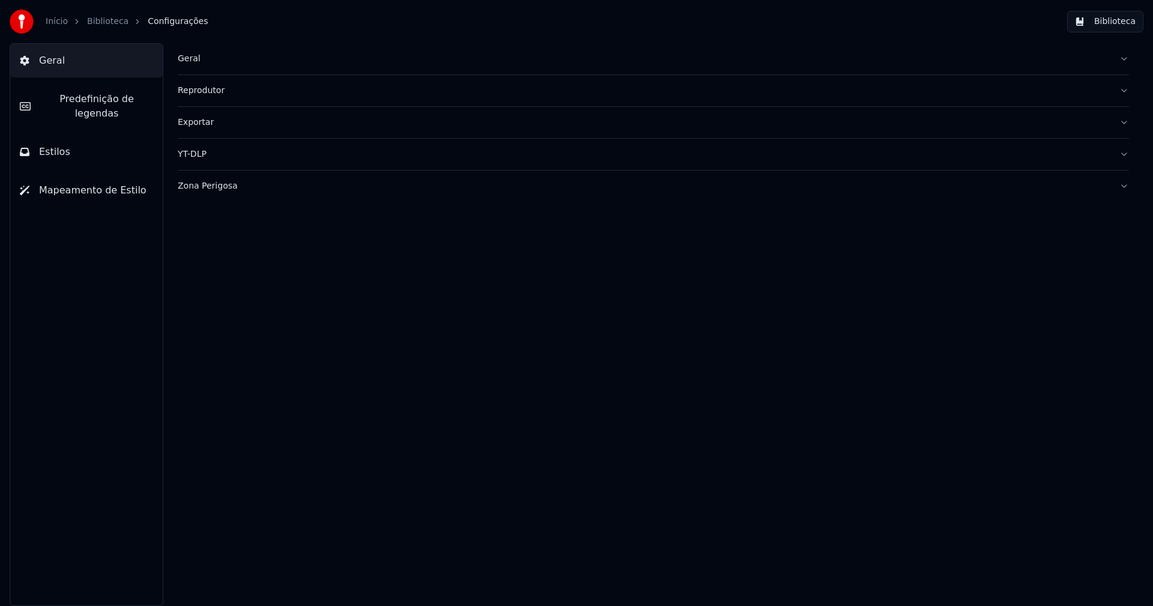
click at [62, 145] on span "Estilos" at bounding box center [54, 152] width 31 height 14
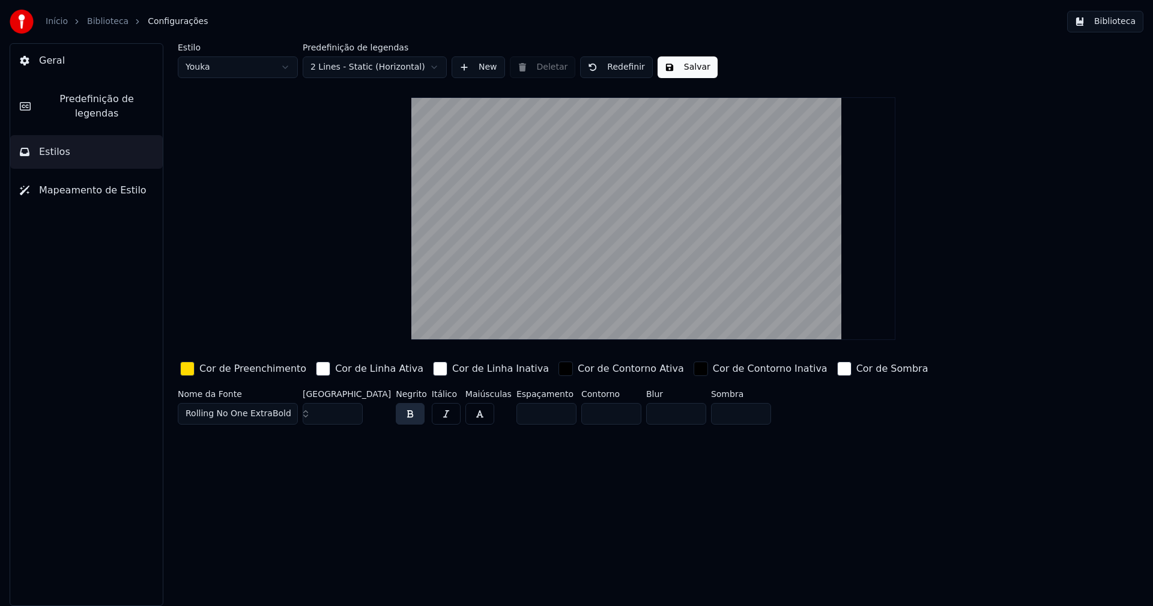
drag, startPoint x: 186, startPoint y: 374, endPoint x: 196, endPoint y: 375, distance: 10.3
click at [186, 373] on div "button" at bounding box center [187, 369] width 14 height 14
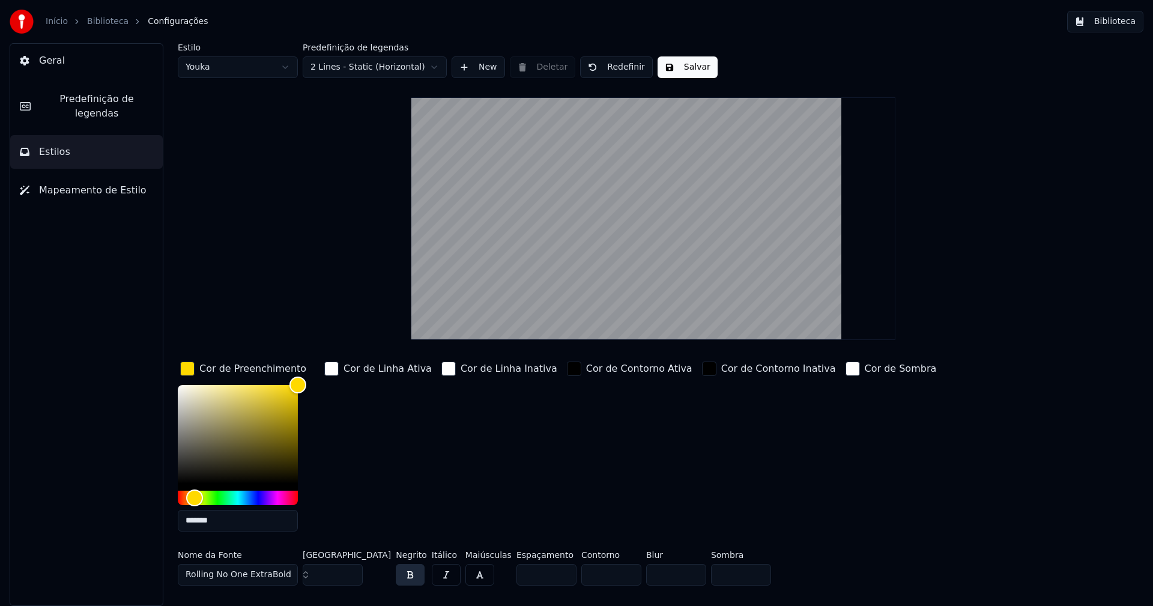
click at [231, 519] on input "*******" at bounding box center [238, 521] width 120 height 22
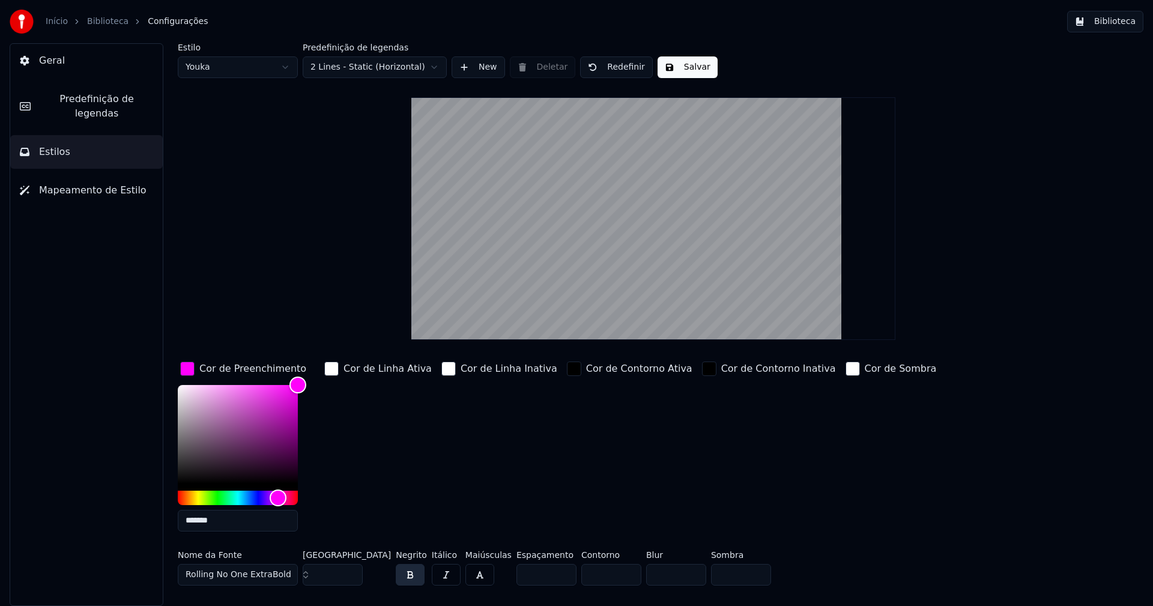
type input "*******"
click at [187, 366] on div "button" at bounding box center [187, 369] width 14 height 14
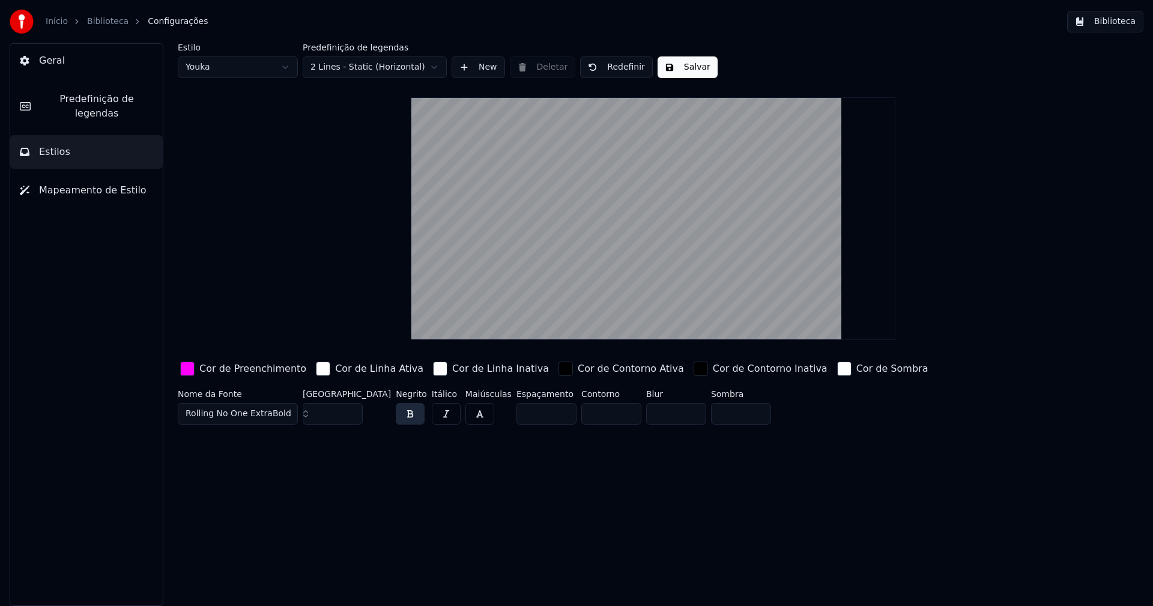
click at [682, 70] on button "Salvar" at bounding box center [688, 67] width 60 height 22
click at [1130, 28] on button "Biblioteca" at bounding box center [1105, 22] width 76 height 22
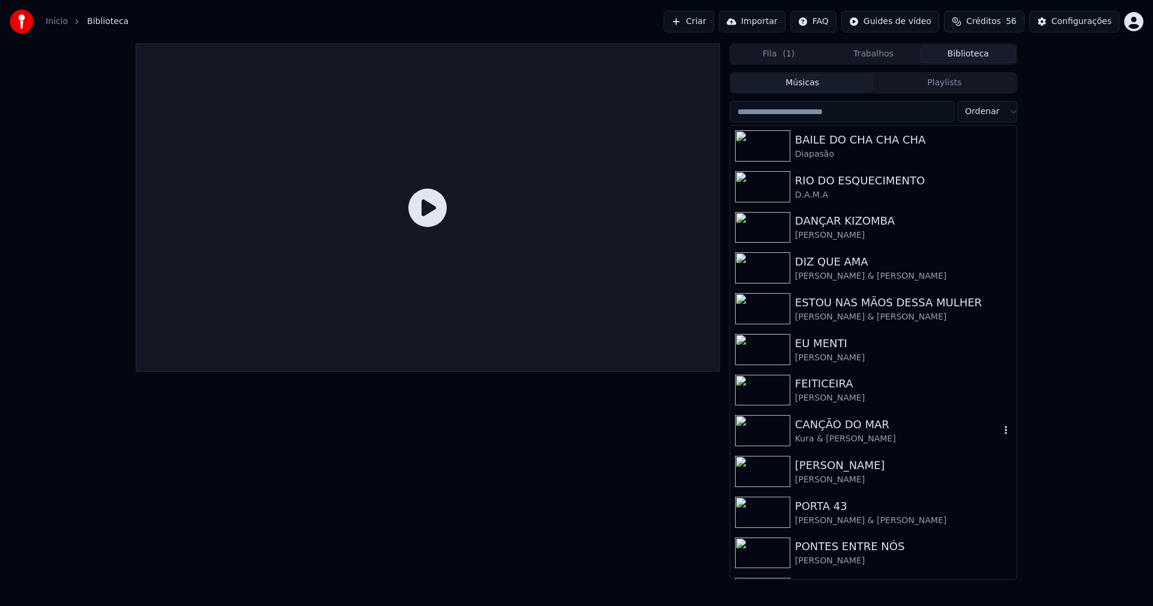
click at [841, 434] on div "Kura & [PERSON_NAME]" at bounding box center [897, 439] width 205 height 12
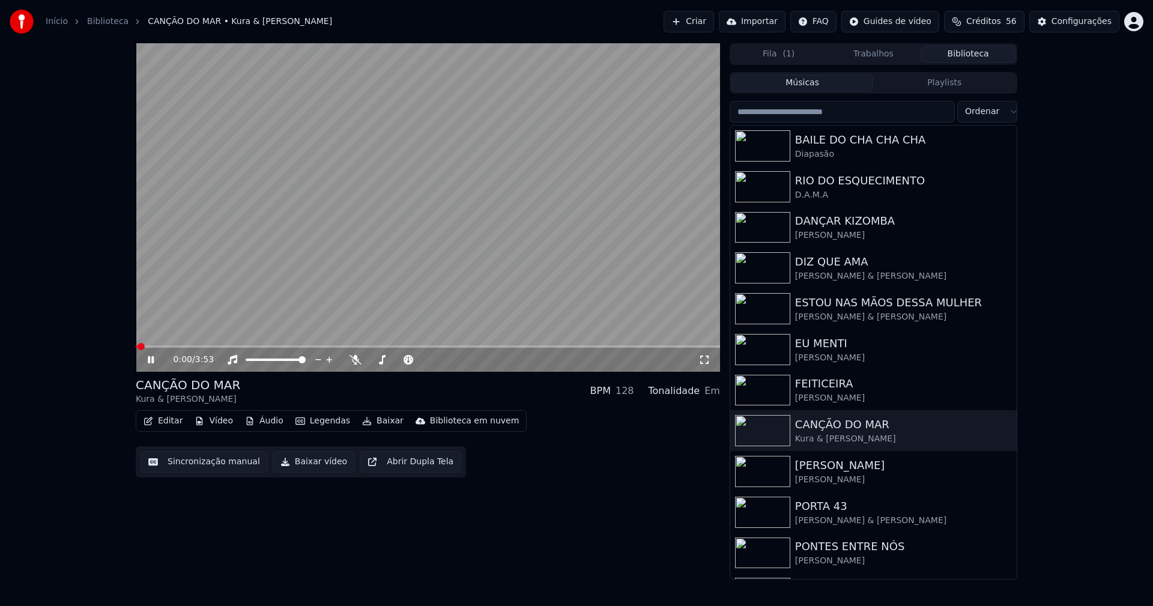
click at [154, 363] on icon at bounding box center [159, 360] width 28 height 10
click at [300, 470] on button "Baixar vídeo" at bounding box center [314, 462] width 82 height 22
click at [978, 57] on button "Biblioteca" at bounding box center [968, 54] width 95 height 17
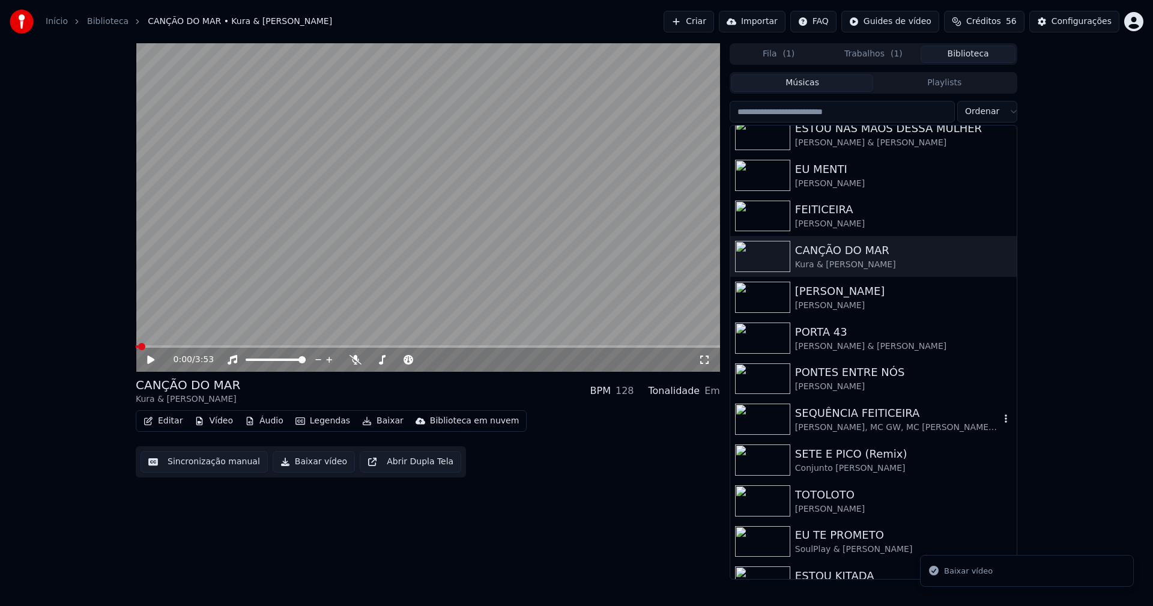
scroll to position [180, 0]
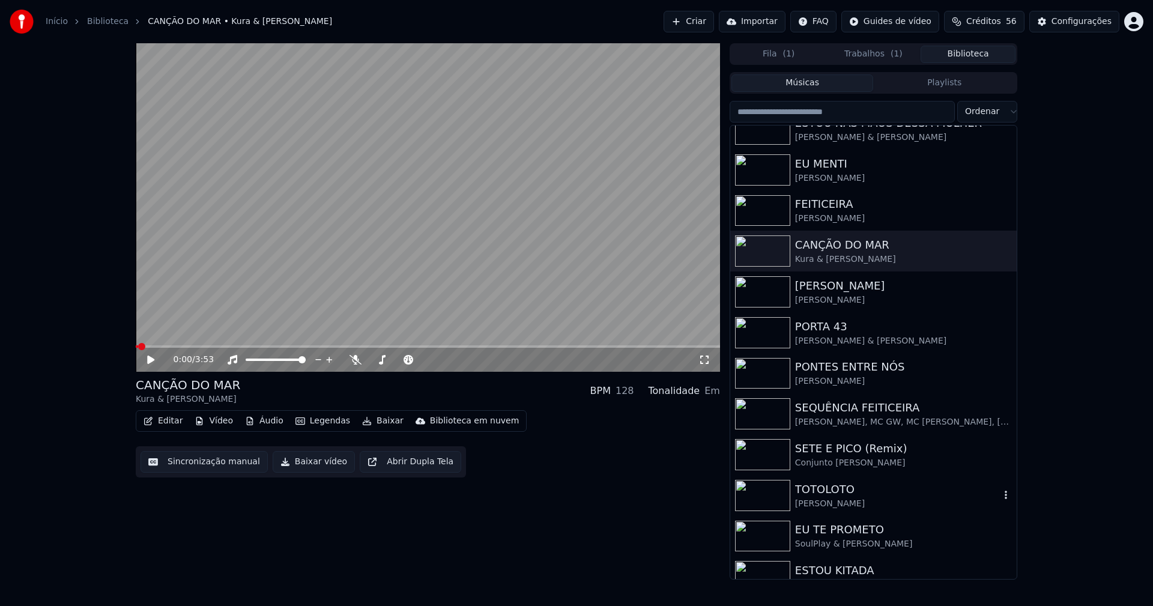
click at [831, 501] on div "[PERSON_NAME]" at bounding box center [897, 504] width 205 height 12
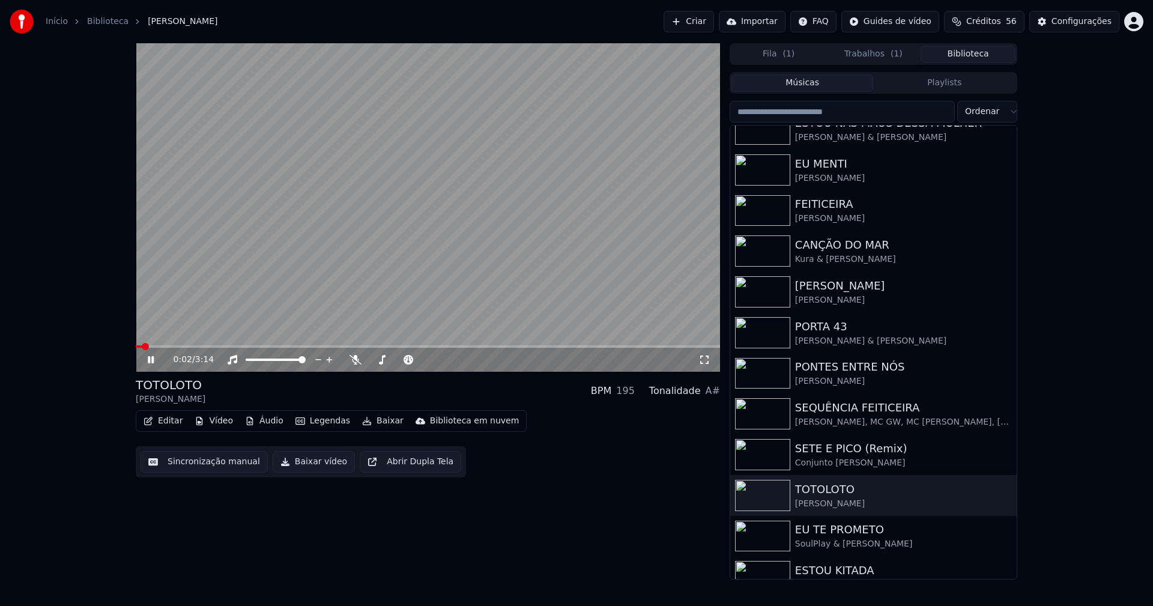
click at [154, 359] on icon at bounding box center [159, 360] width 28 height 10
click at [306, 462] on button "Baixar vídeo" at bounding box center [314, 462] width 82 height 22
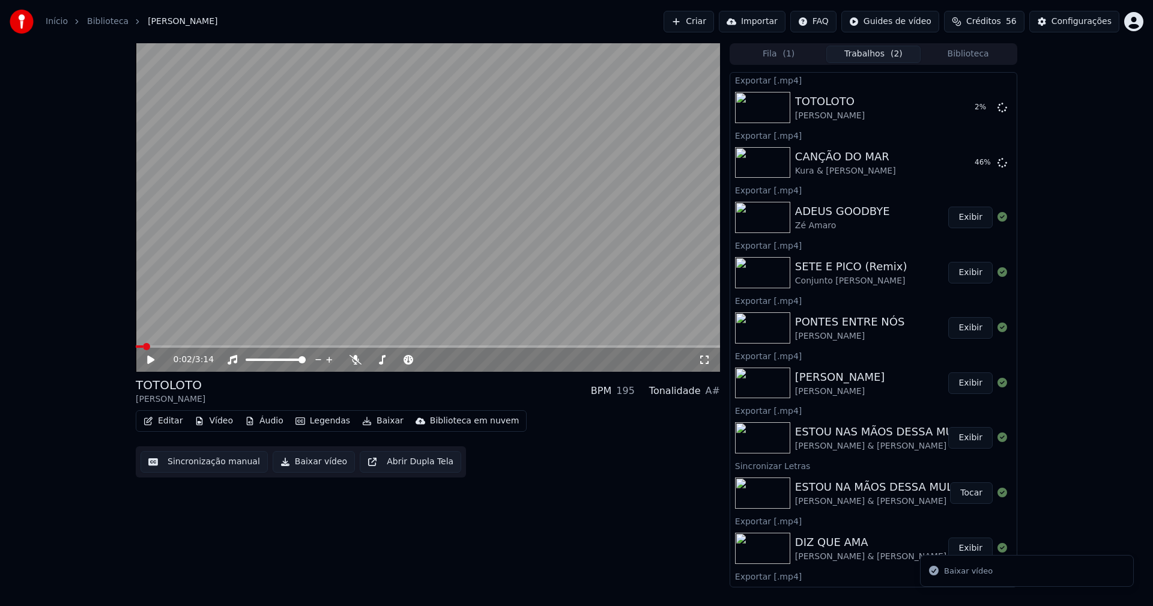
click at [972, 57] on button "Biblioteca" at bounding box center [968, 54] width 95 height 17
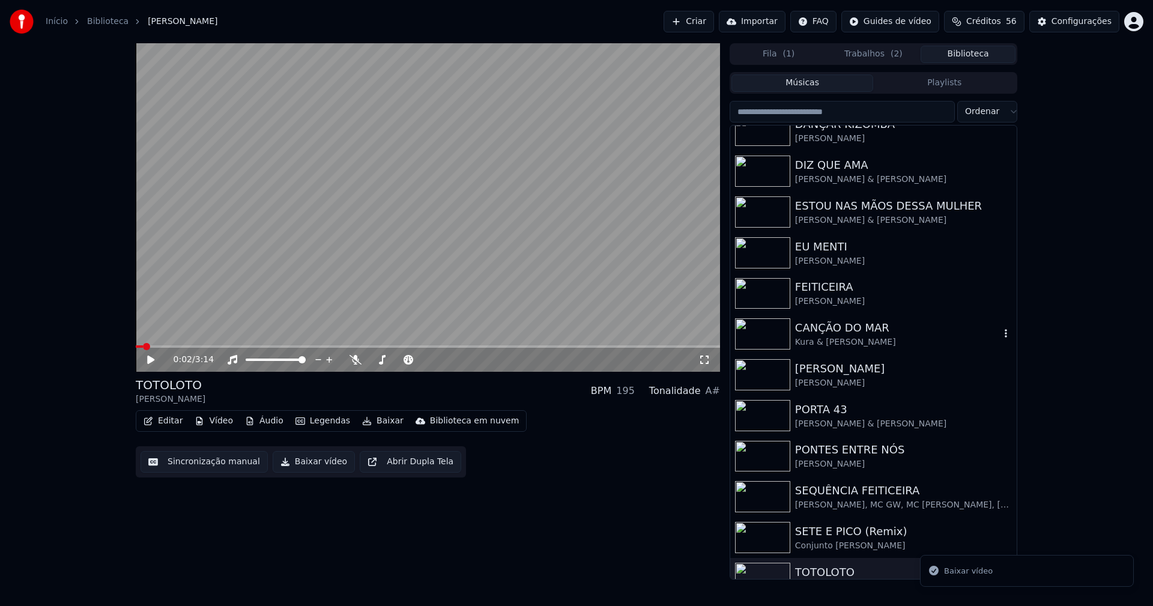
scroll to position [240, 0]
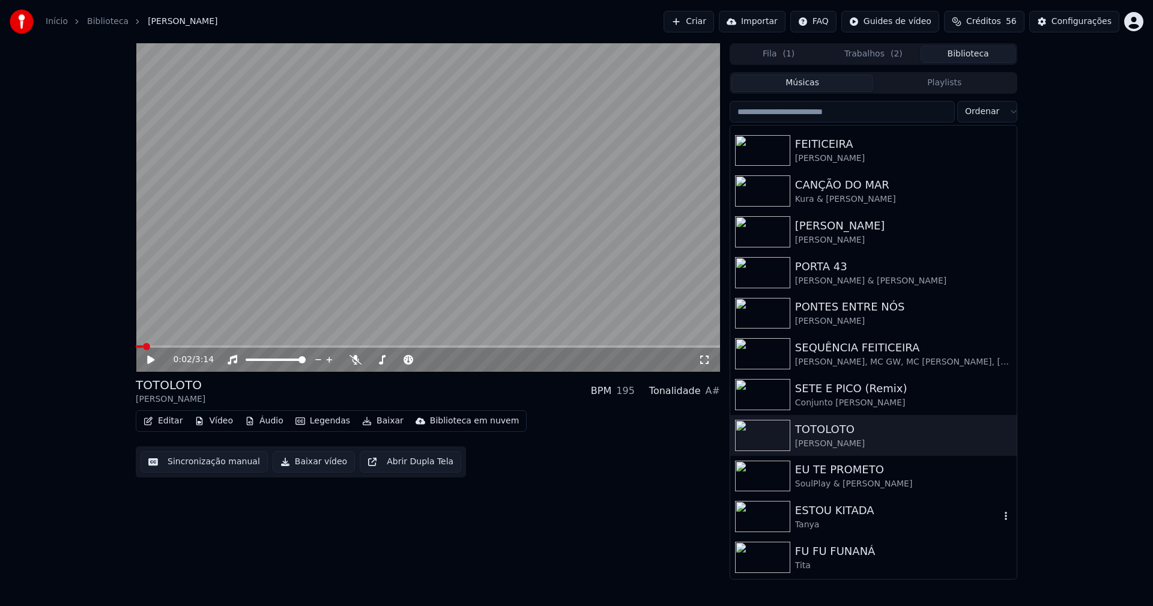
click at [850, 520] on div "Tanya" at bounding box center [897, 525] width 205 height 12
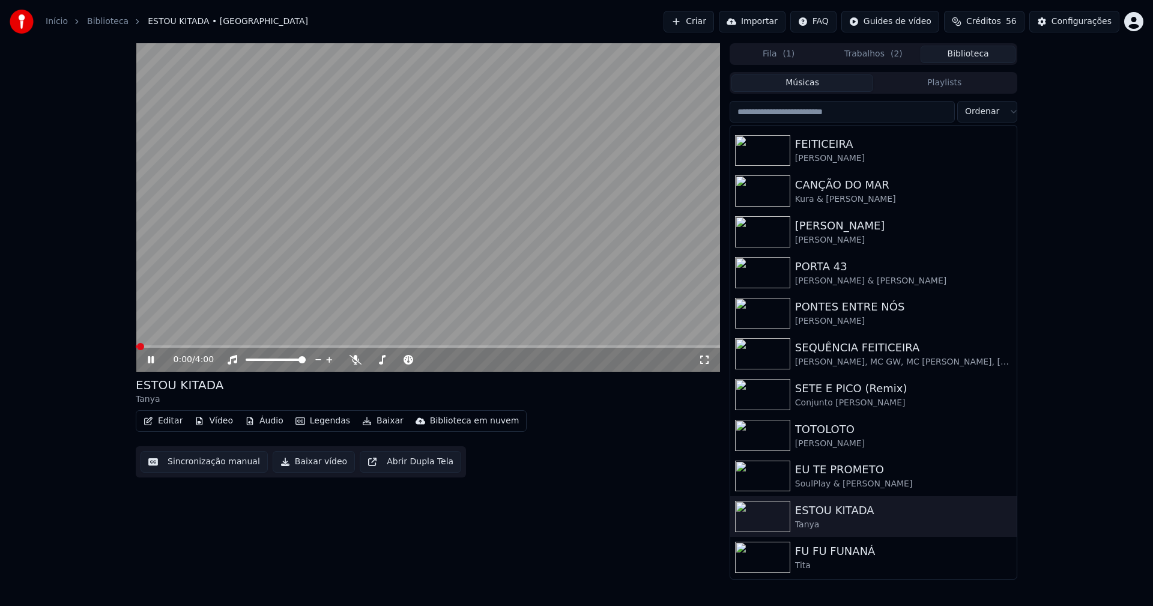
click at [152, 360] on icon at bounding box center [151, 359] width 6 height 7
click at [308, 463] on button "Baixar vídeo" at bounding box center [314, 462] width 82 height 22
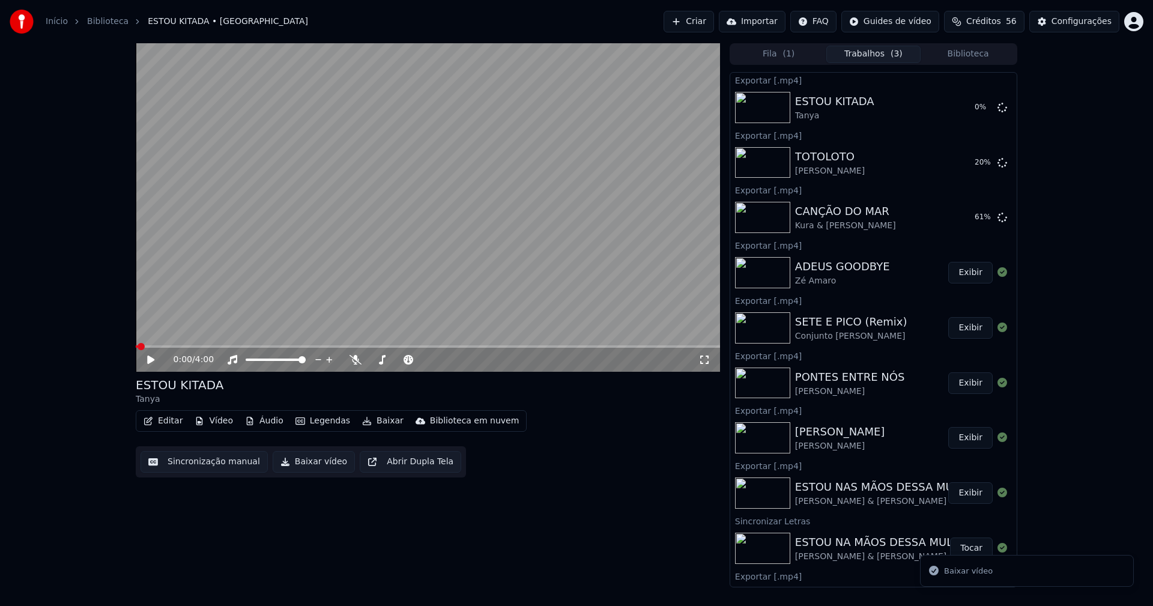
click at [971, 58] on button "Biblioteca" at bounding box center [968, 54] width 95 height 17
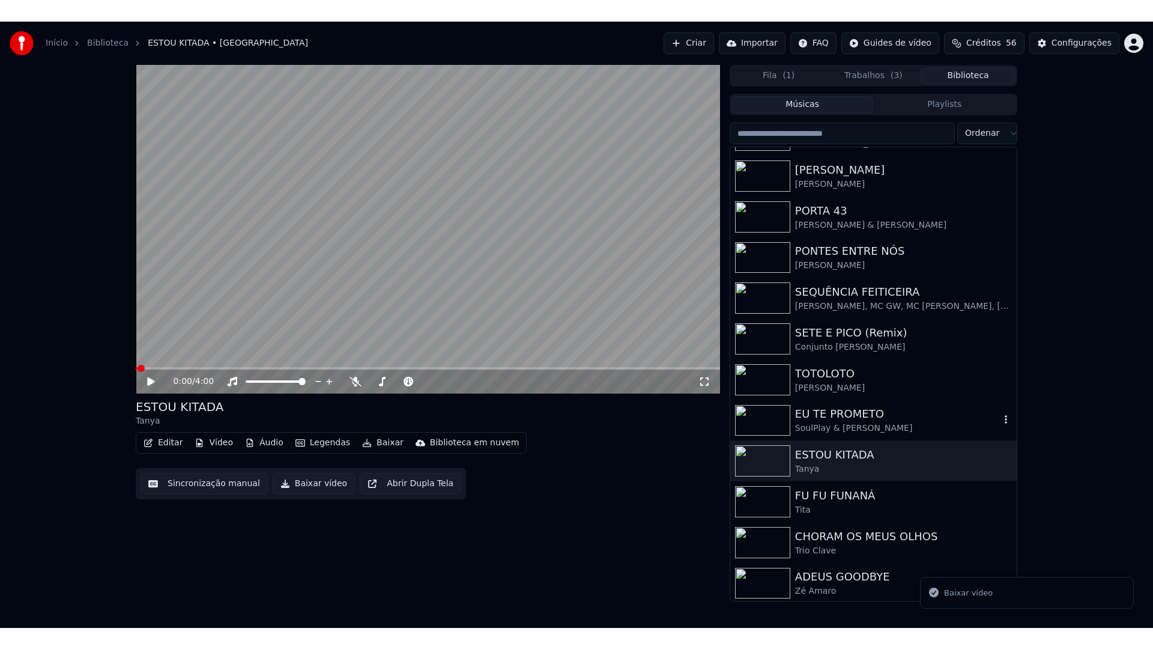
scroll to position [320, 0]
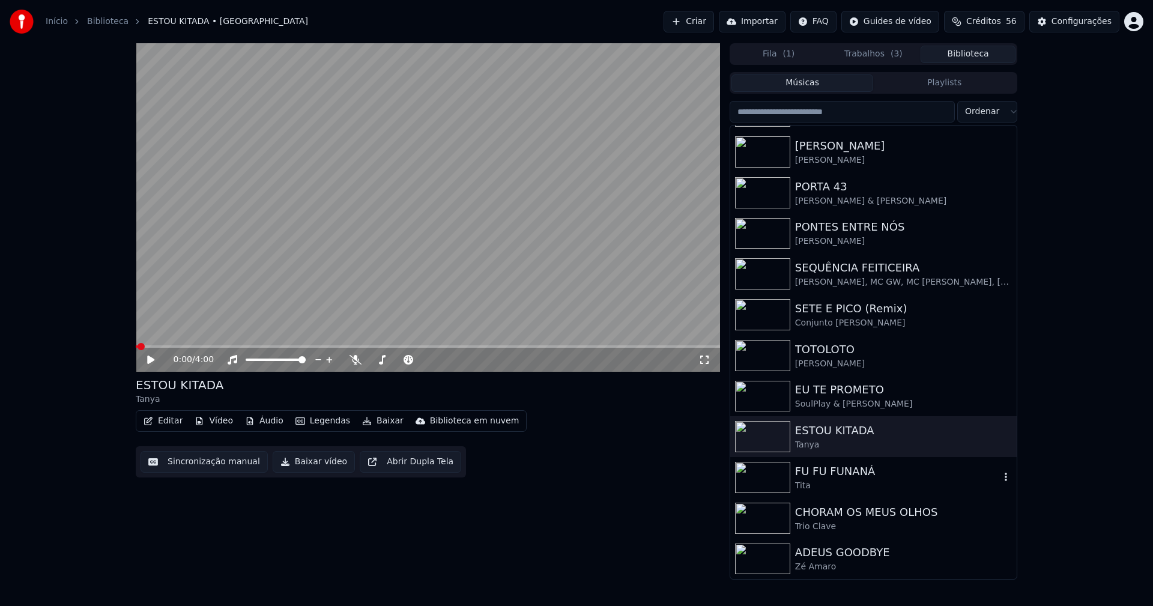
click at [827, 481] on div "Tita" at bounding box center [897, 486] width 205 height 12
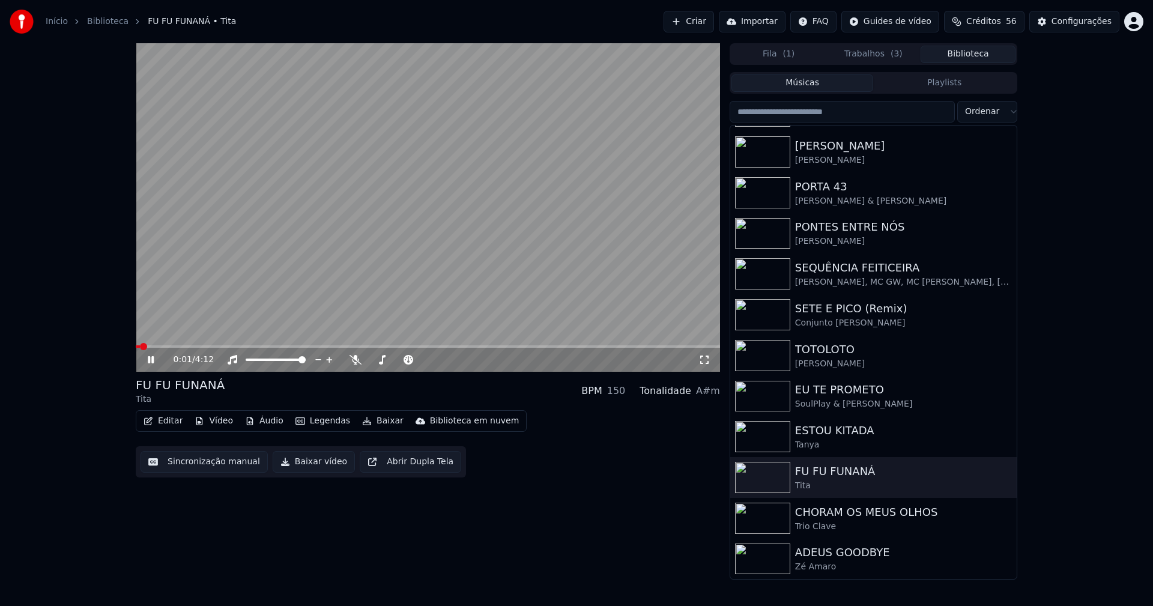
click at [704, 360] on icon at bounding box center [704, 360] width 12 height 10
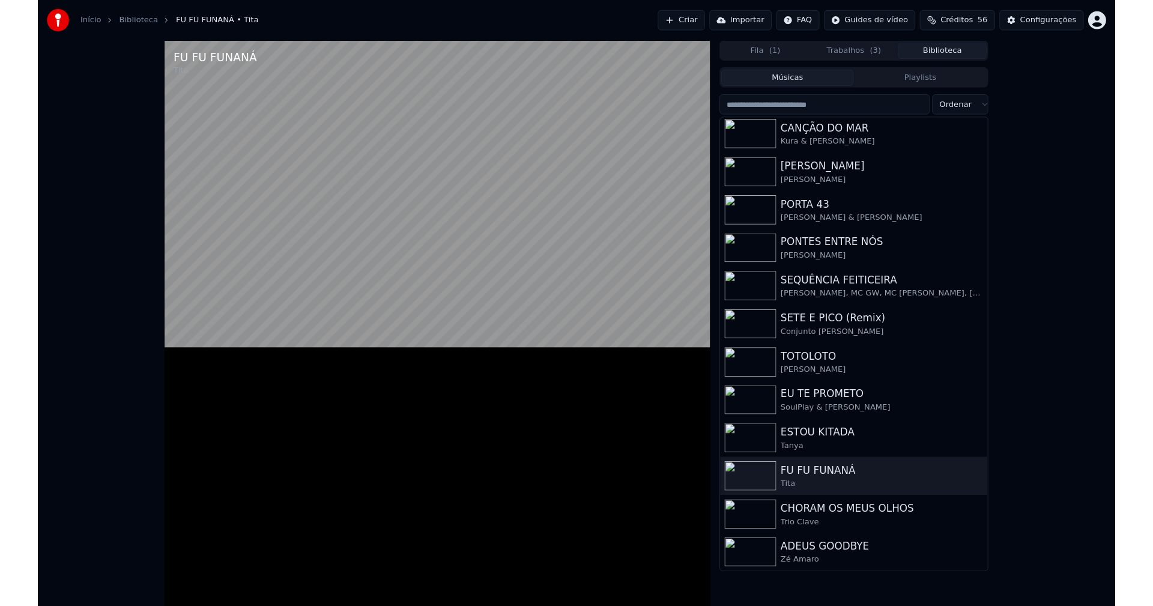
scroll to position [288, 0]
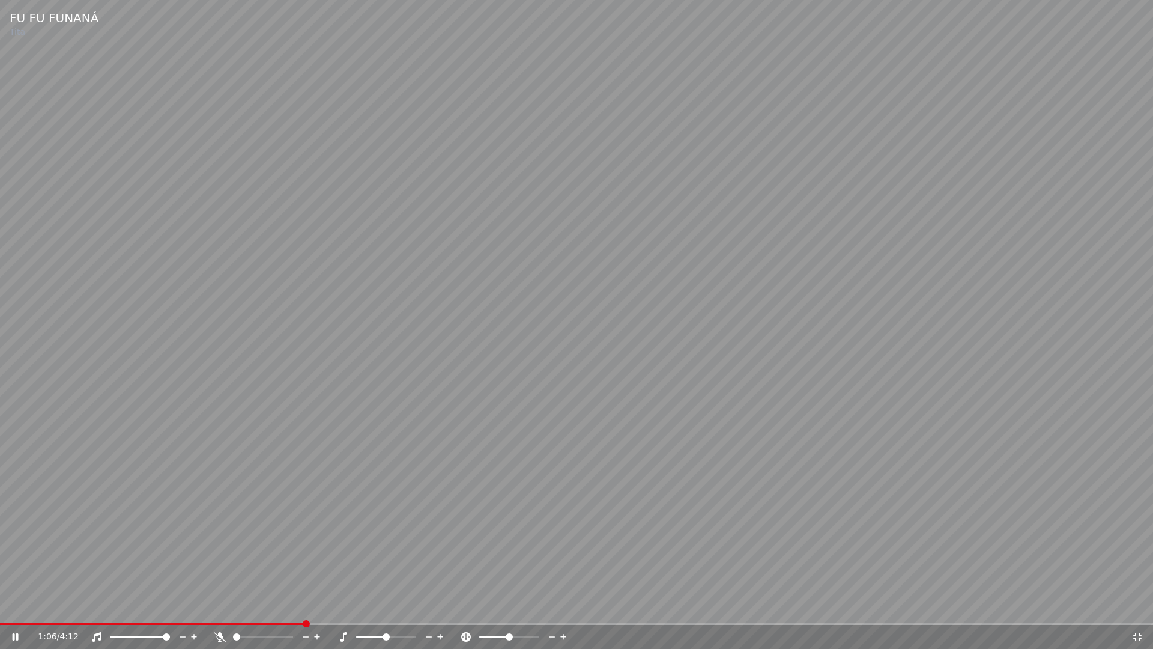
click at [1139, 605] on icon at bounding box center [1137, 637] width 12 height 10
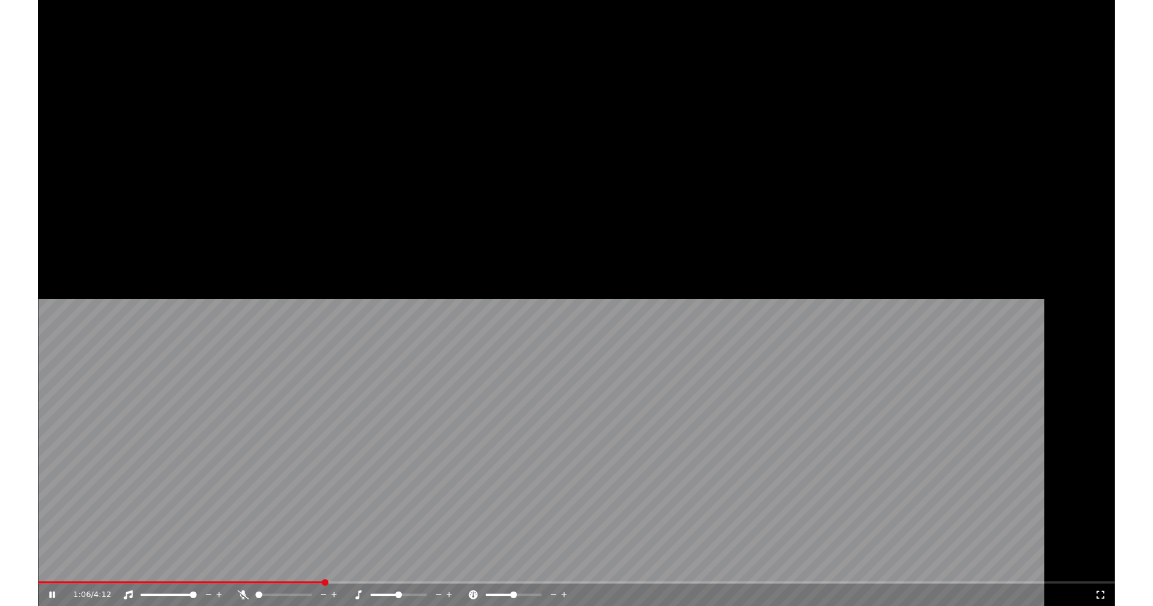
scroll to position [320, 0]
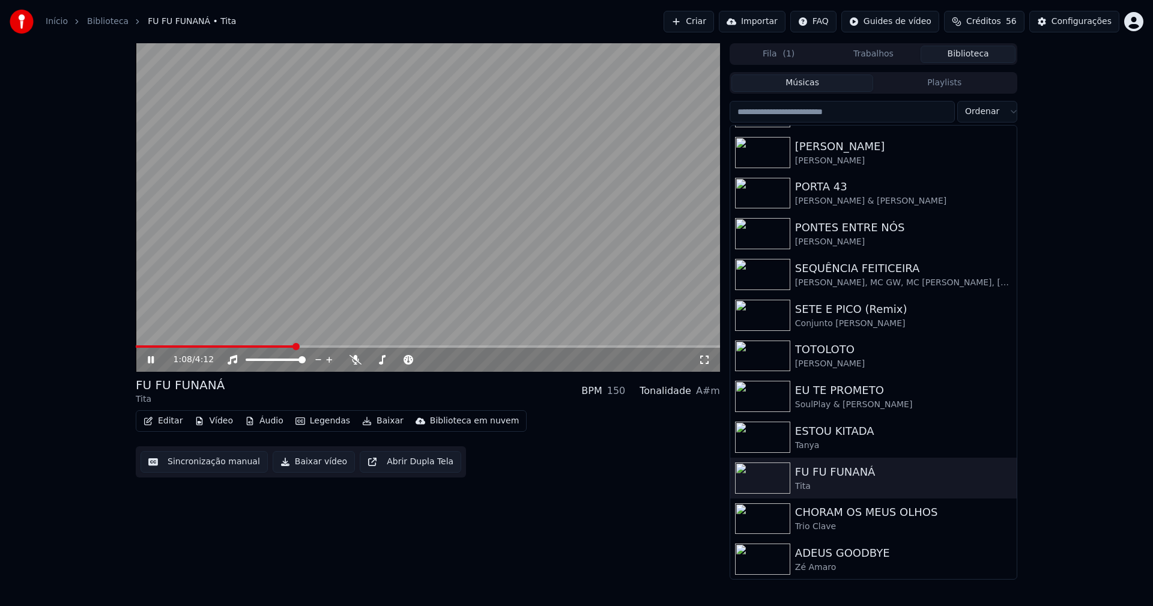
click at [879, 54] on button "Trabalhos" at bounding box center [873, 54] width 95 height 17
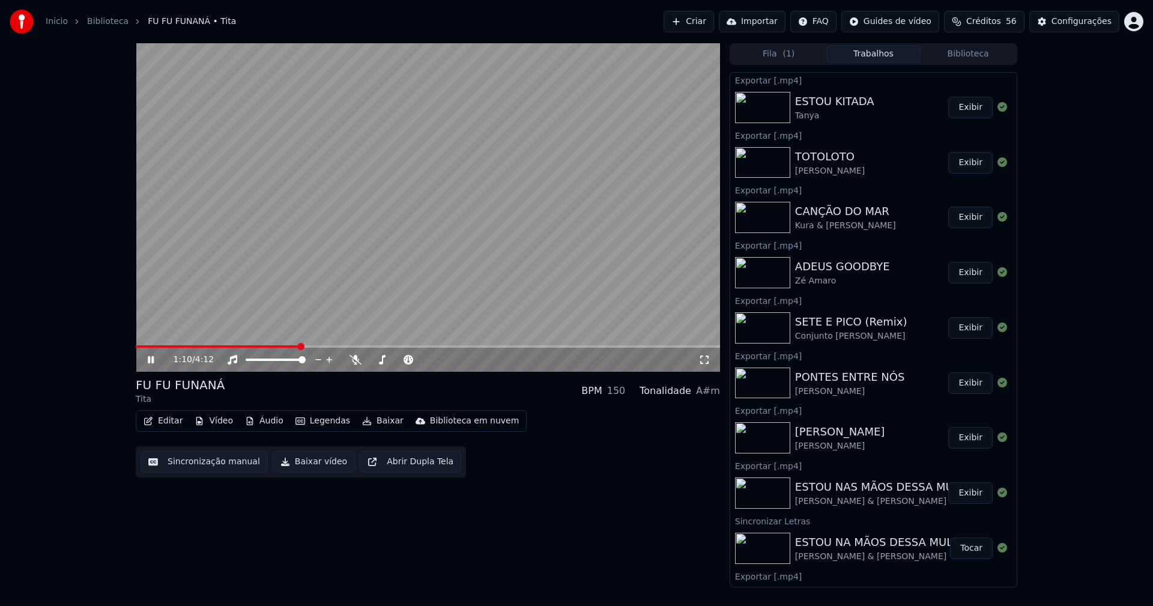
click at [151, 361] on icon at bounding box center [159, 360] width 28 height 10
click at [296, 464] on button "Baixar vídeo" at bounding box center [314, 462] width 82 height 22
click at [986, 57] on button "Biblioteca" at bounding box center [968, 54] width 95 height 17
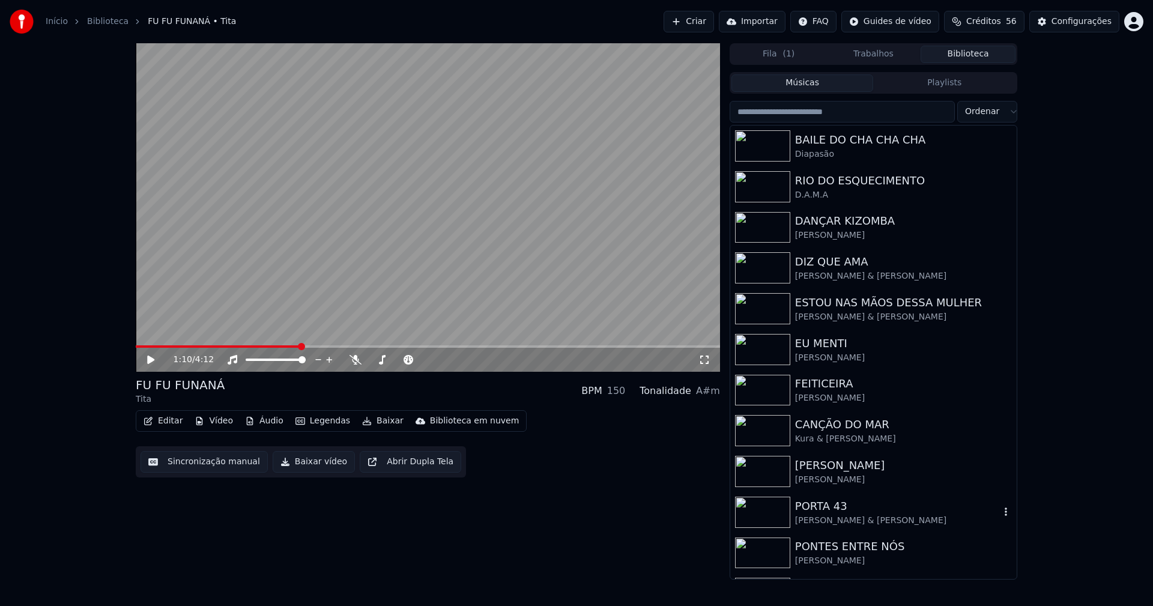
scroll to position [60, 0]
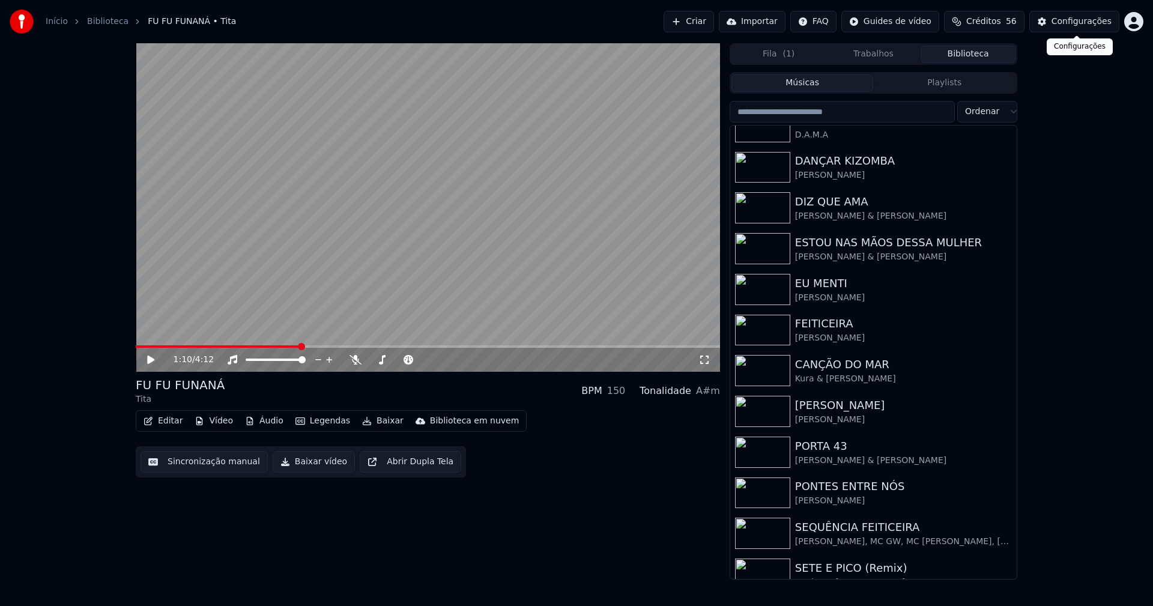
click at [1087, 20] on div "Configurações" at bounding box center [1082, 22] width 60 height 12
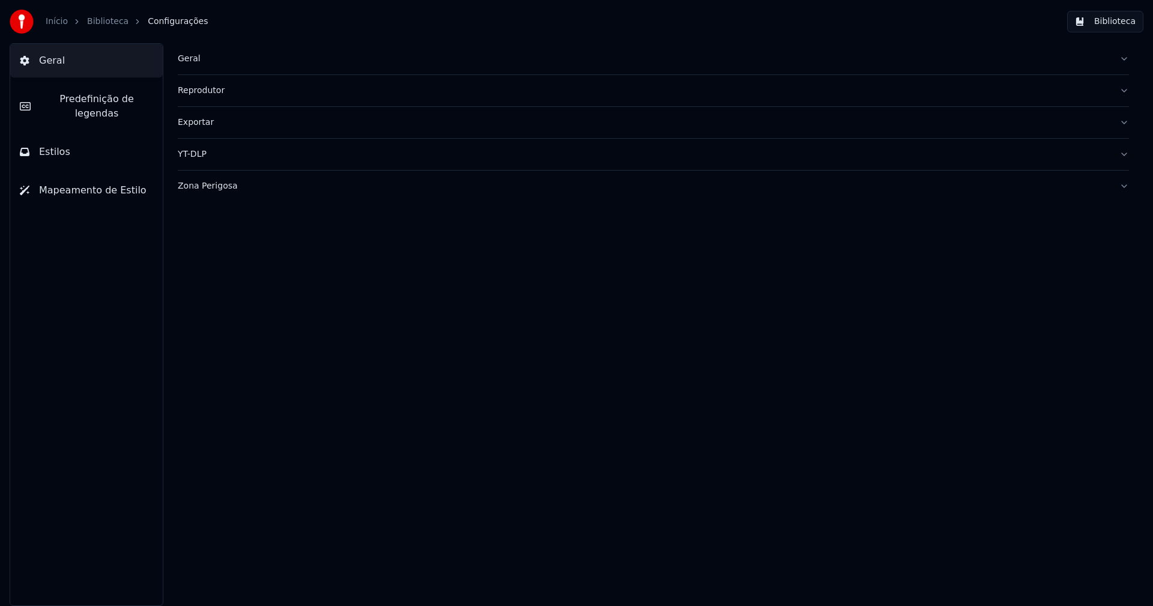
click at [89, 142] on button "Estilos" at bounding box center [86, 152] width 153 height 34
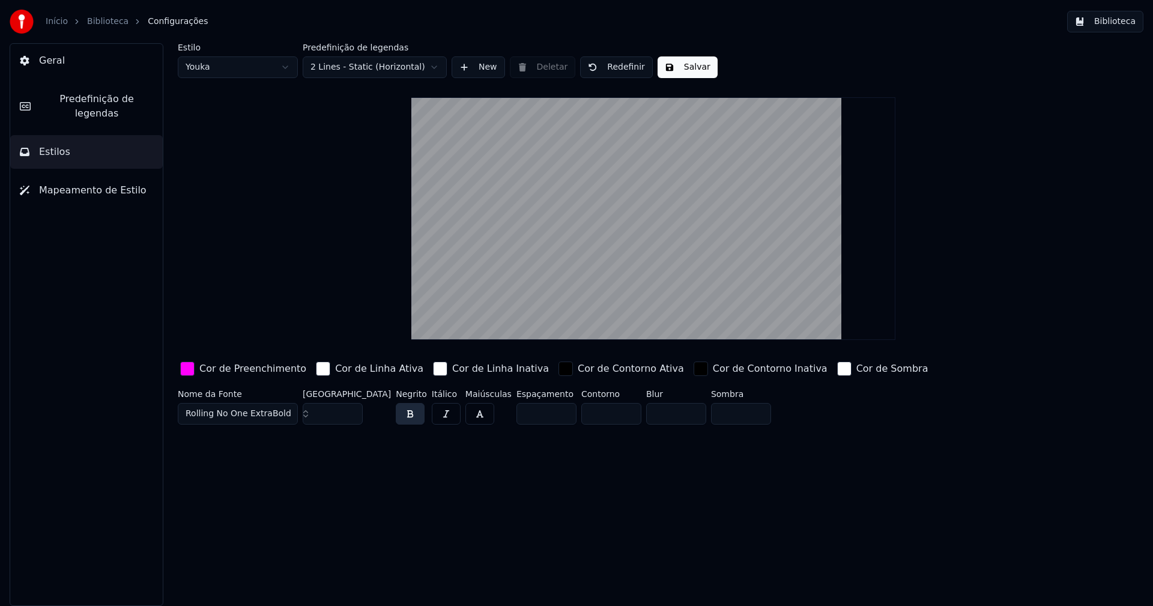
click at [189, 369] on div "button" at bounding box center [187, 369] width 14 height 14
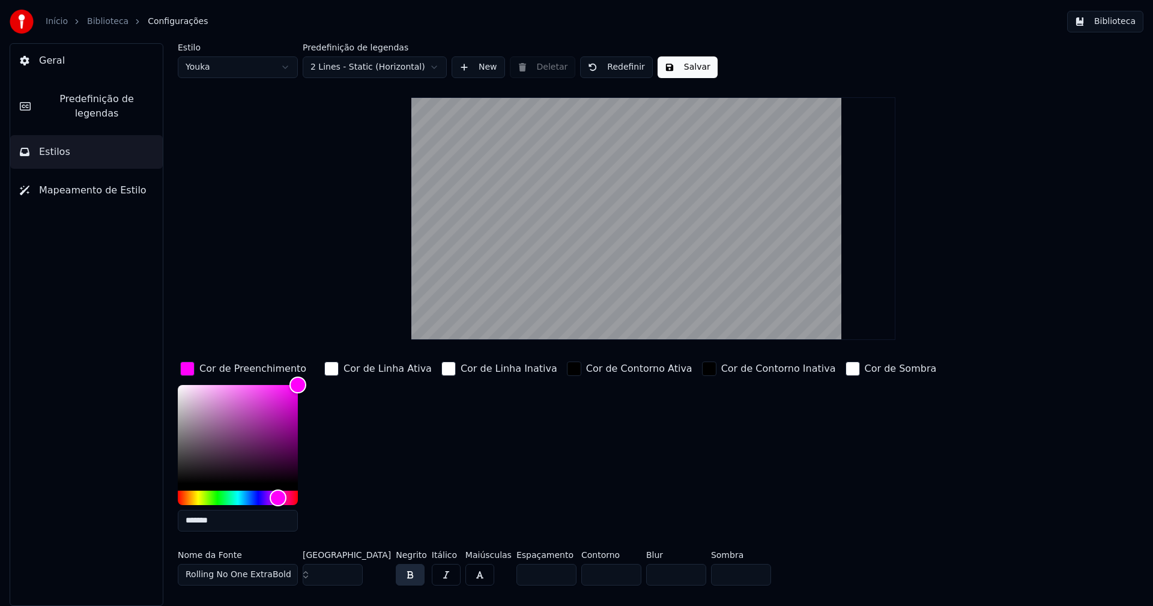
click at [234, 524] on input "*******" at bounding box center [238, 521] width 120 height 22
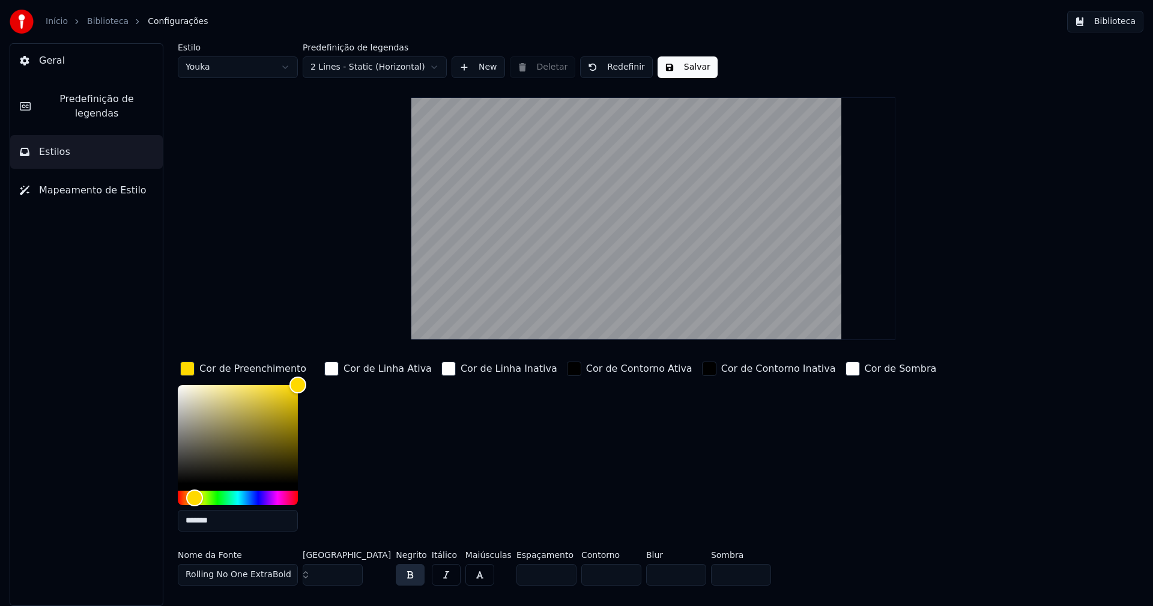
type input "*******"
click at [183, 371] on div "button" at bounding box center [187, 369] width 14 height 14
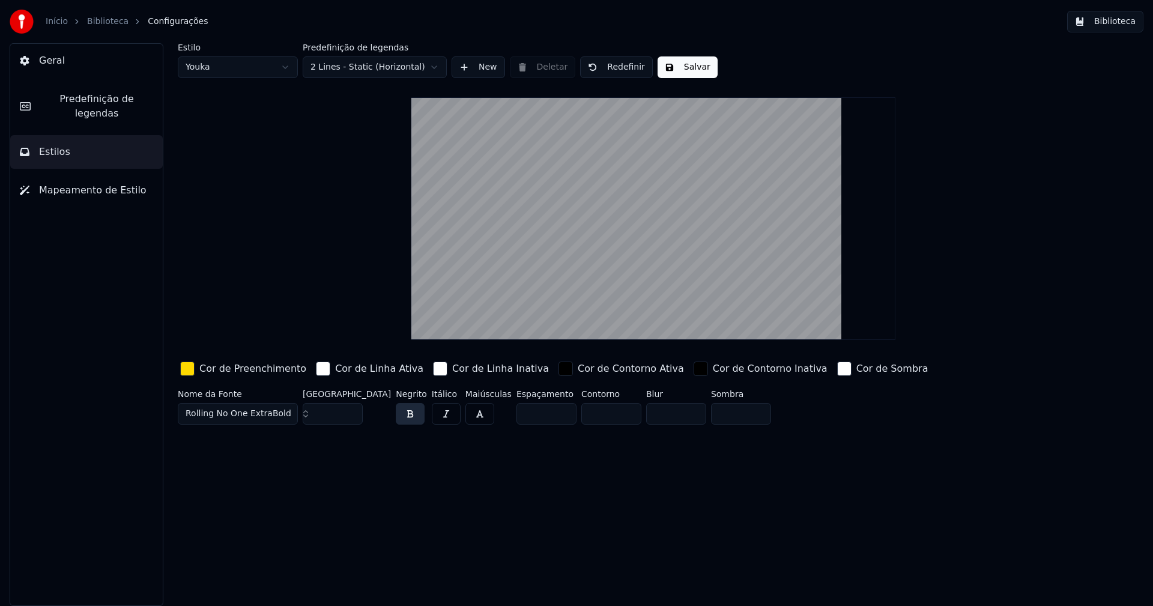
click at [686, 73] on button "Salvar" at bounding box center [688, 67] width 60 height 22
click at [231, 65] on html "Início Biblioteca Configurações Biblioteca Geral Predefinição de legendas Estil…" at bounding box center [576, 303] width 1153 height 606
type input "**"
type input "*****"
click at [351, 410] on input "***" at bounding box center [333, 414] width 60 height 22
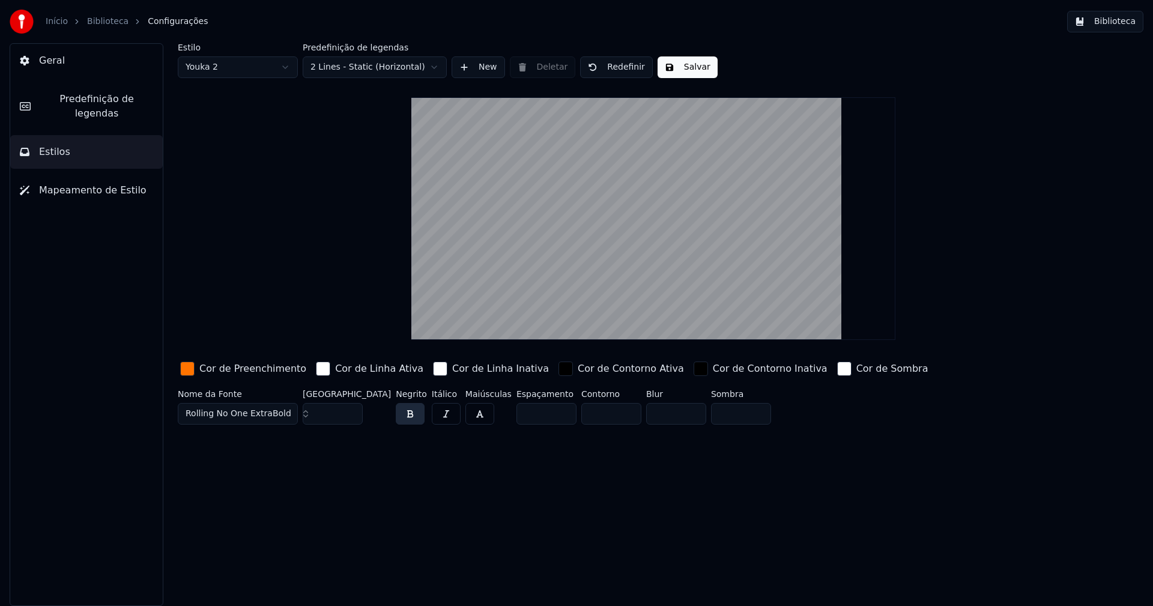
click at [351, 410] on input "***" at bounding box center [333, 414] width 60 height 22
type input "***"
click at [351, 410] on input "***" at bounding box center [333, 414] width 60 height 22
click at [684, 68] on button "Salvar" at bounding box center [688, 67] width 60 height 22
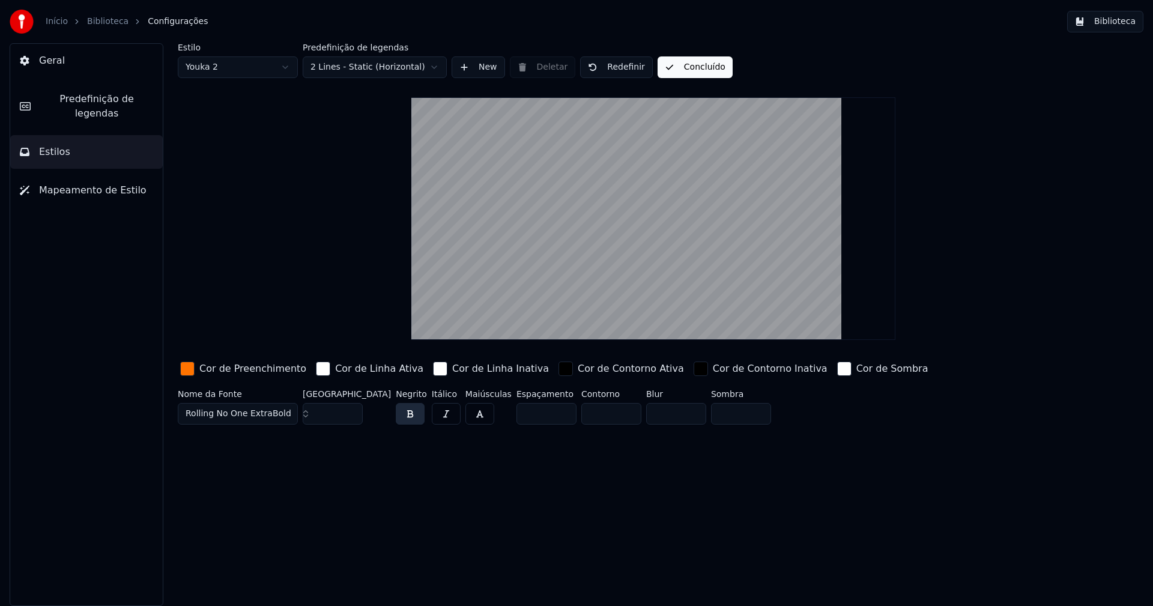
click at [1119, 20] on button "Biblioteca" at bounding box center [1105, 22] width 76 height 22
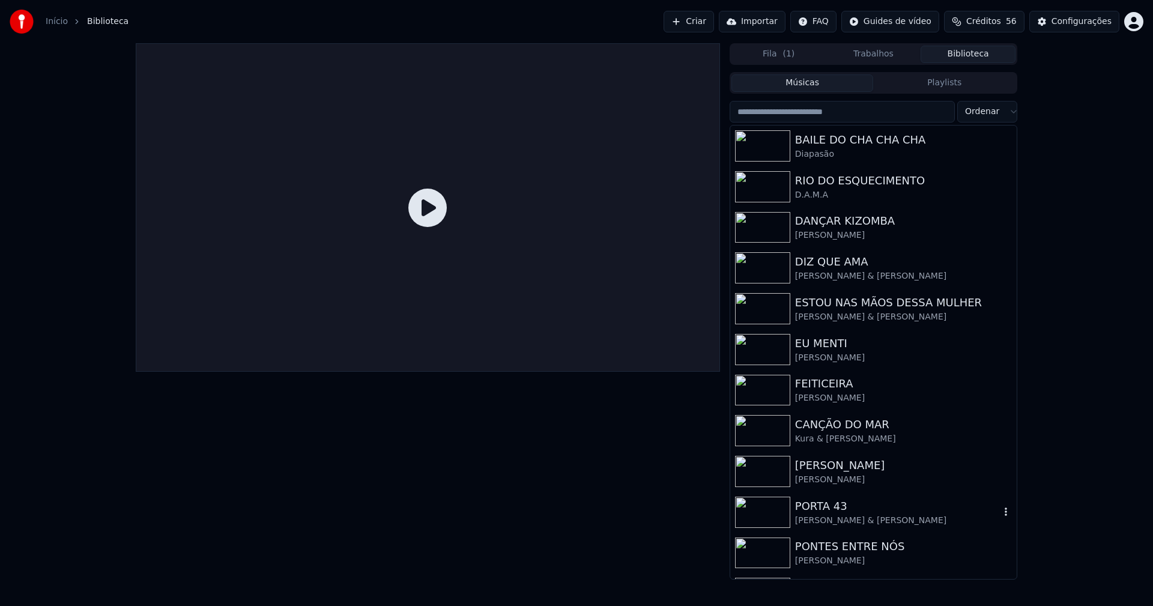
click at [846, 522] on div "[PERSON_NAME] & [PERSON_NAME]" at bounding box center [897, 521] width 205 height 12
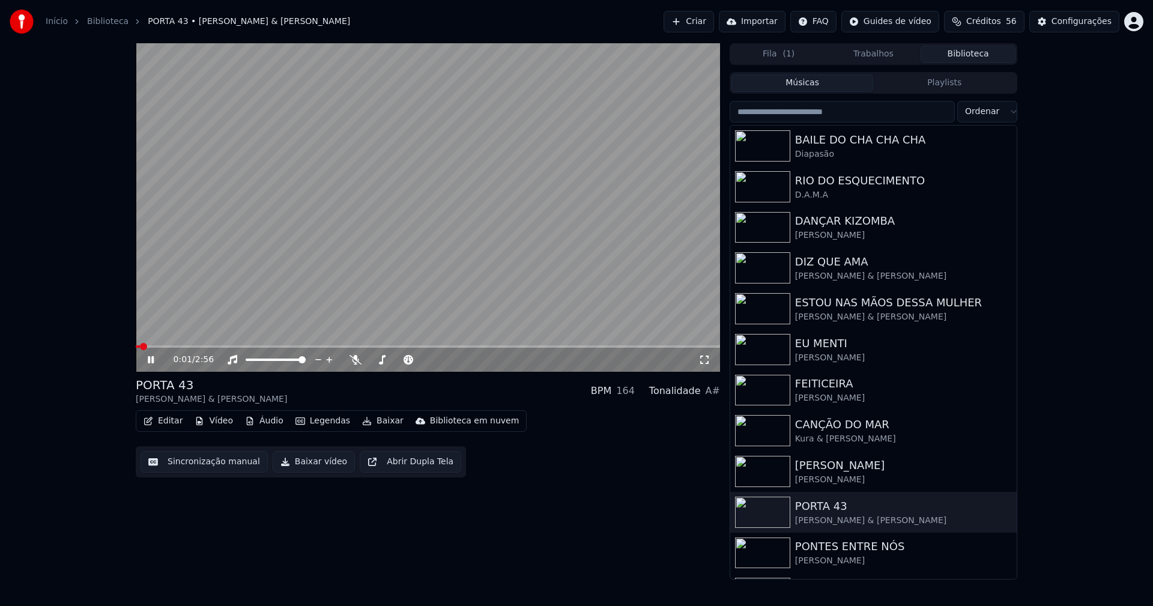
click at [707, 361] on icon at bounding box center [704, 360] width 12 height 10
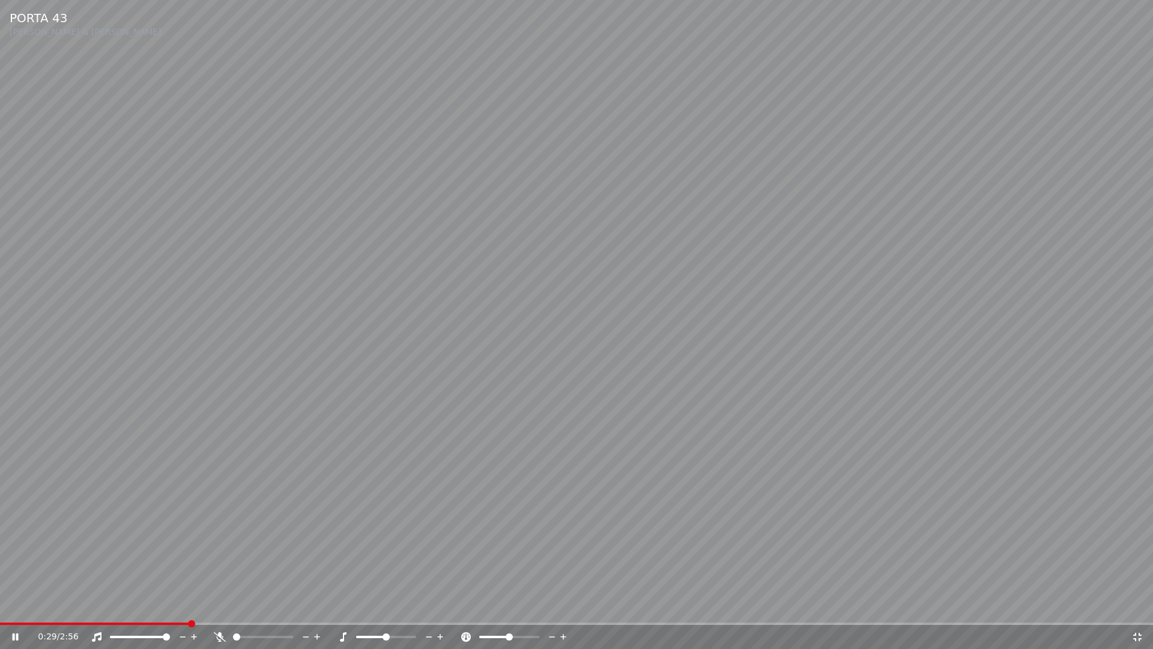
click at [192, 605] on span at bounding box center [576, 623] width 1153 height 2
drag, startPoint x: 1136, startPoint y: 638, endPoint x: 949, endPoint y: 256, distance: 424.4
click at [1137, 605] on icon at bounding box center [1137, 637] width 12 height 10
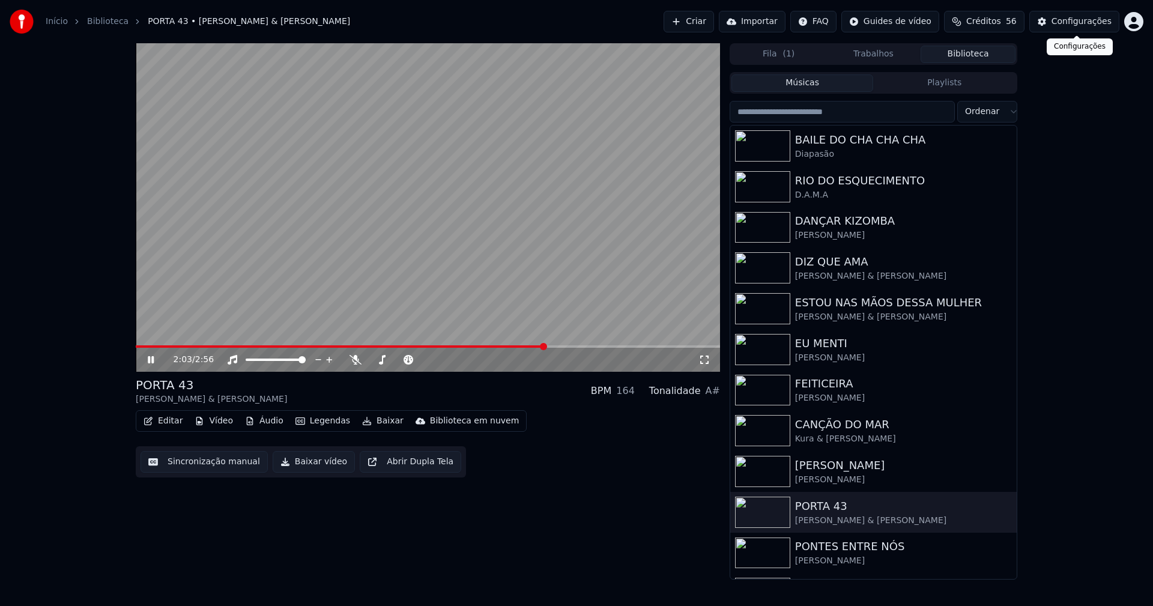
drag, startPoint x: 1090, startPoint y: 26, endPoint x: 1083, endPoint y: 26, distance: 6.6
click at [1083, 26] on div "Configurações" at bounding box center [1082, 22] width 60 height 12
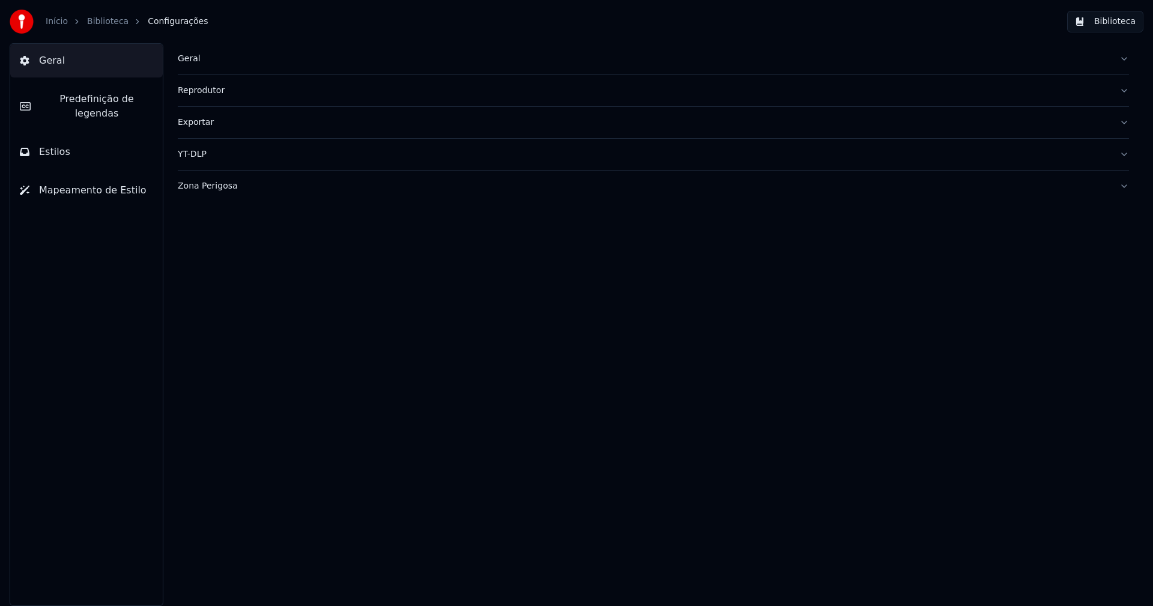
click at [94, 135] on button "Estilos" at bounding box center [86, 152] width 153 height 34
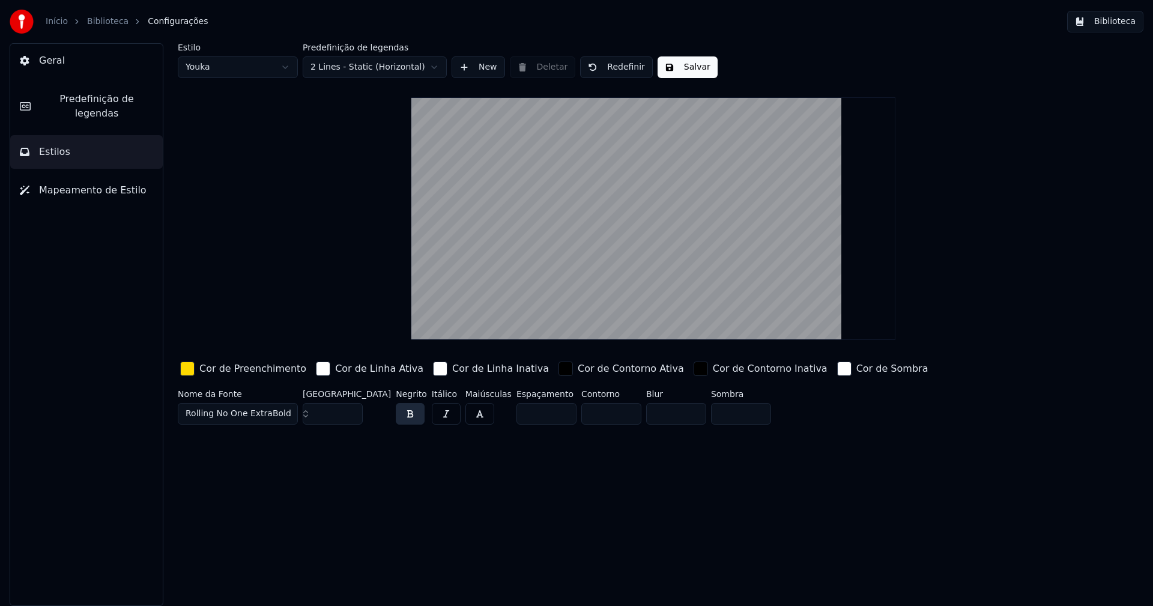
click at [350, 416] on input "***" at bounding box center [333, 414] width 60 height 22
click at [691, 66] on button "Salvar" at bounding box center [688, 67] width 60 height 22
click at [220, 68] on html "Início Biblioteca Configurações Biblioteca Geral Predefinição de legendas Estil…" at bounding box center [576, 303] width 1153 height 606
type input "***"
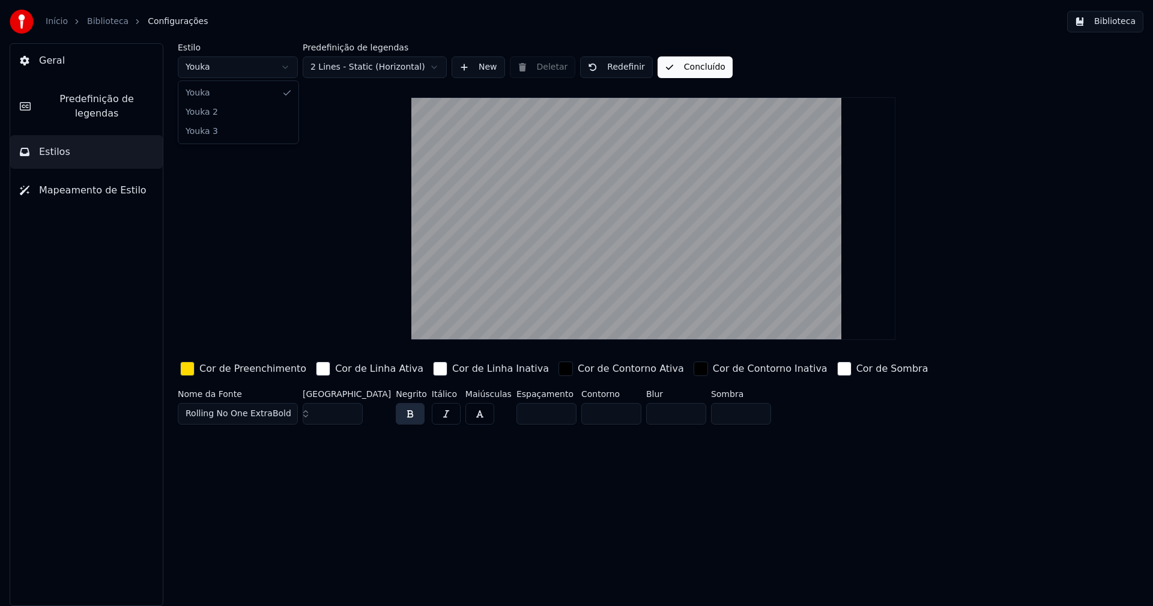
type input "*****"
click at [350, 416] on input "***" at bounding box center [333, 414] width 60 height 22
type input "***"
click at [350, 416] on input "***" at bounding box center [333, 414] width 60 height 22
click at [691, 70] on button "Salvar" at bounding box center [688, 67] width 60 height 22
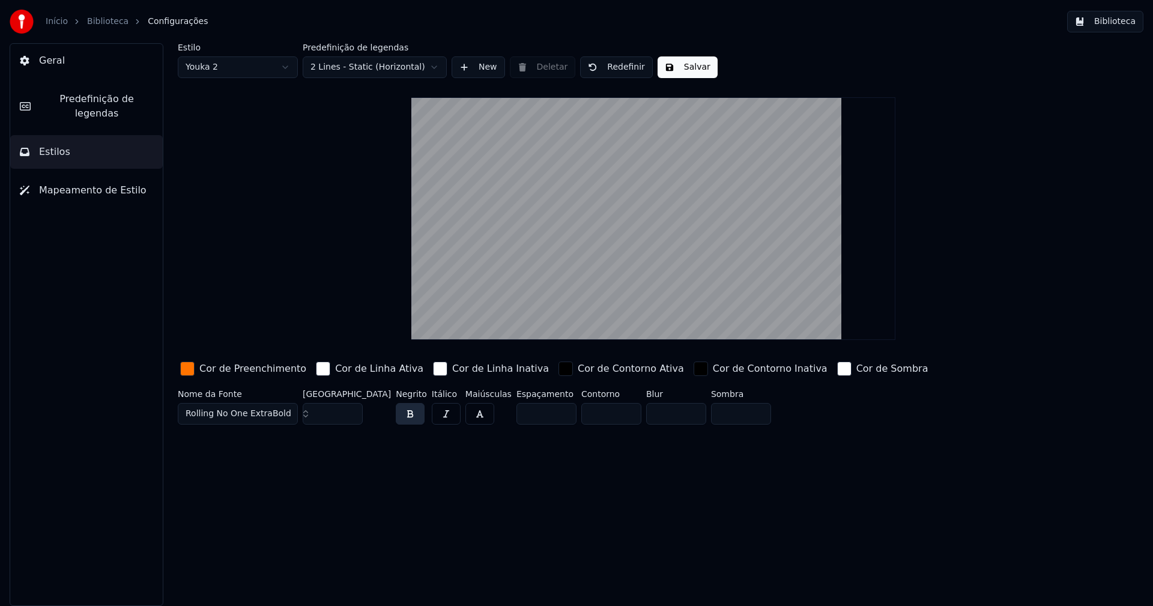
click at [1121, 24] on button "Biblioteca" at bounding box center [1105, 22] width 76 height 22
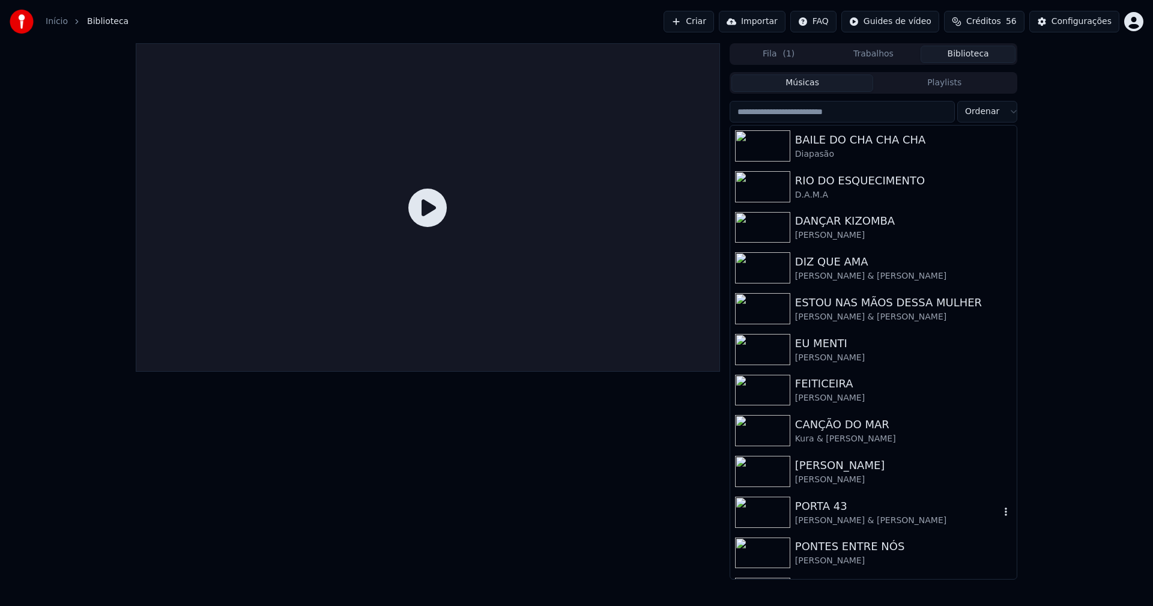
click at [835, 523] on div "[PERSON_NAME] & [PERSON_NAME]" at bounding box center [897, 521] width 205 height 12
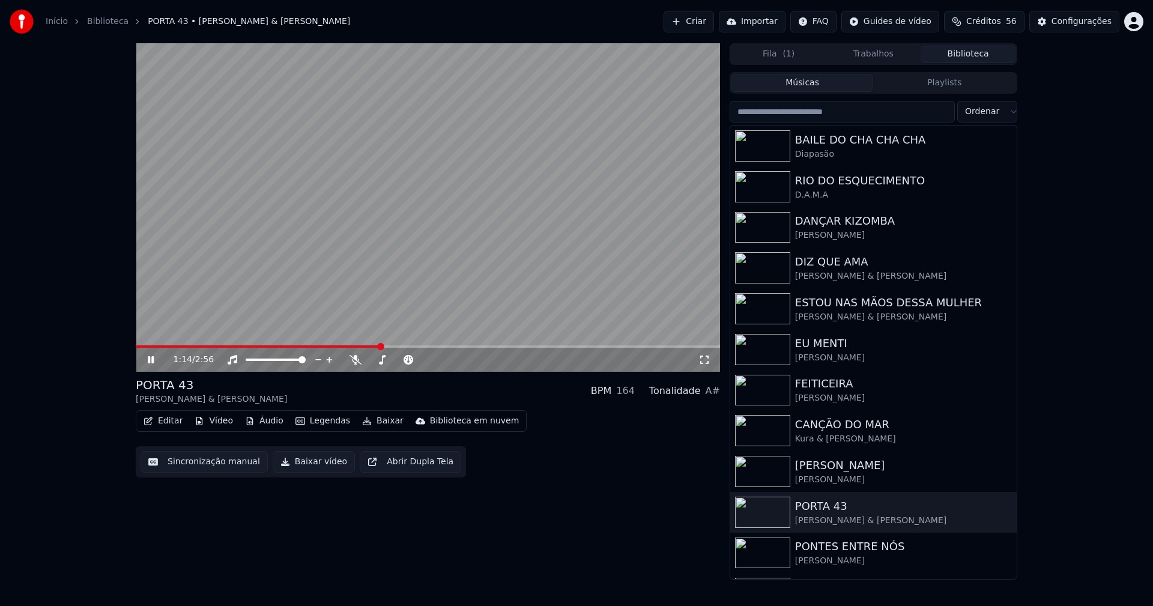
click at [380, 347] on span at bounding box center [428, 346] width 584 height 2
click at [701, 359] on icon at bounding box center [704, 360] width 12 height 10
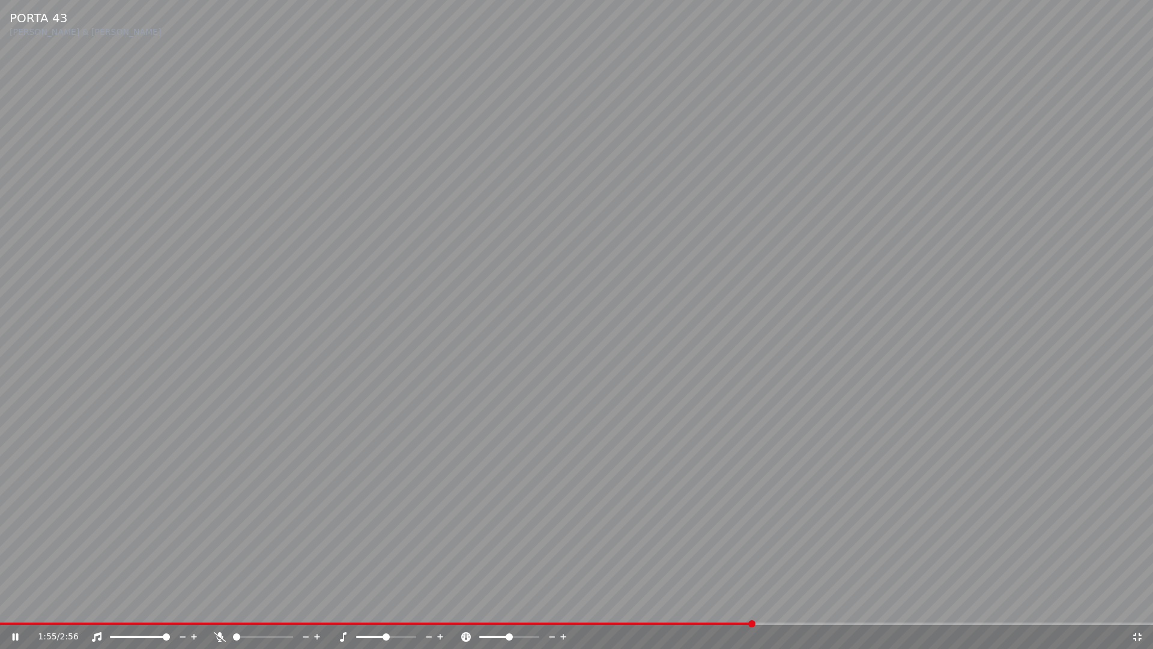
click at [1139, 605] on icon at bounding box center [1137, 637] width 12 height 10
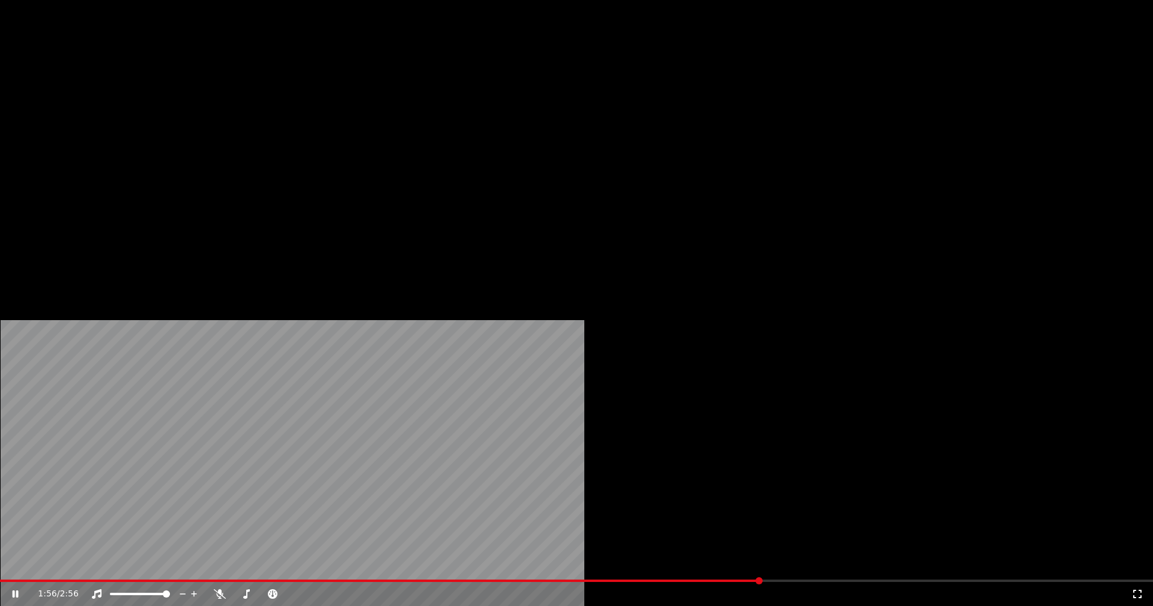
click at [174, 101] on button "Editar" at bounding box center [163, 92] width 49 height 17
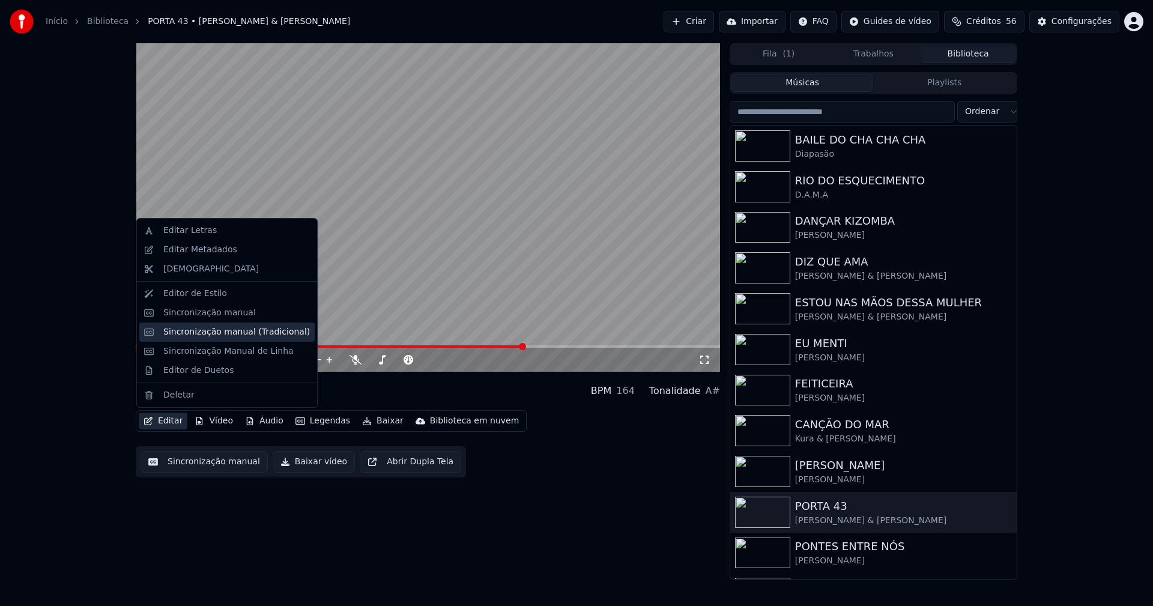
click at [210, 331] on div "Sincronização manual (Tradicional)" at bounding box center [236, 332] width 147 height 12
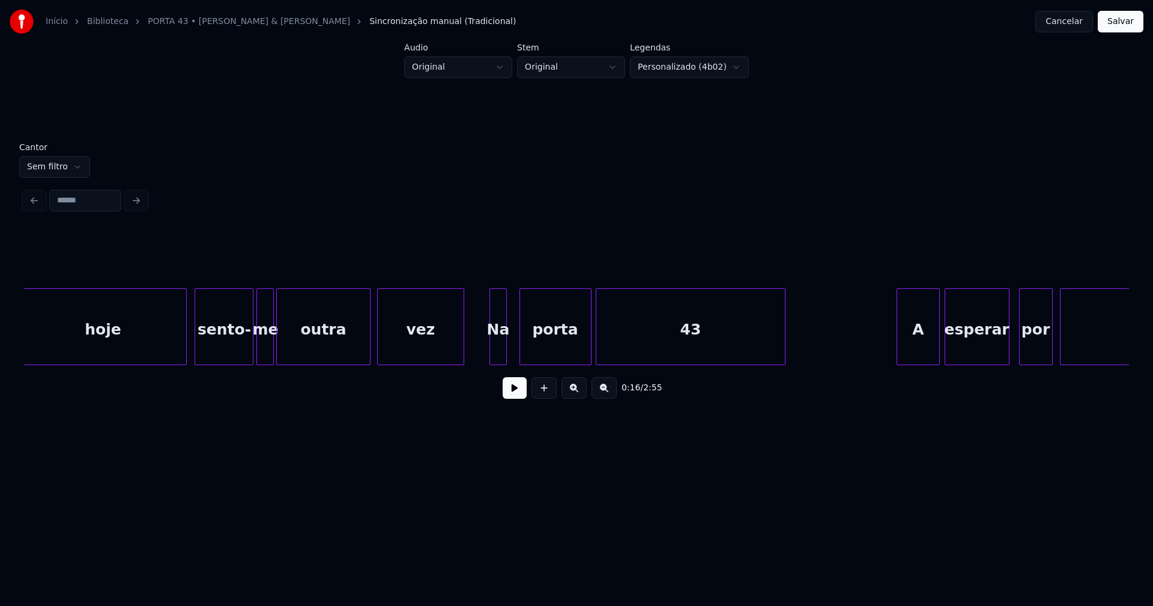
scroll to position [0, 4716]
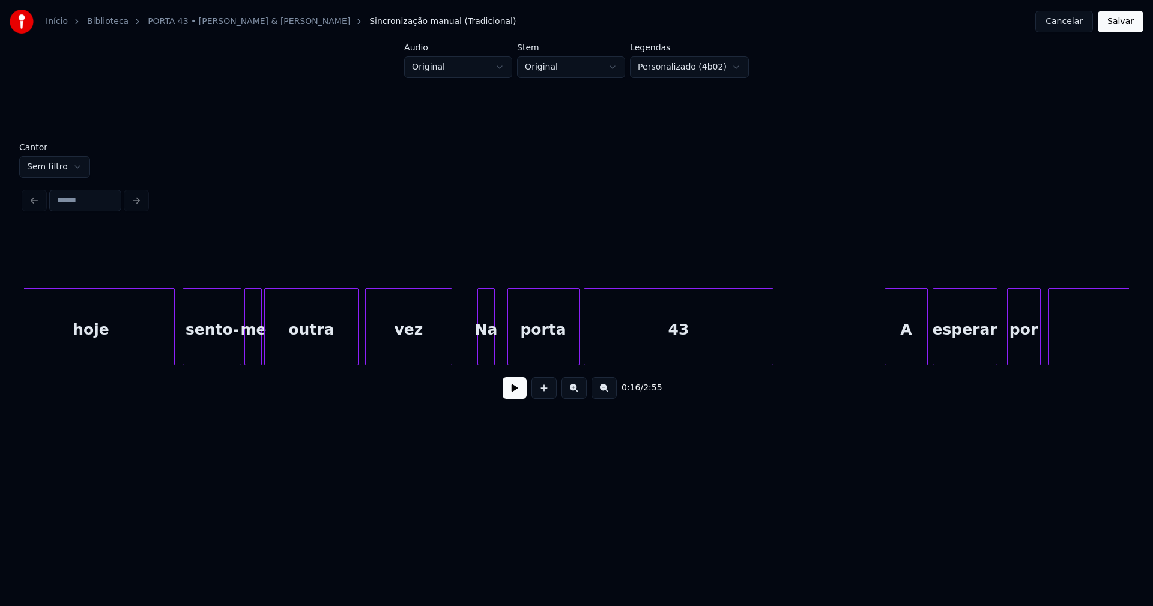
click at [482, 345] on div "Na" at bounding box center [486, 330] width 16 height 82
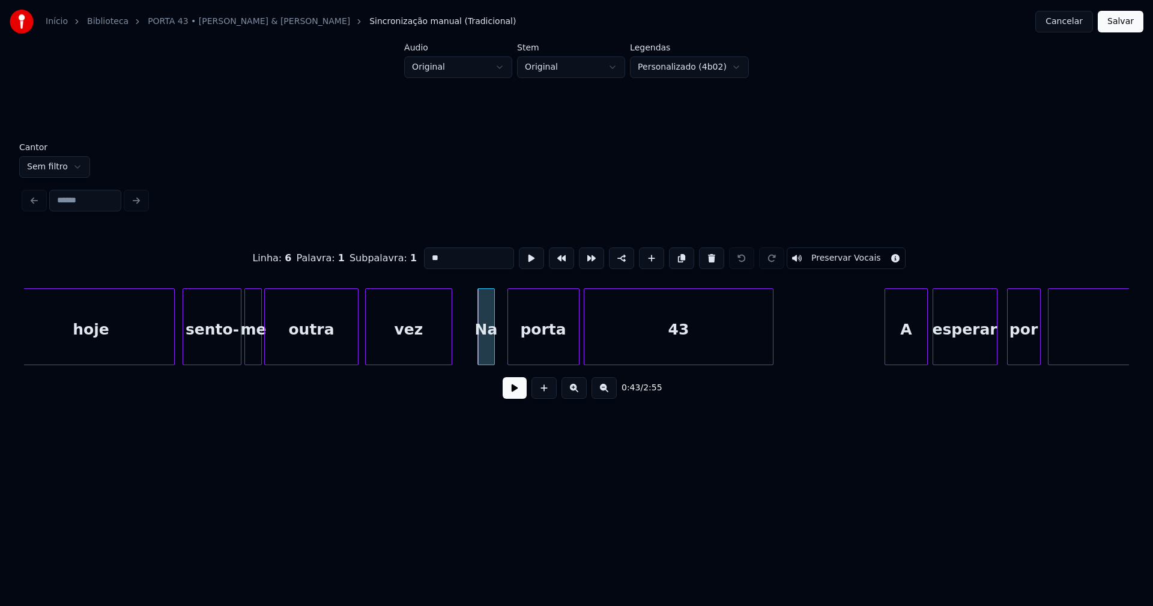
click at [429, 252] on input "**" at bounding box center [469, 258] width 90 height 22
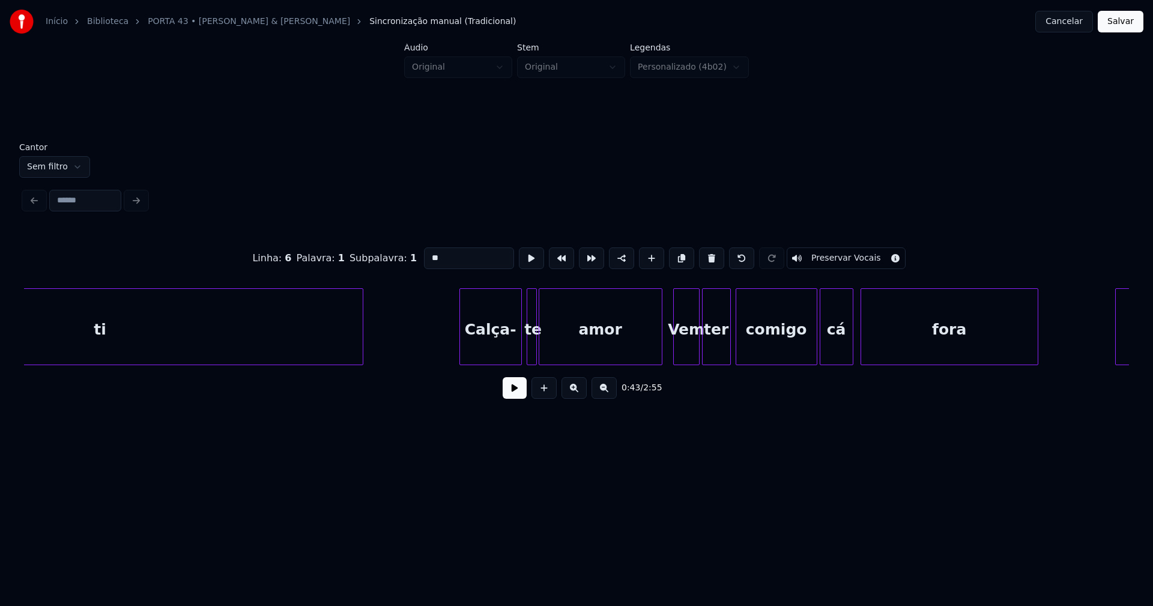
scroll to position [0, 5949]
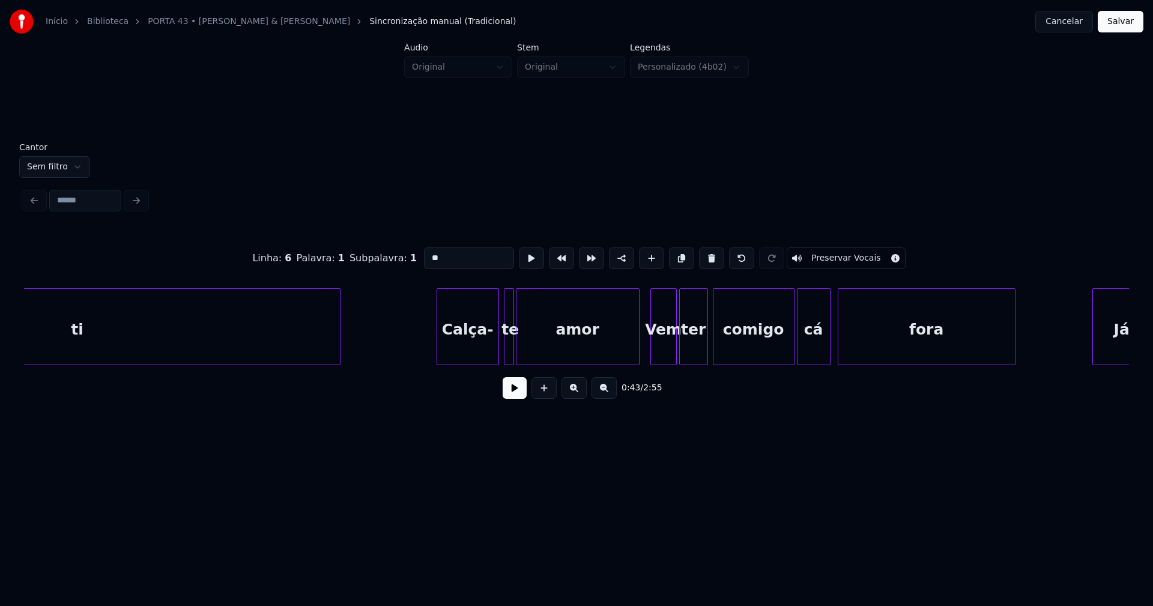
click at [668, 352] on div "Vem" at bounding box center [663, 330] width 25 height 82
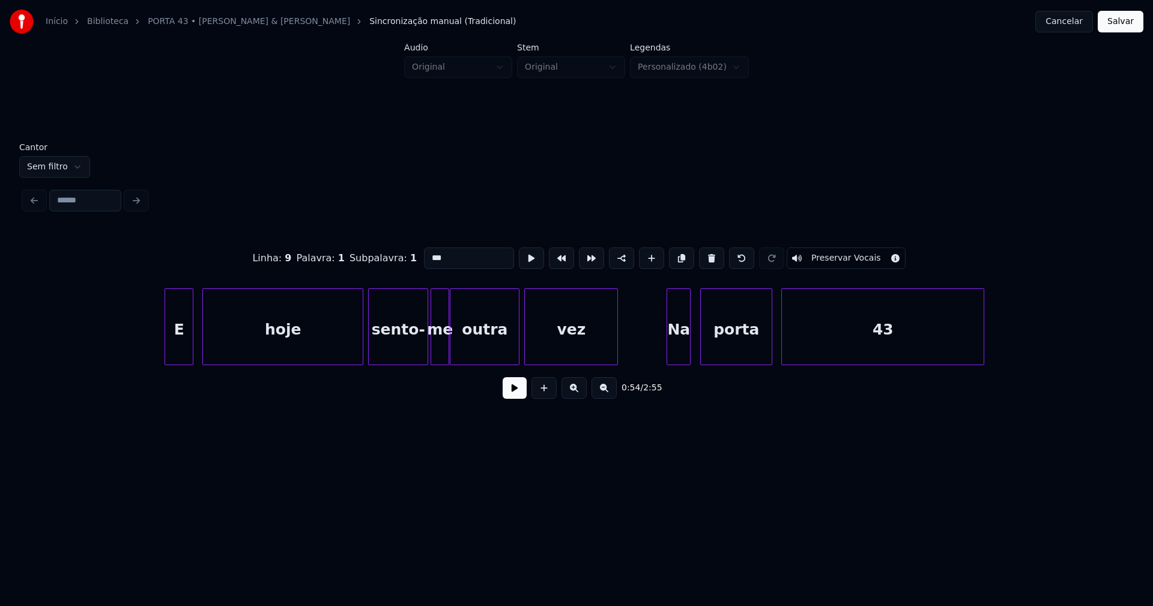
scroll to position [0, 13004]
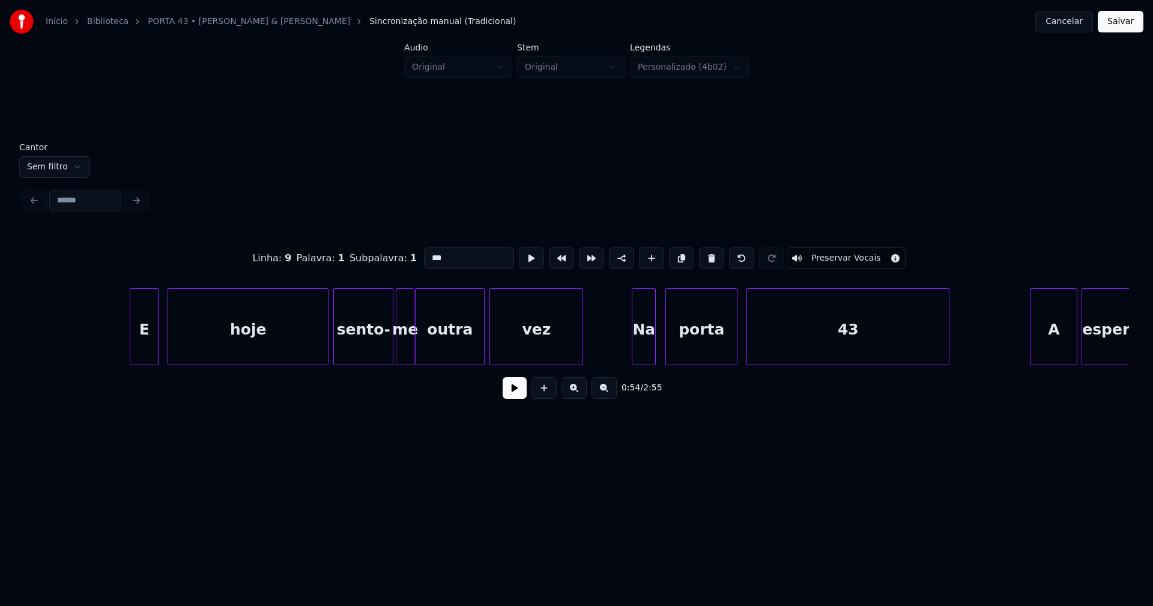
click at [646, 339] on div "Na" at bounding box center [643, 330] width 23 height 82
click at [432, 251] on input "**" at bounding box center [473, 258] width 90 height 22
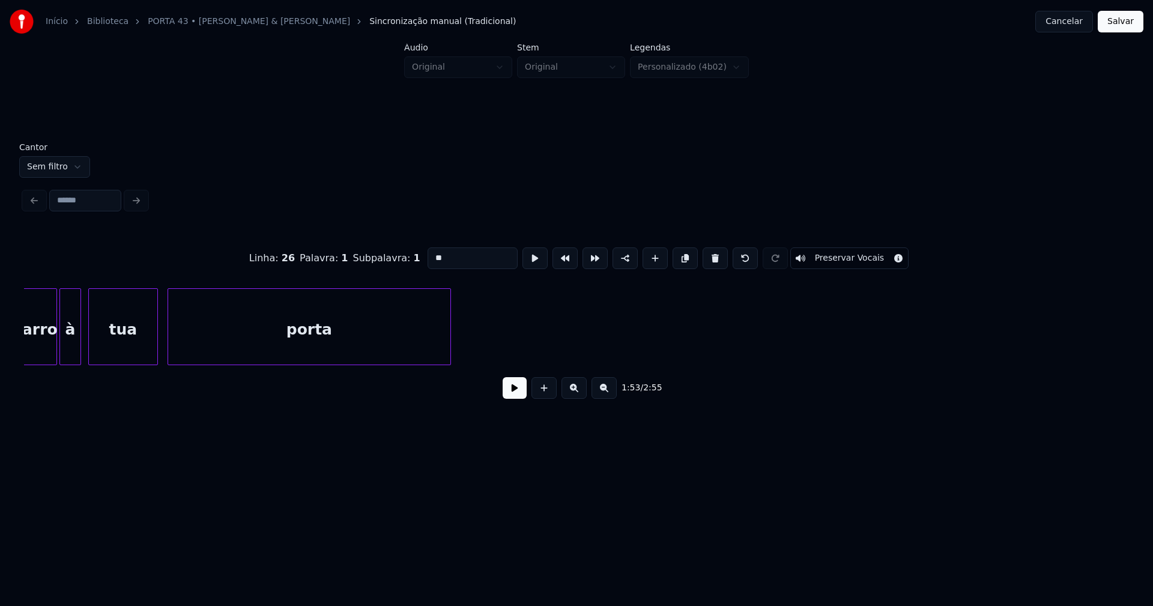
scroll to position [0, 19734]
type input "**"
click at [1124, 26] on button "Salvar" at bounding box center [1121, 22] width 46 height 22
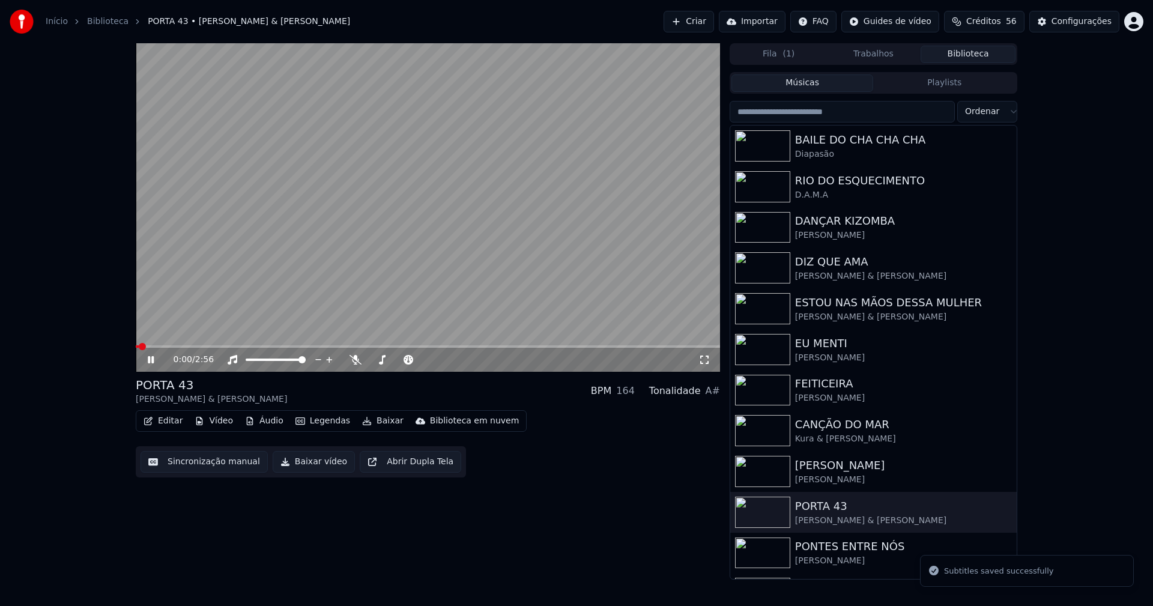
click at [394, 347] on span at bounding box center [428, 346] width 584 height 2
click at [704, 360] on icon at bounding box center [704, 360] width 12 height 10
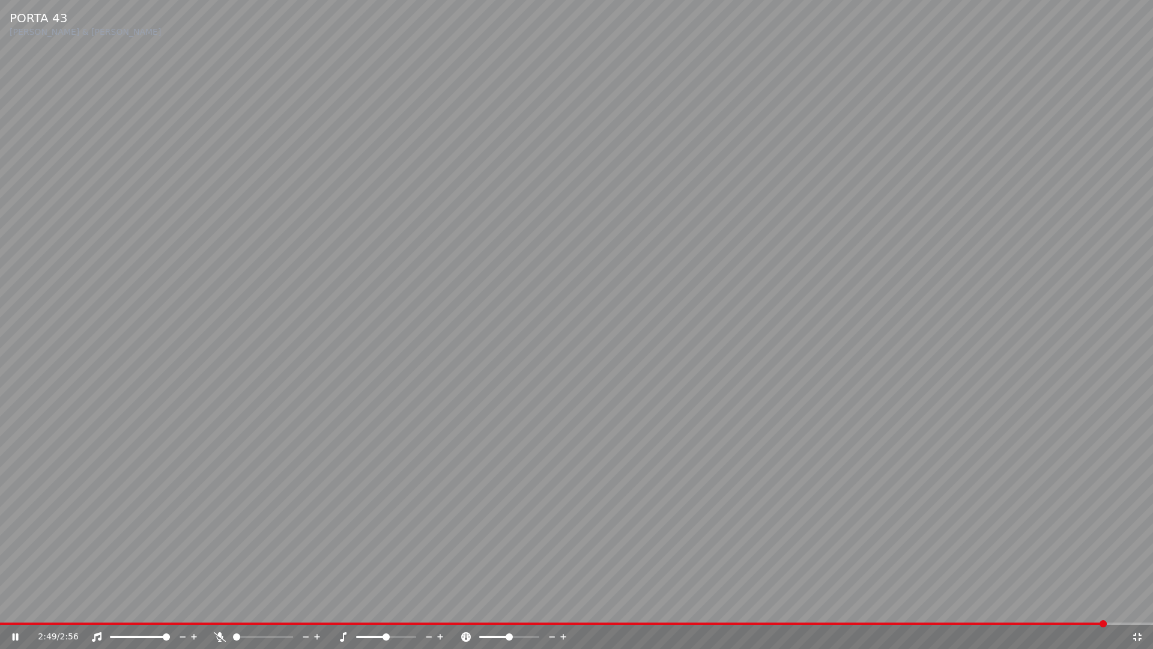
click at [1134, 605] on icon at bounding box center [1137, 637] width 12 height 10
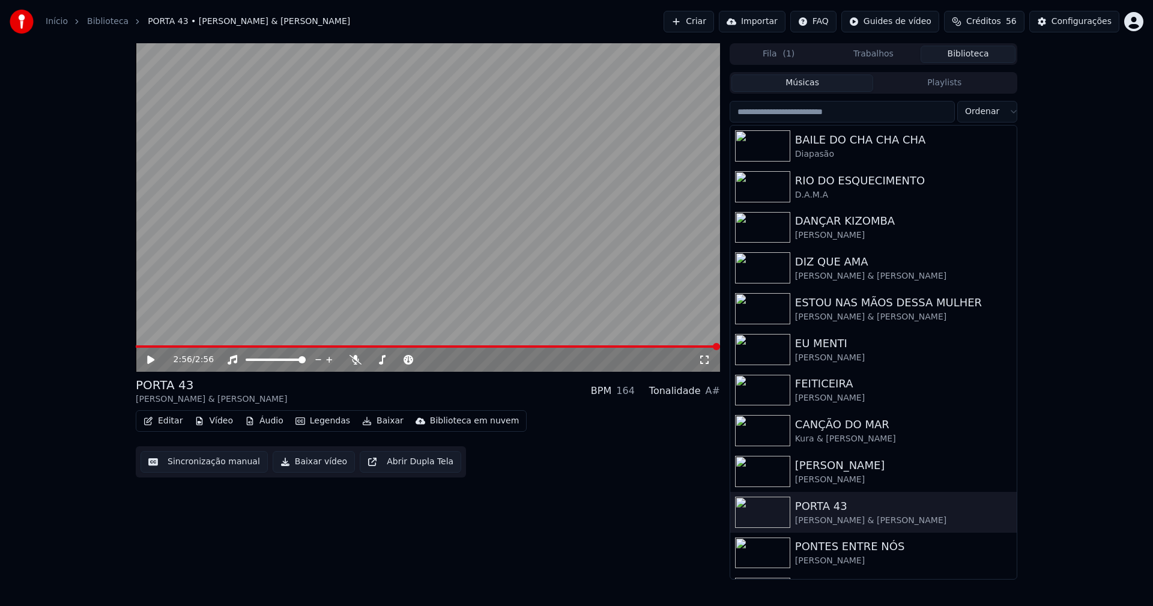
click at [291, 346] on span at bounding box center [428, 346] width 584 height 2
click at [709, 356] on icon at bounding box center [704, 360] width 12 height 10
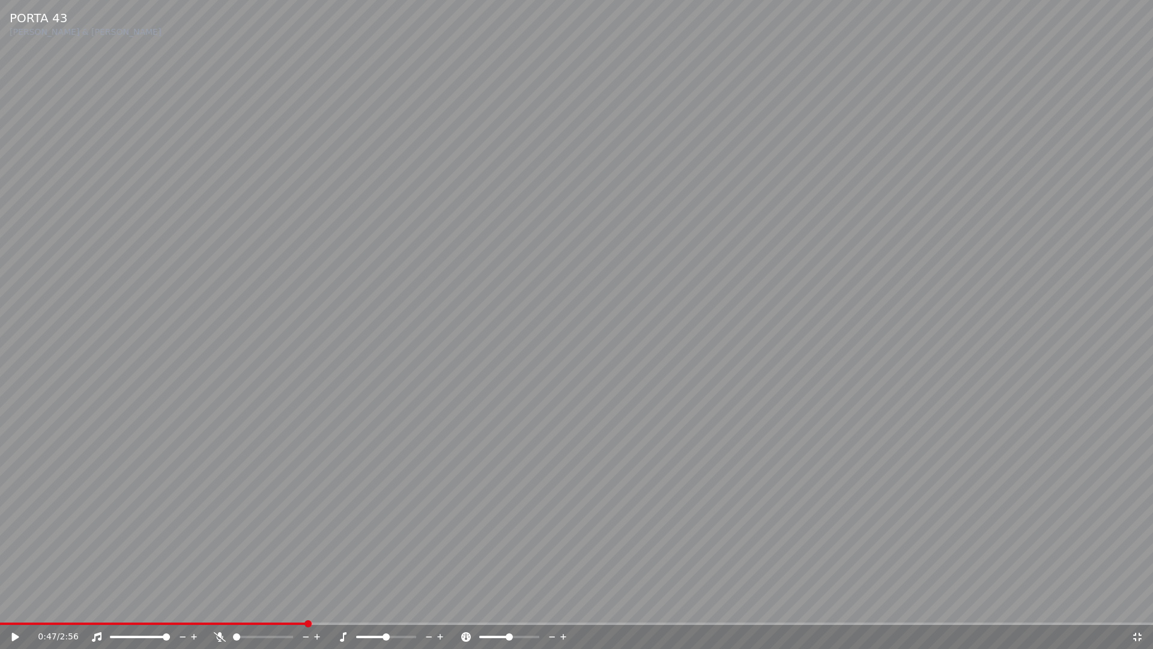
click at [18, 605] on icon at bounding box center [24, 637] width 28 height 10
click at [22, 605] on icon at bounding box center [24, 637] width 28 height 10
click at [17, 605] on icon at bounding box center [15, 636] width 7 height 8
click at [1143, 605] on div "1:14 / 2:56" at bounding box center [576, 637] width 1143 height 12
click at [1138, 605] on icon at bounding box center [1137, 637] width 12 height 10
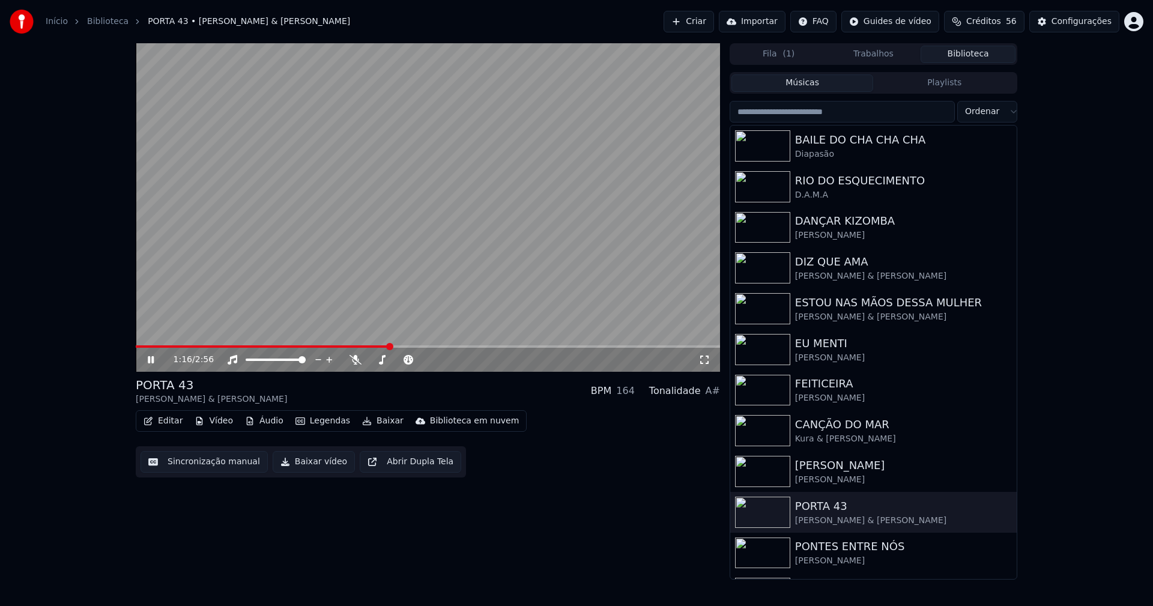
drag, startPoint x: 153, startPoint y: 357, endPoint x: 157, endPoint y: 345, distance: 13.1
click at [157, 345] on div "1:16 / 2:56" at bounding box center [428, 358] width 584 height 26
click at [148, 361] on icon at bounding box center [159, 360] width 28 height 10
